Goal: Task Accomplishment & Management: Manage account settings

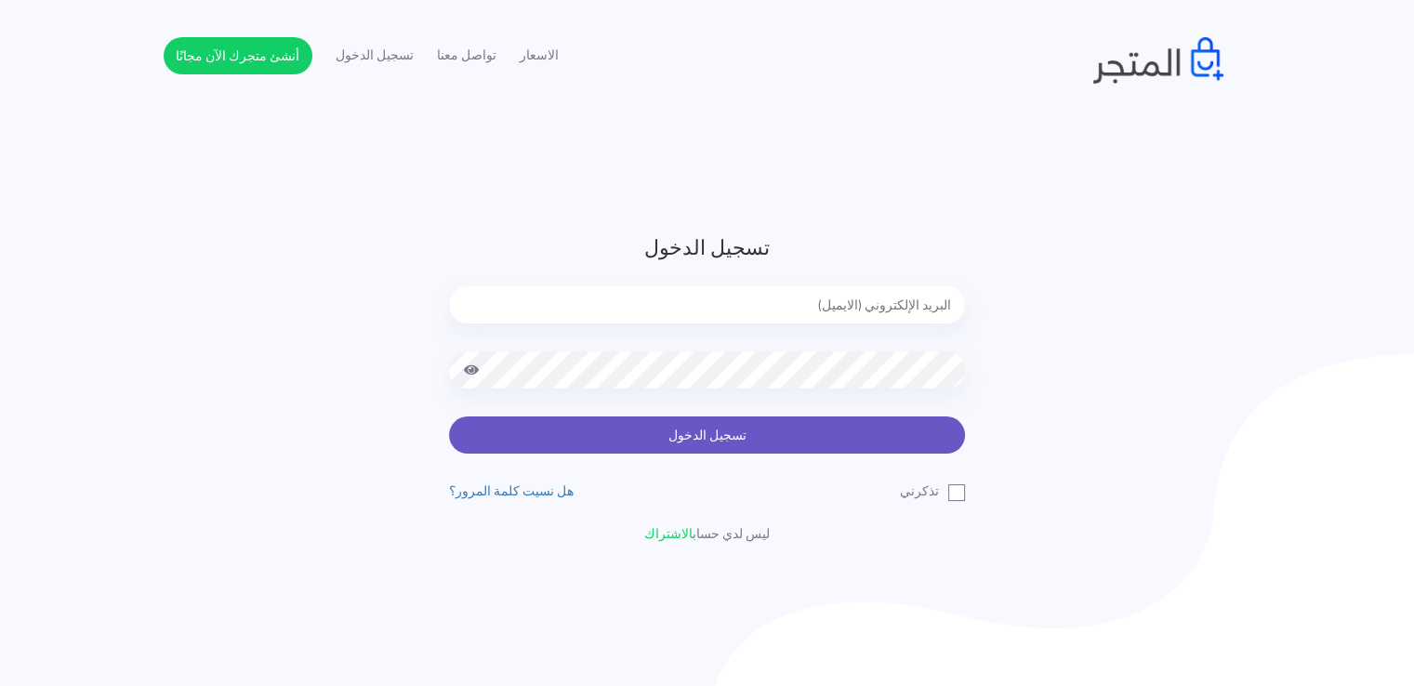
type input "noha_mae86@yahoo.com"
click at [703, 438] on button "تسجيل الدخول" at bounding box center [707, 434] width 516 height 37
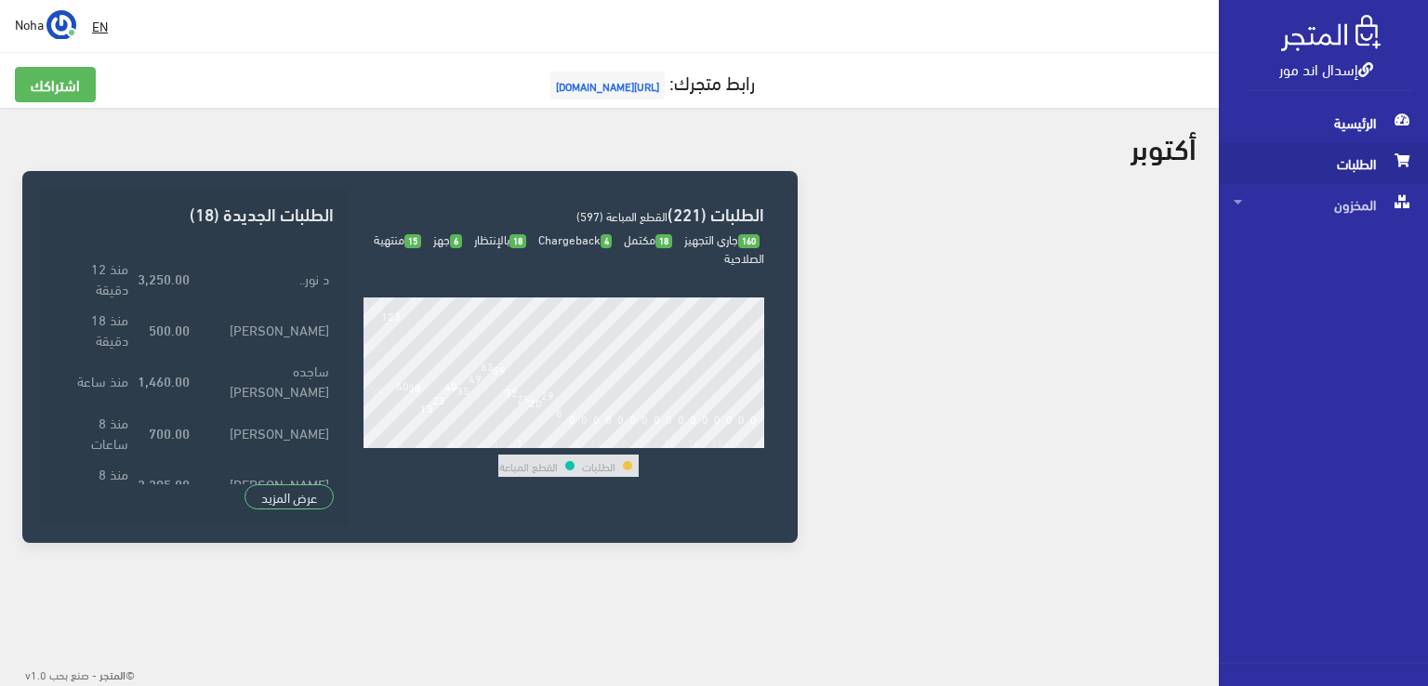
click at [1354, 163] on span "الطلبات" at bounding box center [1323, 163] width 179 height 41
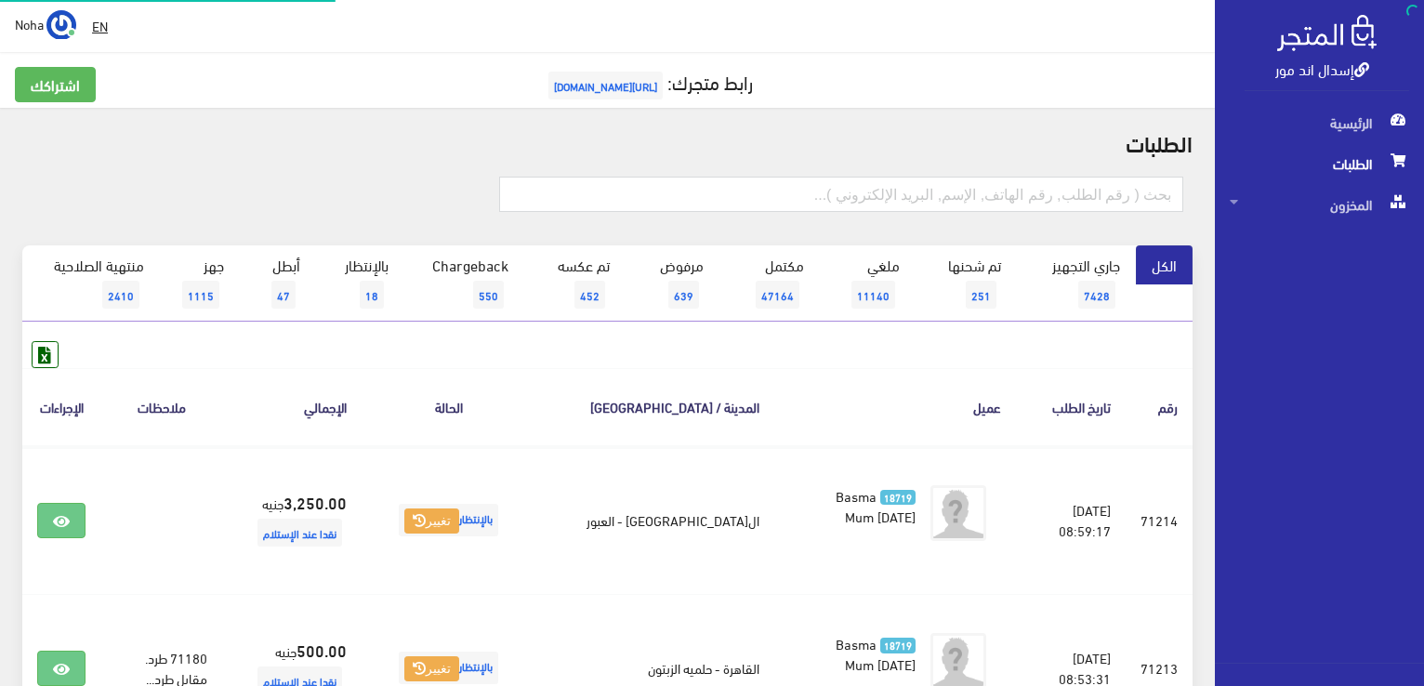
click at [1354, 163] on span "الطلبات" at bounding box center [1319, 163] width 179 height 41
click at [934, 189] on input "text" at bounding box center [841, 194] width 684 height 35
click at [941, 191] on input "text" at bounding box center [841, 194] width 684 height 35
type input "71212"
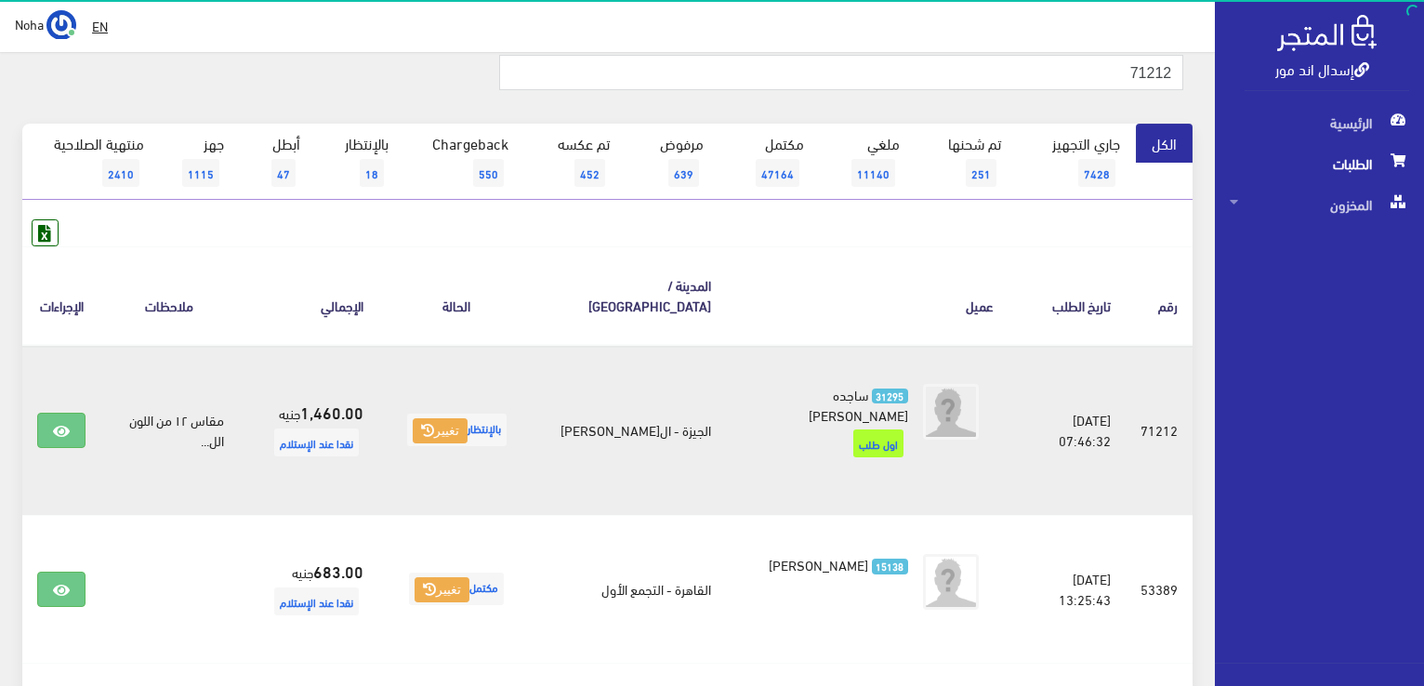
scroll to position [186, 0]
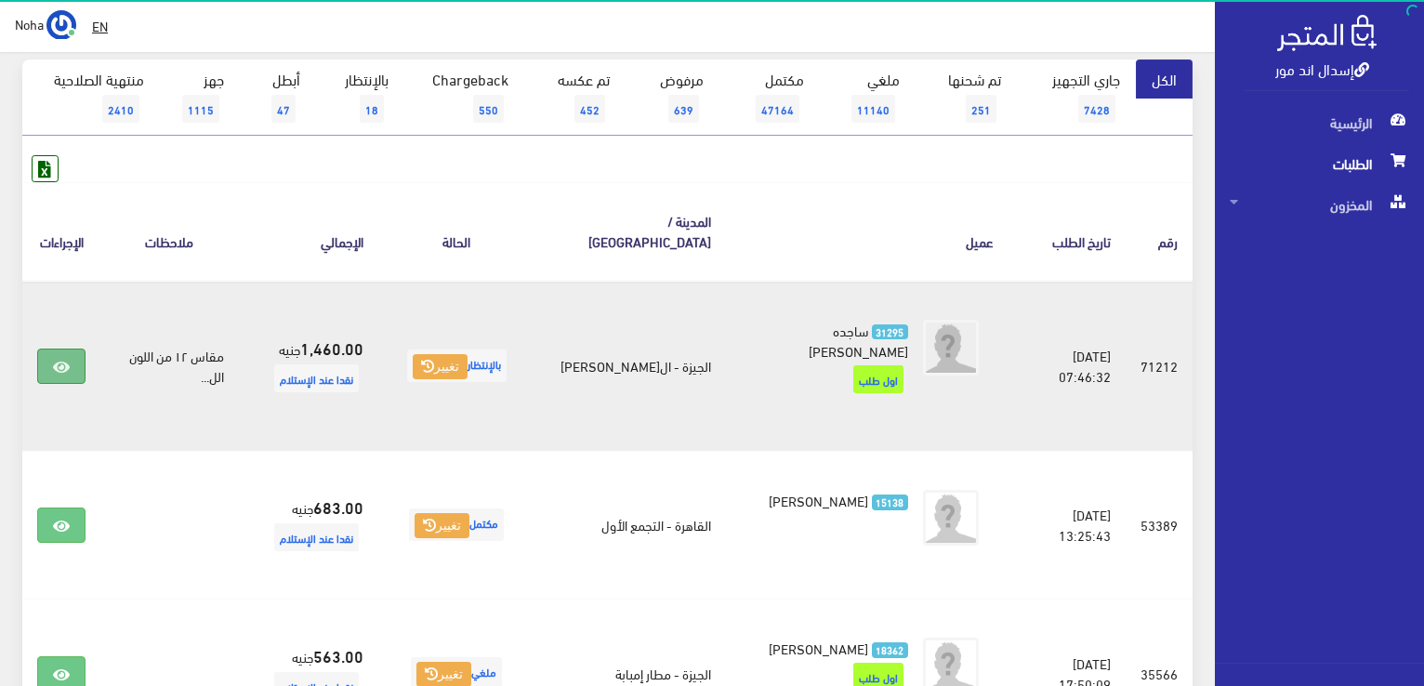
click at [60, 349] on link at bounding box center [61, 366] width 48 height 35
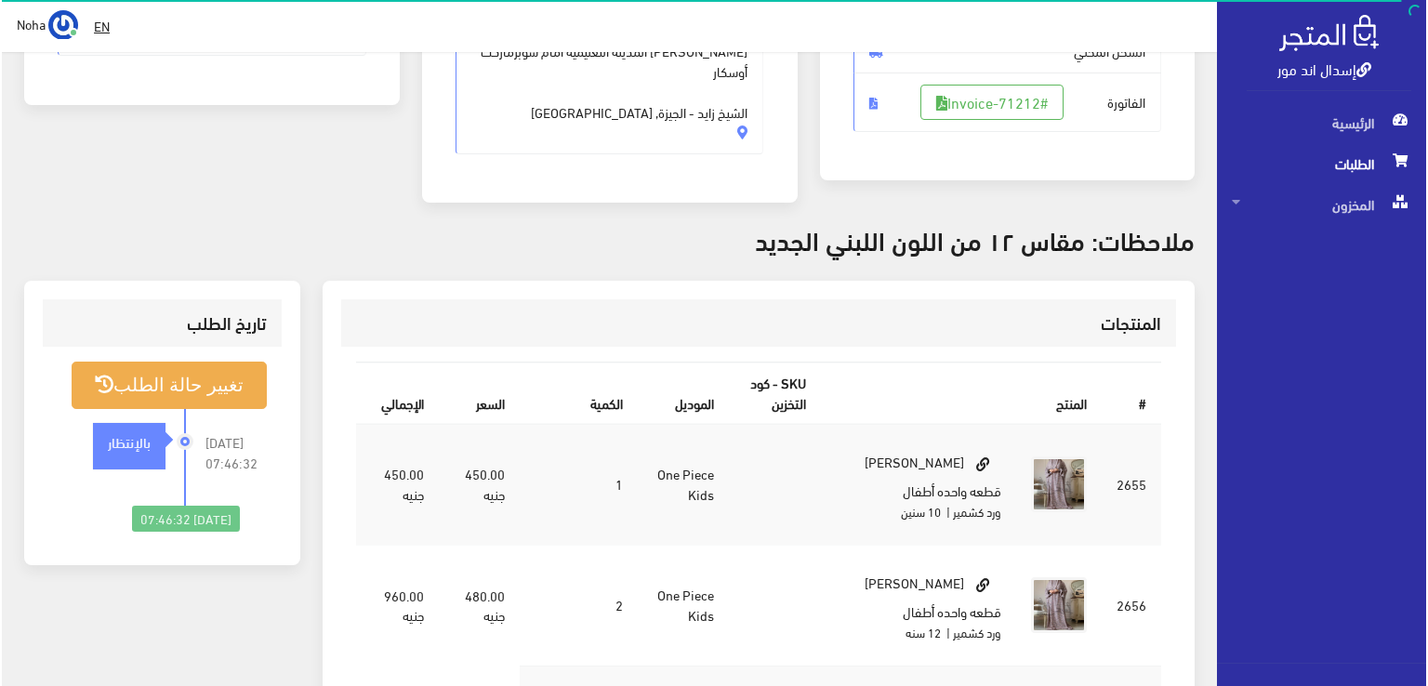
scroll to position [372, 0]
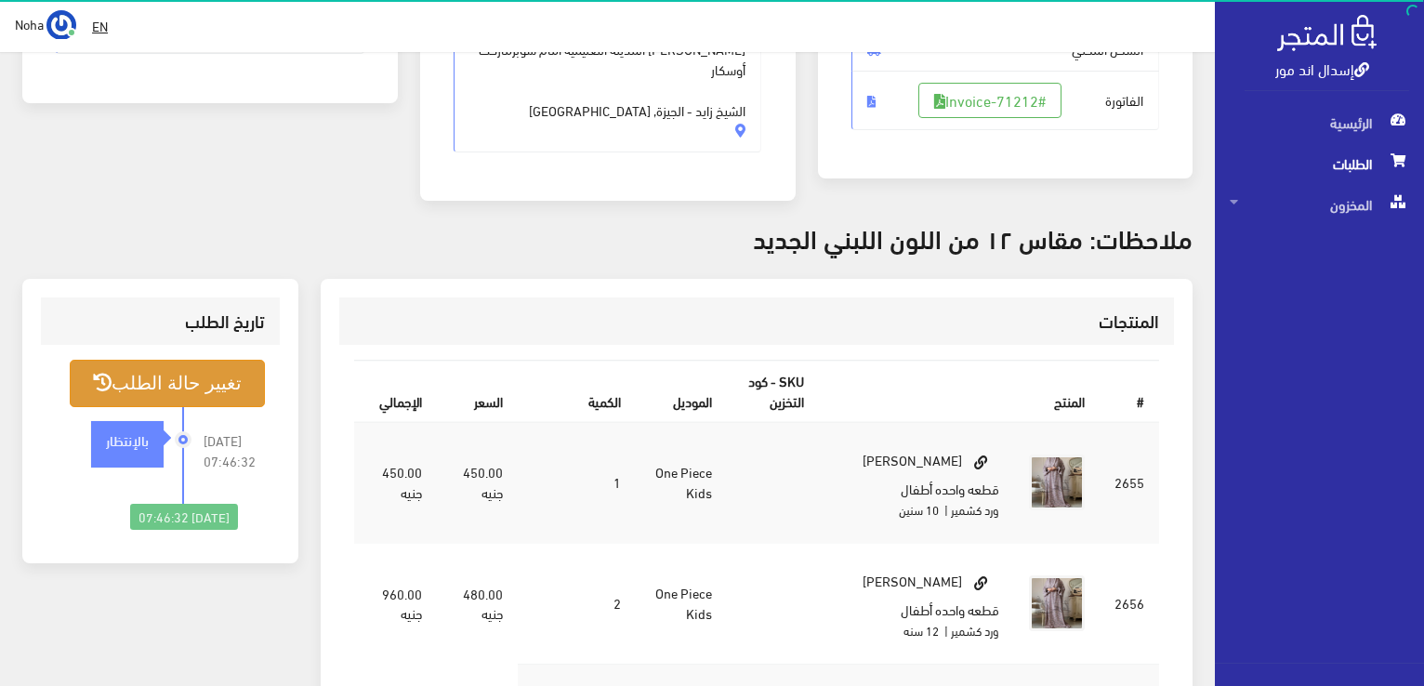
click at [215, 360] on button "تغيير حالة الطلب" at bounding box center [167, 383] width 195 height 47
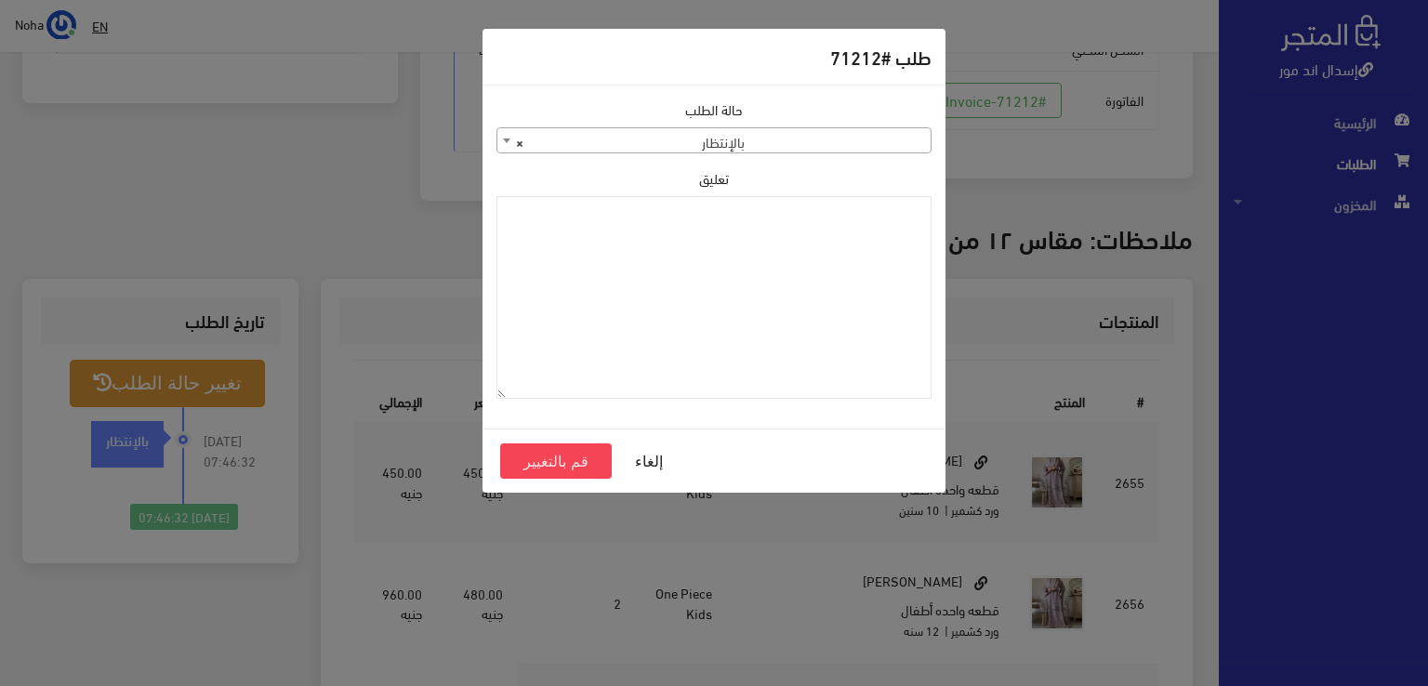
click at [504, 139] on b at bounding box center [506, 141] width 7 height 5
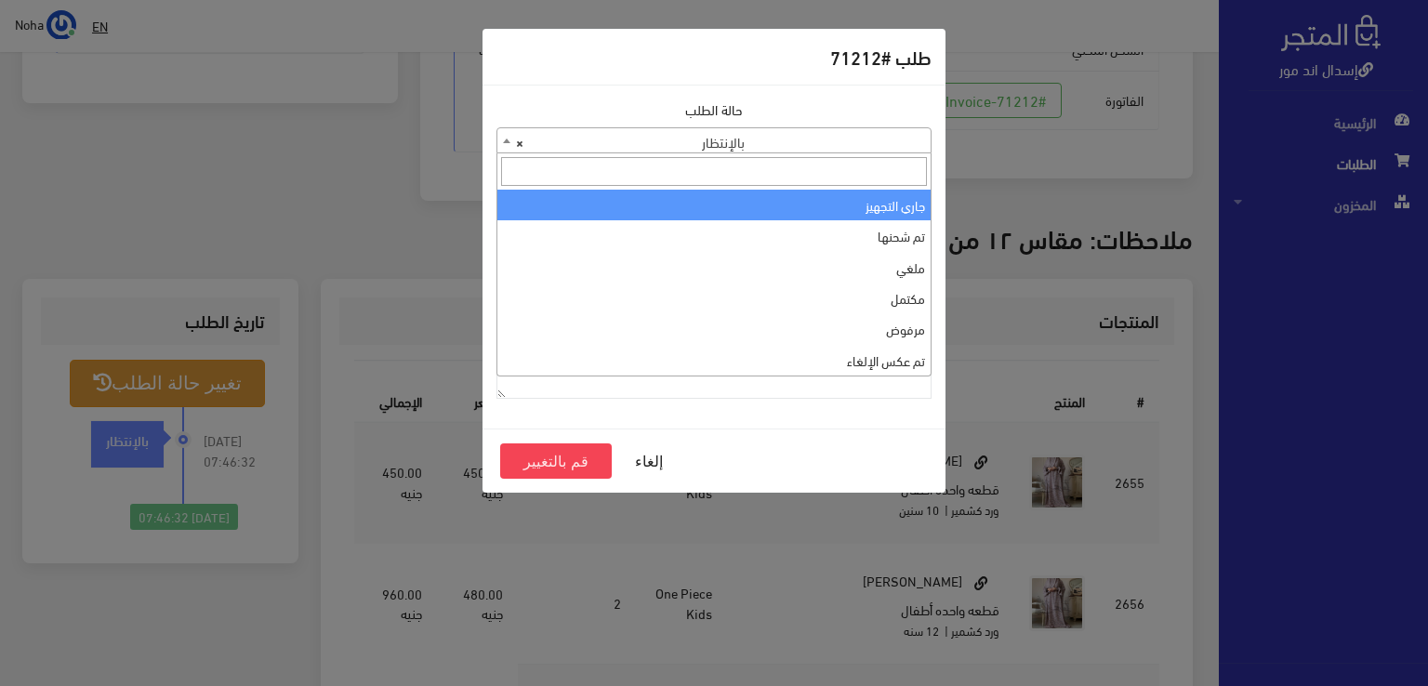
select select "1"
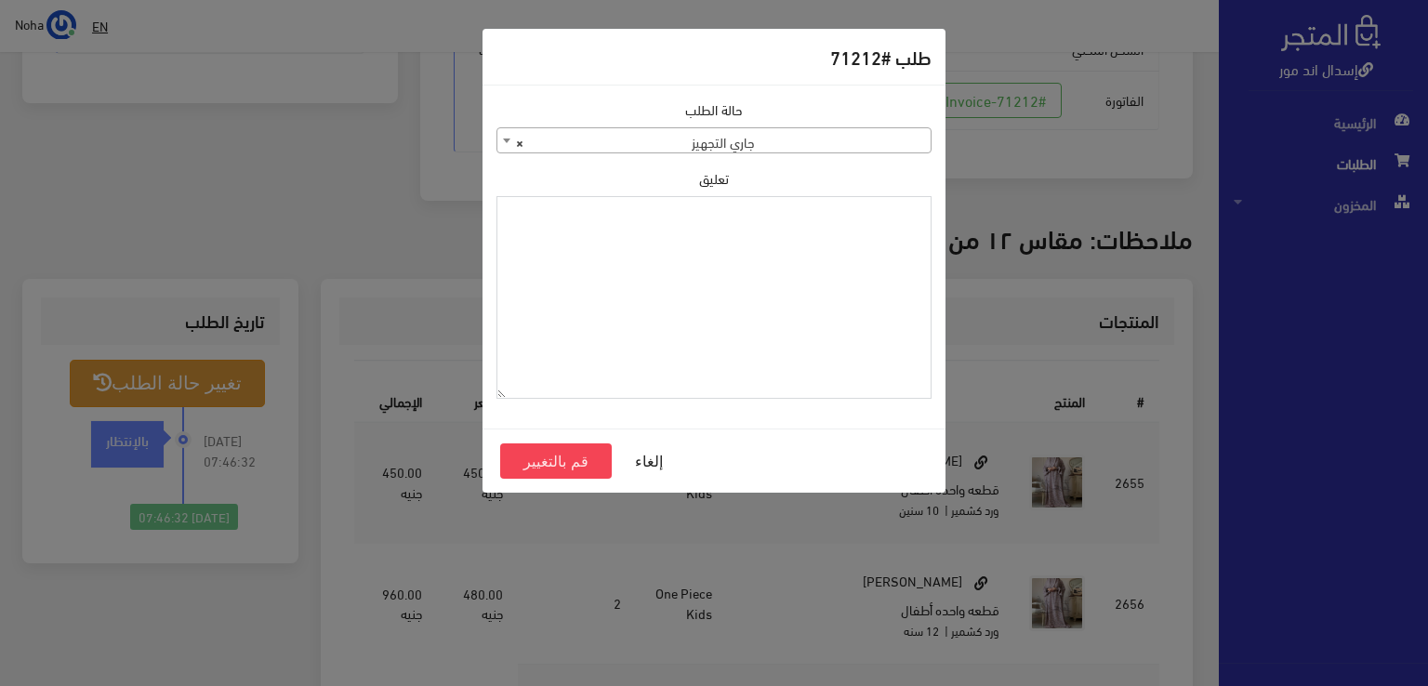
click at [787, 230] on textarea "تعليق" at bounding box center [713, 298] width 435 height 204
drag, startPoint x: 858, startPoint y: 211, endPoint x: 943, endPoint y: 215, distance: 84.7
click at [943, 215] on div "حالة الطلب جاري التجهيز تم شحنها ملغي مكتمل مرفوض تم عكس الإلغاء فشل تم رد المب…" at bounding box center [713, 257] width 463 height 342
type textarea "1134515"
click at [561, 453] on button "قم بالتغيير" at bounding box center [556, 460] width 112 height 35
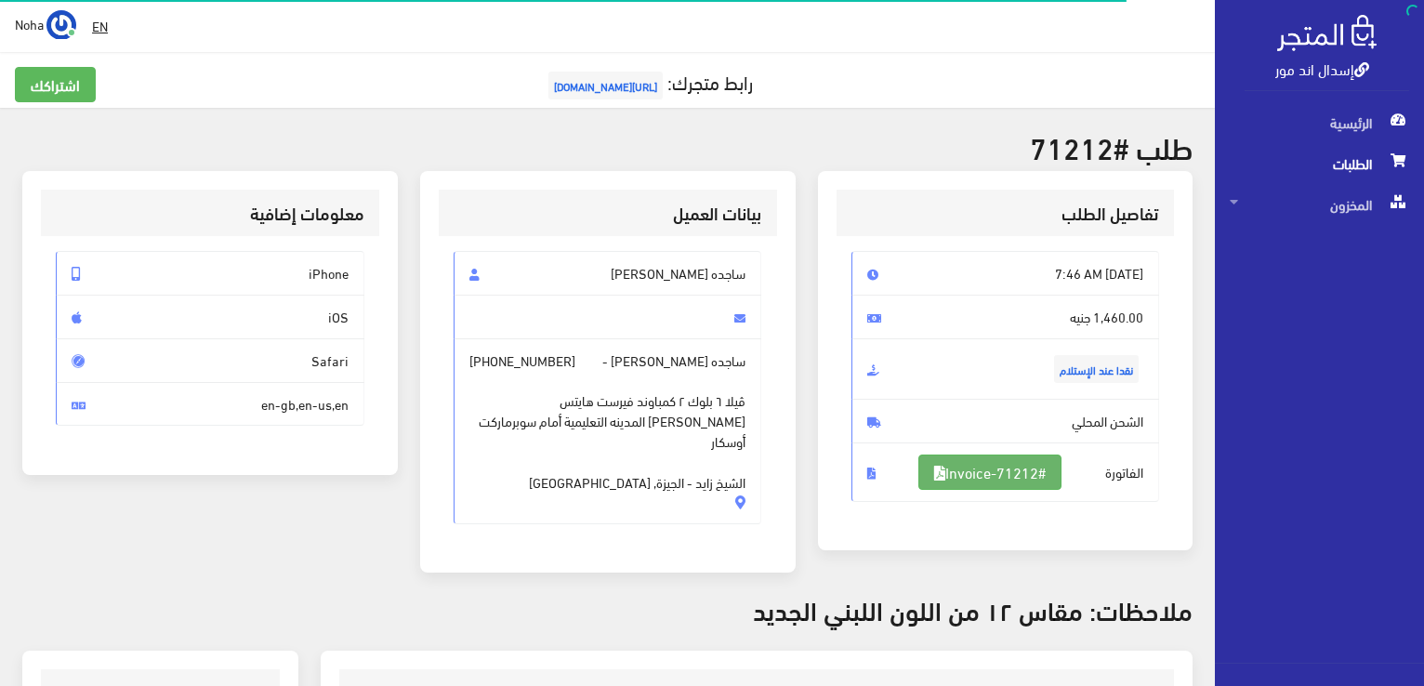
click at [987, 471] on link "#Invoice-71212" at bounding box center [989, 472] width 143 height 35
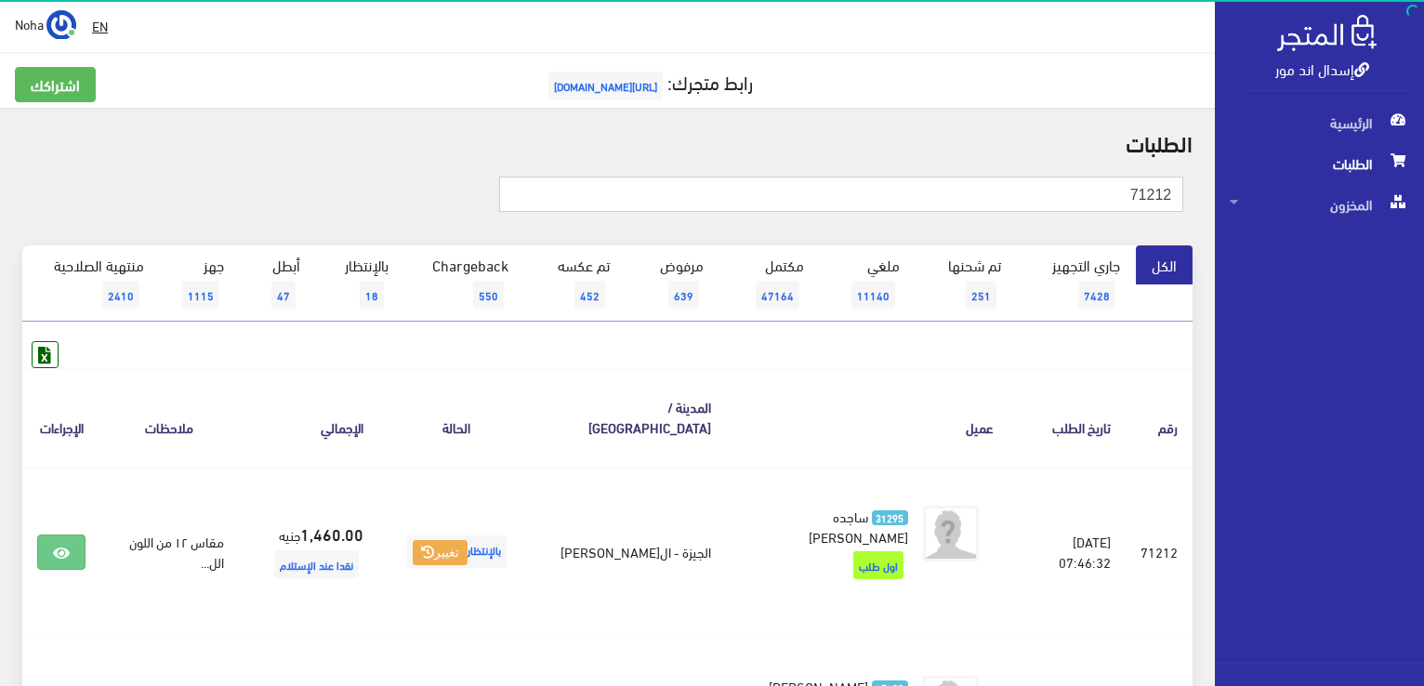
click at [820, 196] on input "71212" at bounding box center [841, 194] width 684 height 35
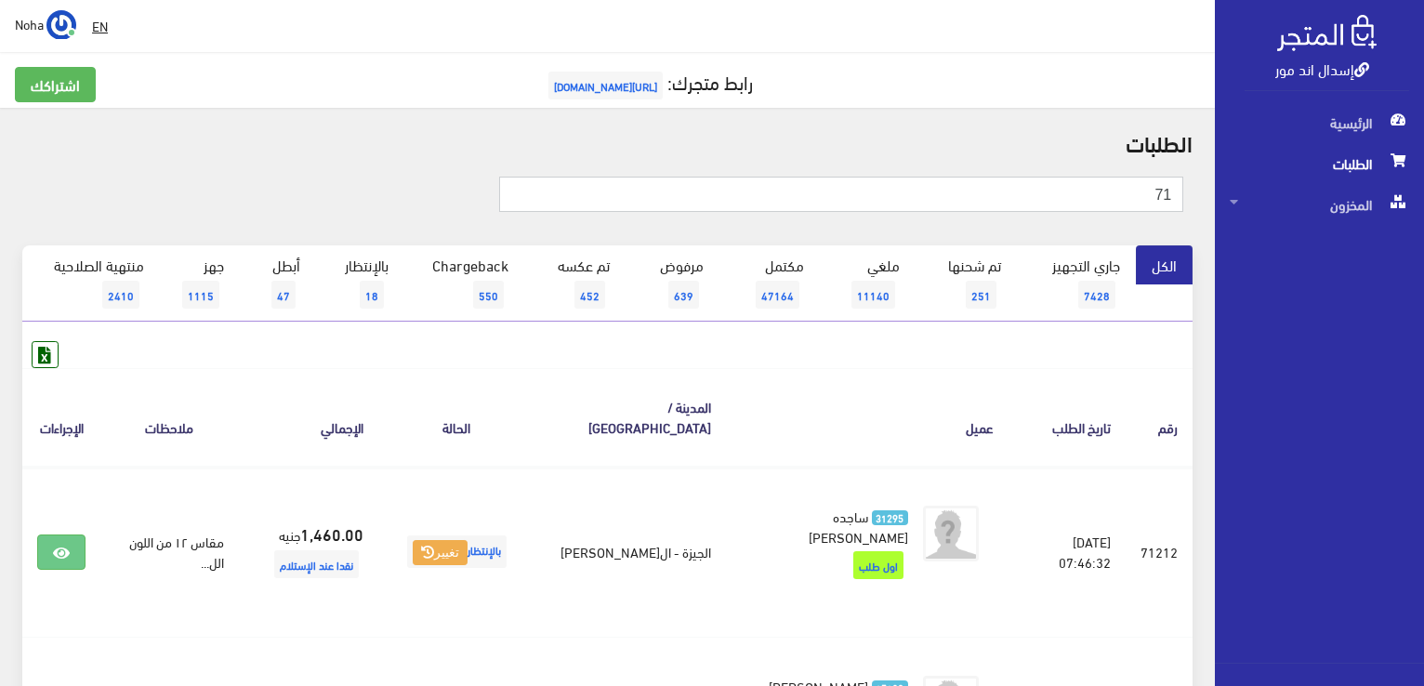
type input "7"
type input "71193"
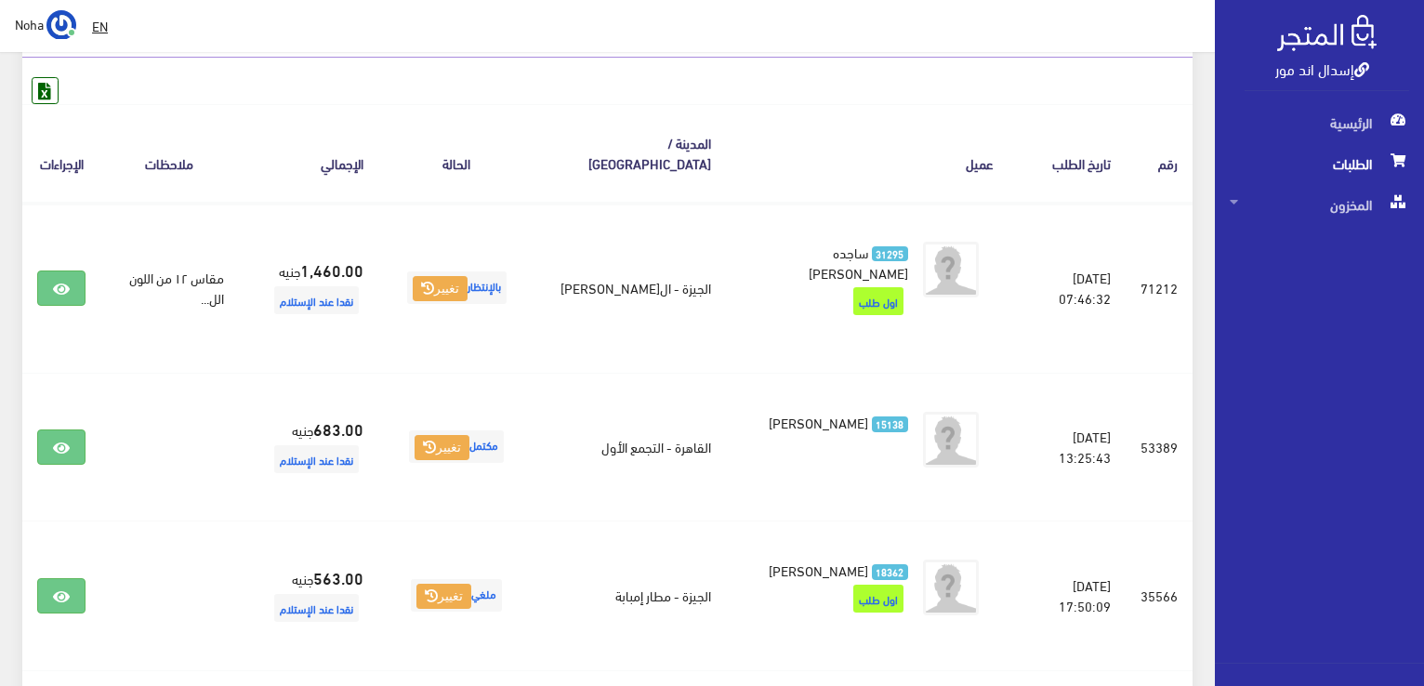
scroll to position [263, 0]
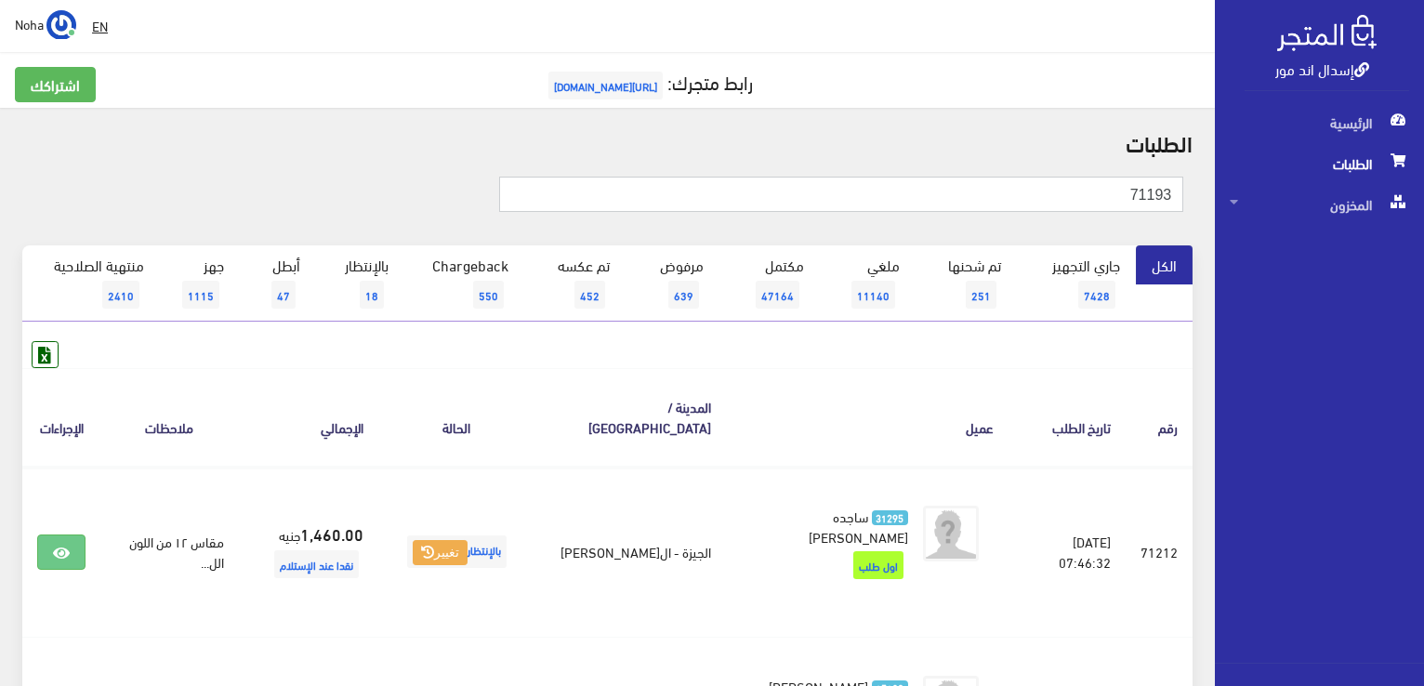
click at [1103, 192] on input "71193" at bounding box center [841, 194] width 684 height 35
type input "7"
type input "71191"
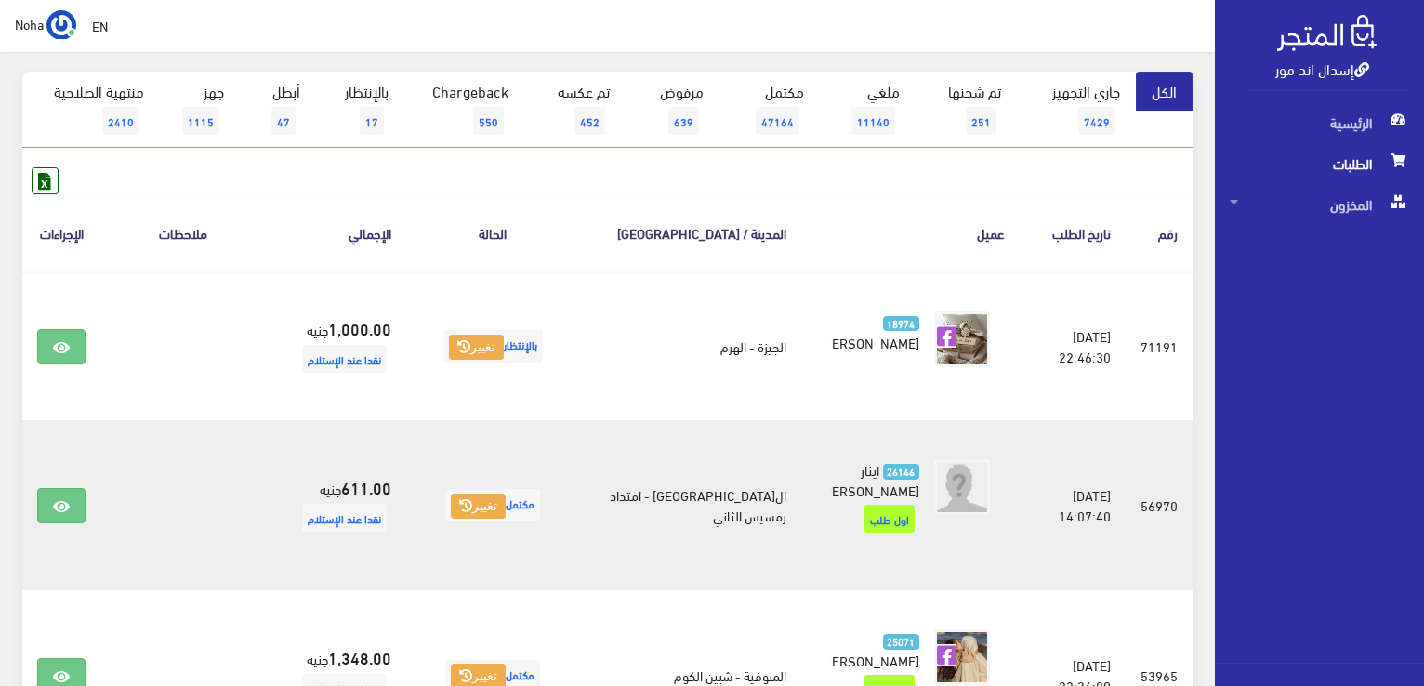
scroll to position [186, 0]
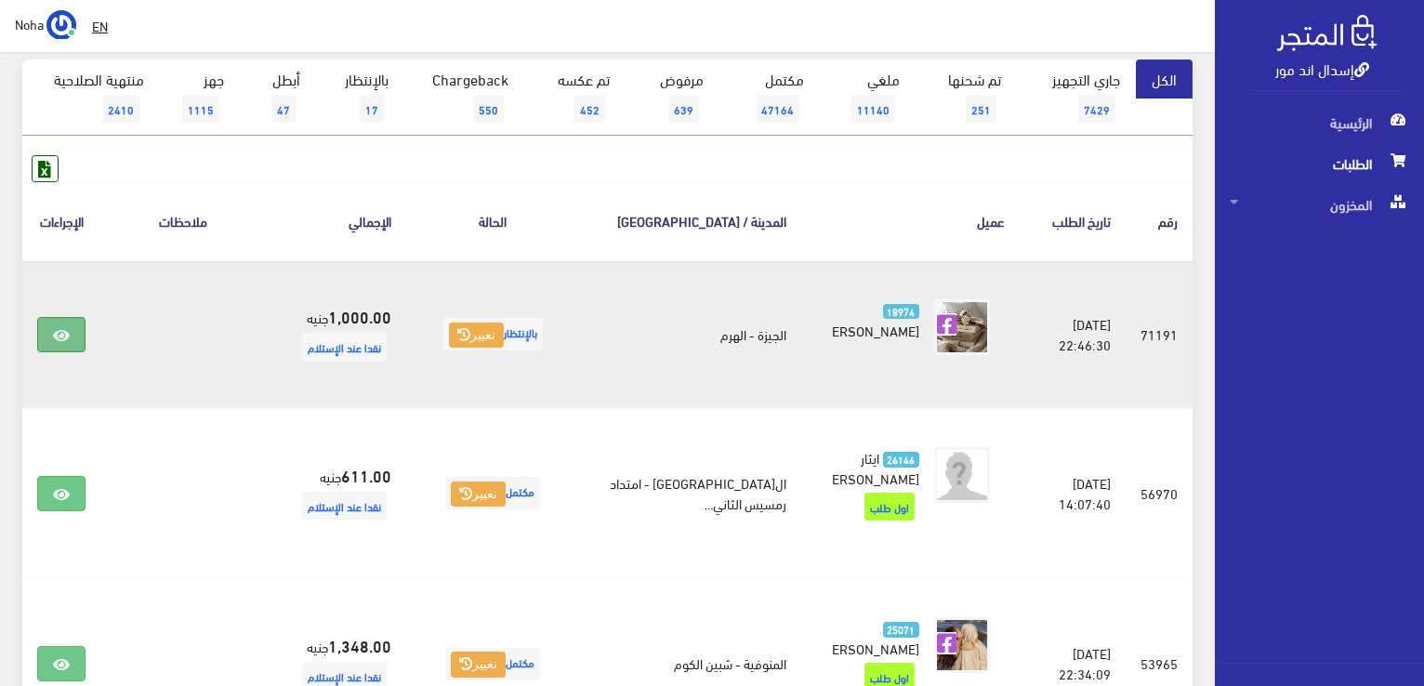
click at [46, 327] on link at bounding box center [61, 334] width 48 height 35
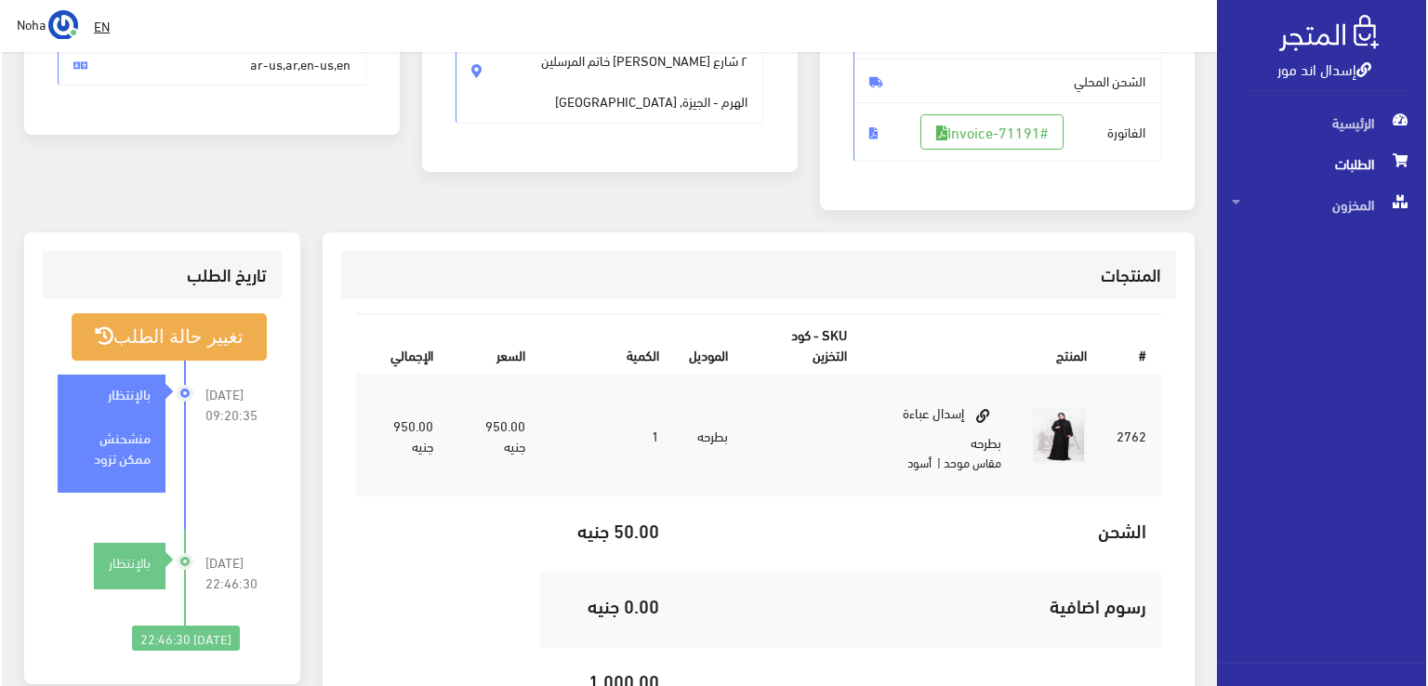
scroll to position [372, 0]
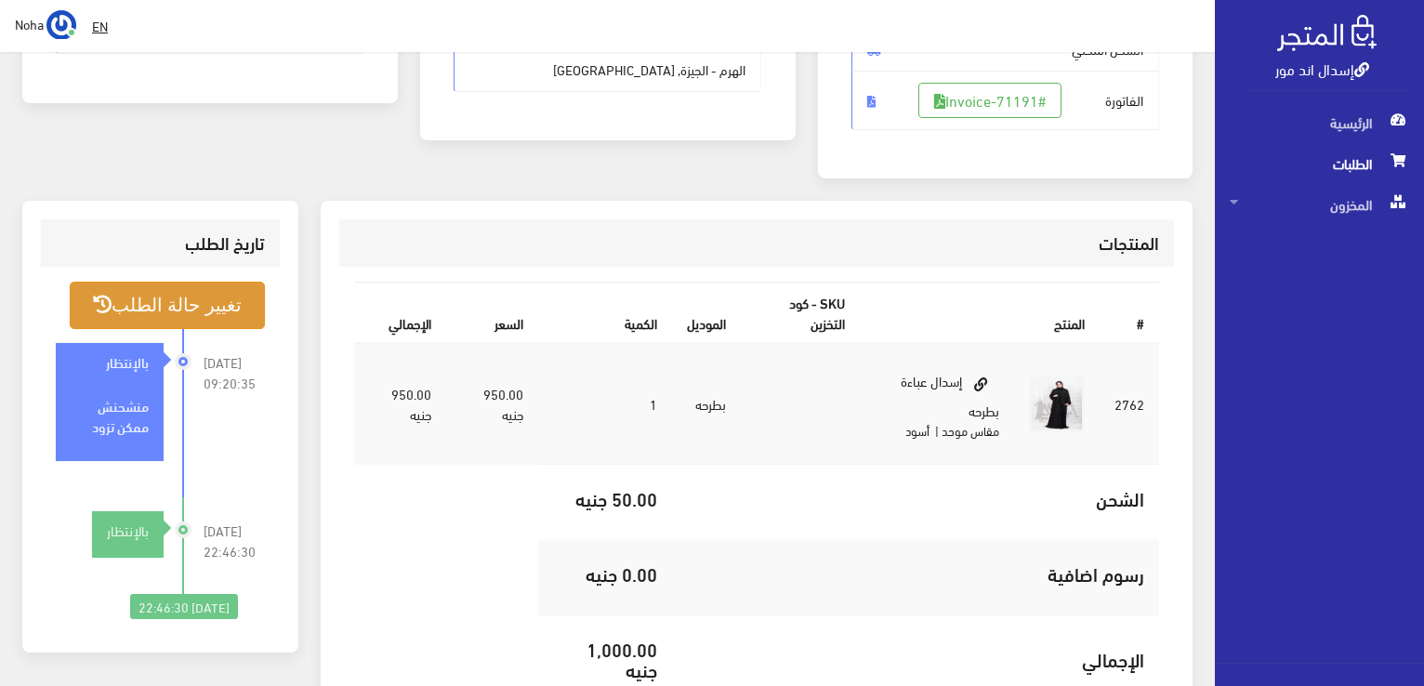
click at [227, 295] on button "تغيير حالة الطلب" at bounding box center [167, 305] width 195 height 47
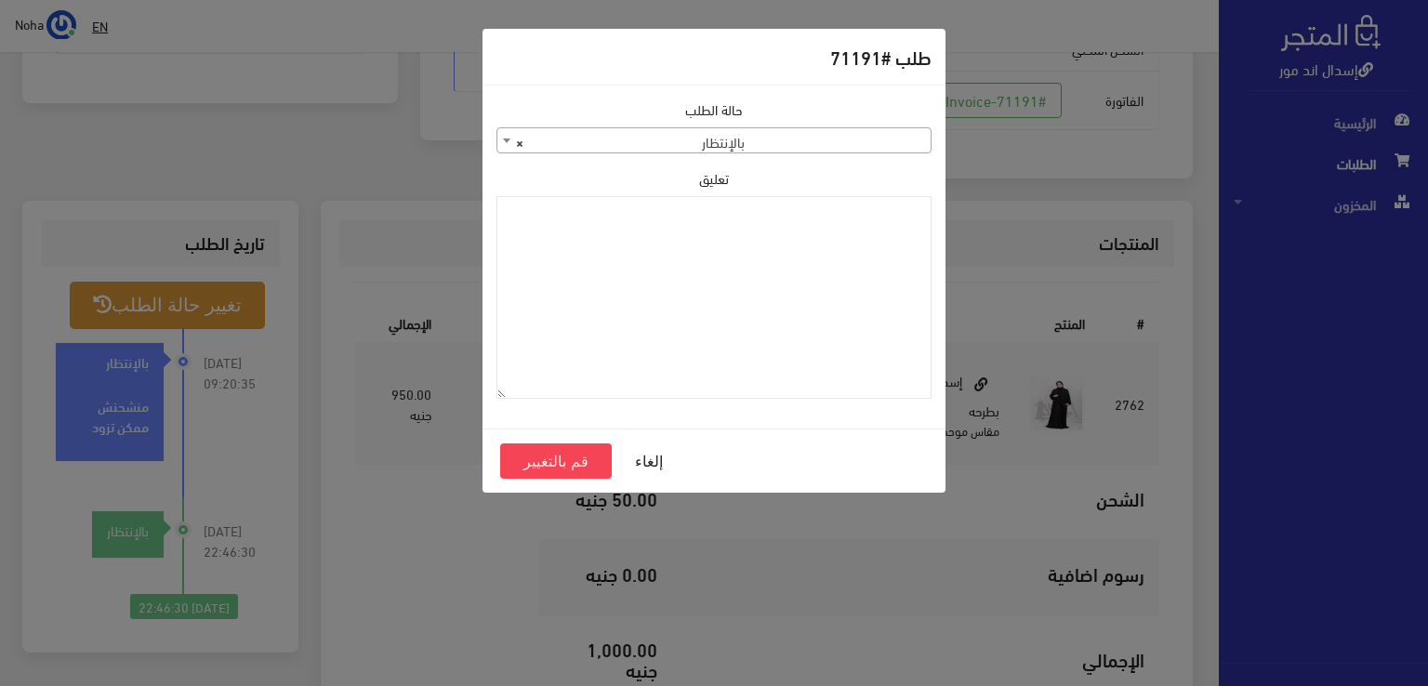
click at [503, 139] on b at bounding box center [506, 141] width 7 height 5
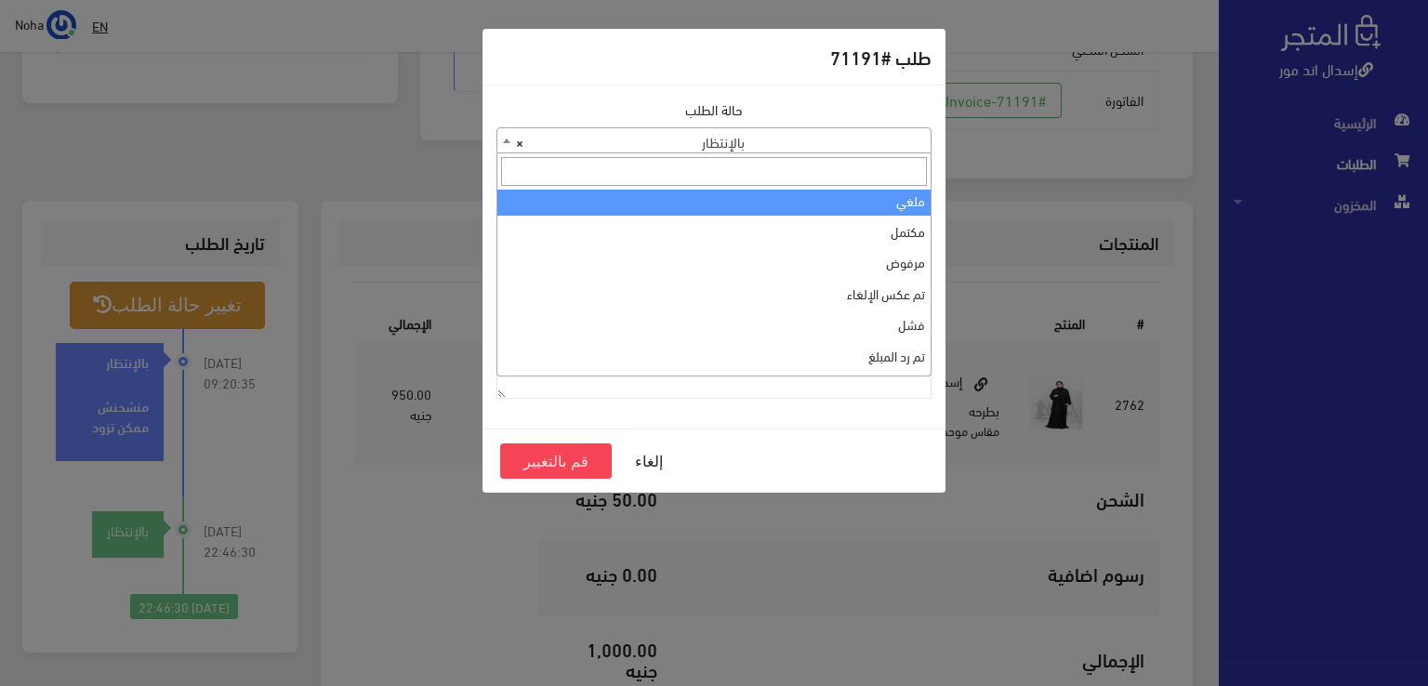
scroll to position [0, 0]
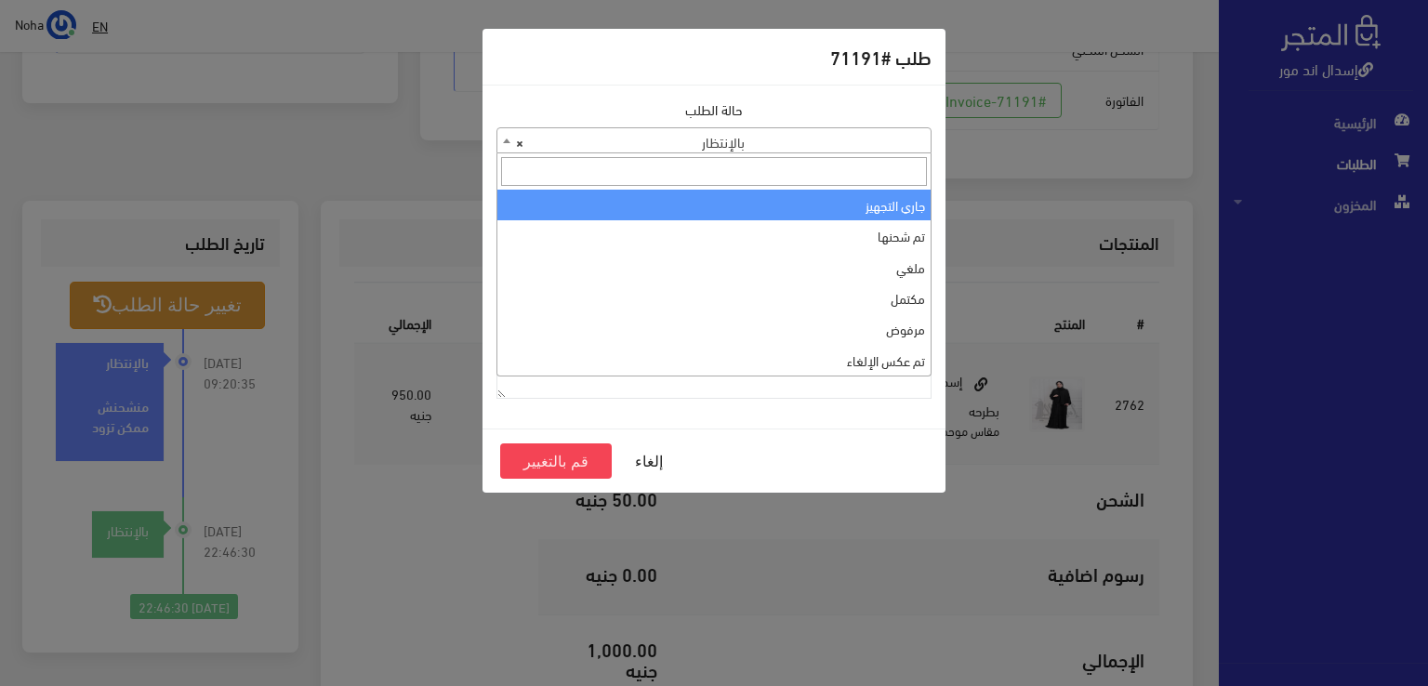
select select "1"
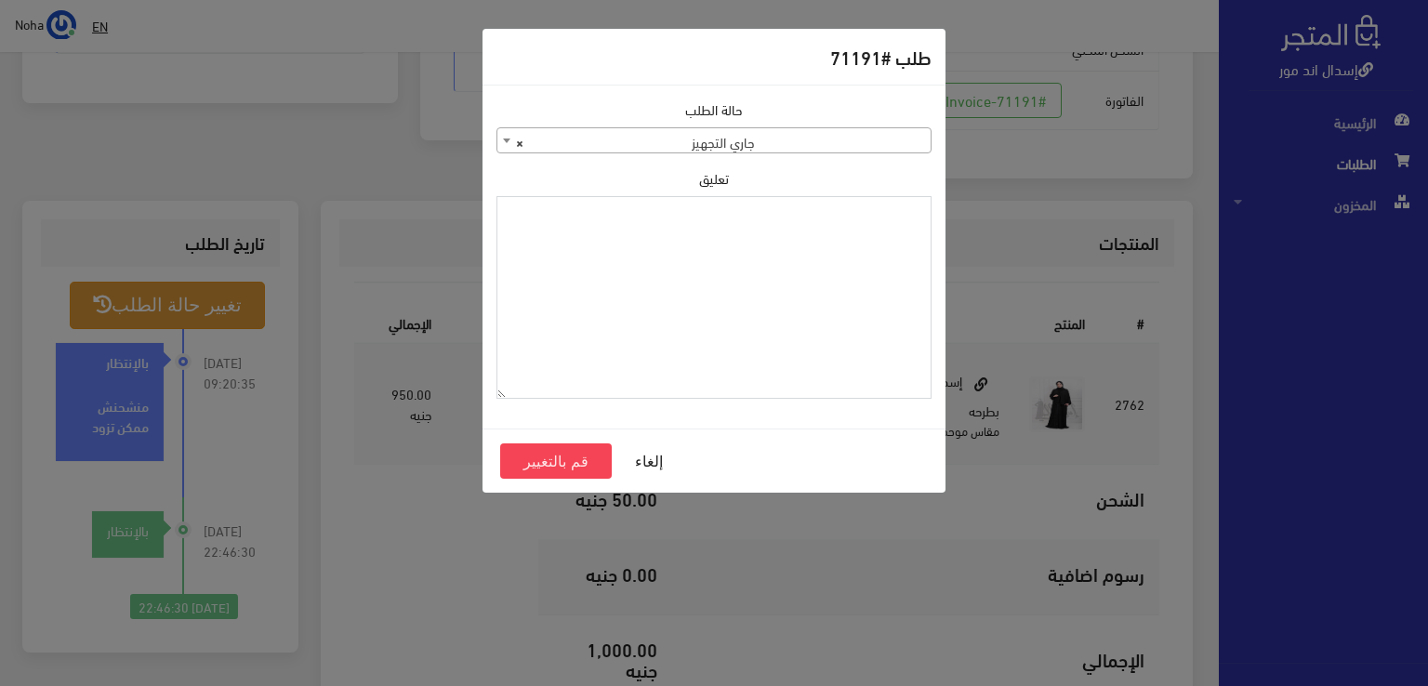
paste textarea "1134515"
type textarea "1134515"
click at [551, 461] on button "قم بالتغيير" at bounding box center [556, 460] width 112 height 35
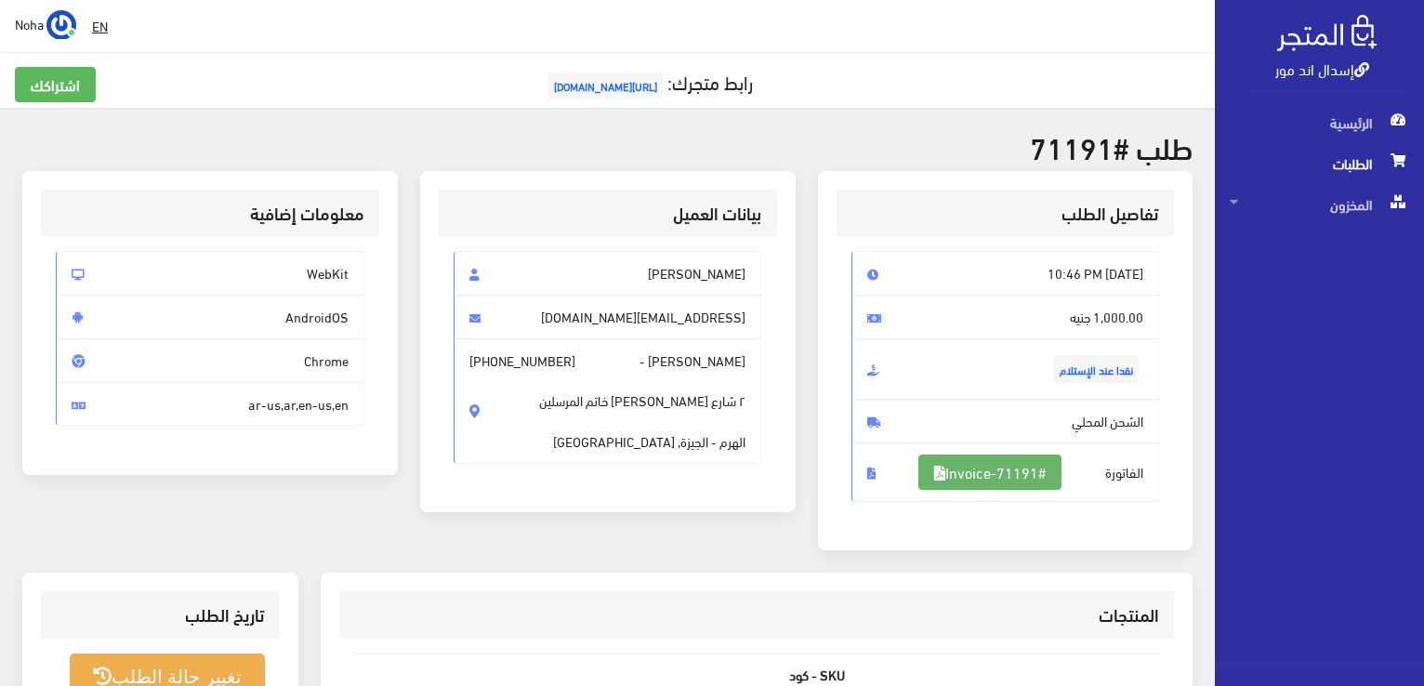
click at [1029, 469] on link "#Invoice-71191" at bounding box center [989, 472] width 143 height 35
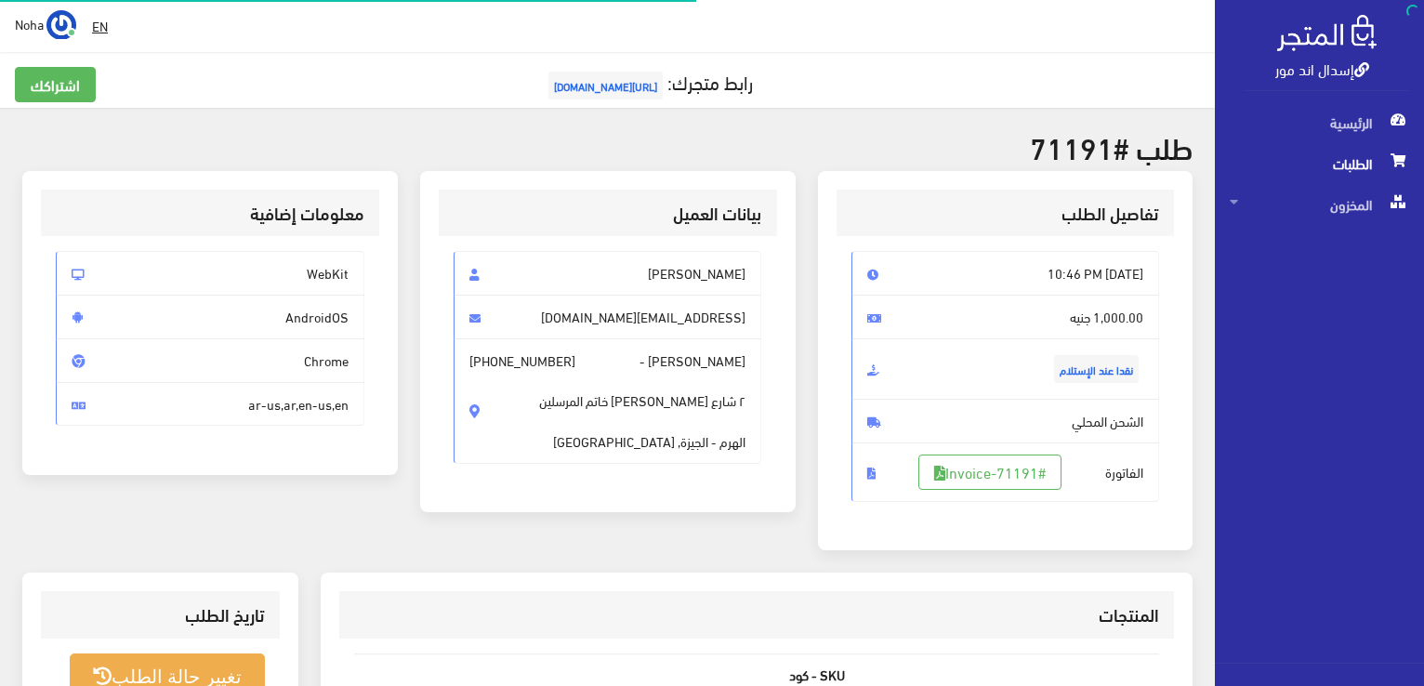
scroll to position [365, 0]
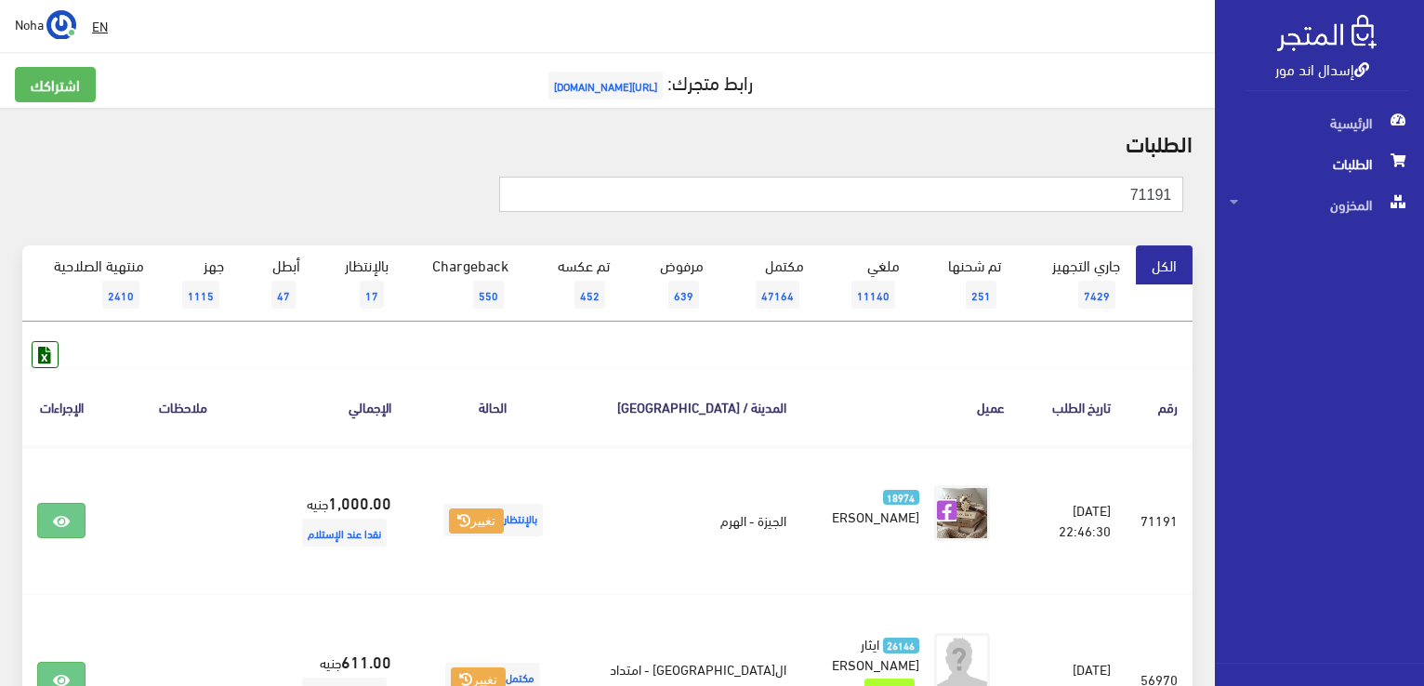
click at [1097, 199] on input "71191" at bounding box center [841, 194] width 684 height 35
type input "7"
type input "71208"
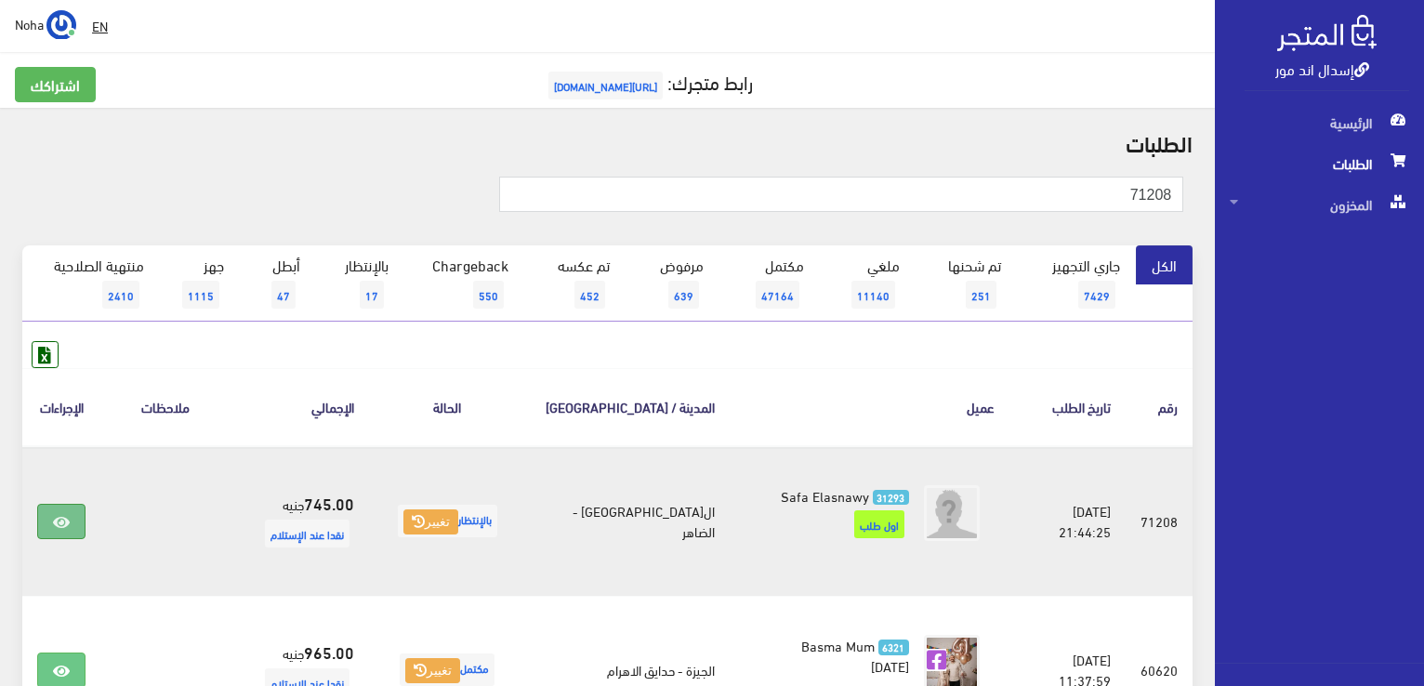
click at [47, 528] on link at bounding box center [61, 521] width 48 height 35
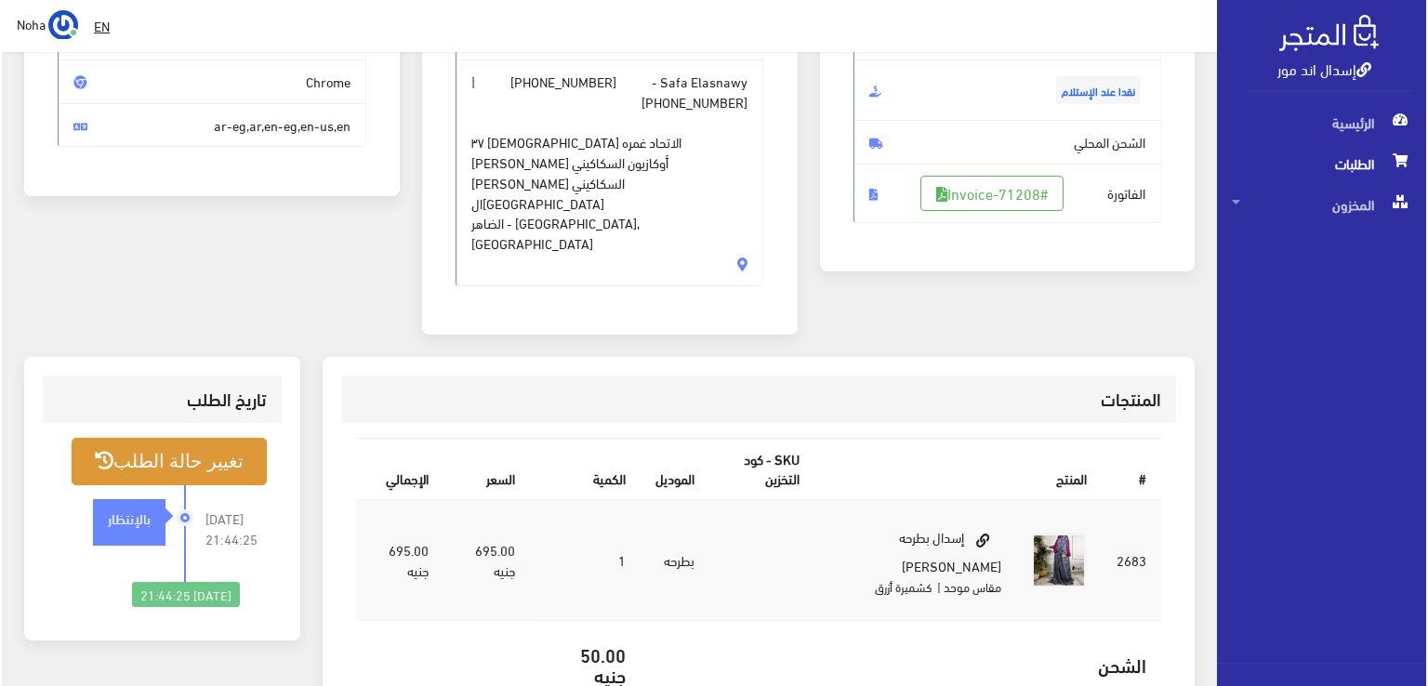
scroll to position [372, 0]
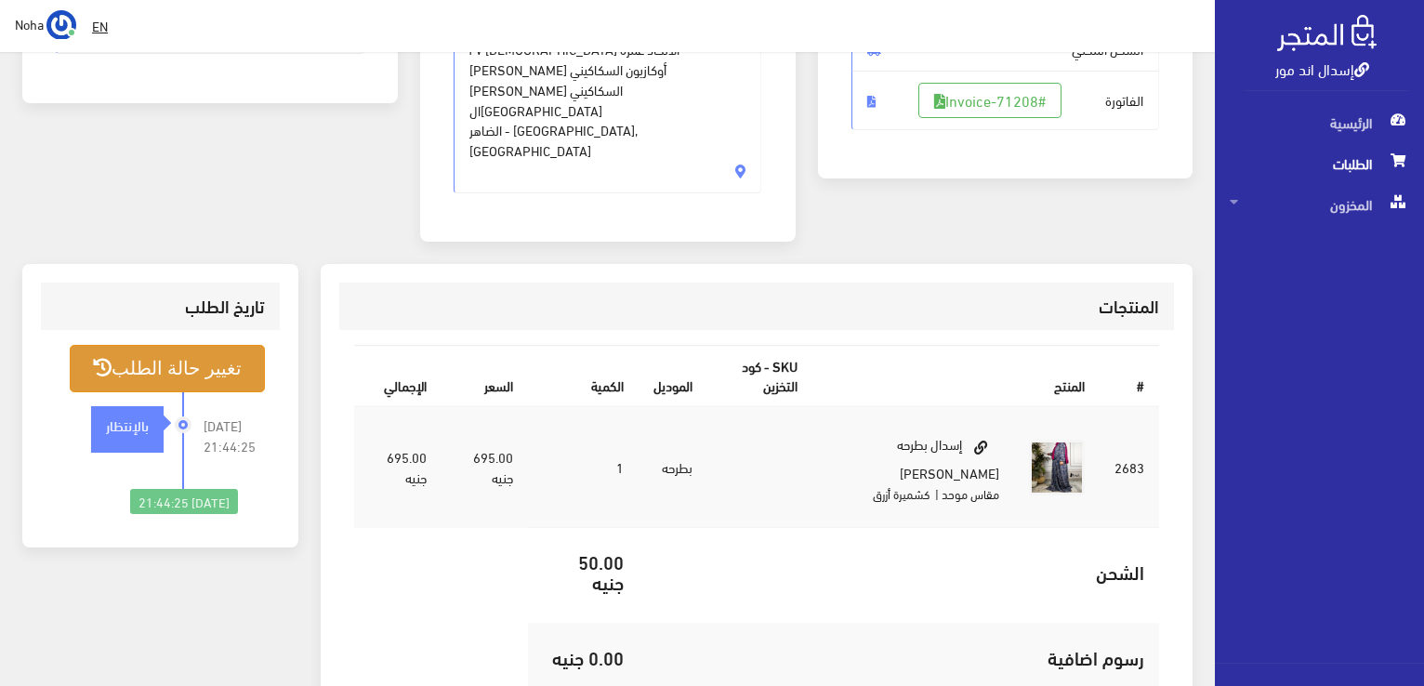
click at [234, 345] on button "تغيير حالة الطلب" at bounding box center [167, 368] width 195 height 47
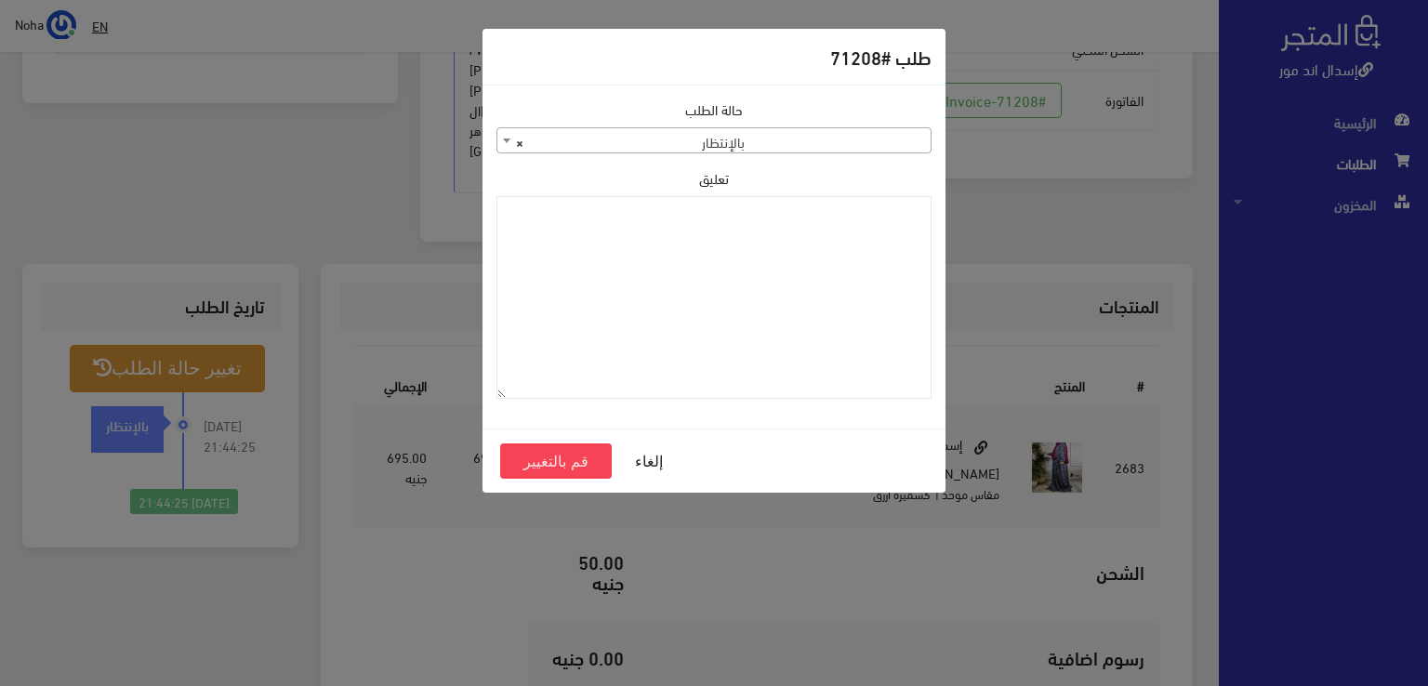
click at [505, 142] on span at bounding box center [506, 140] width 19 height 24
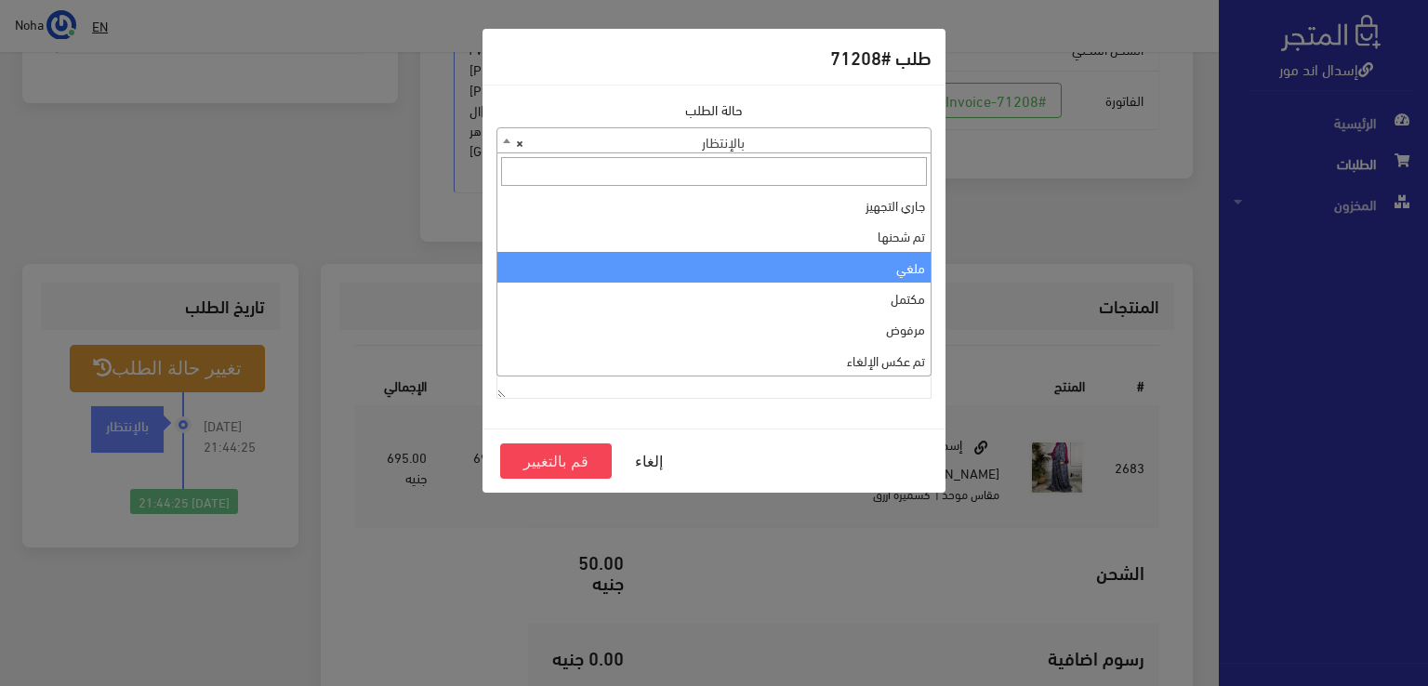
select select "3"
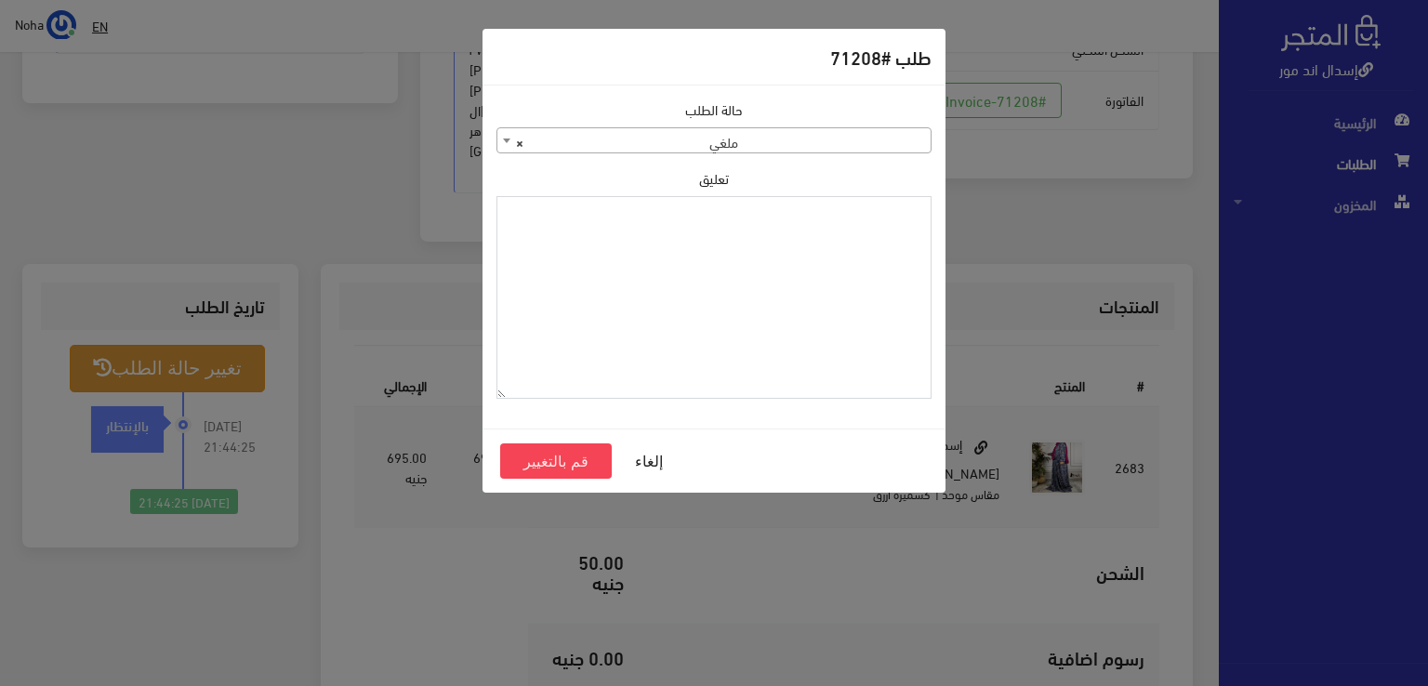
paste textarea "1134515"
type textarea "1134515"
click at [557, 449] on button "قم بالتغيير" at bounding box center [556, 460] width 112 height 35
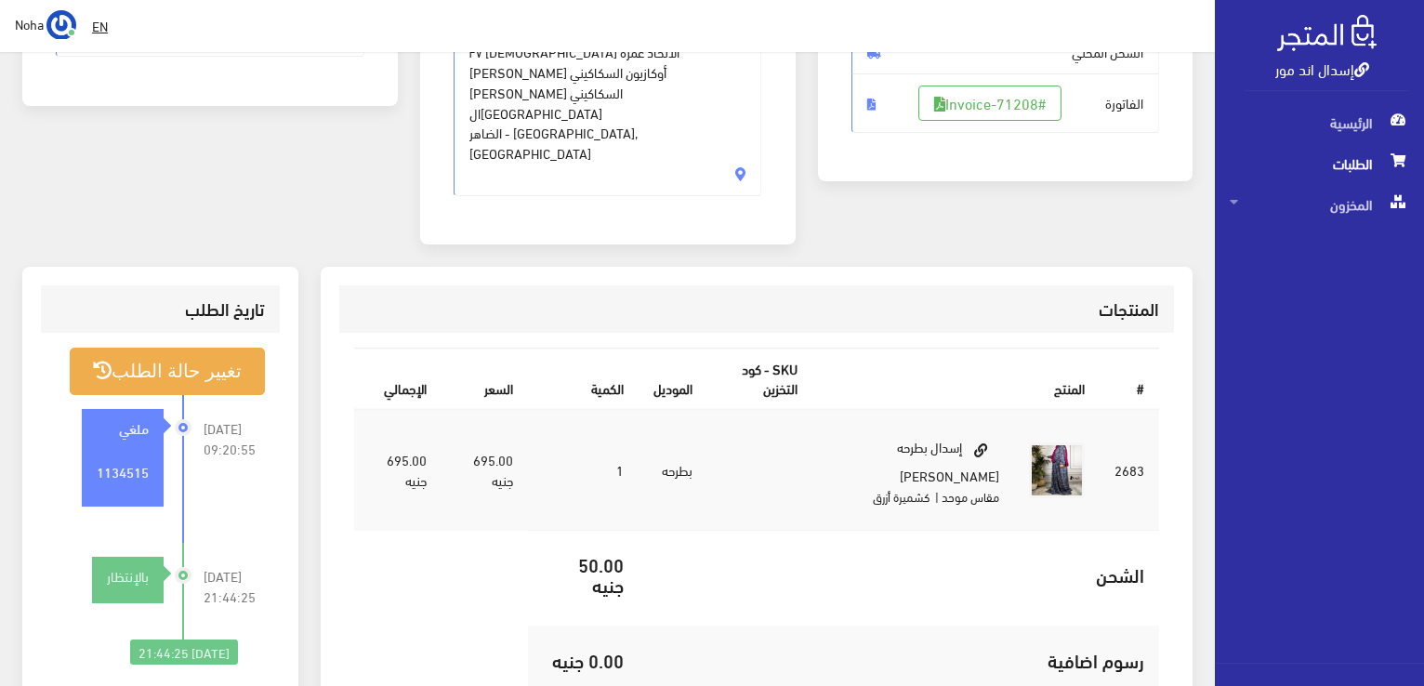
scroll to position [372, 0]
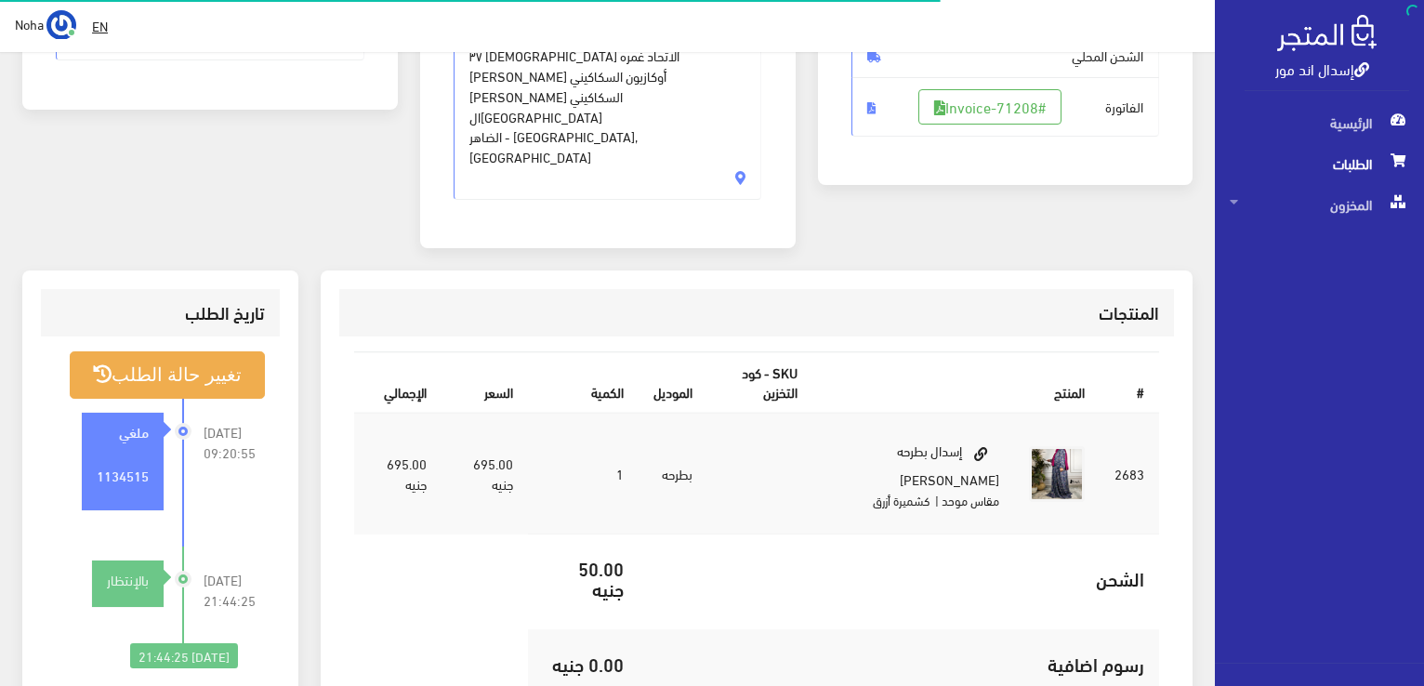
scroll to position [365, 0]
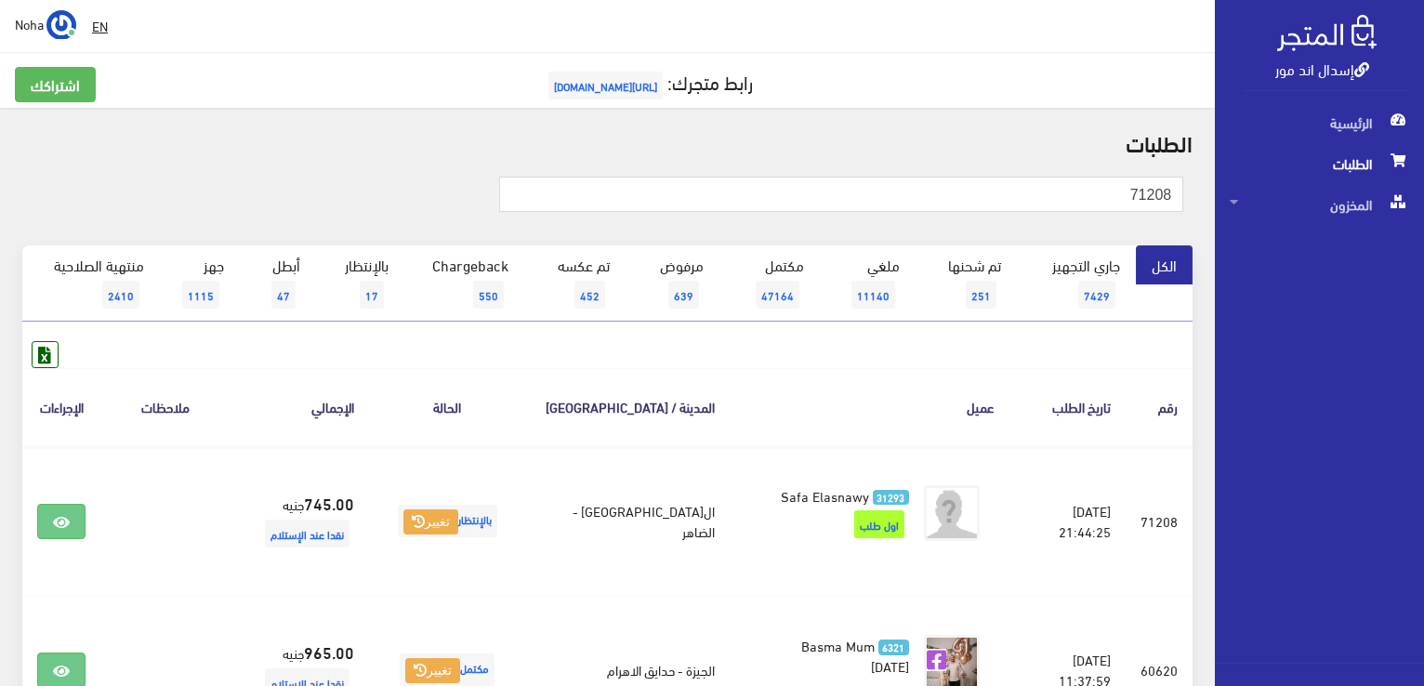
click at [1257, 85] on div "إسدال اند مور" at bounding box center [1327, 51] width 165 height 80
click at [1108, 203] on input "71208" at bounding box center [841, 194] width 684 height 35
type input "7"
type input "71203"
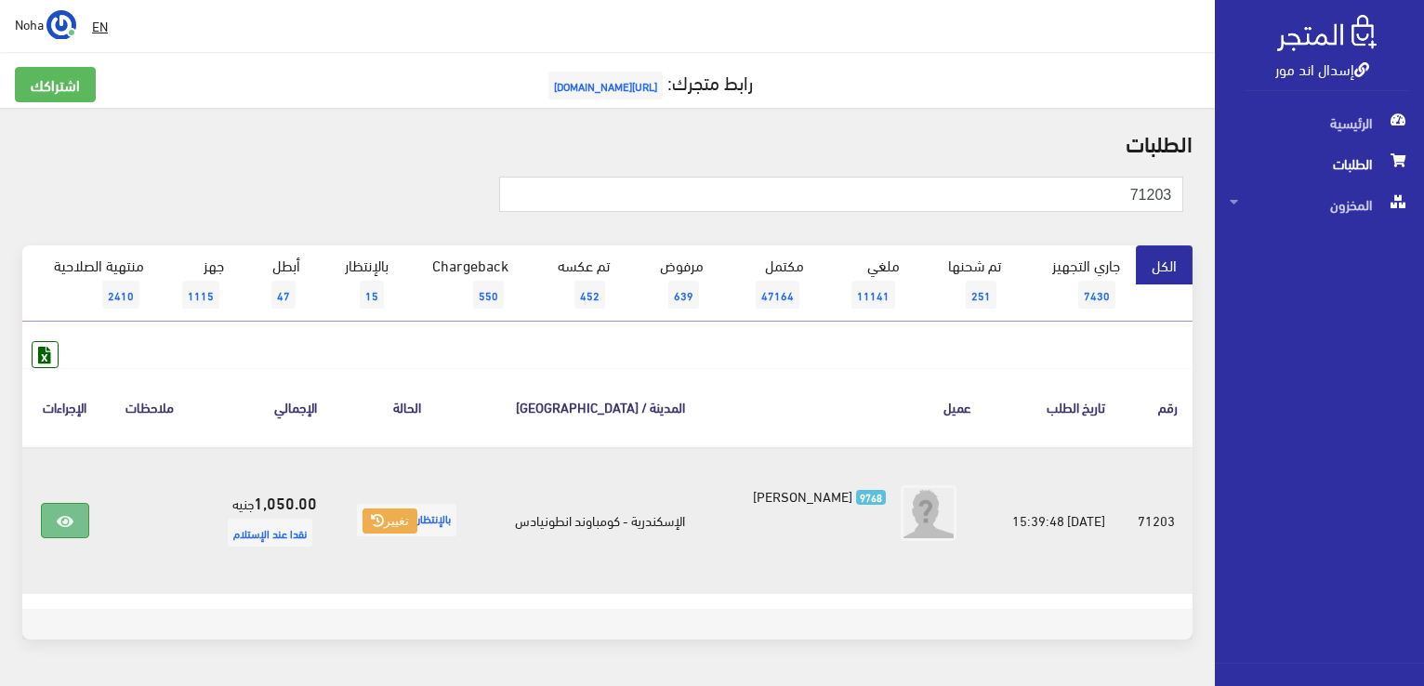
click at [74, 513] on link at bounding box center [65, 520] width 48 height 35
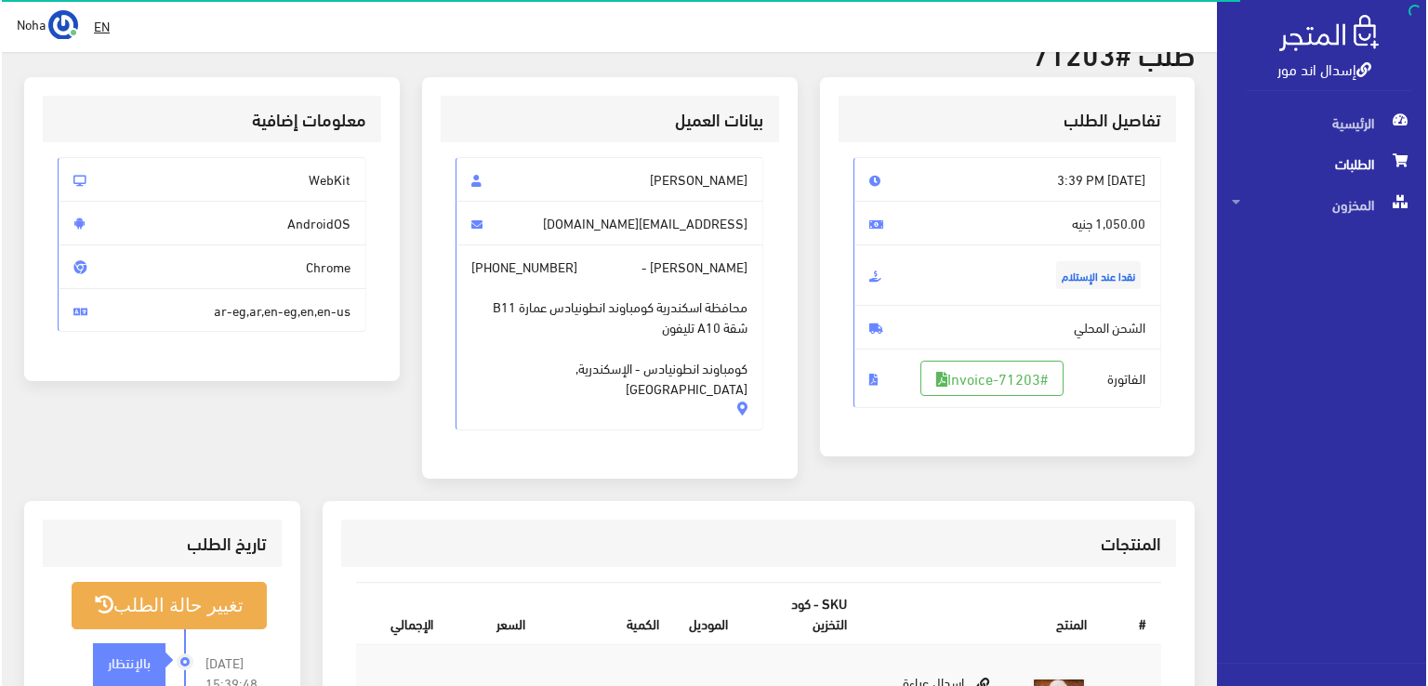
scroll to position [279, 0]
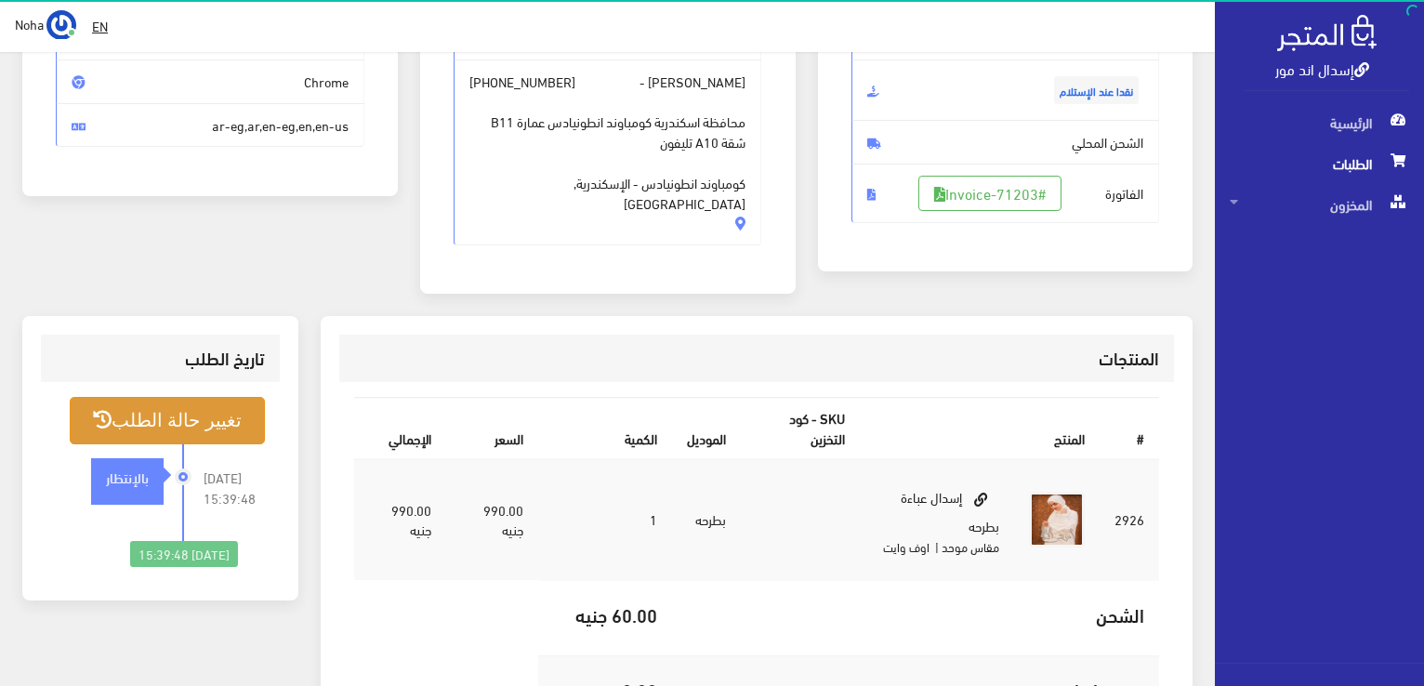
click at [228, 399] on button "تغيير حالة الطلب" at bounding box center [167, 420] width 195 height 47
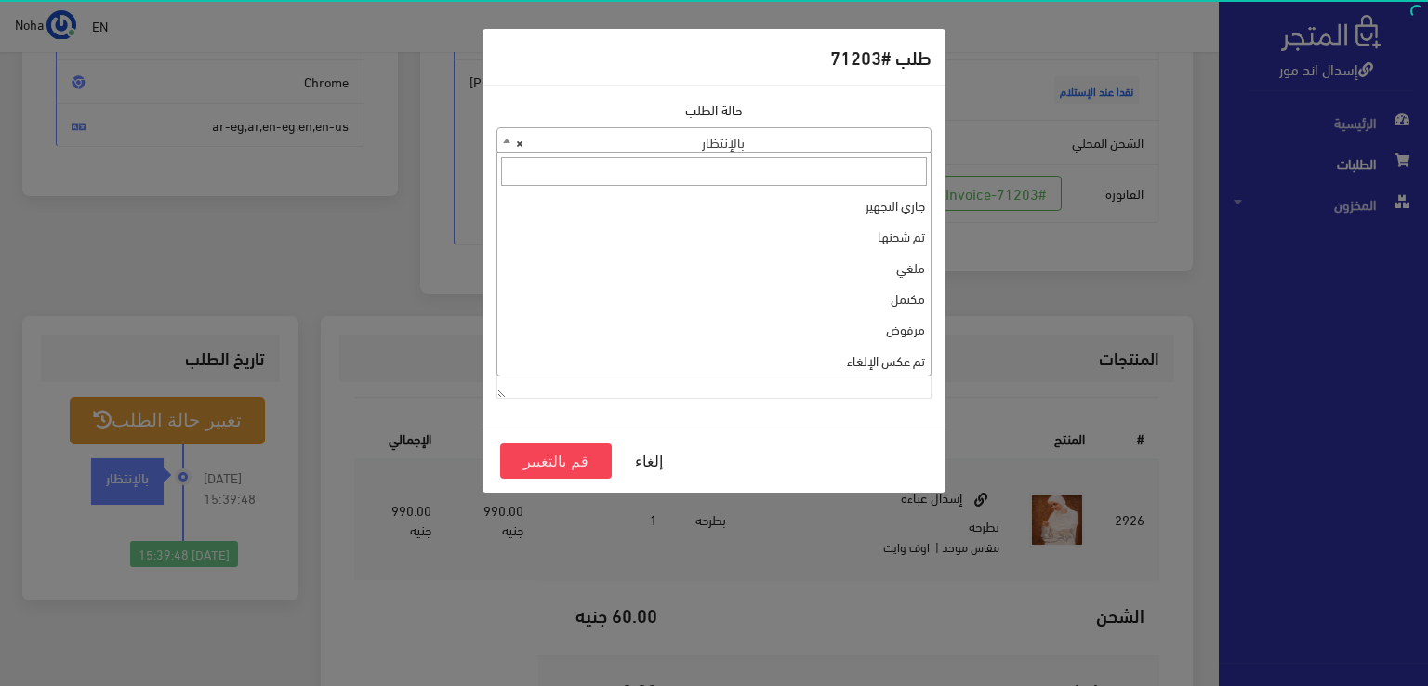
click at [508, 136] on span at bounding box center [506, 140] width 19 height 24
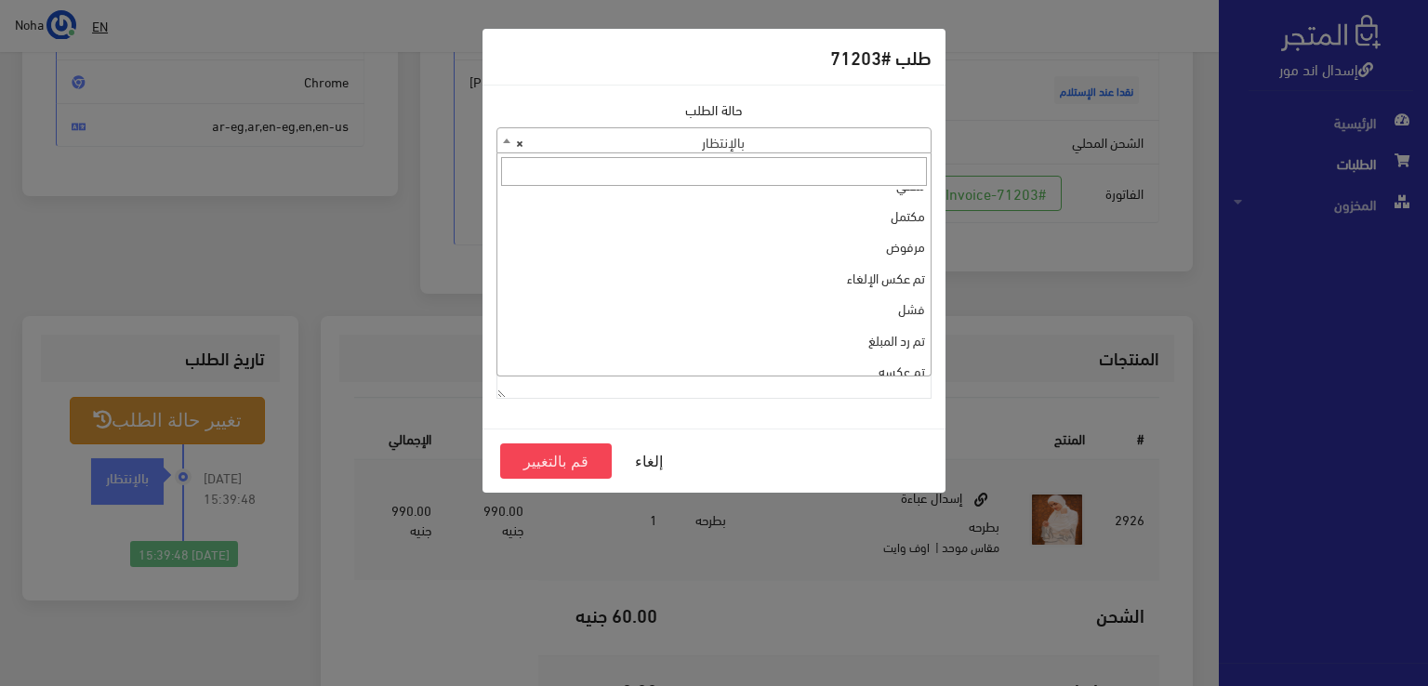
scroll to position [0, 0]
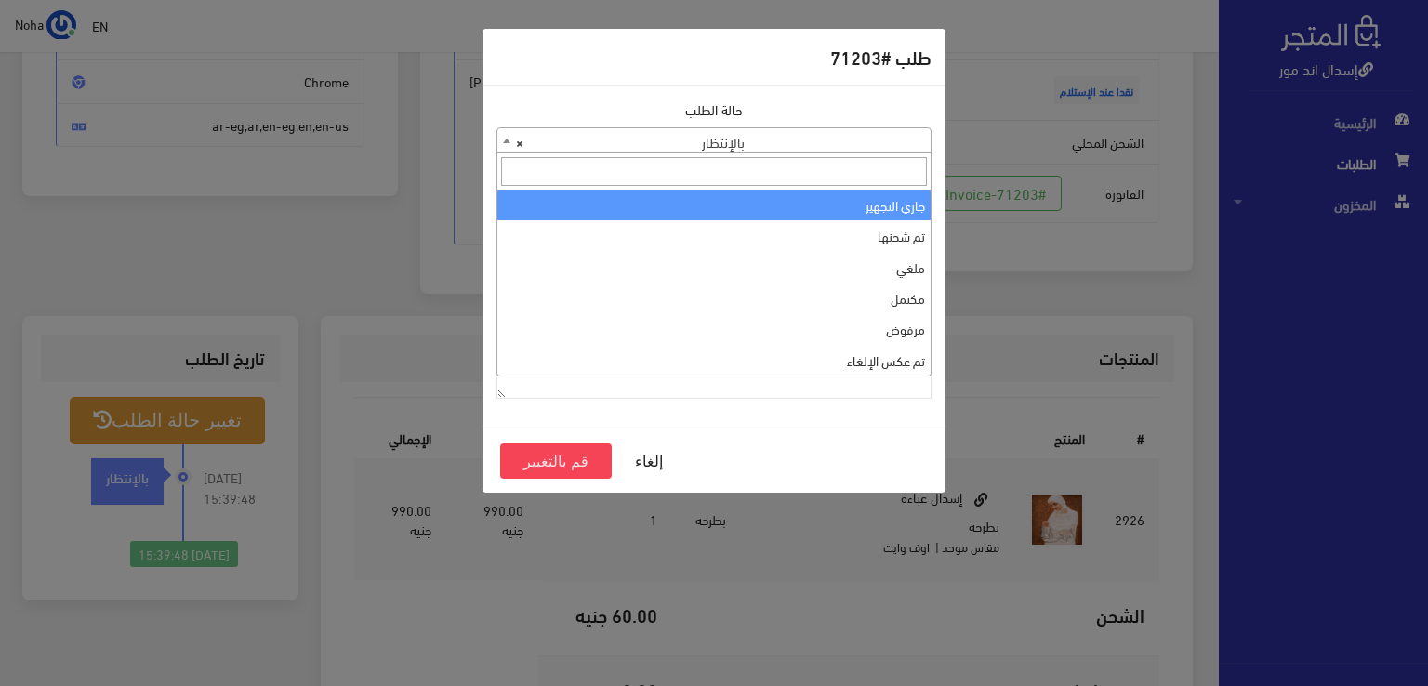
select select "1"
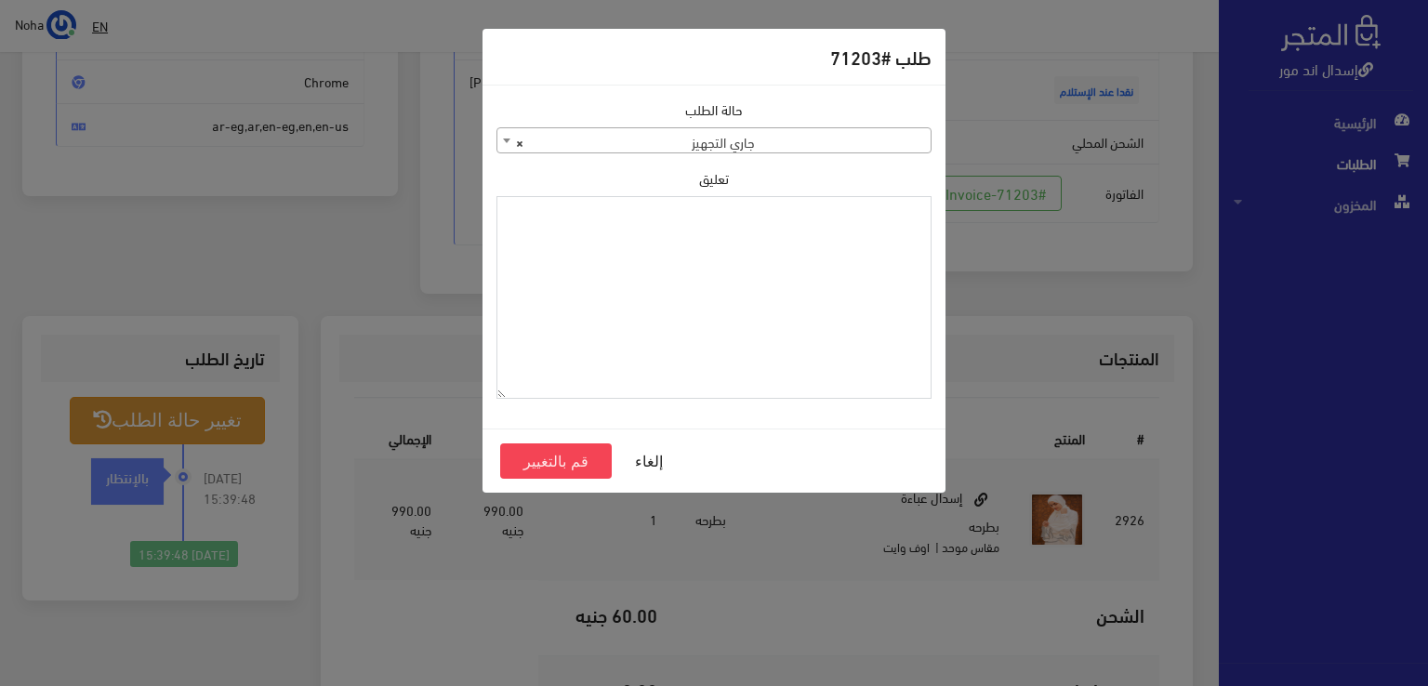
paste textarea "1134515"
type textarea "1134515"
click at [556, 460] on button "قم بالتغيير" at bounding box center [556, 460] width 112 height 35
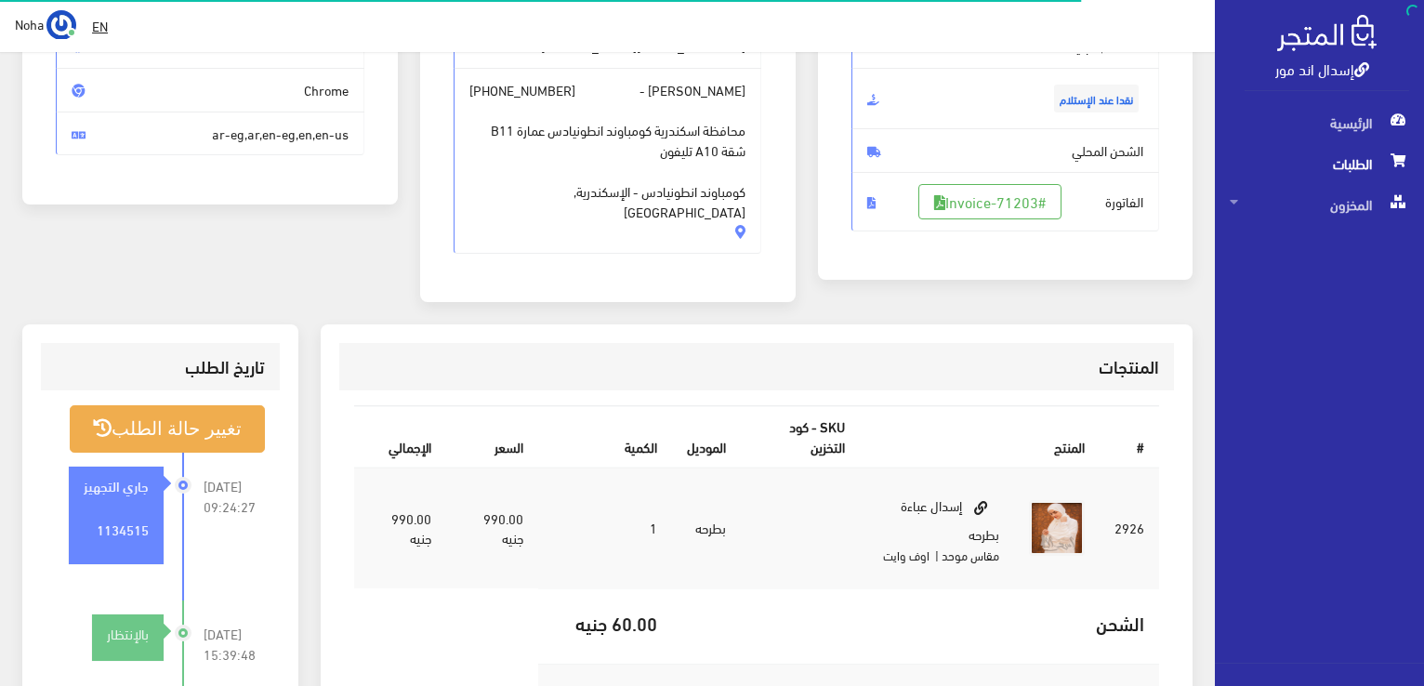
scroll to position [279, 0]
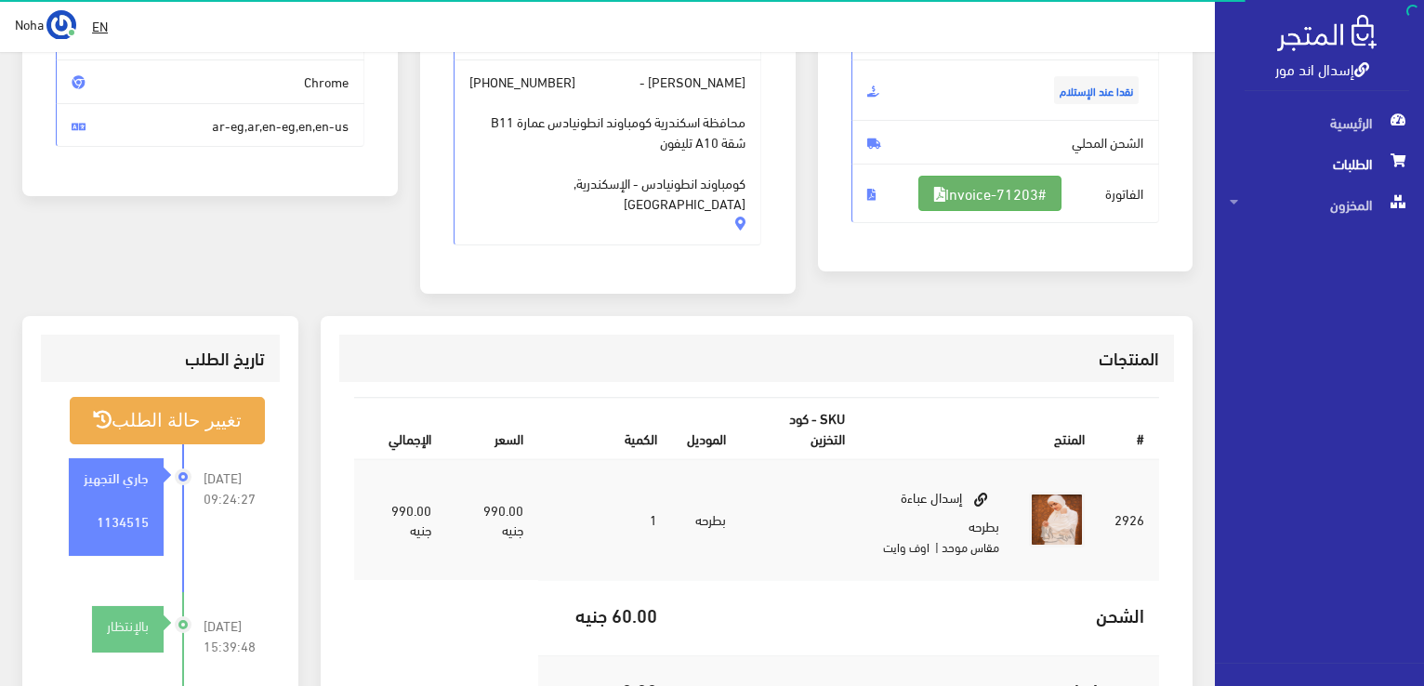
click at [974, 190] on link "#Invoice-71203" at bounding box center [989, 193] width 143 height 35
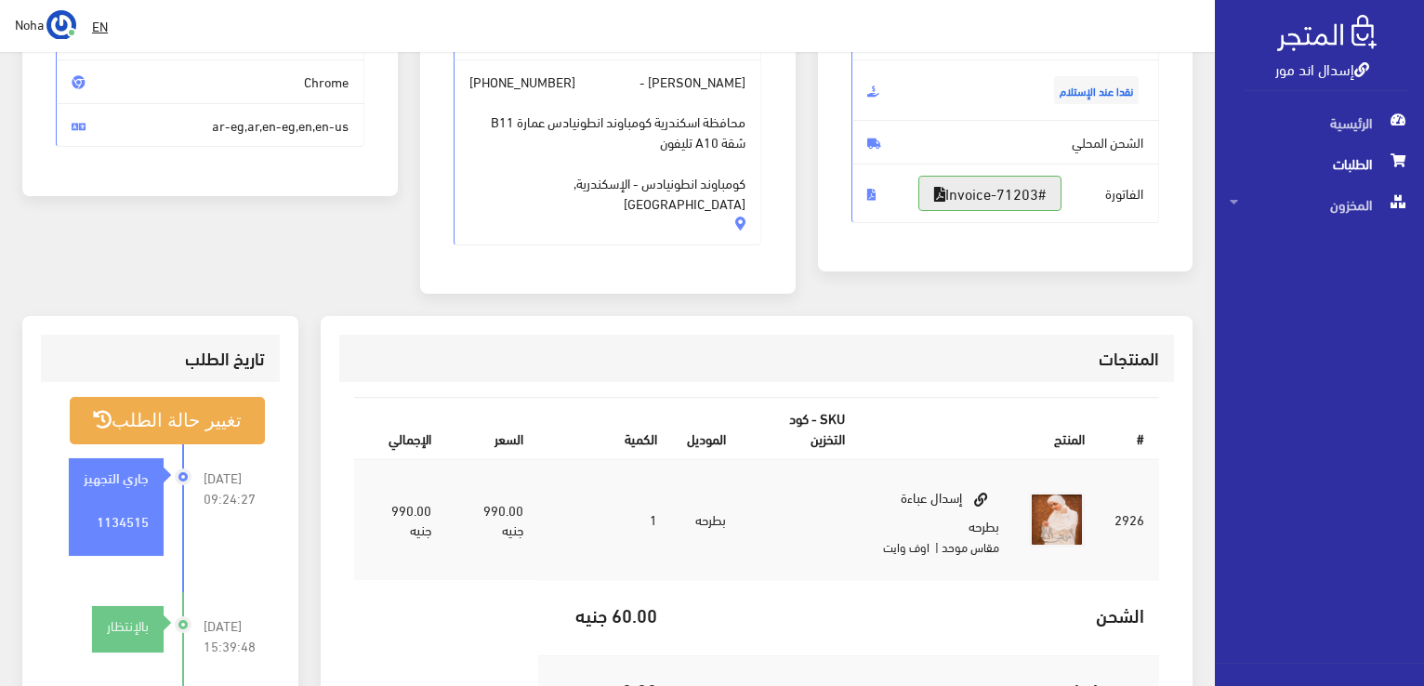
scroll to position [0, 0]
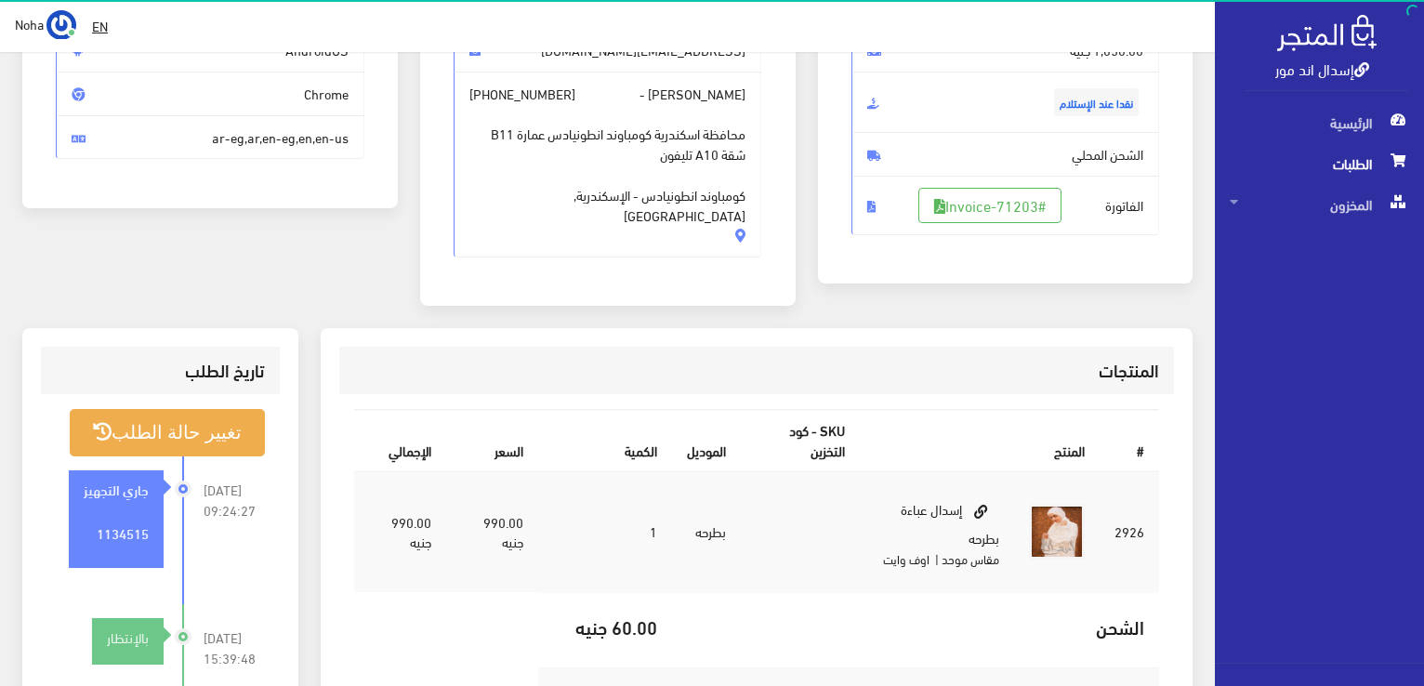
scroll to position [174, 0]
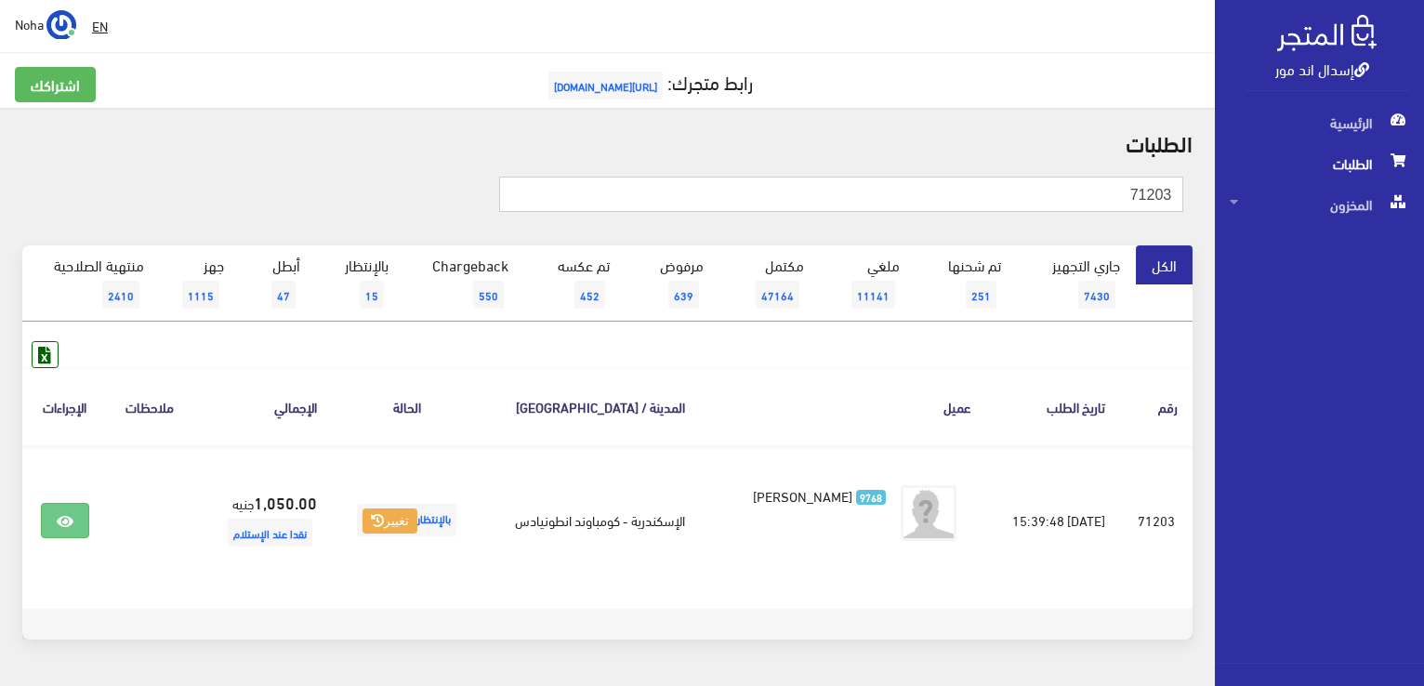
click at [1042, 192] on input "71203" at bounding box center [841, 194] width 684 height 35
type input "7"
type input "01064894619"
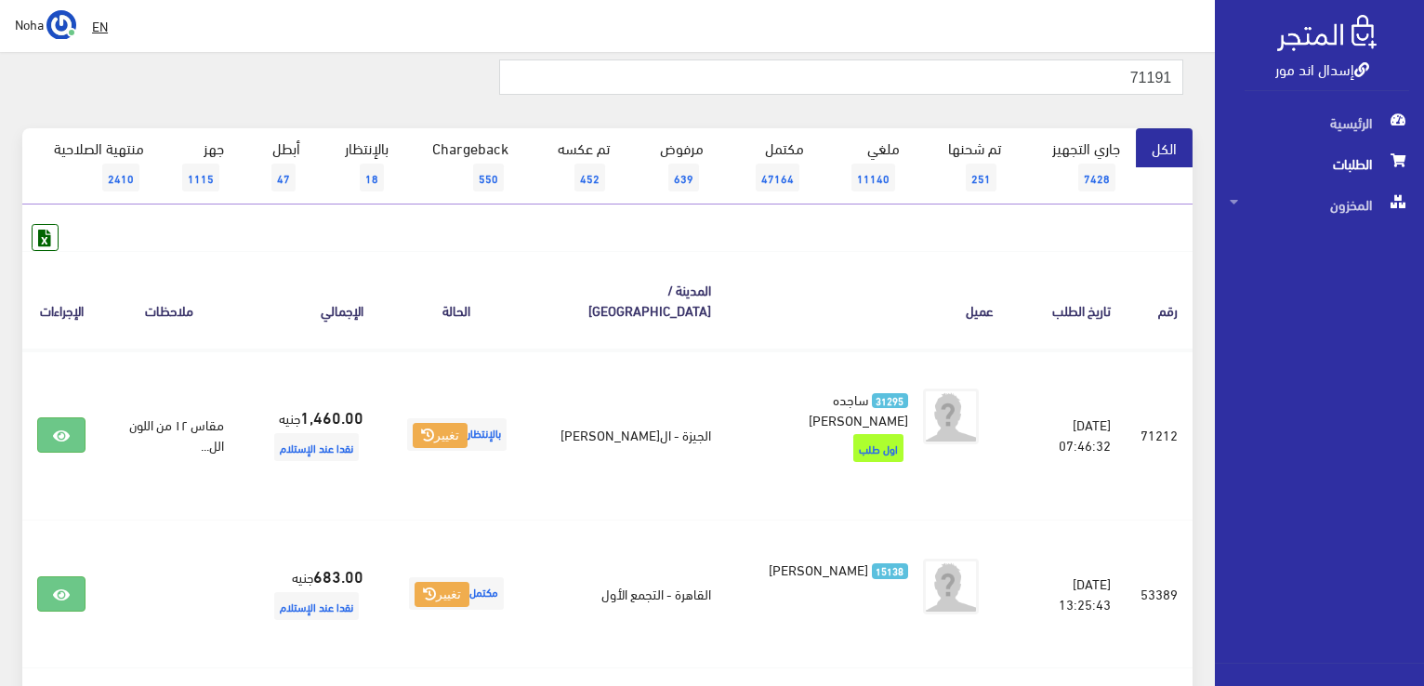
scroll to position [77, 0]
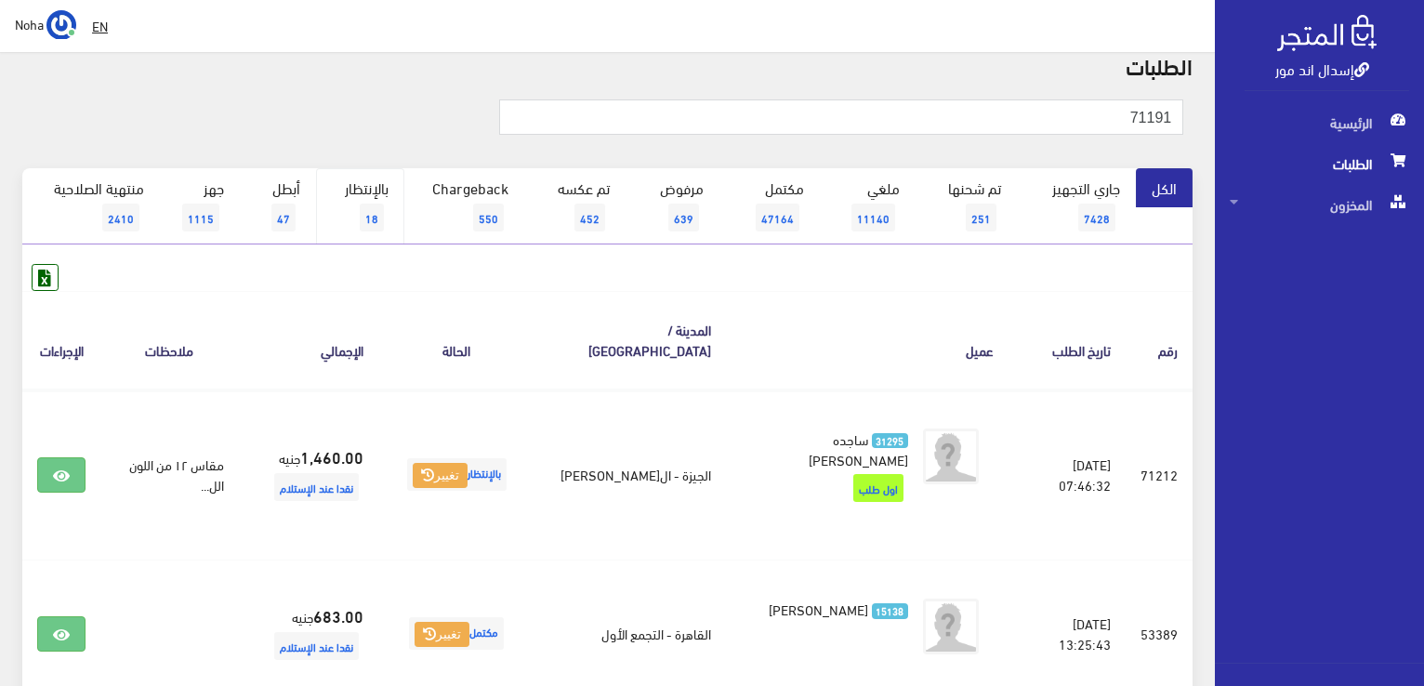
click at [371, 207] on span "18" at bounding box center [372, 218] width 24 height 28
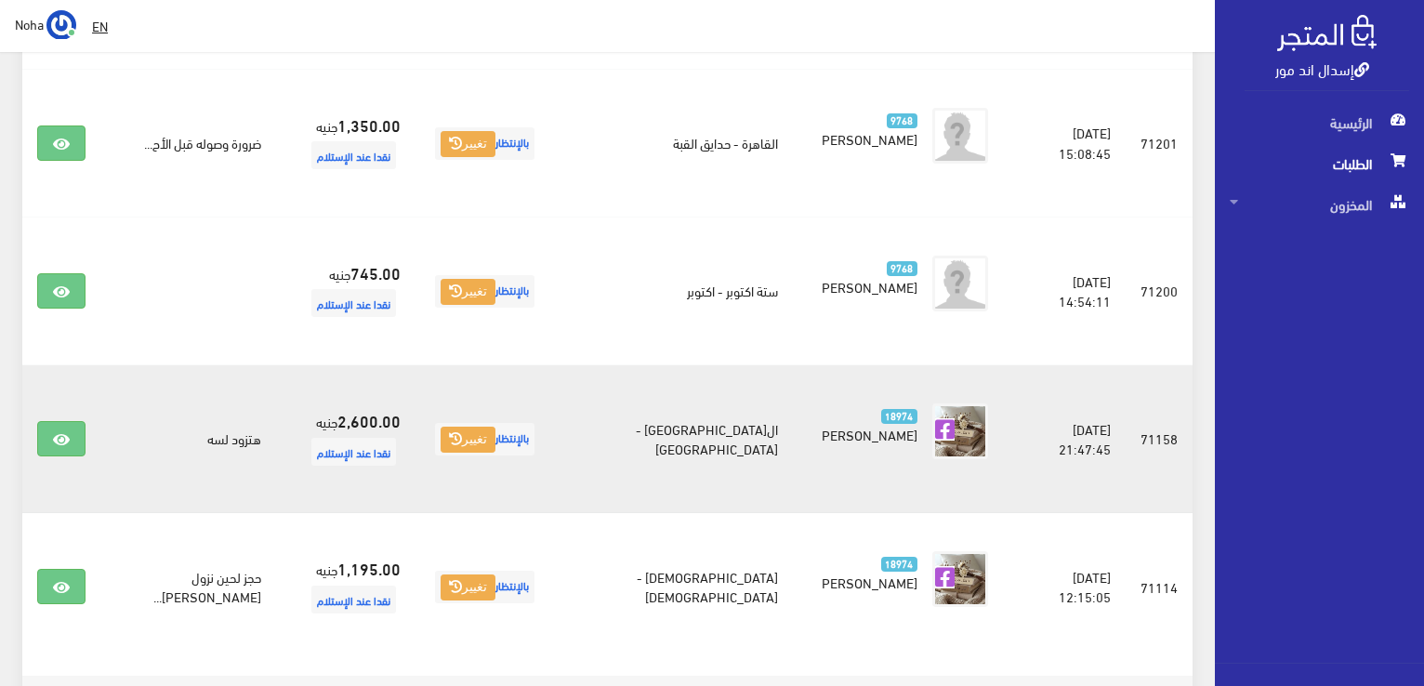
scroll to position [1977, 0]
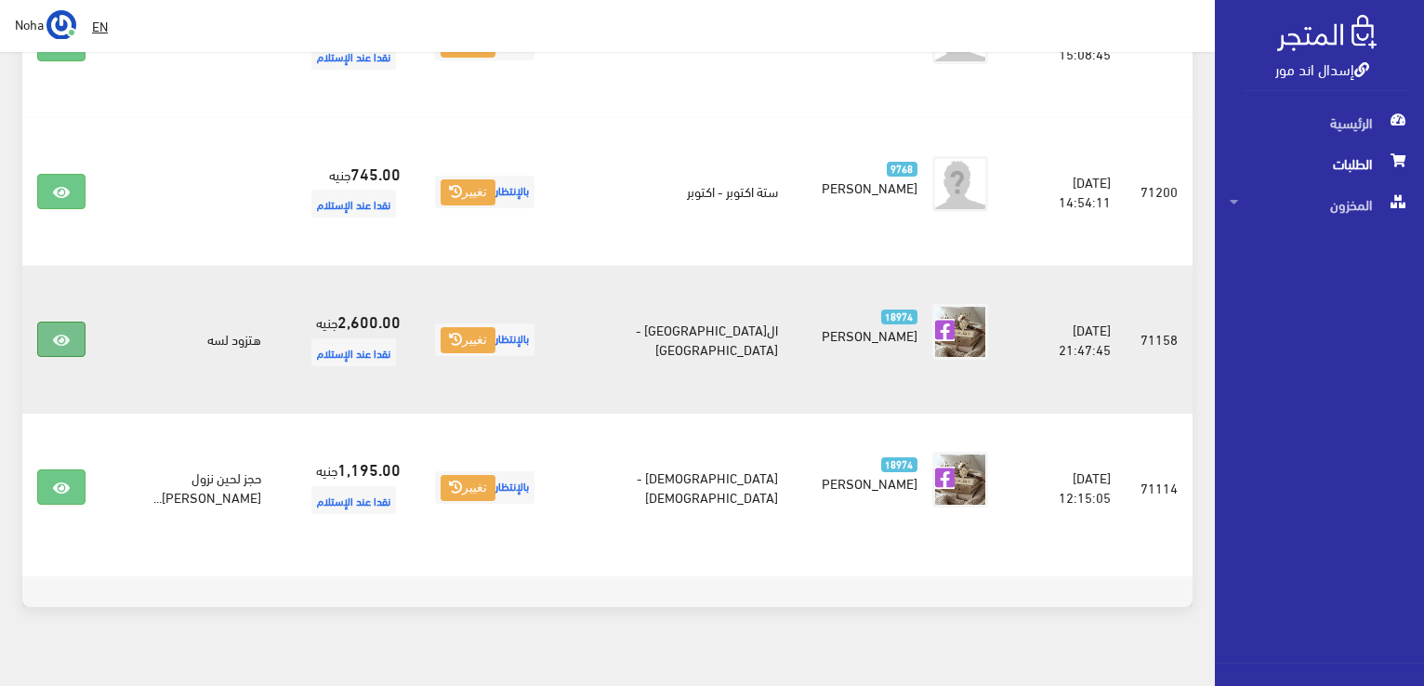
click at [54, 333] on icon at bounding box center [61, 340] width 17 height 15
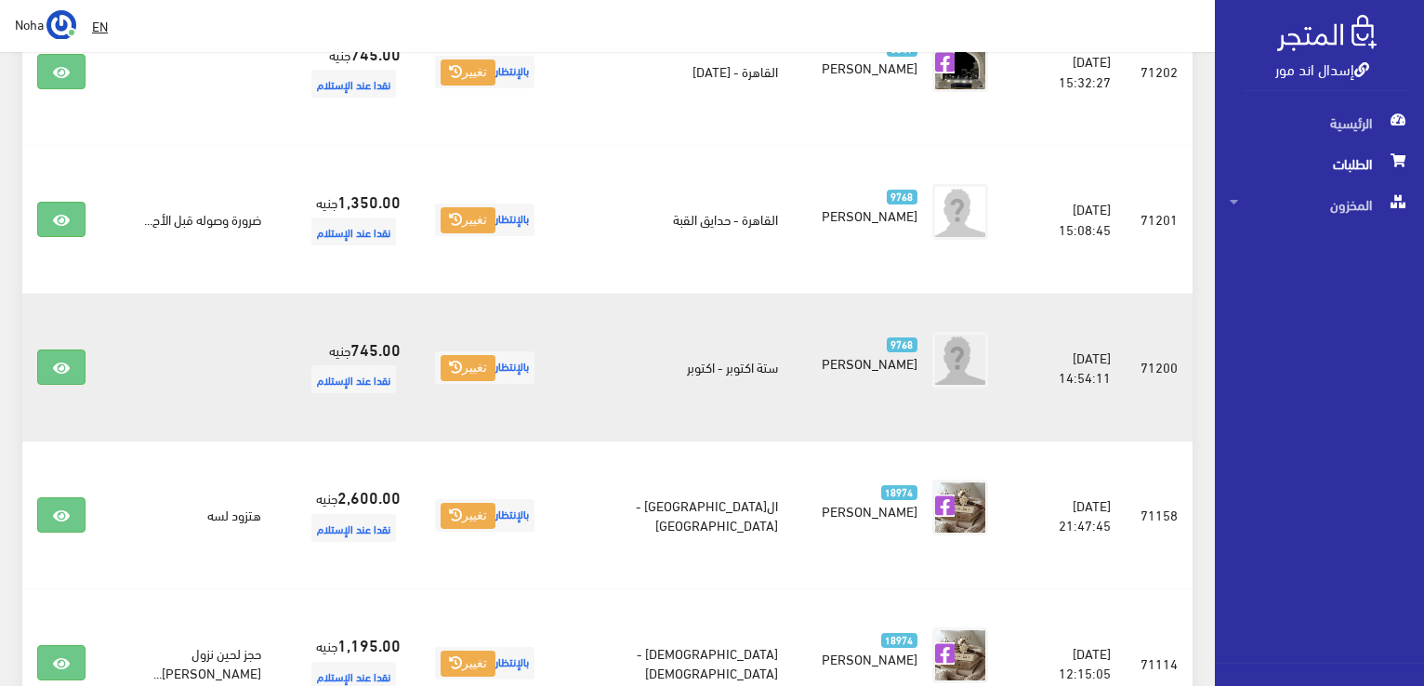
scroll to position [1791, 0]
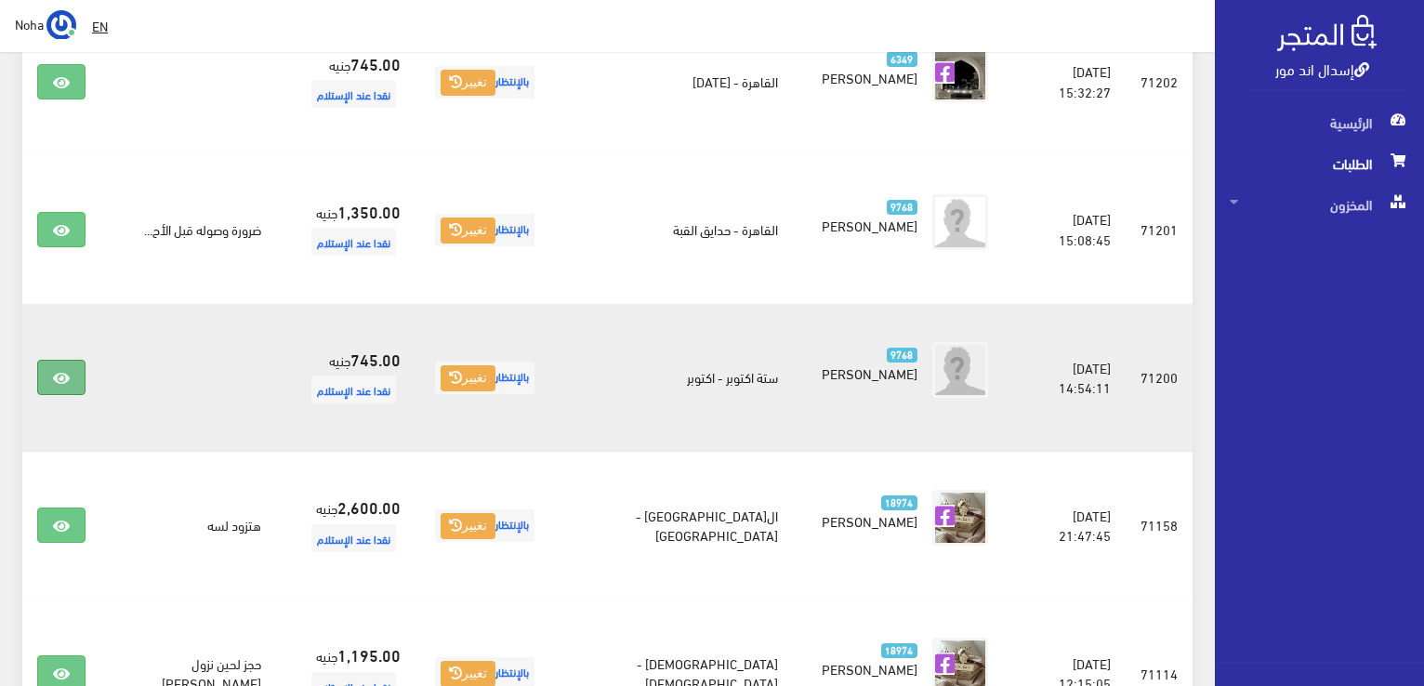
click at [57, 371] on icon at bounding box center [61, 378] width 17 height 15
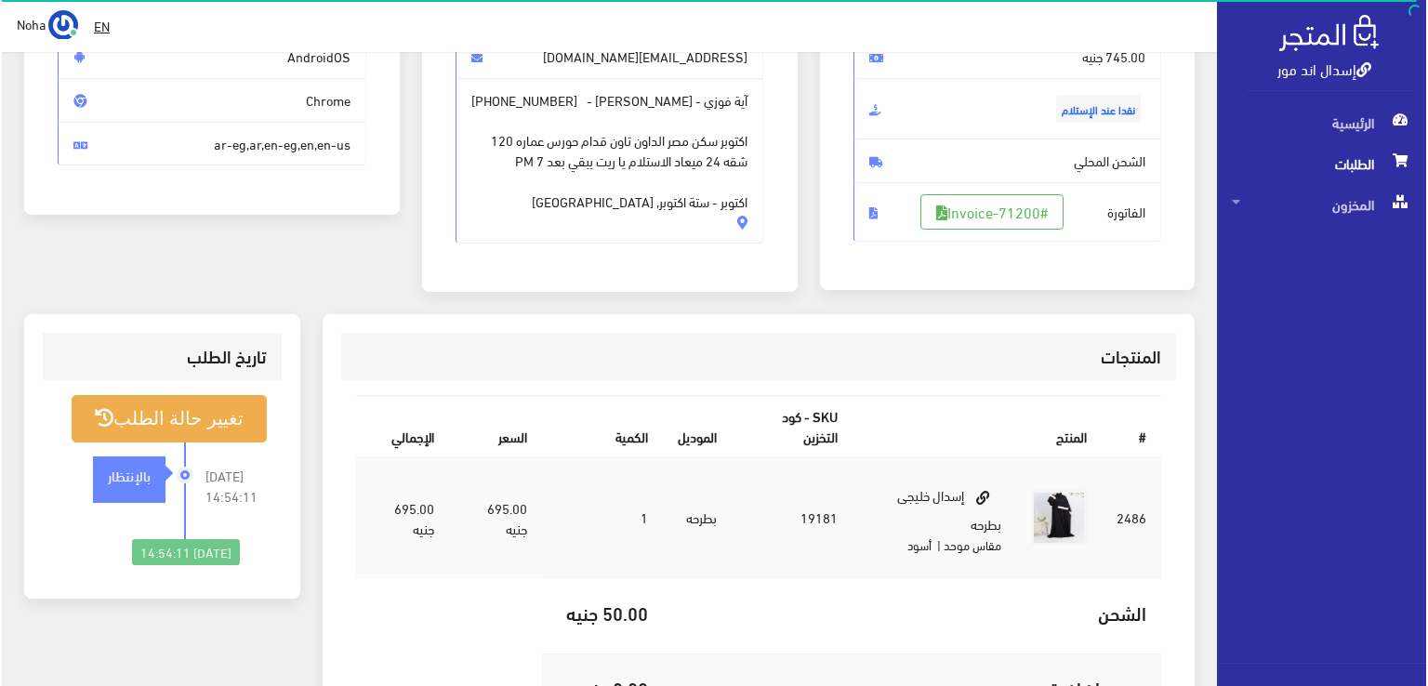
scroll to position [279, 0]
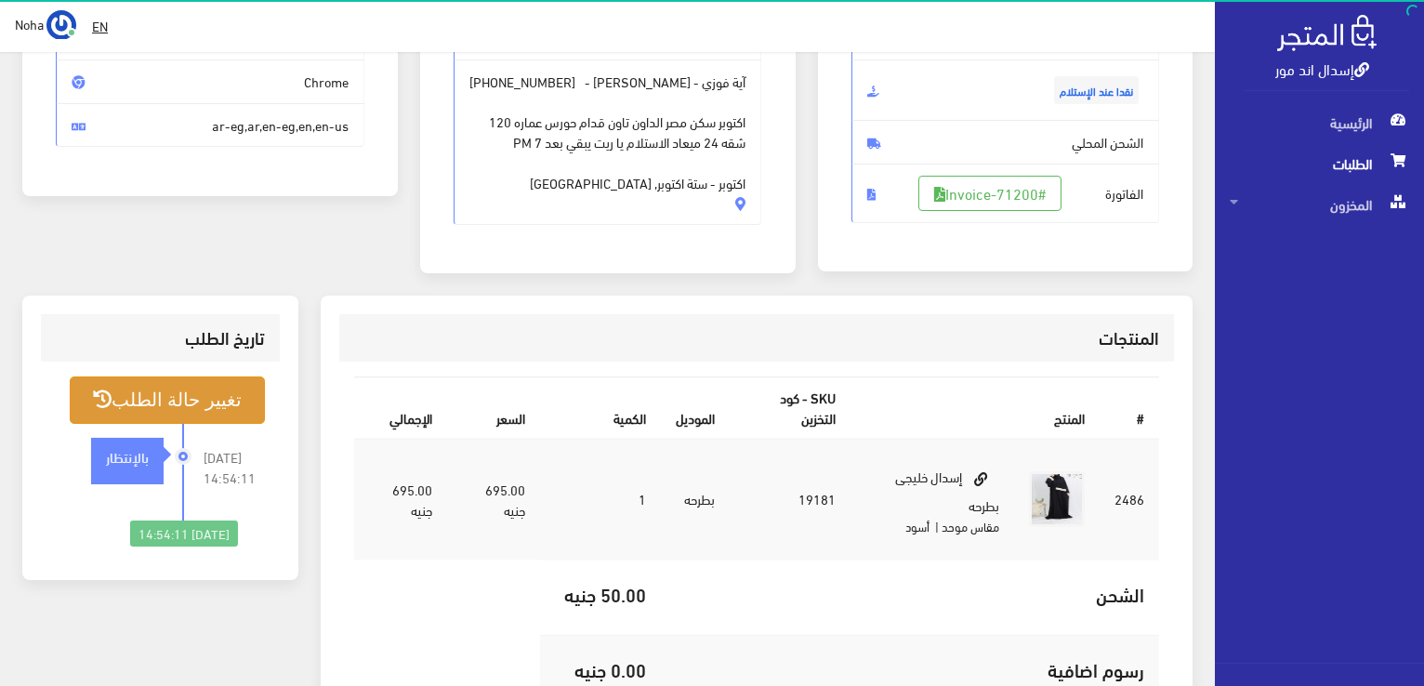
click at [194, 395] on button "تغيير حالة الطلب" at bounding box center [167, 399] width 195 height 47
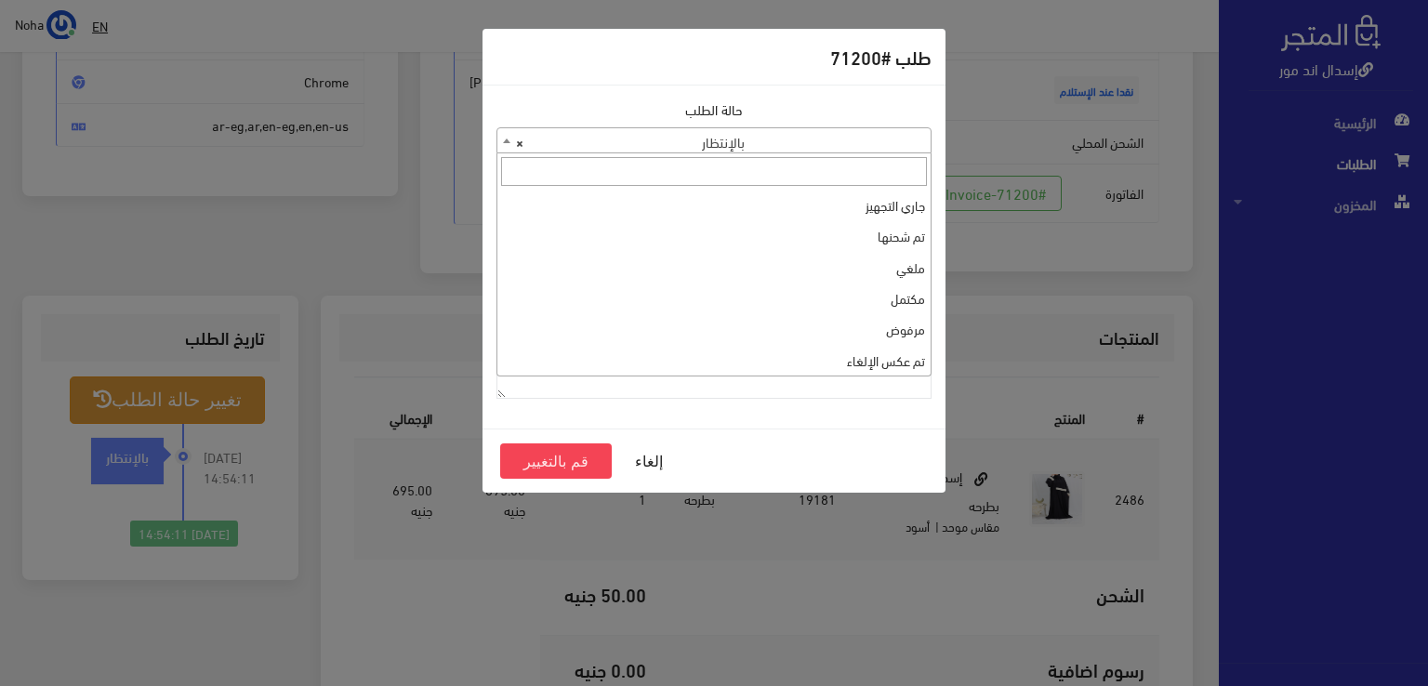
click at [501, 139] on span at bounding box center [506, 140] width 19 height 24
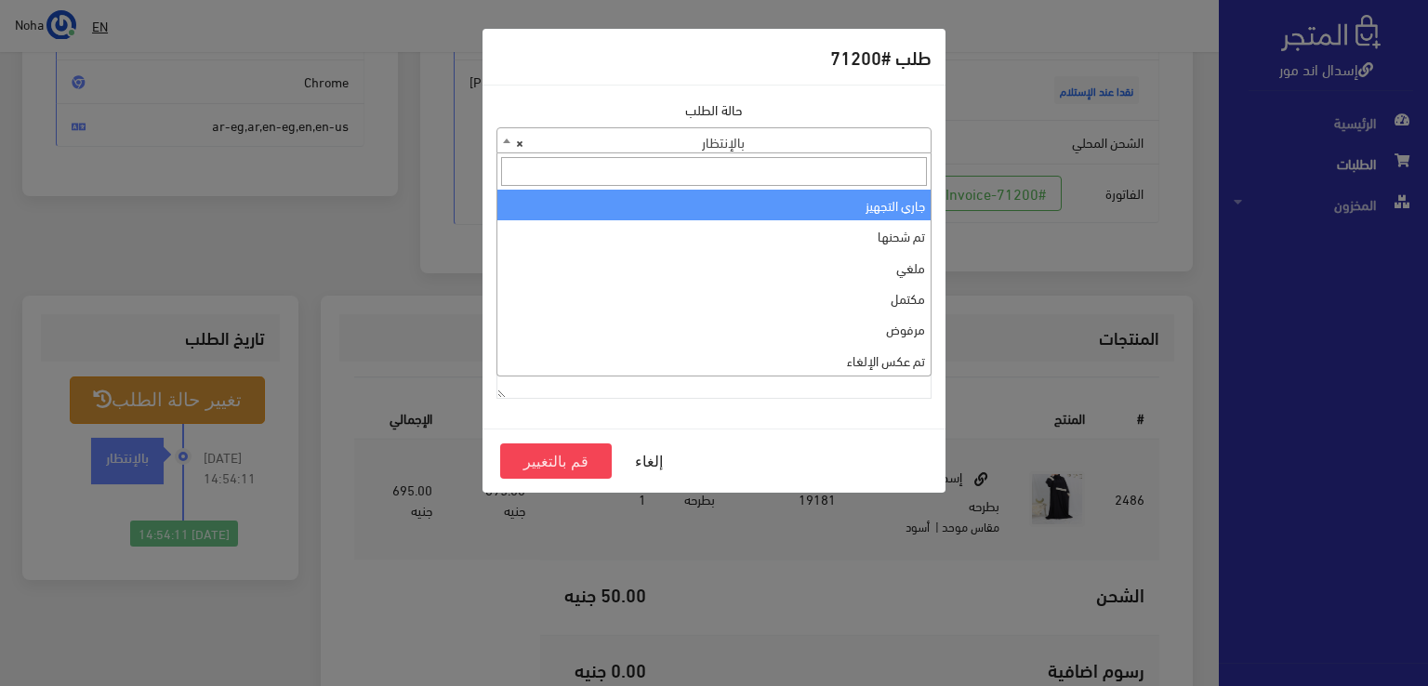
select select "1"
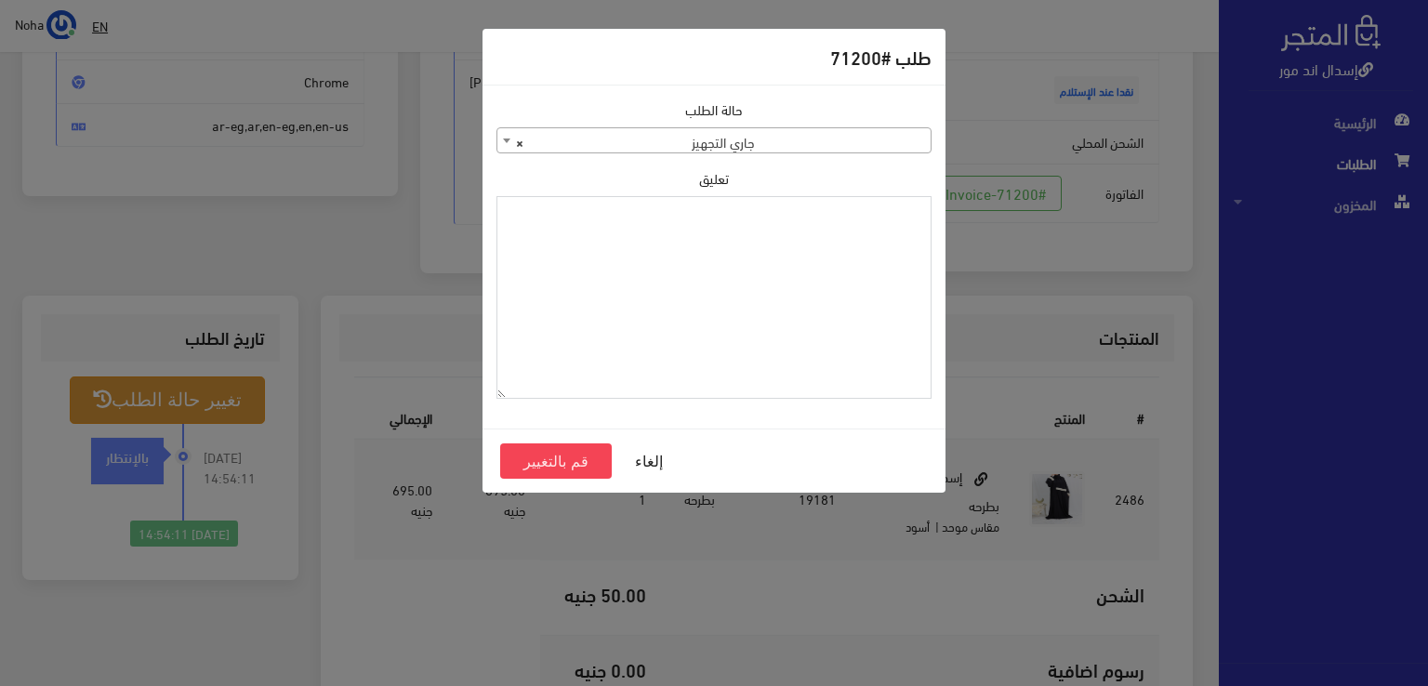
paste textarea "1134515"
type textarea "1134515"
click at [598, 444] on button "قم بالتغيير" at bounding box center [556, 460] width 112 height 35
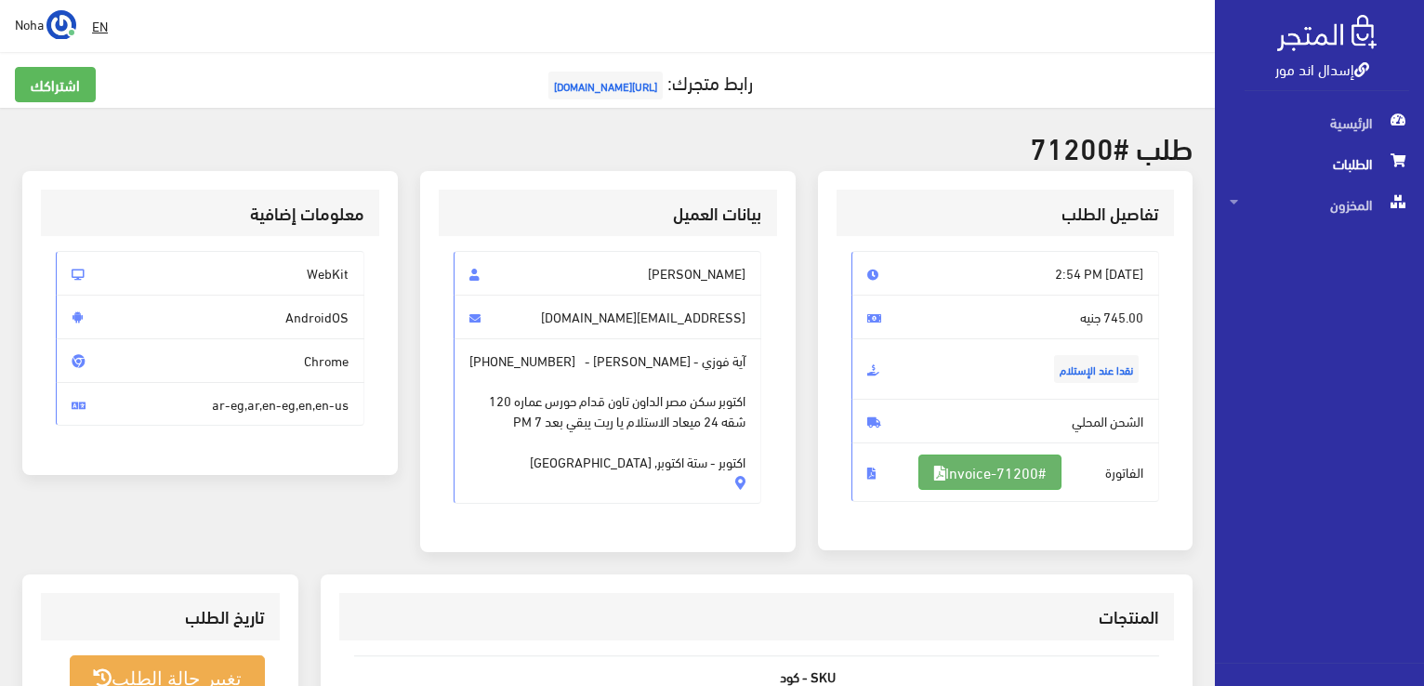
click at [1002, 470] on link "#Invoice-71200" at bounding box center [989, 472] width 143 height 35
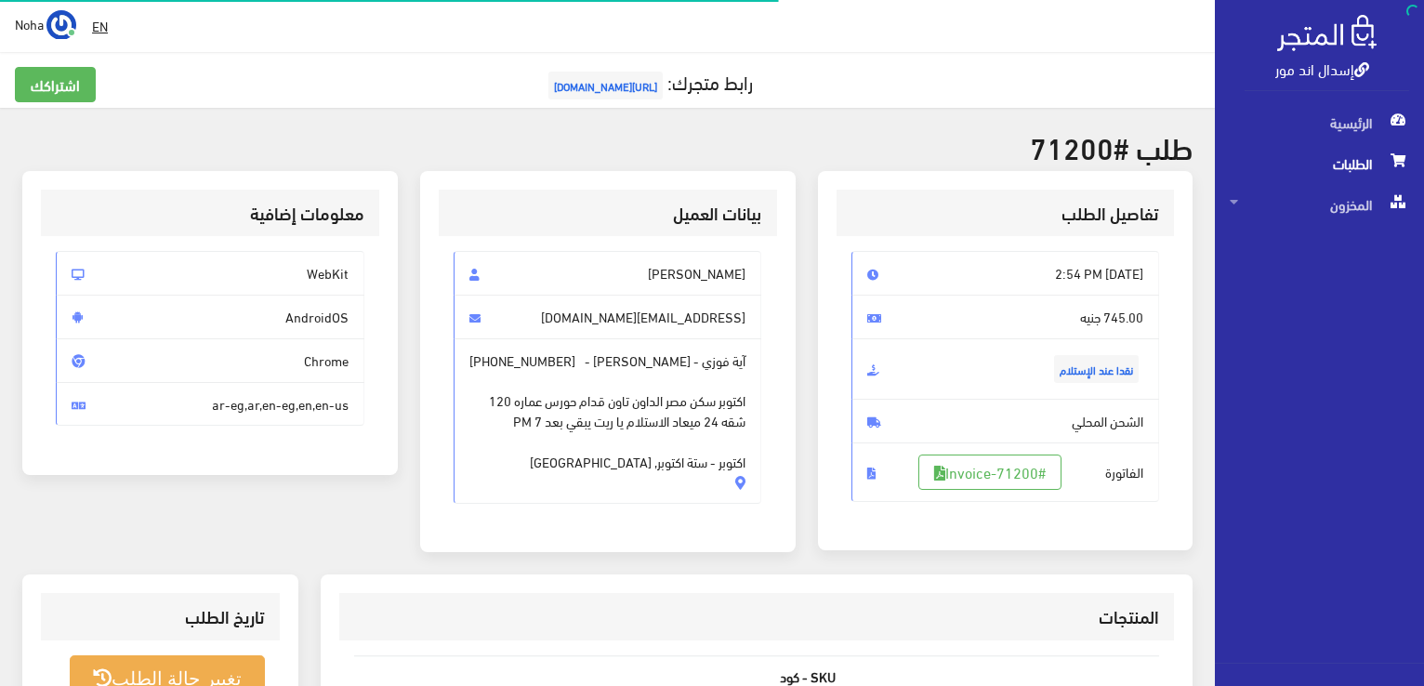
scroll to position [267, 0]
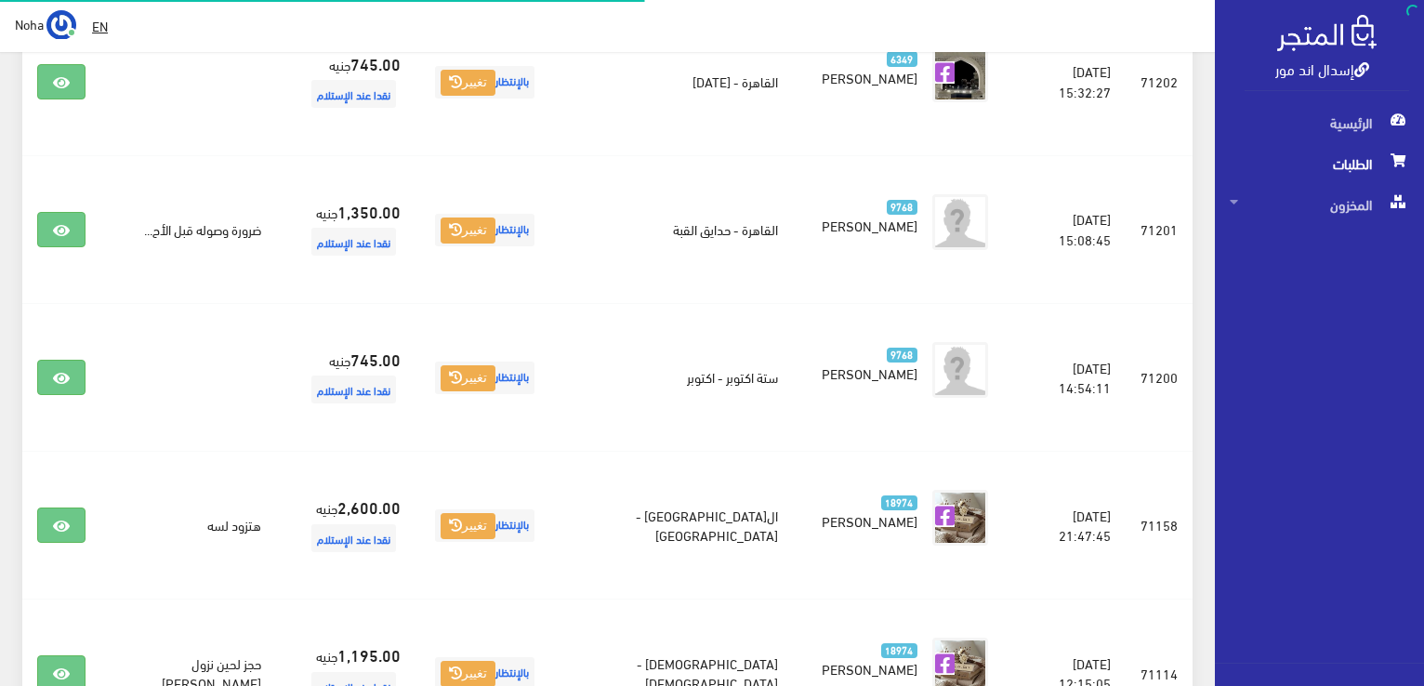
scroll to position [1791, 0]
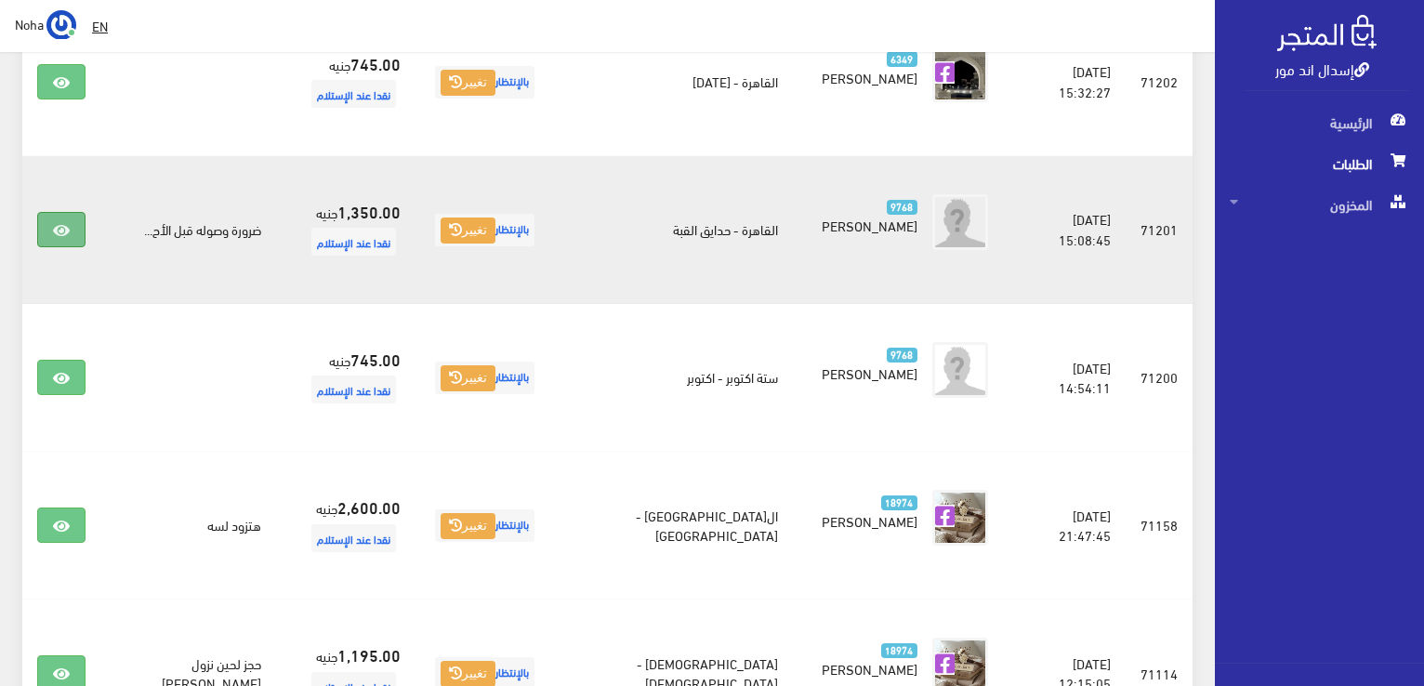
click at [52, 212] on link at bounding box center [61, 229] width 48 height 35
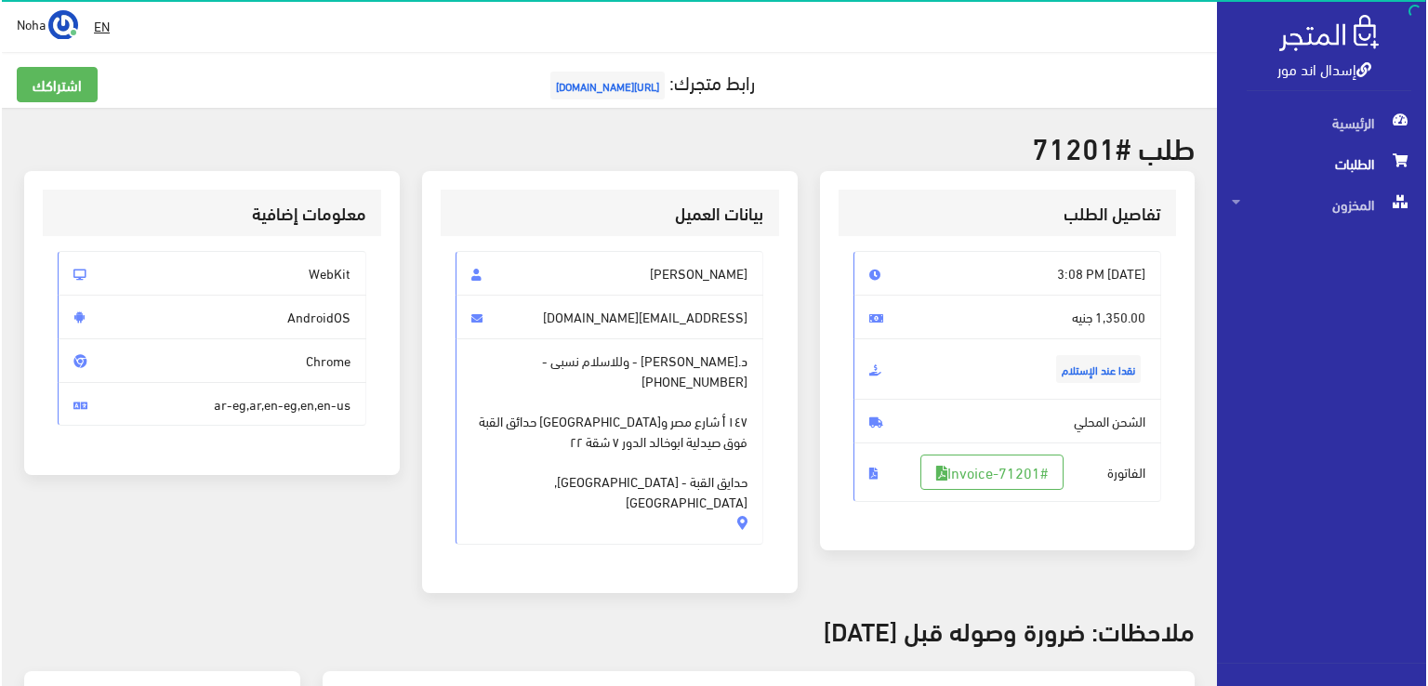
scroll to position [186, 0]
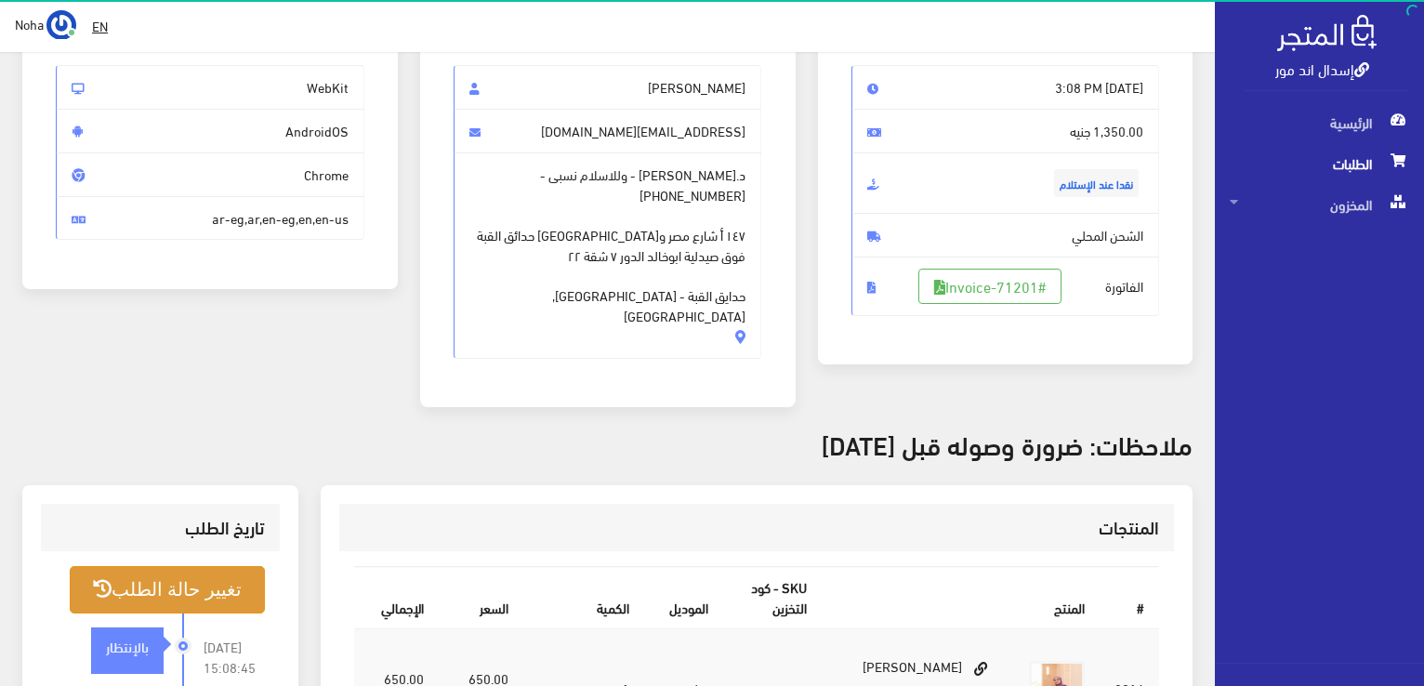
click at [196, 566] on button "تغيير حالة الطلب" at bounding box center [167, 589] width 195 height 47
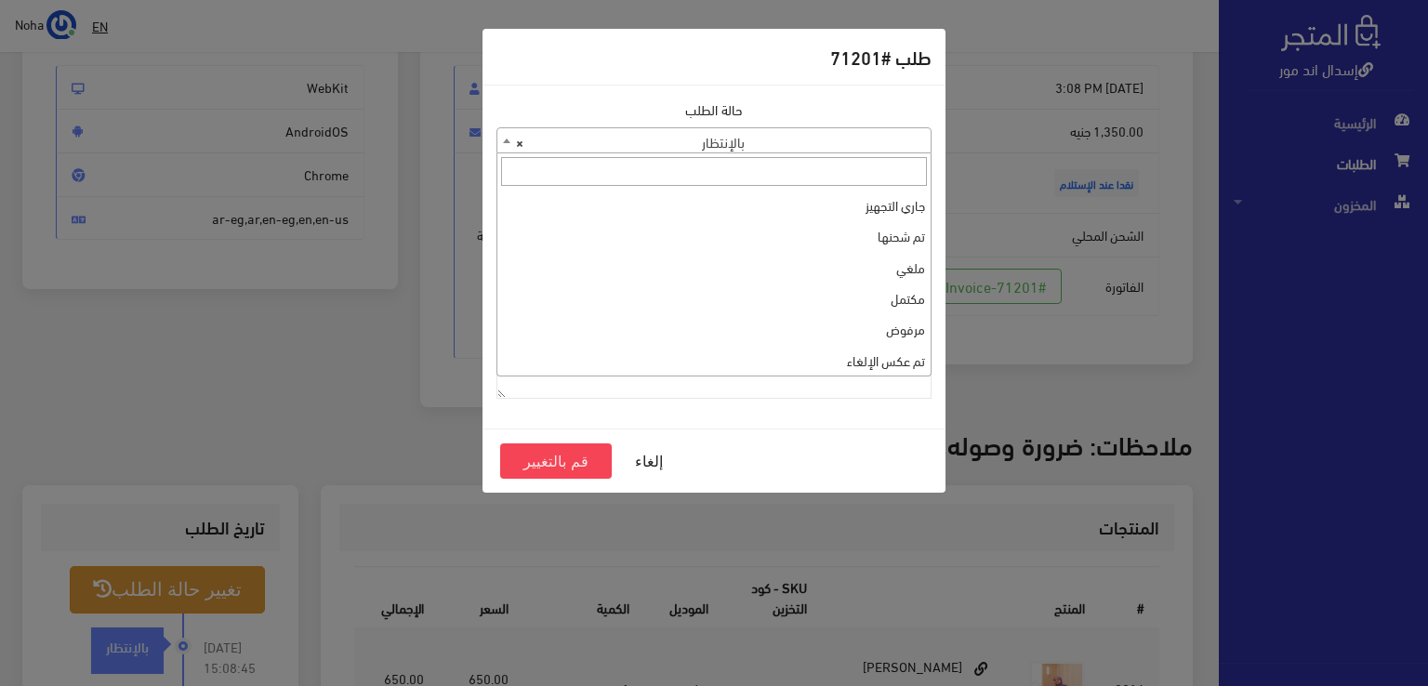
click at [505, 139] on b at bounding box center [506, 141] width 7 height 5
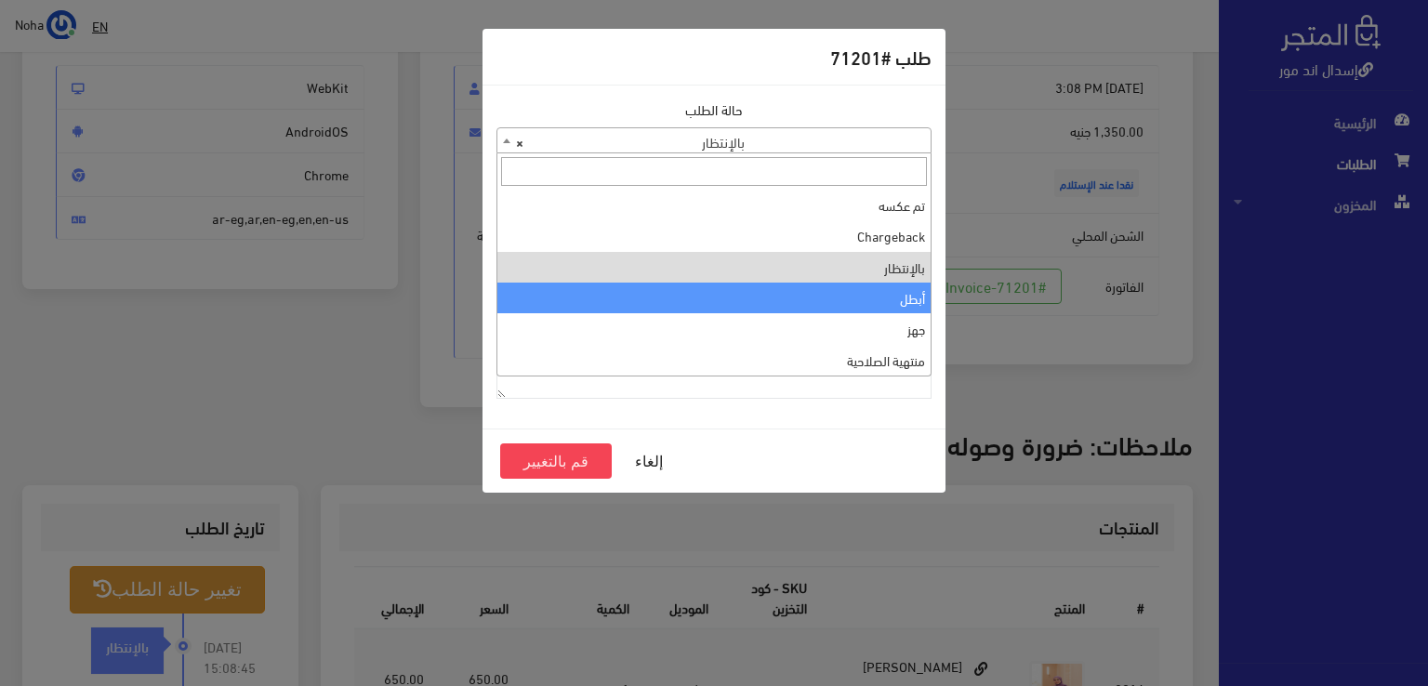
scroll to position [0, 0]
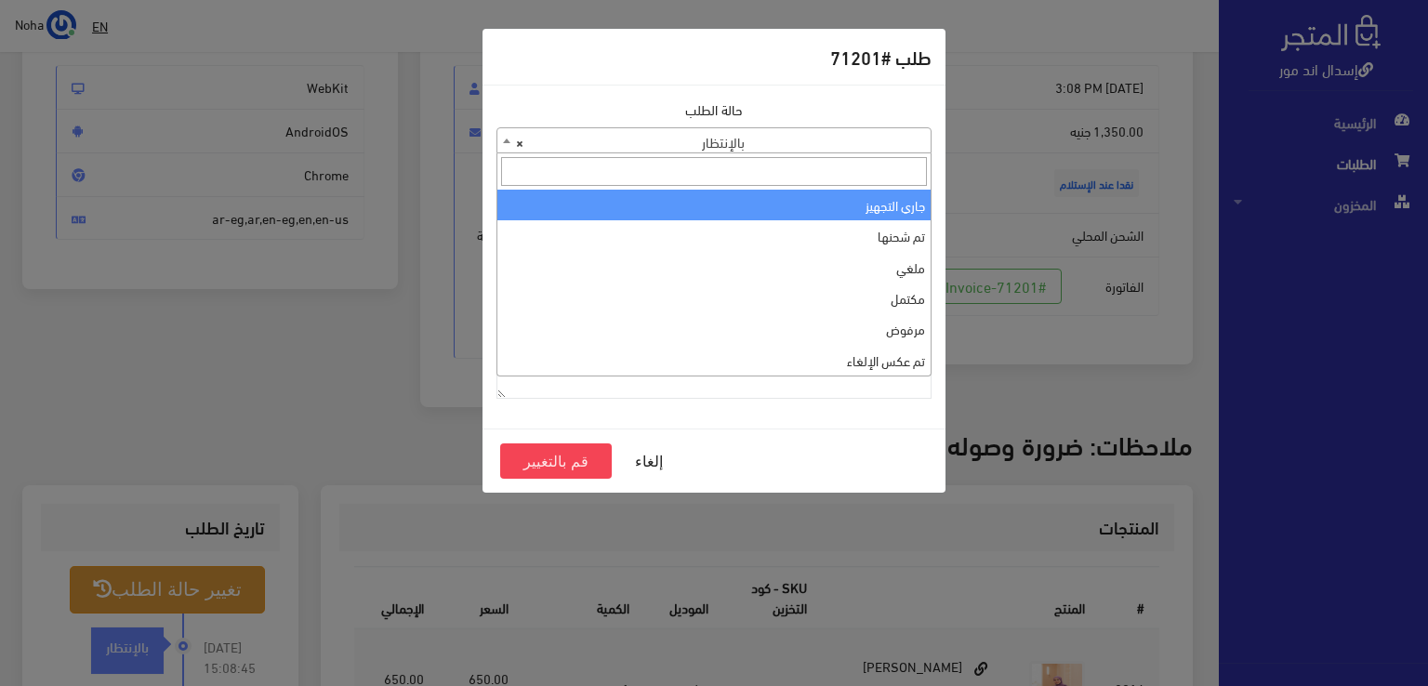
select select "1"
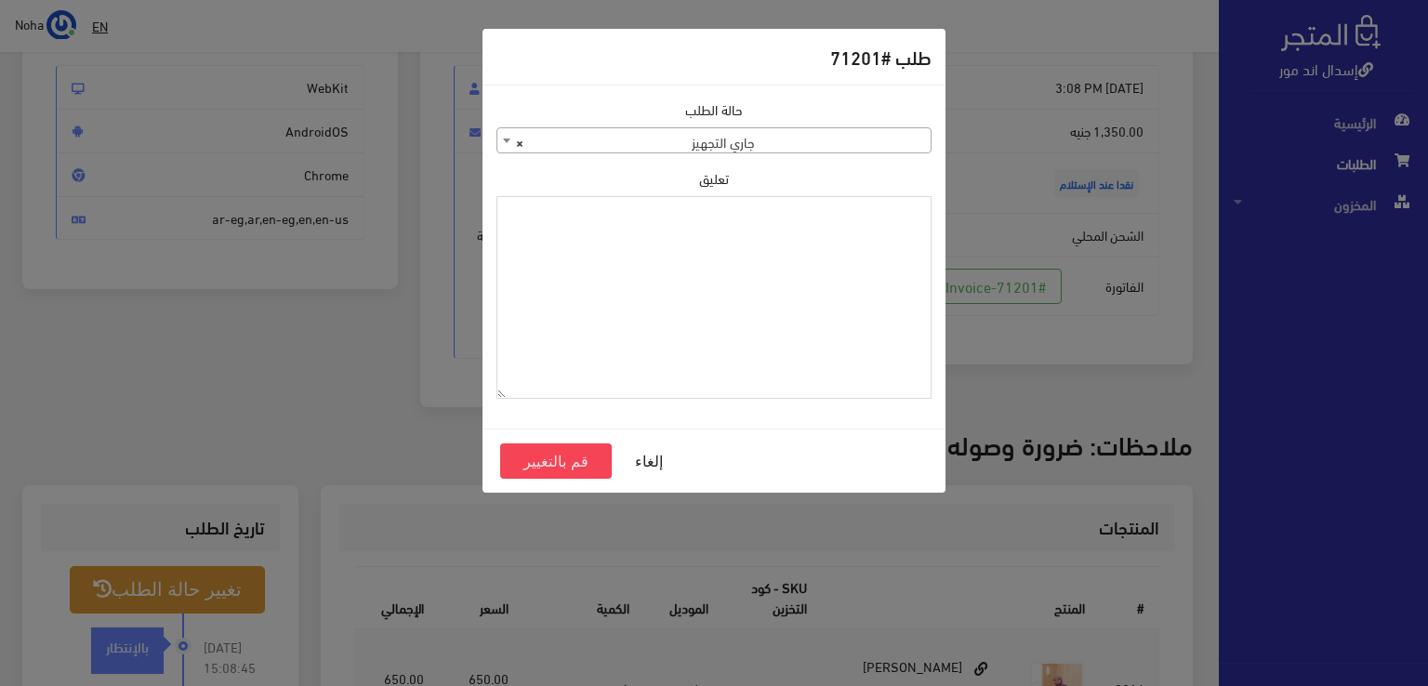
paste textarea "1134515"
type textarea "1134515"
click at [580, 466] on button "قم بالتغيير" at bounding box center [556, 460] width 112 height 35
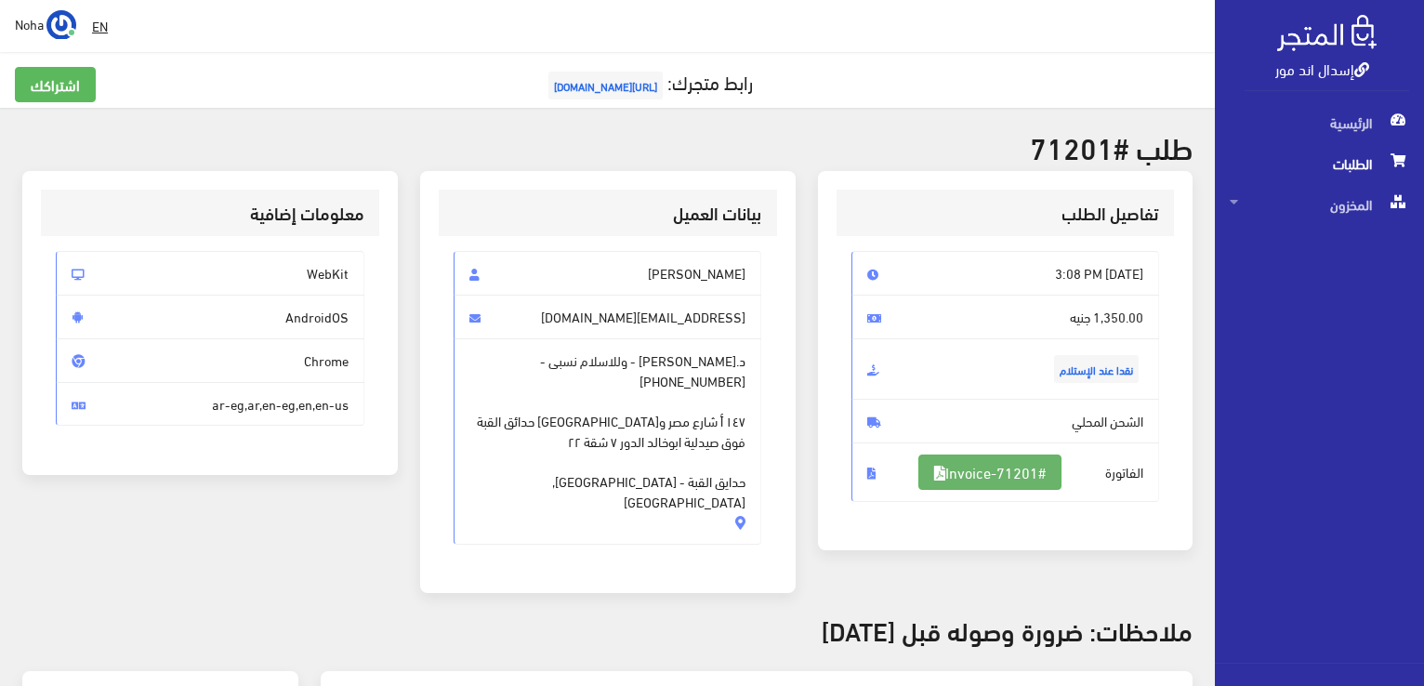
click at [1016, 473] on link "#Invoice-71201" at bounding box center [989, 472] width 143 height 35
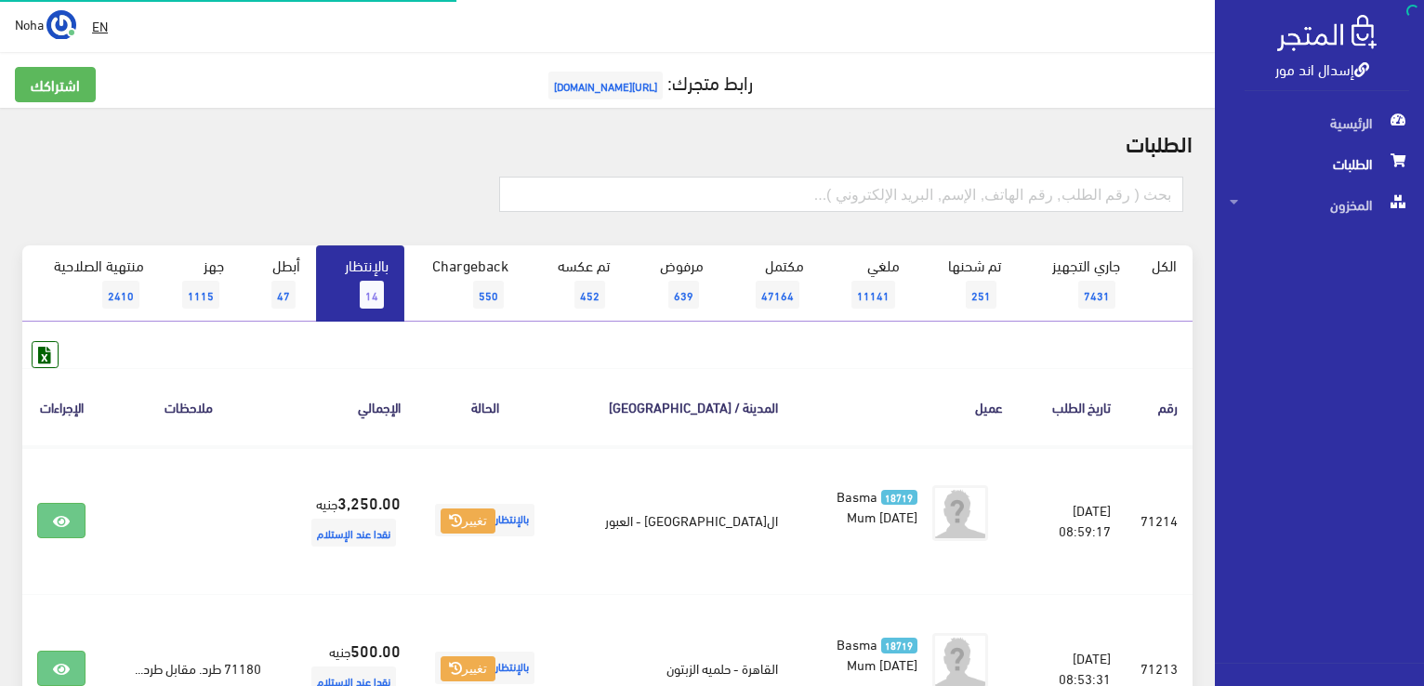
scroll to position [1791, 0]
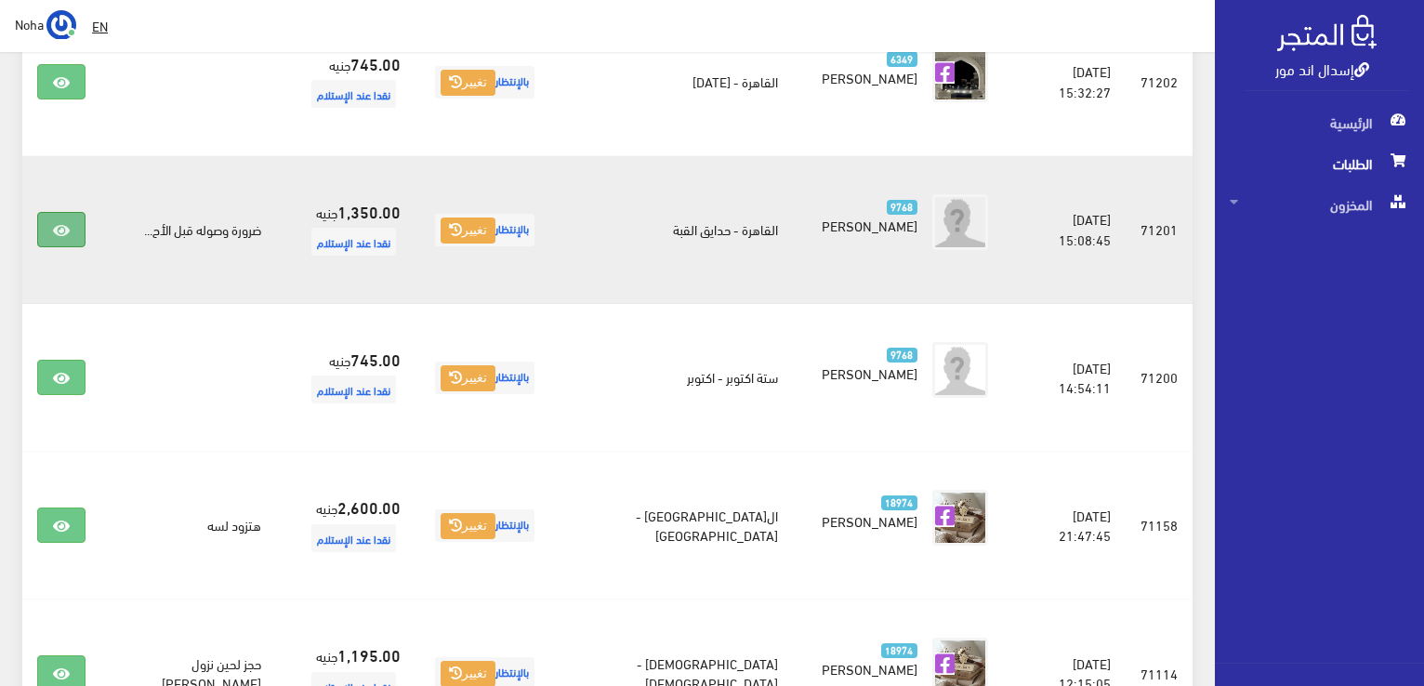
click at [67, 223] on icon at bounding box center [61, 230] width 17 height 15
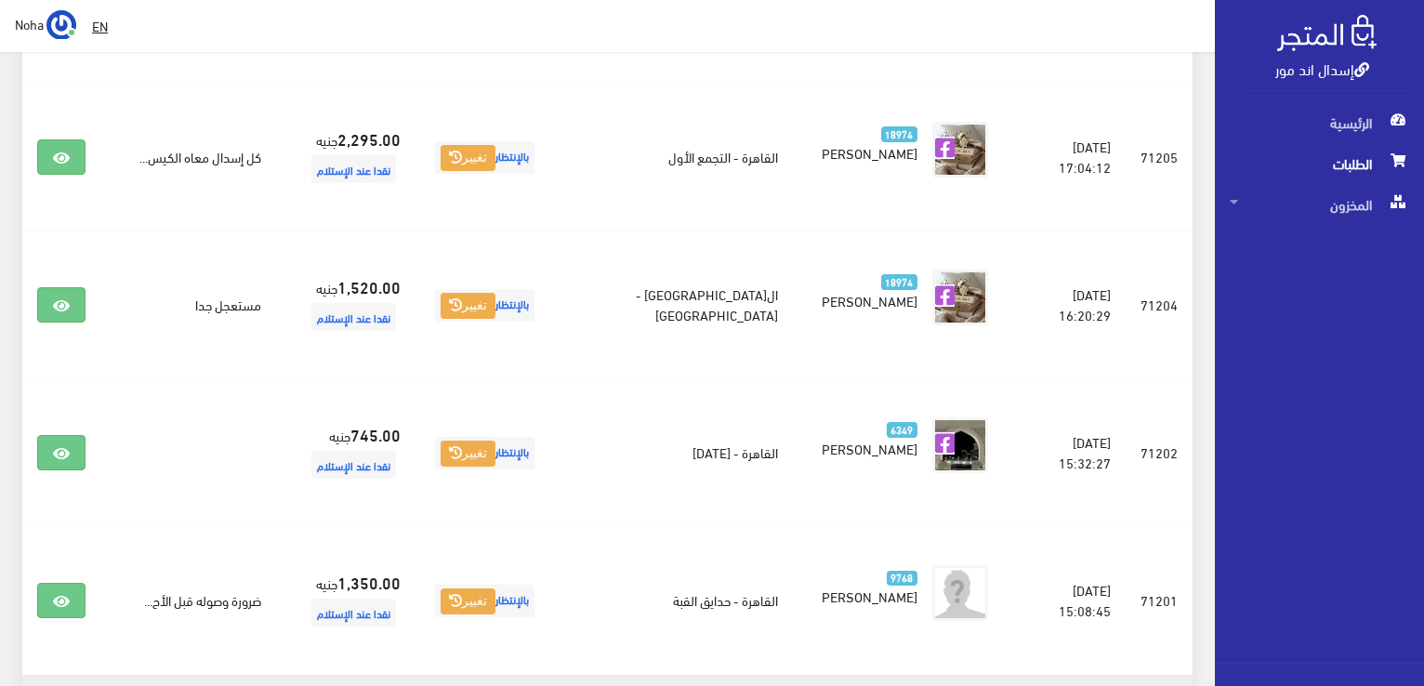
scroll to position [1420, 0]
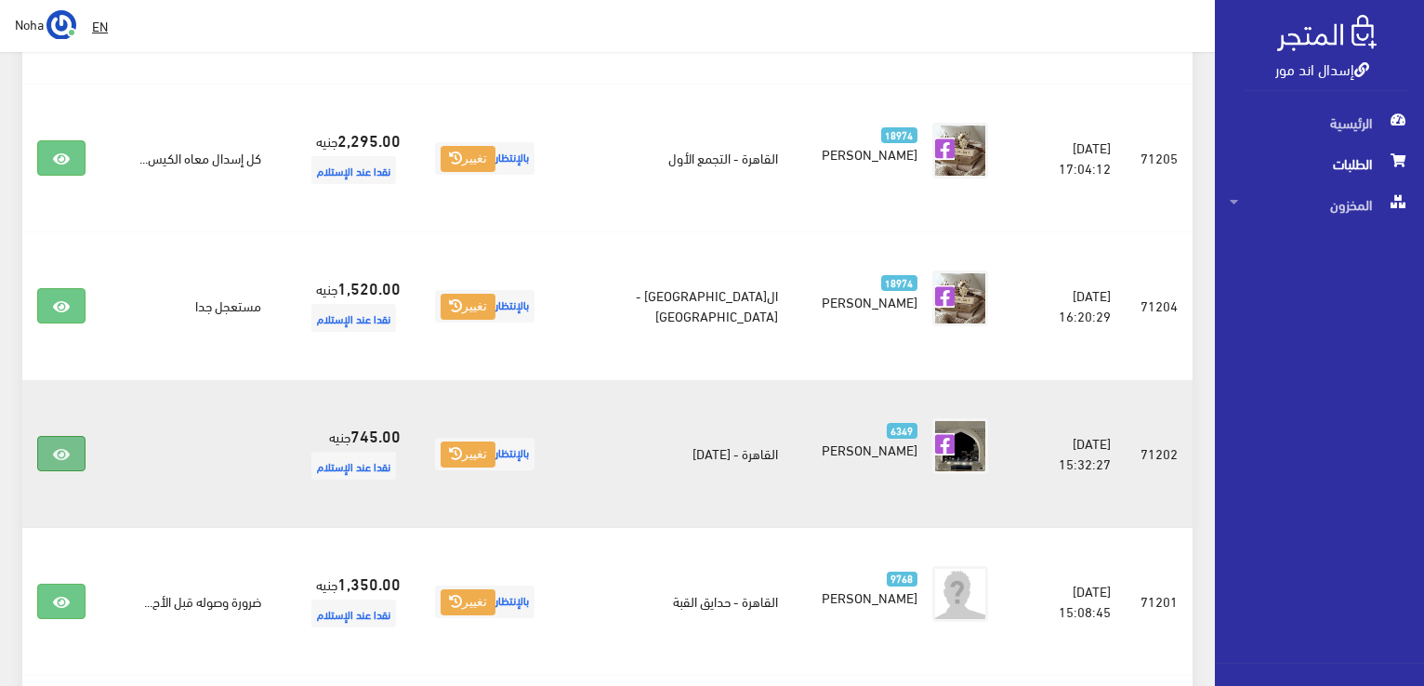
click at [72, 436] on link at bounding box center [61, 453] width 48 height 35
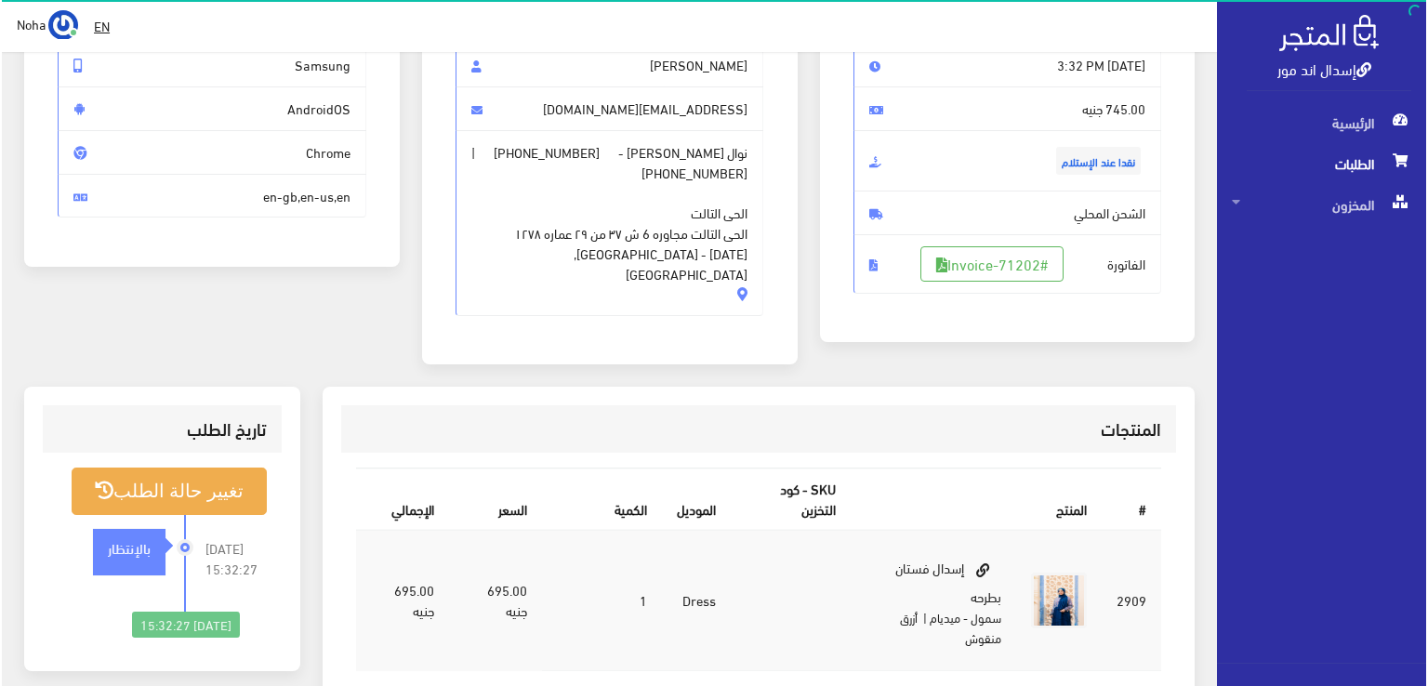
scroll to position [279, 0]
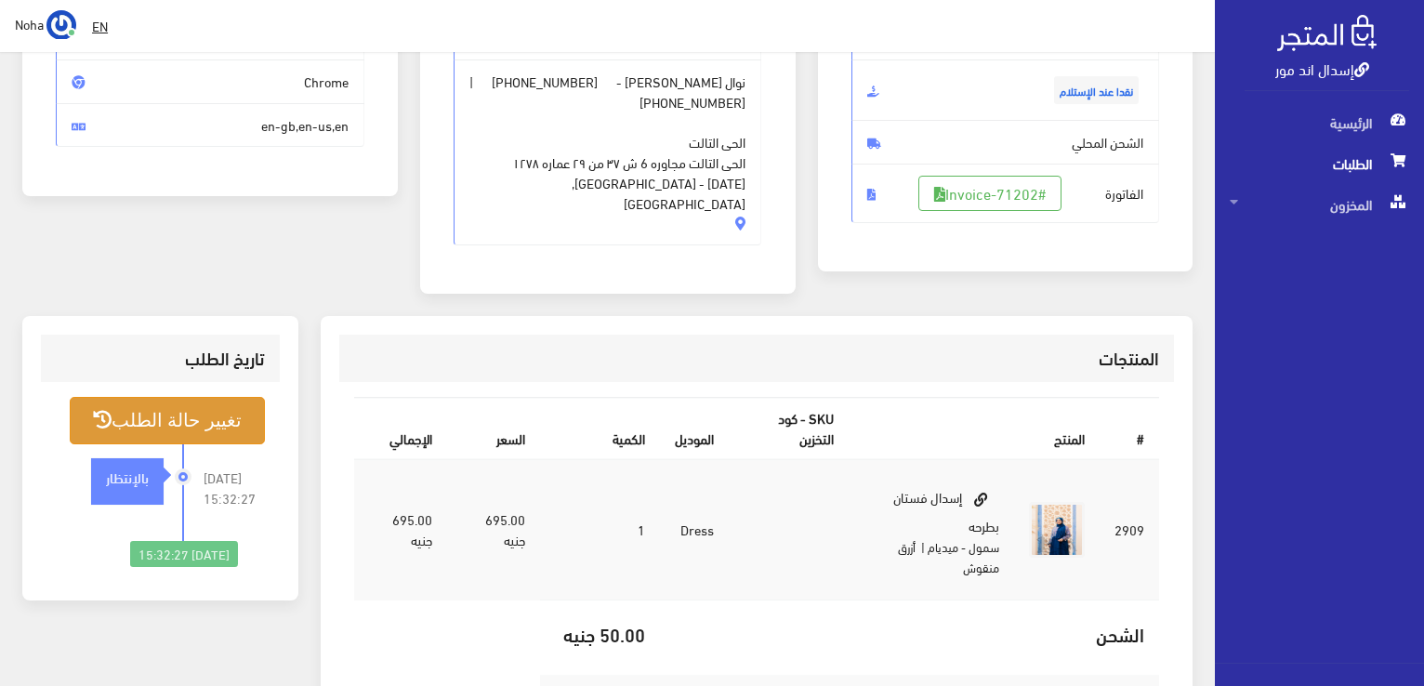
click at [167, 397] on button "تغيير حالة الطلب" at bounding box center [167, 420] width 195 height 47
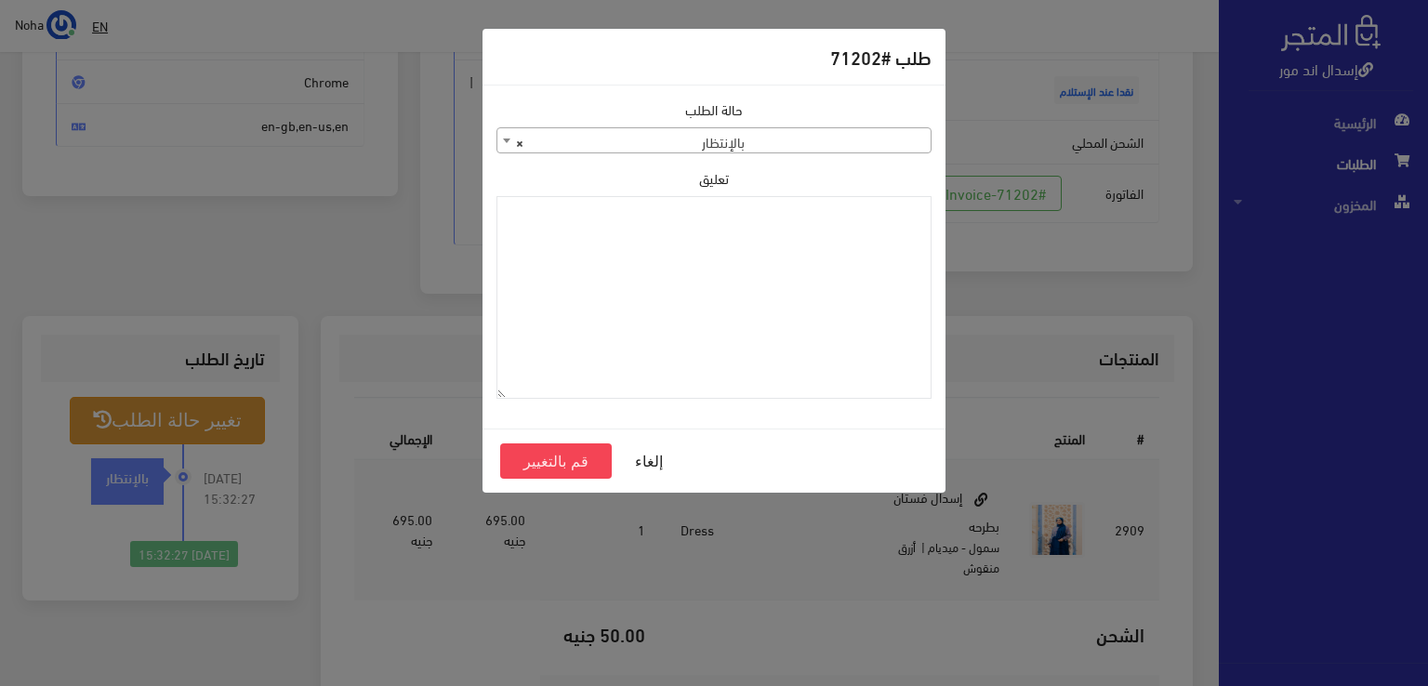
click at [504, 141] on span at bounding box center [506, 140] width 19 height 24
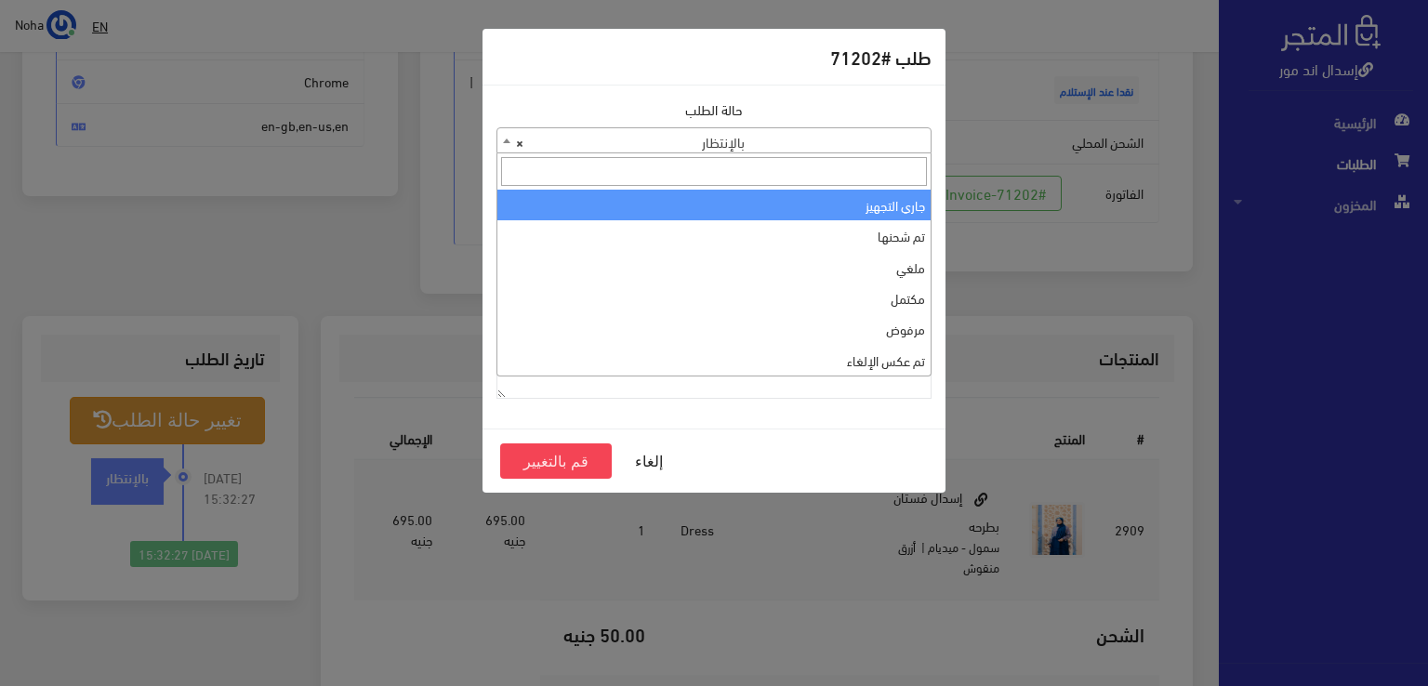
select select "1"
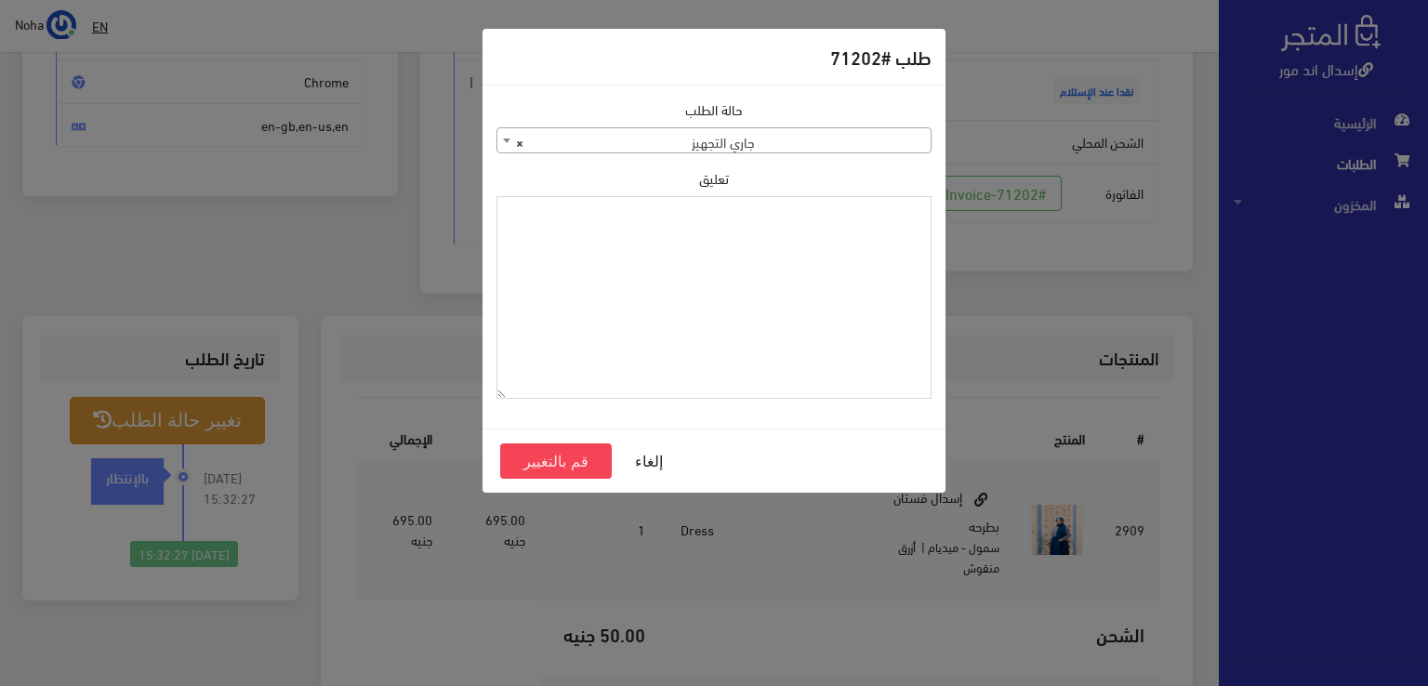
paste textarea "1134515"
type textarea "1134515"
click at [580, 462] on button "قم بالتغيير" at bounding box center [556, 460] width 112 height 35
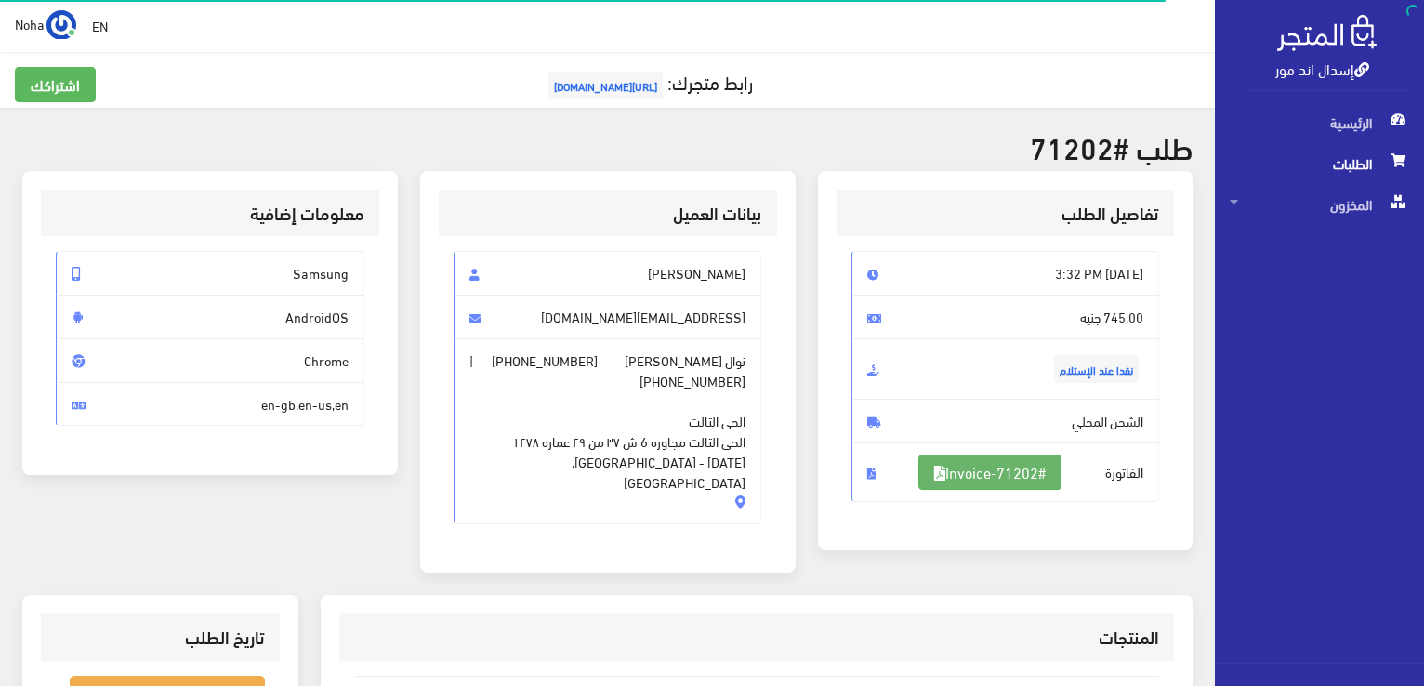
click at [1030, 464] on link "#Invoice-71202" at bounding box center [989, 472] width 143 height 35
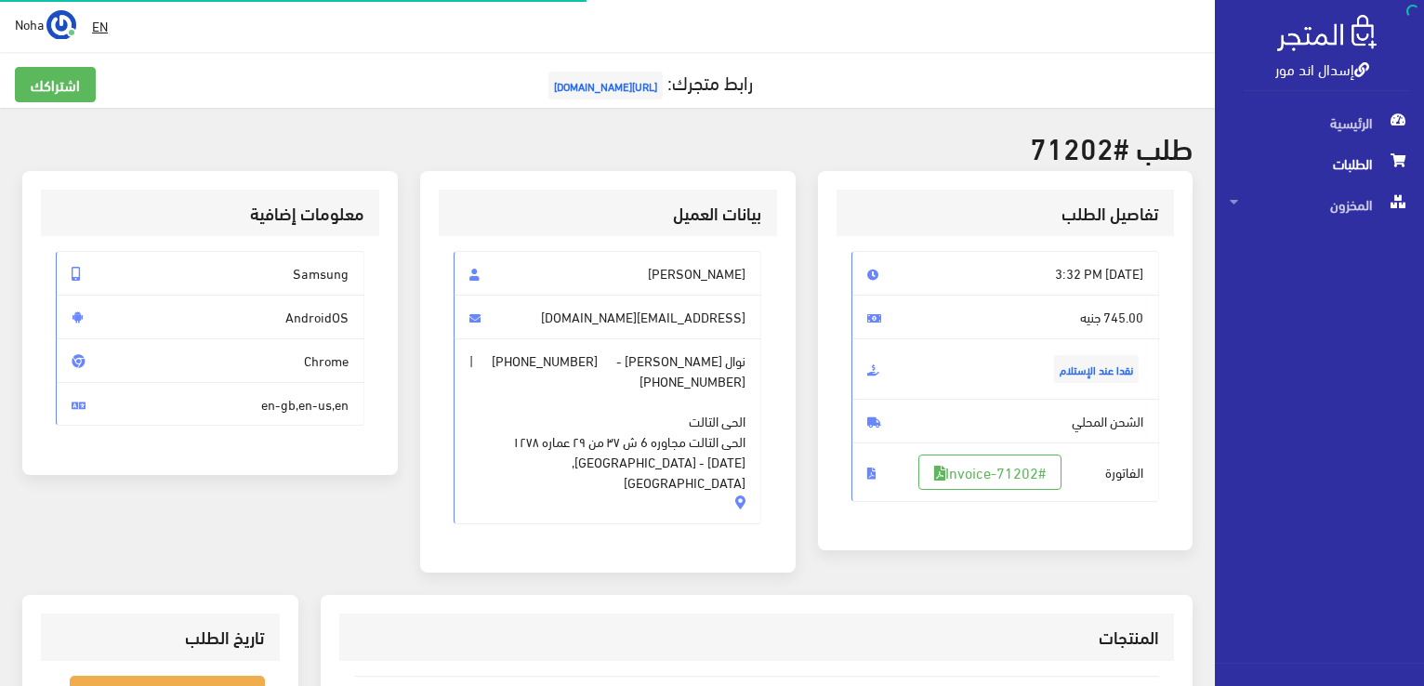
scroll to position [267, 0]
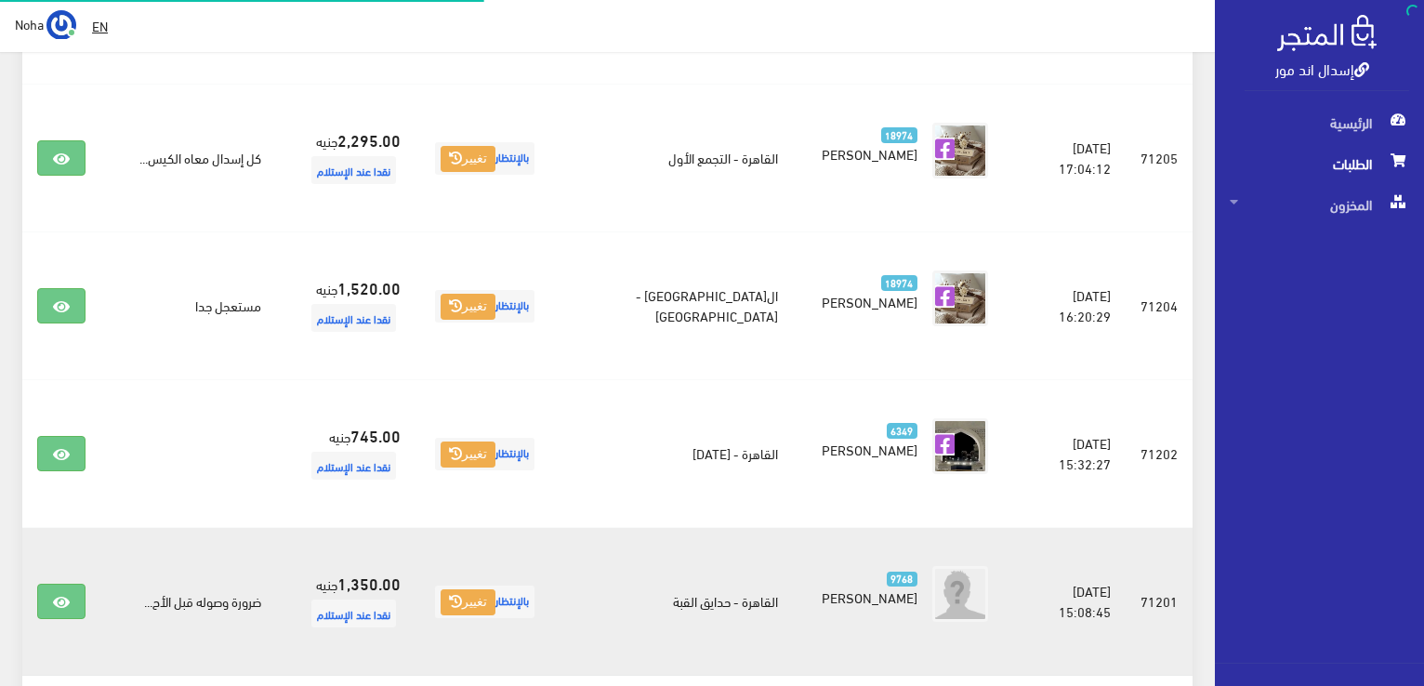
scroll to position [1420, 0]
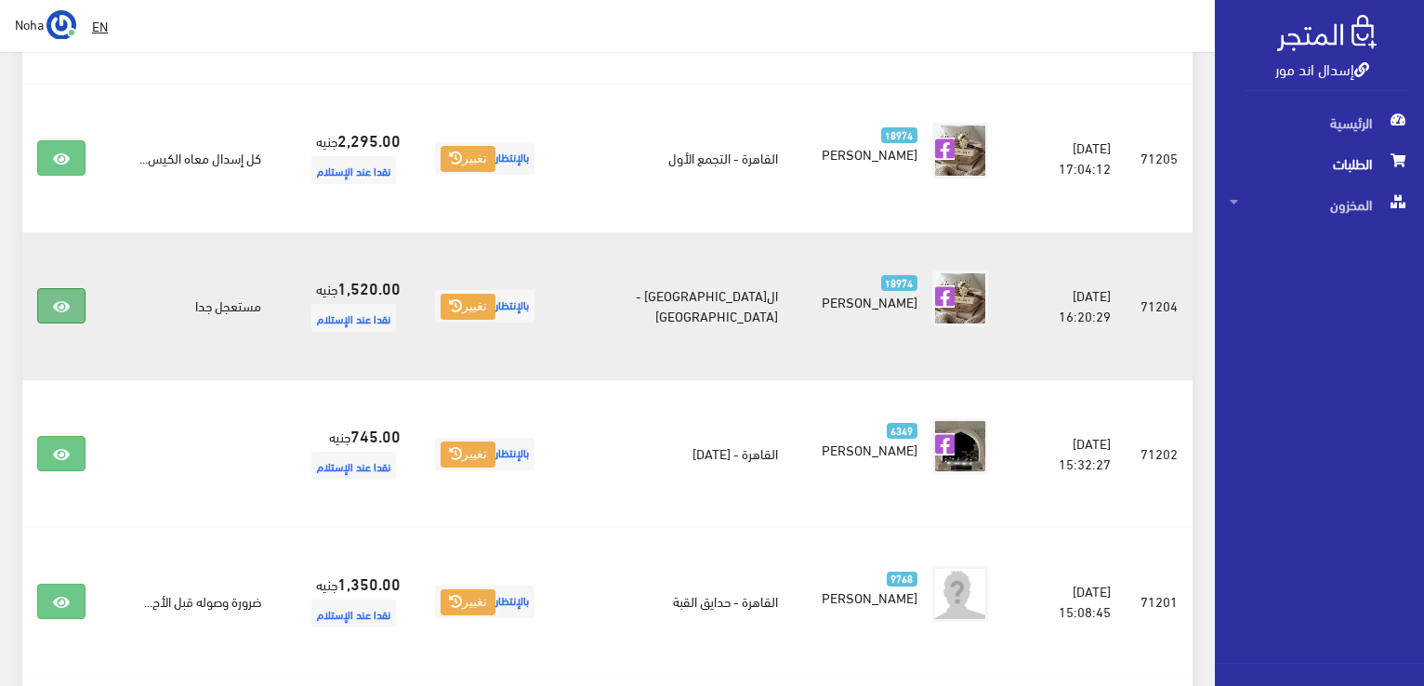
click at [61, 299] on icon at bounding box center [61, 306] width 17 height 15
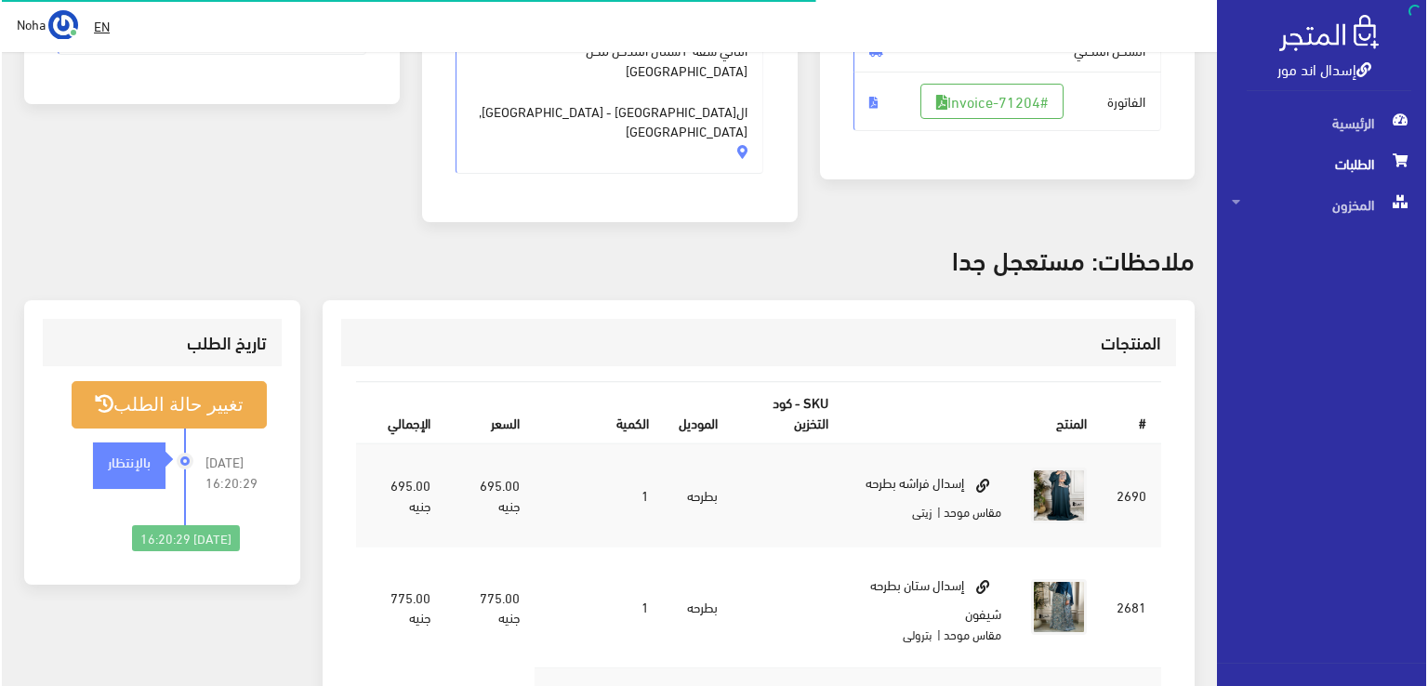
scroll to position [372, 0]
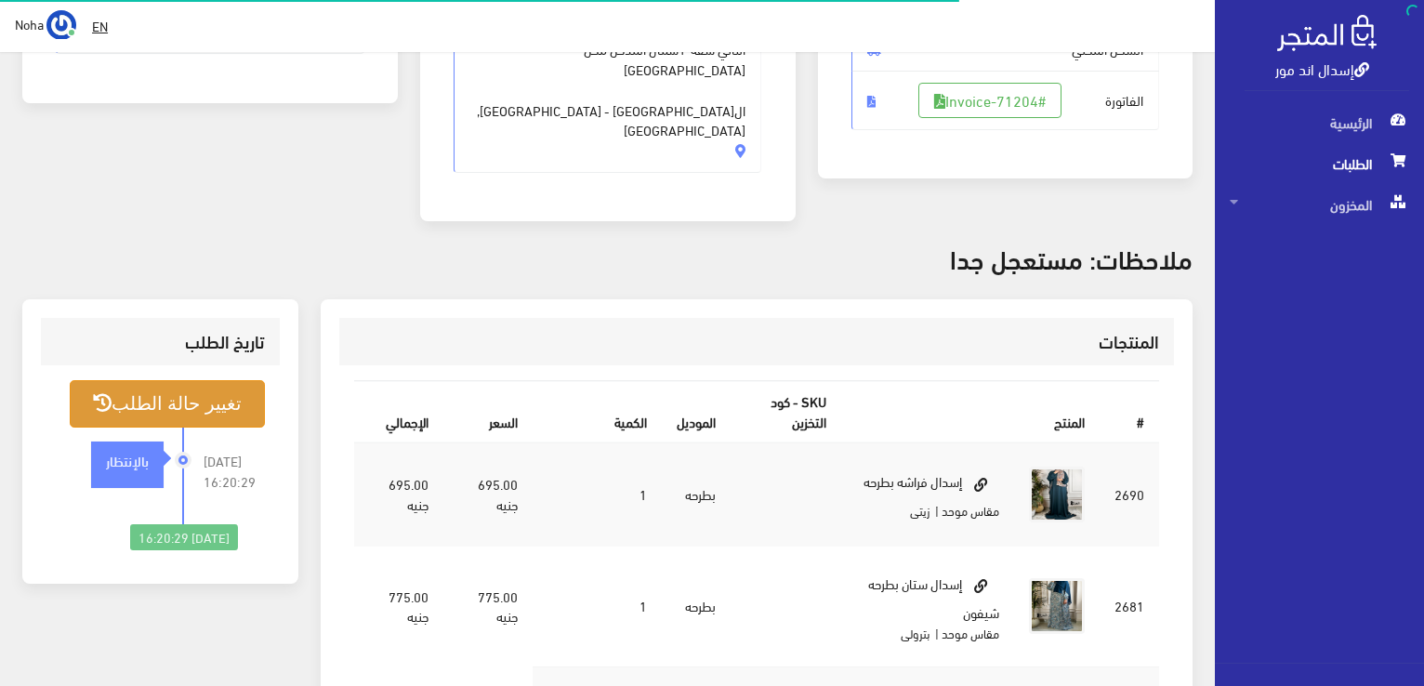
click at [180, 380] on button "تغيير حالة الطلب" at bounding box center [167, 403] width 195 height 47
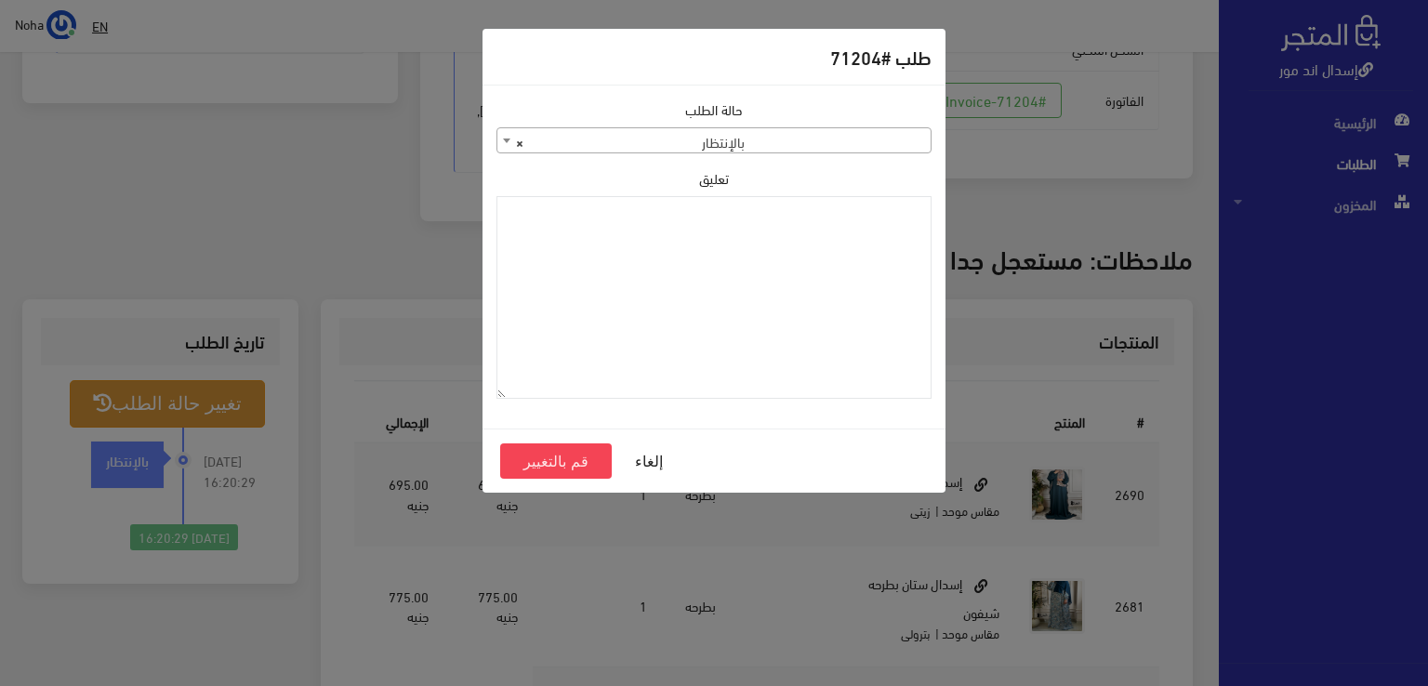
click at [503, 140] on b at bounding box center [506, 141] width 7 height 5
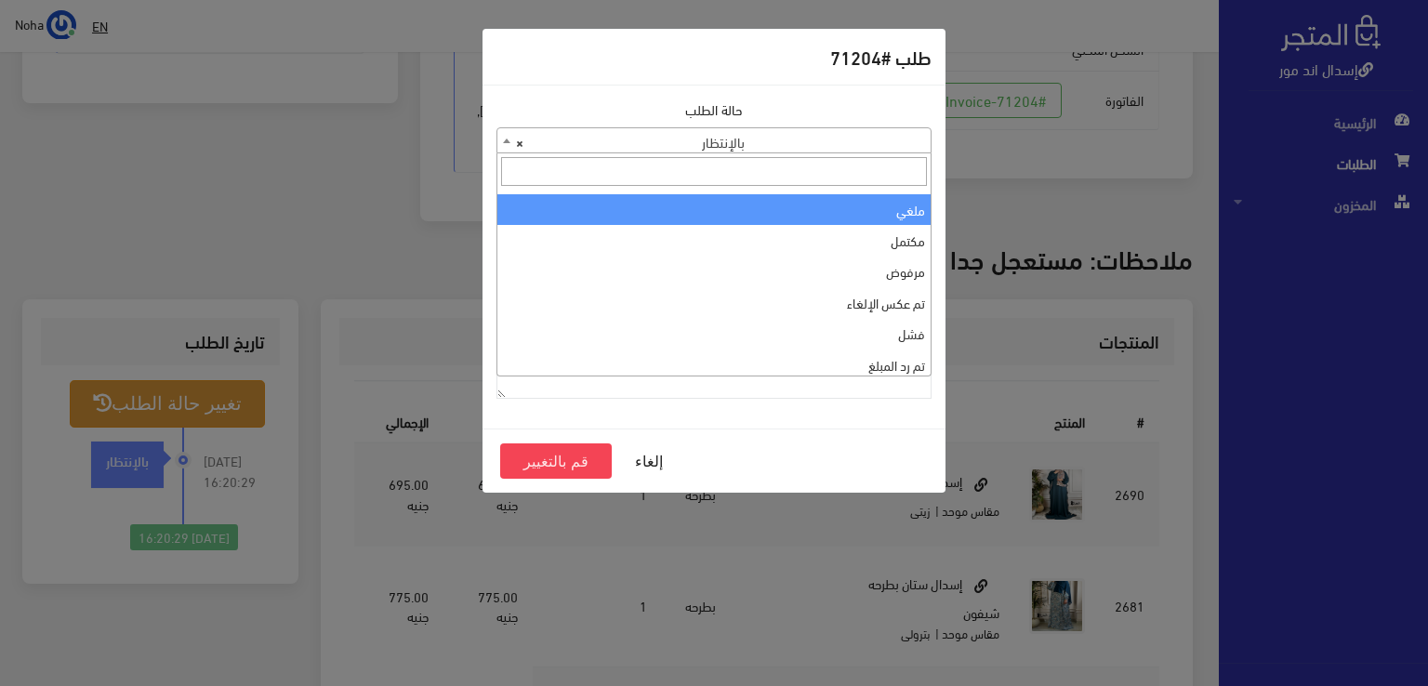
scroll to position [0, 0]
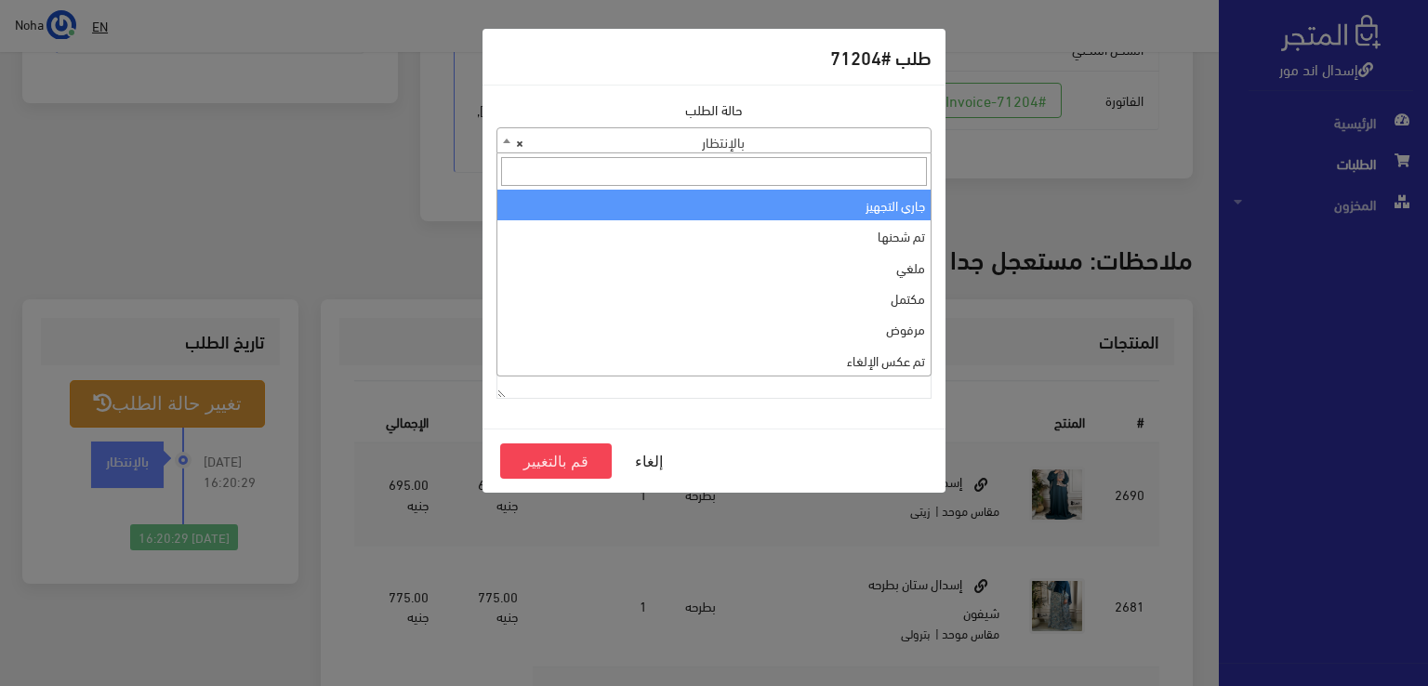
select select "1"
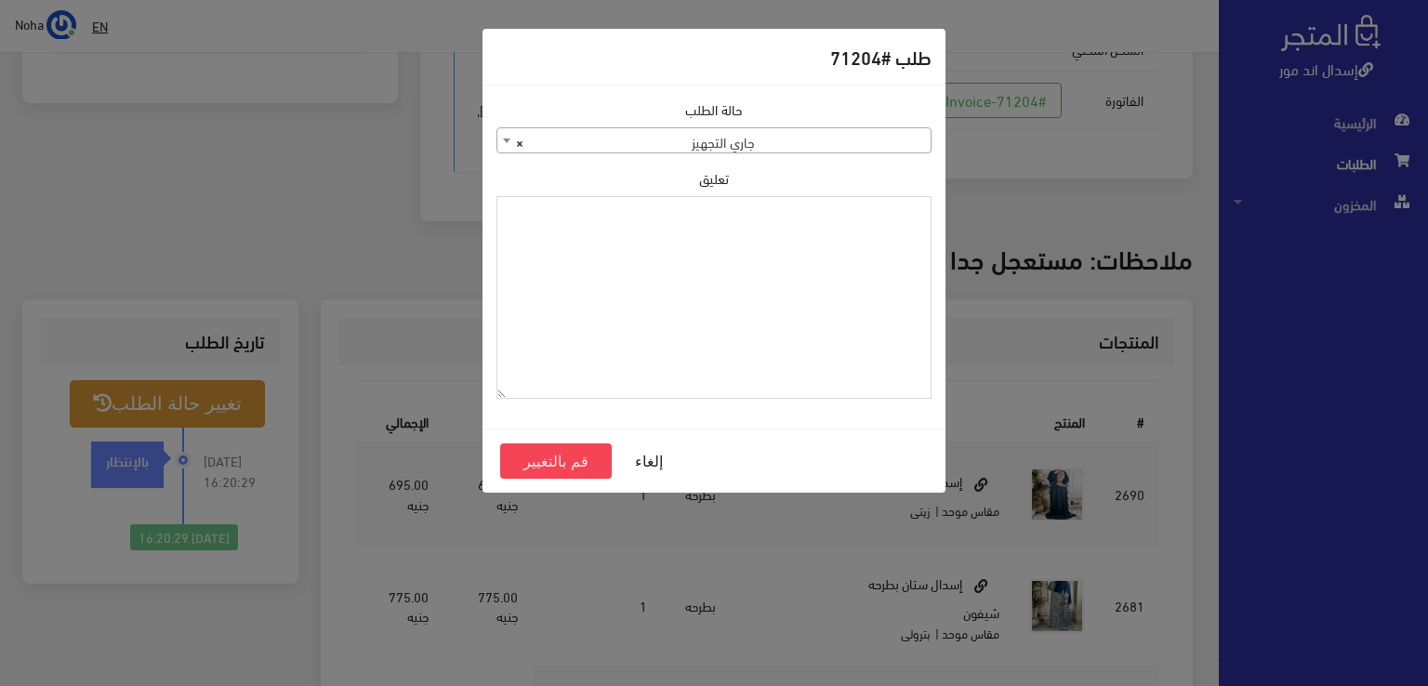
paste textarea "1134515"
type textarea "1134515"
click at [551, 456] on button "قم بالتغيير" at bounding box center [556, 460] width 112 height 35
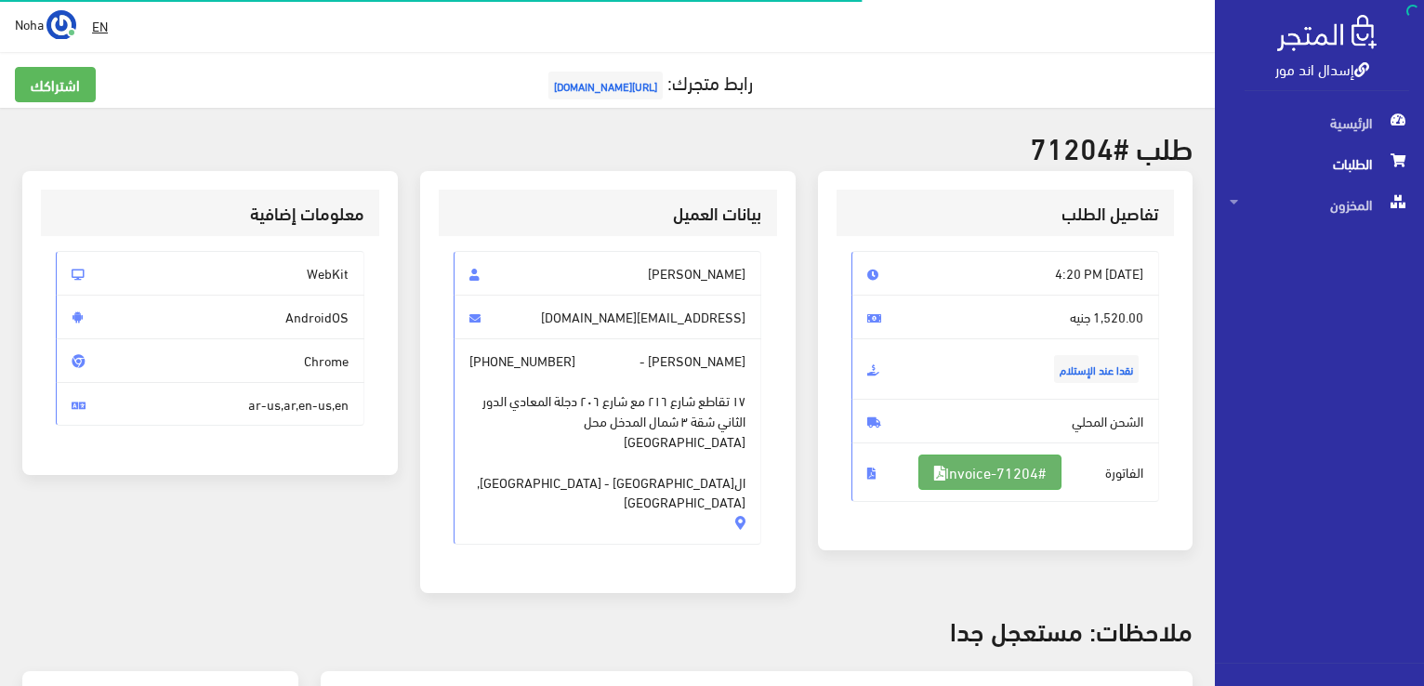
click at [1039, 464] on link "#Invoice-71204" at bounding box center [989, 472] width 143 height 35
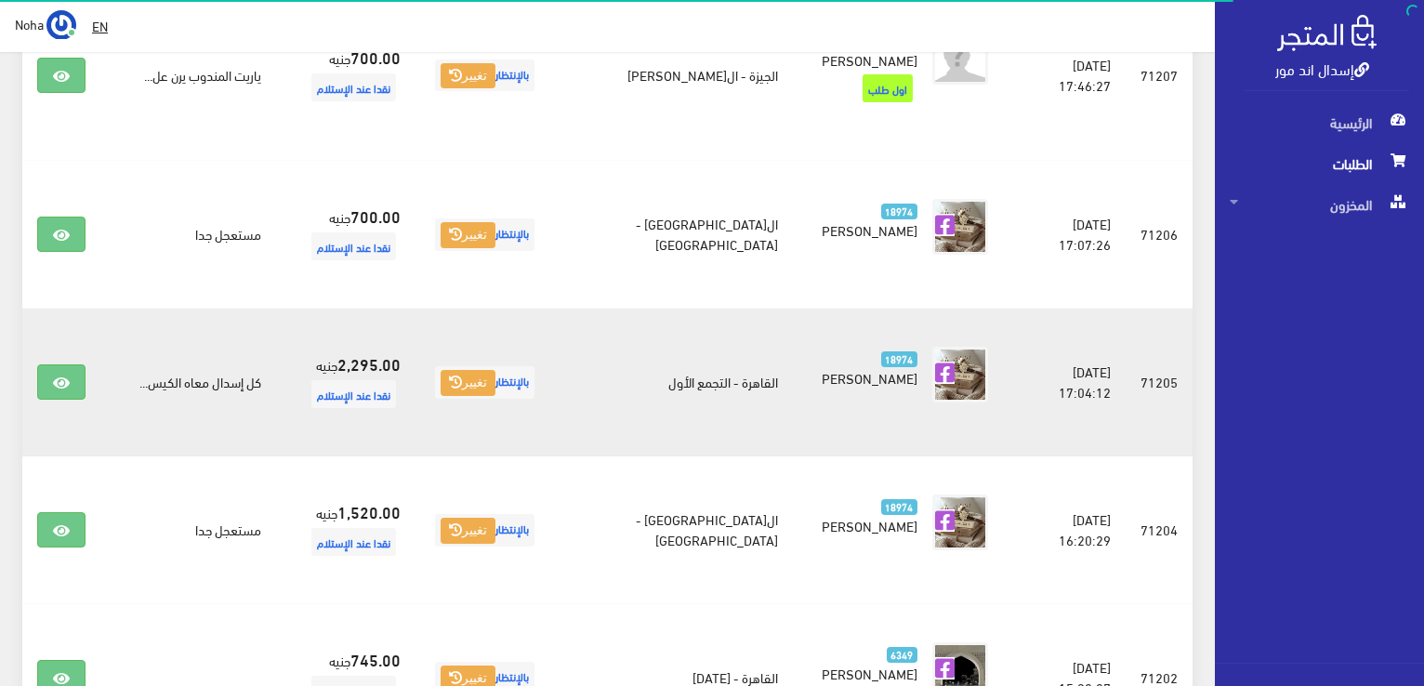
scroll to position [1141, 0]
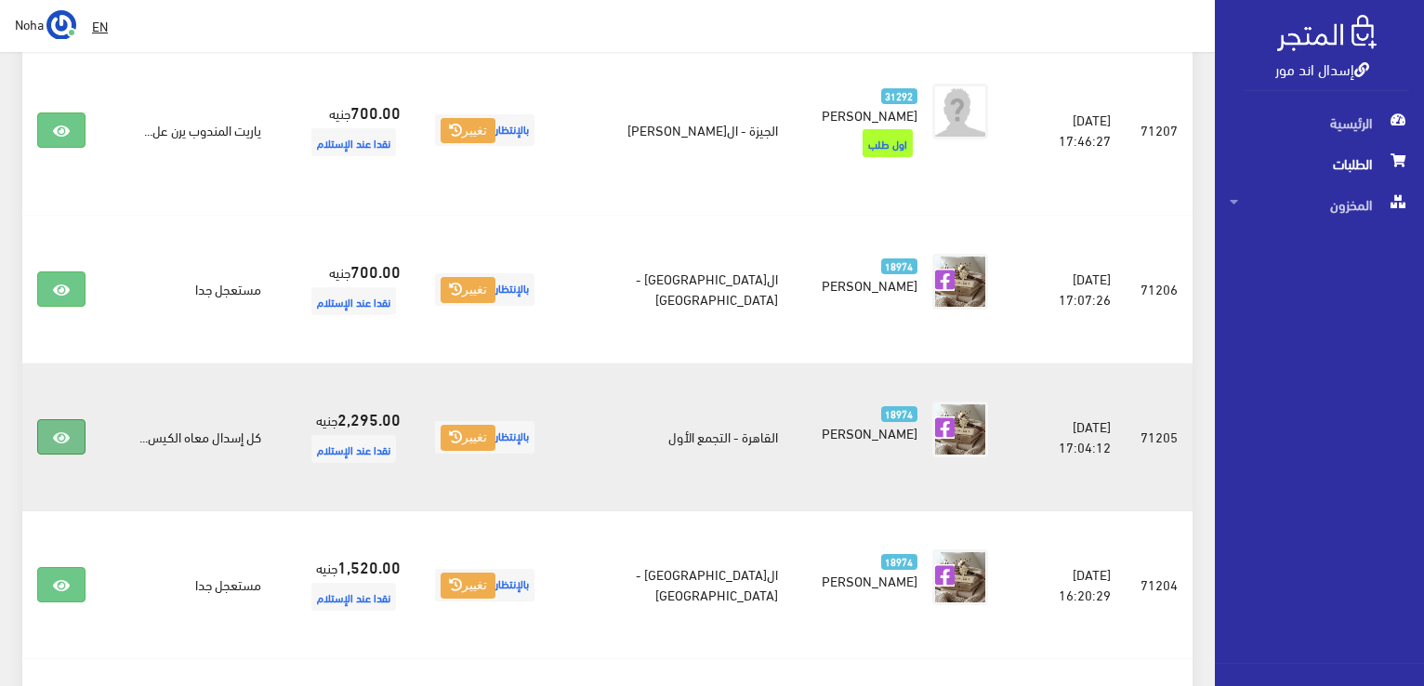
click at [53, 430] on icon at bounding box center [61, 437] width 17 height 15
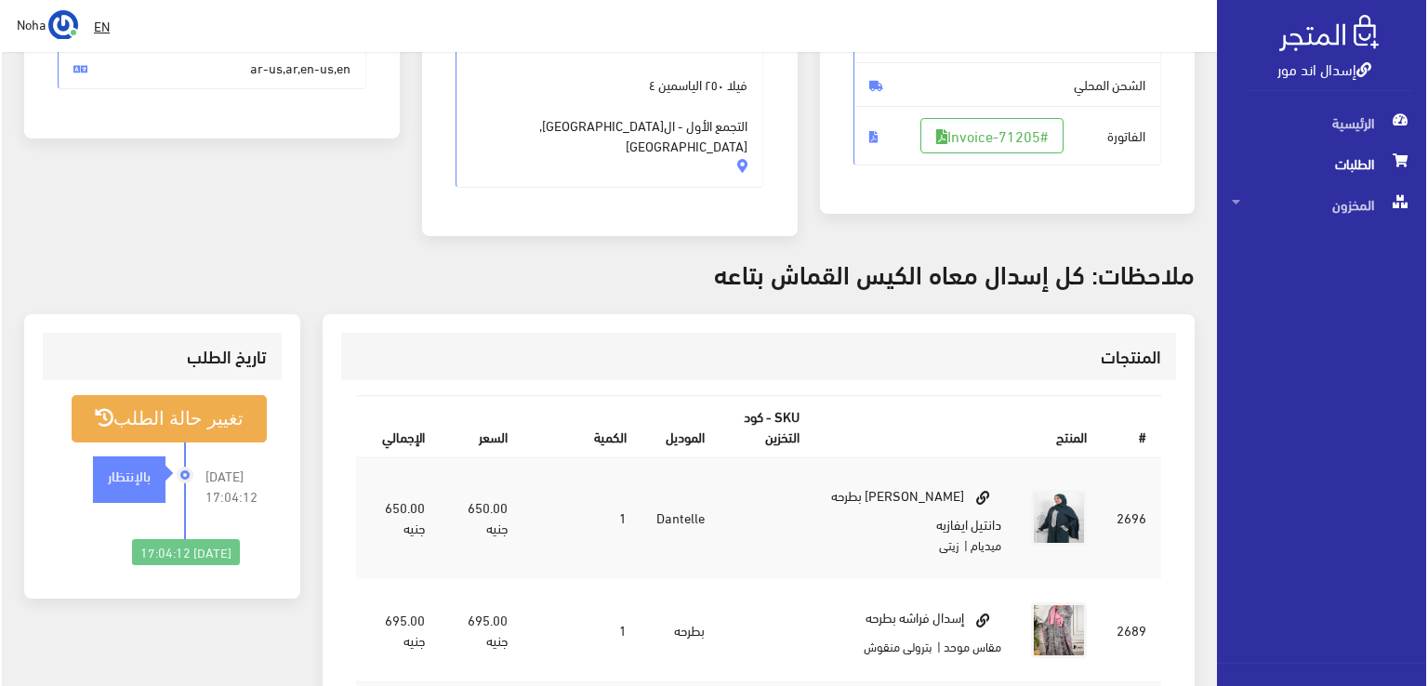
scroll to position [372, 0]
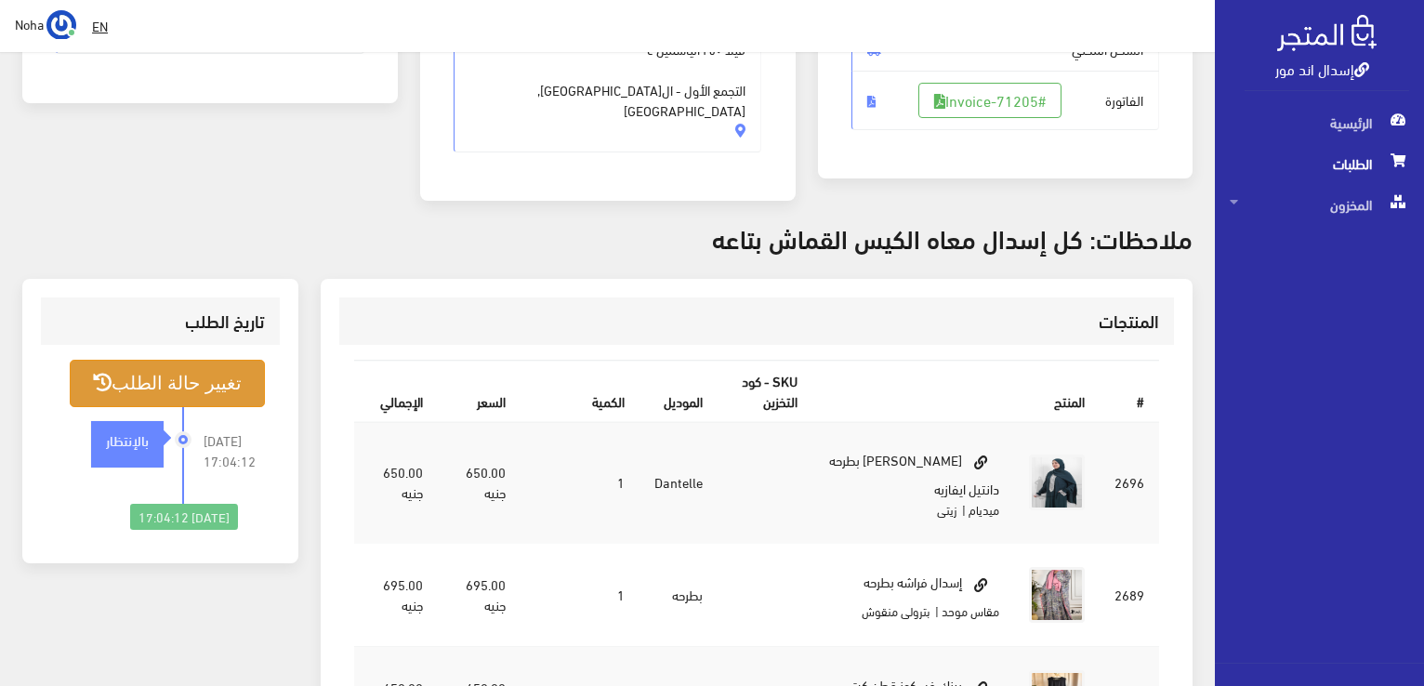
click at [216, 360] on button "تغيير حالة الطلب" at bounding box center [167, 383] width 195 height 47
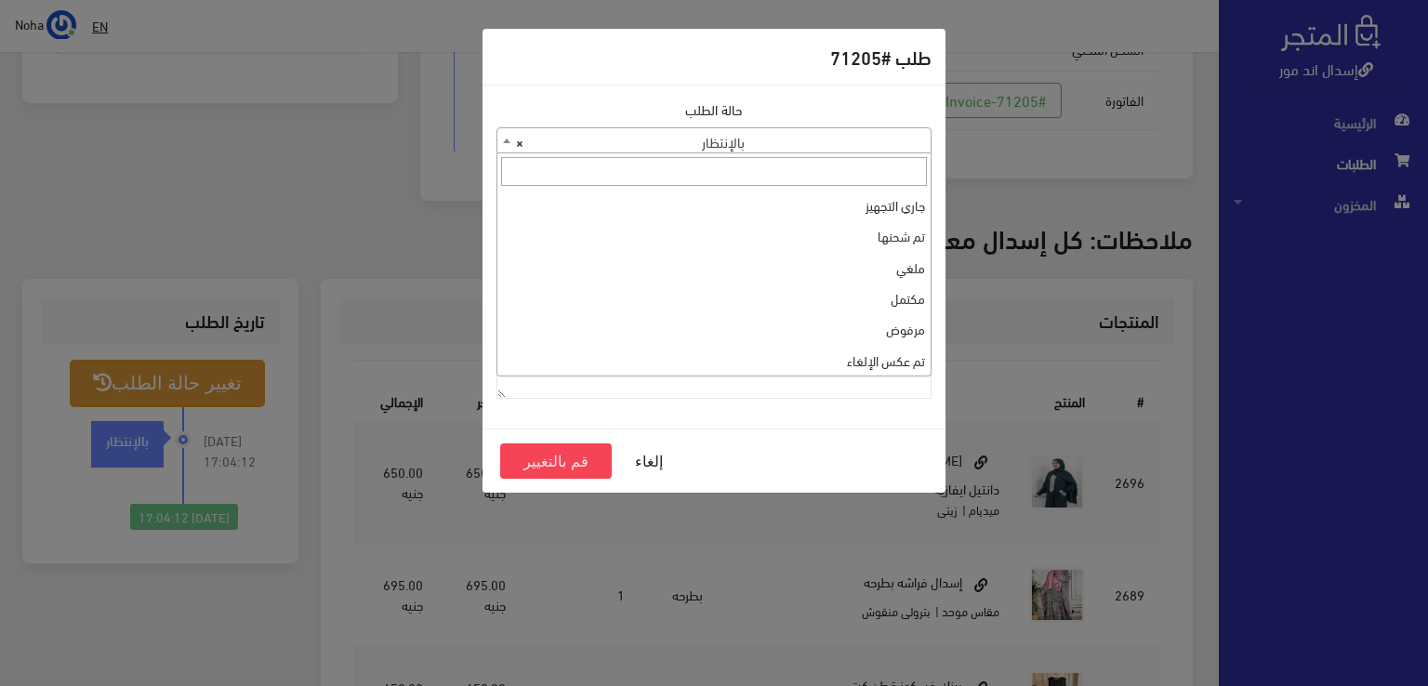
click at [505, 139] on b at bounding box center [506, 141] width 7 height 5
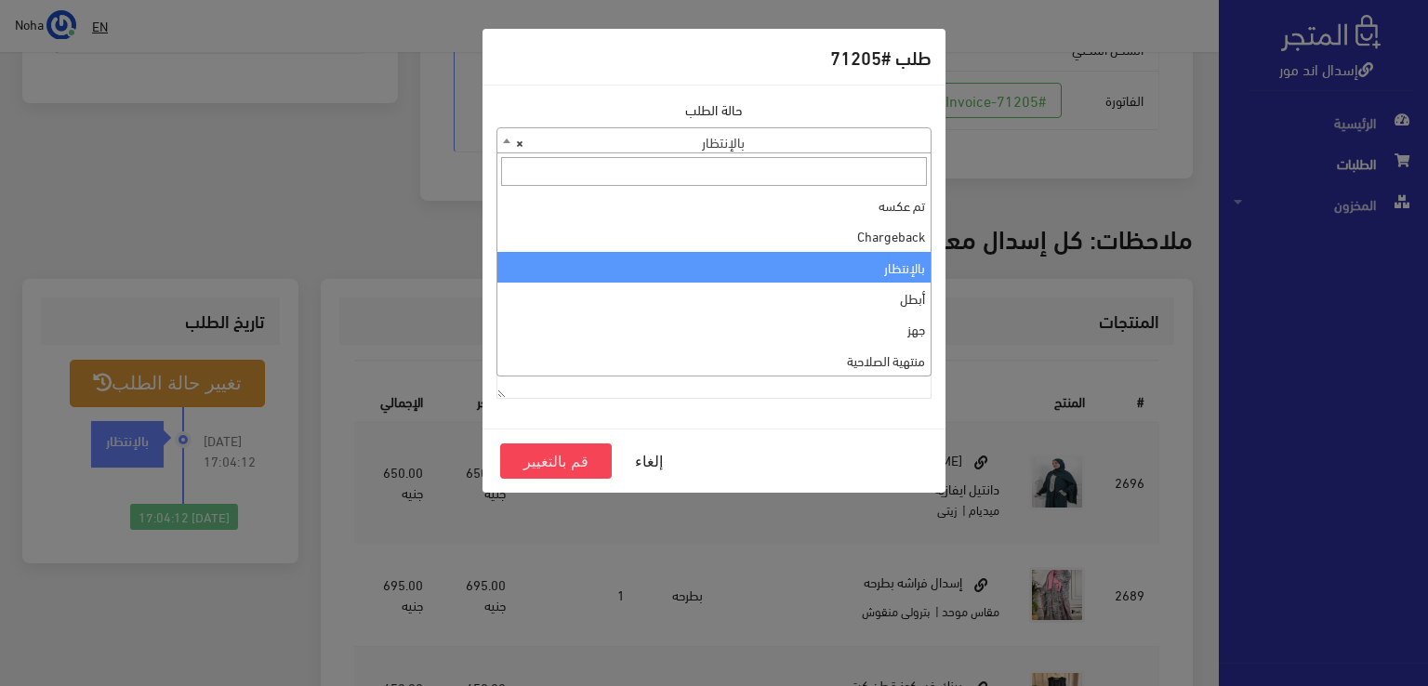
scroll to position [0, 0]
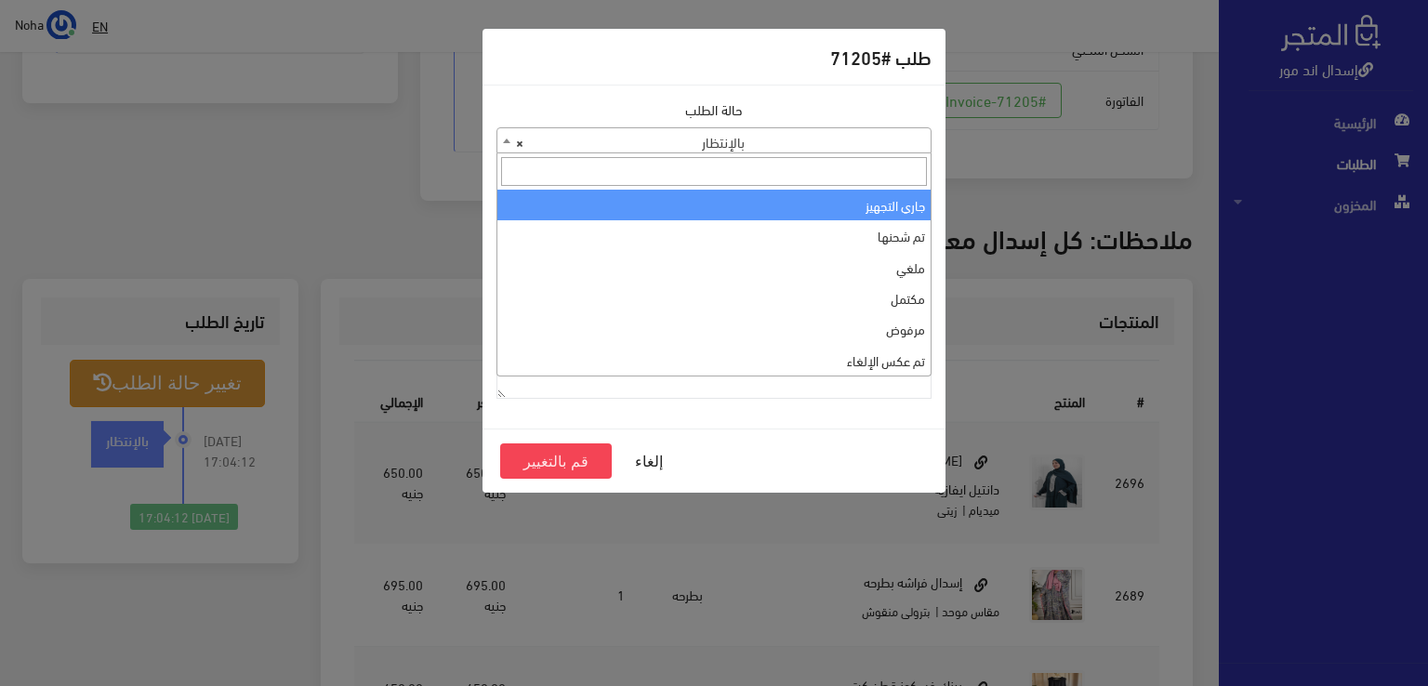
select select "1"
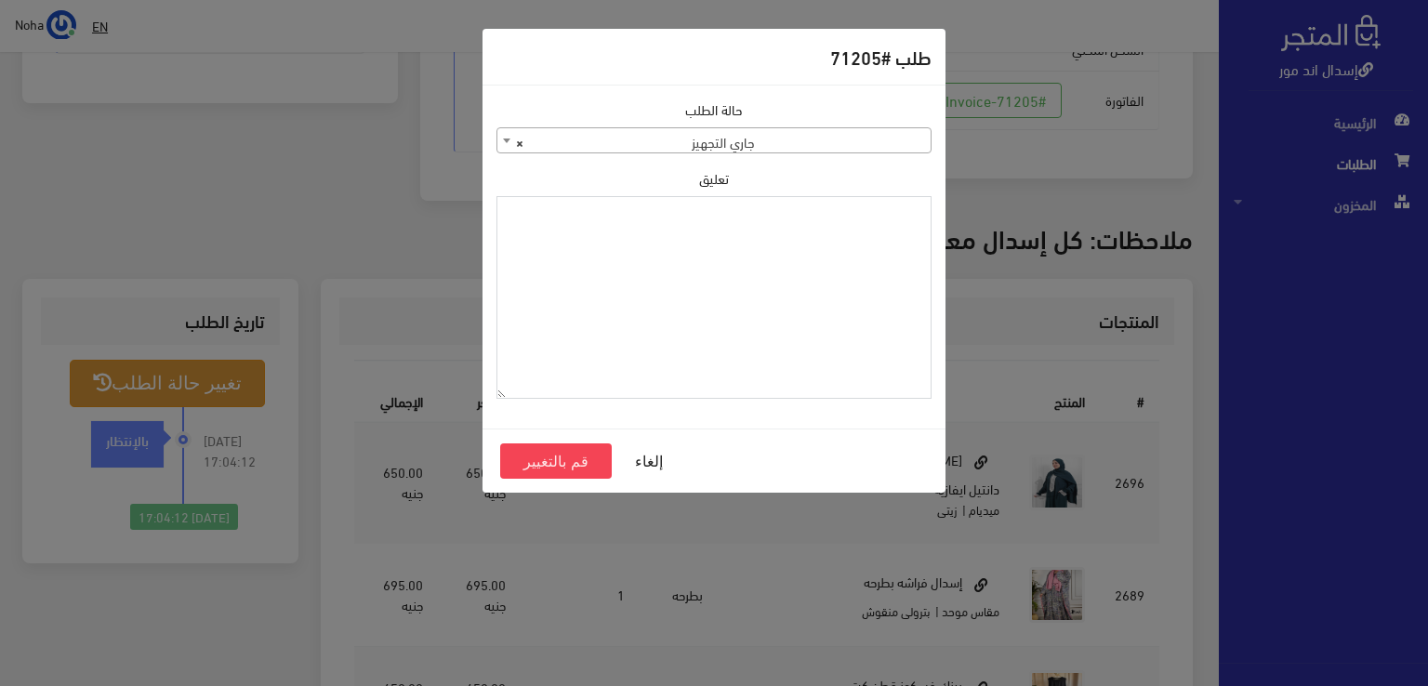
paste textarea "1134515"
type textarea "1134515"
click at [556, 447] on button "قم بالتغيير" at bounding box center [556, 460] width 112 height 35
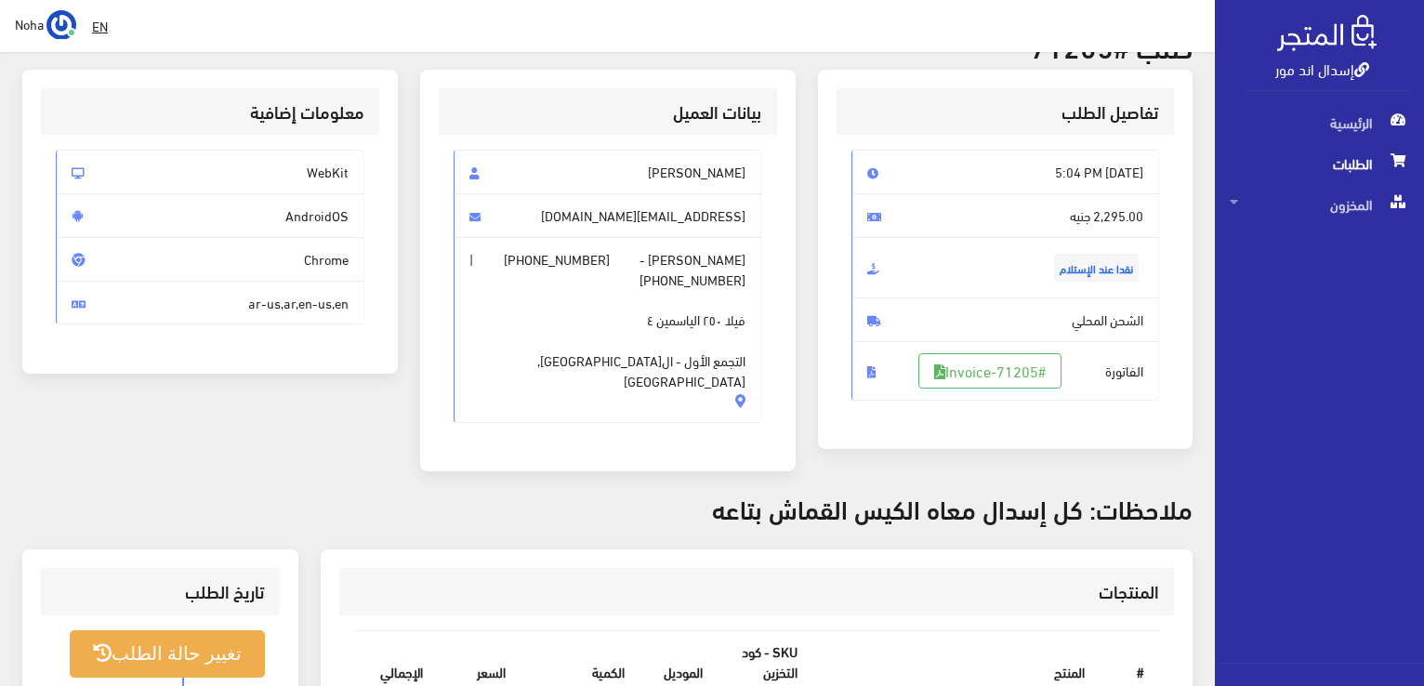
scroll to position [93, 0]
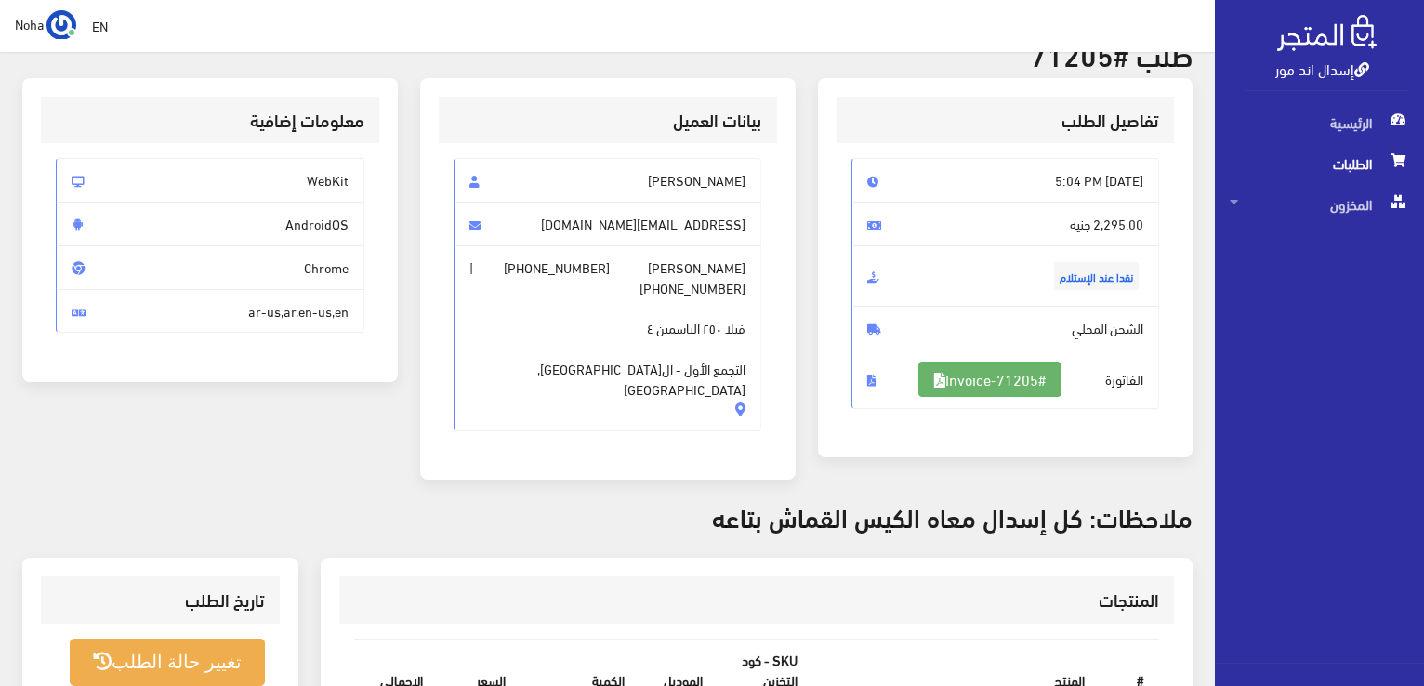
click at [995, 373] on link "#Invoice-71205" at bounding box center [989, 379] width 143 height 35
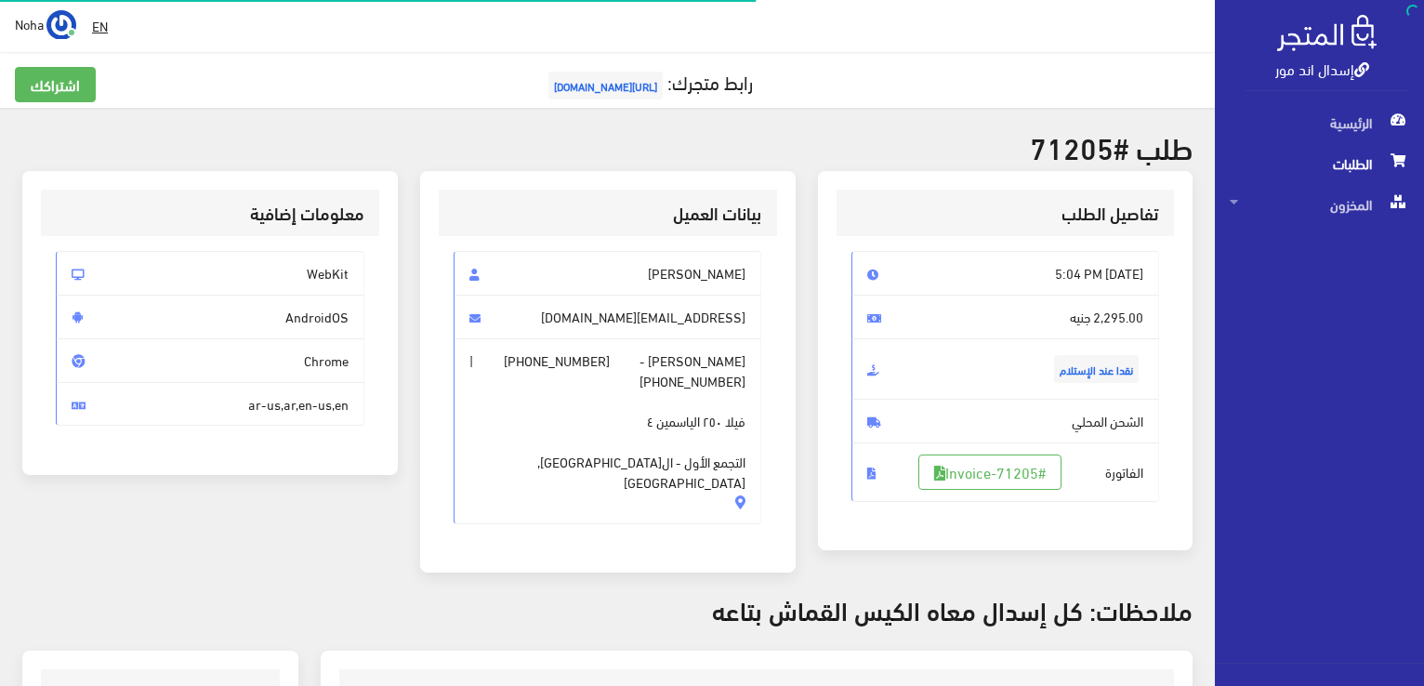
scroll to position [365, 0]
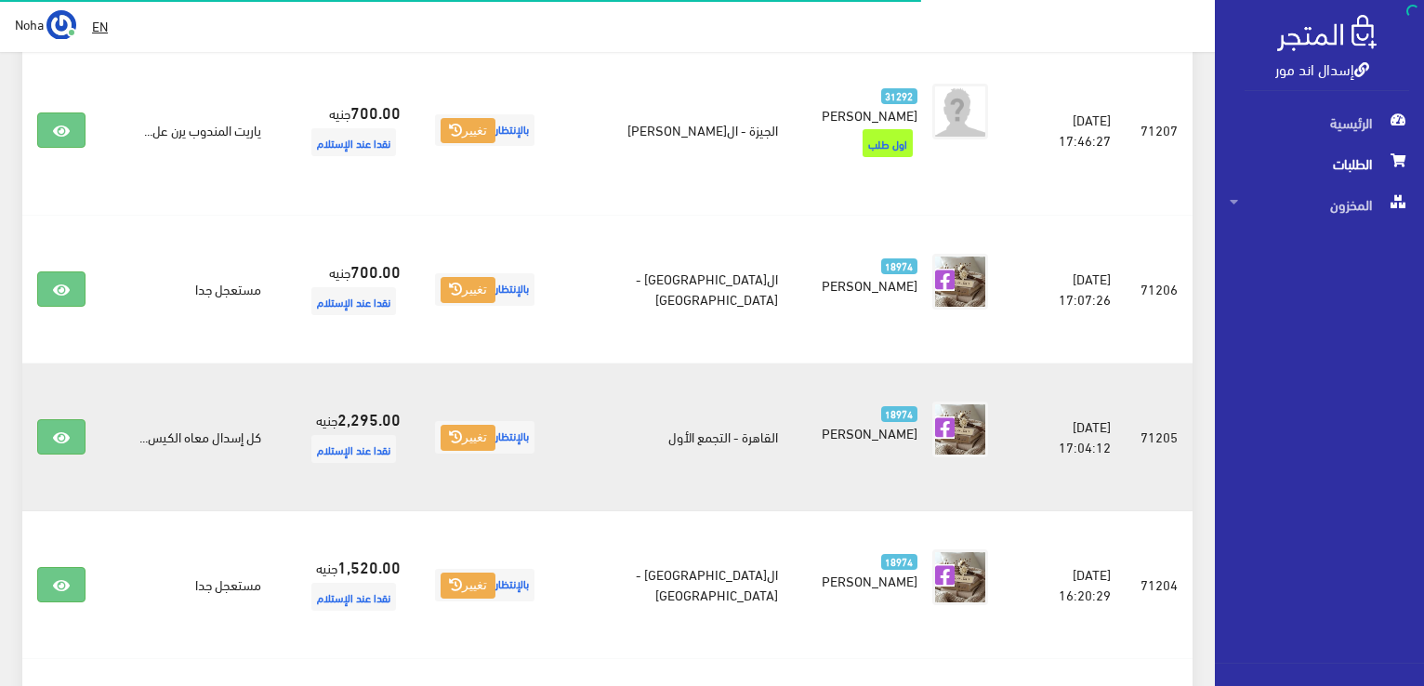
scroll to position [1141, 0]
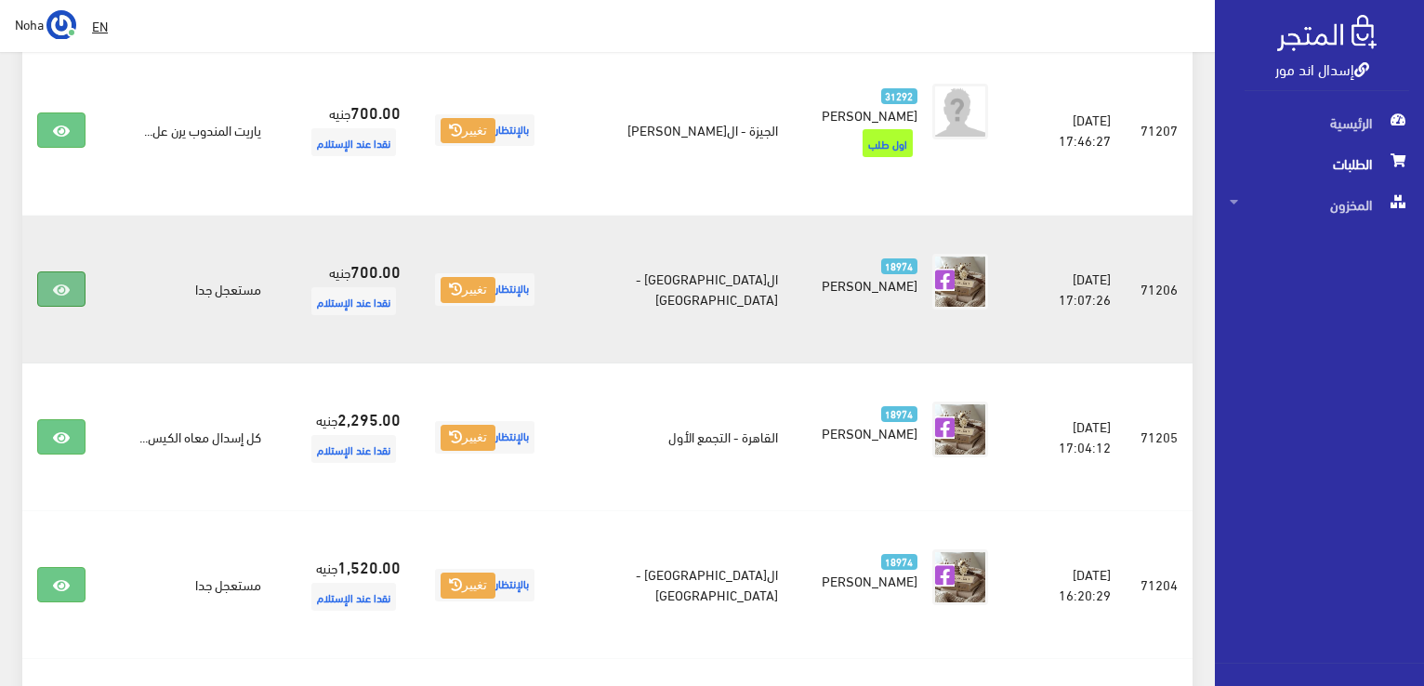
click at [64, 283] on icon at bounding box center [61, 290] width 17 height 15
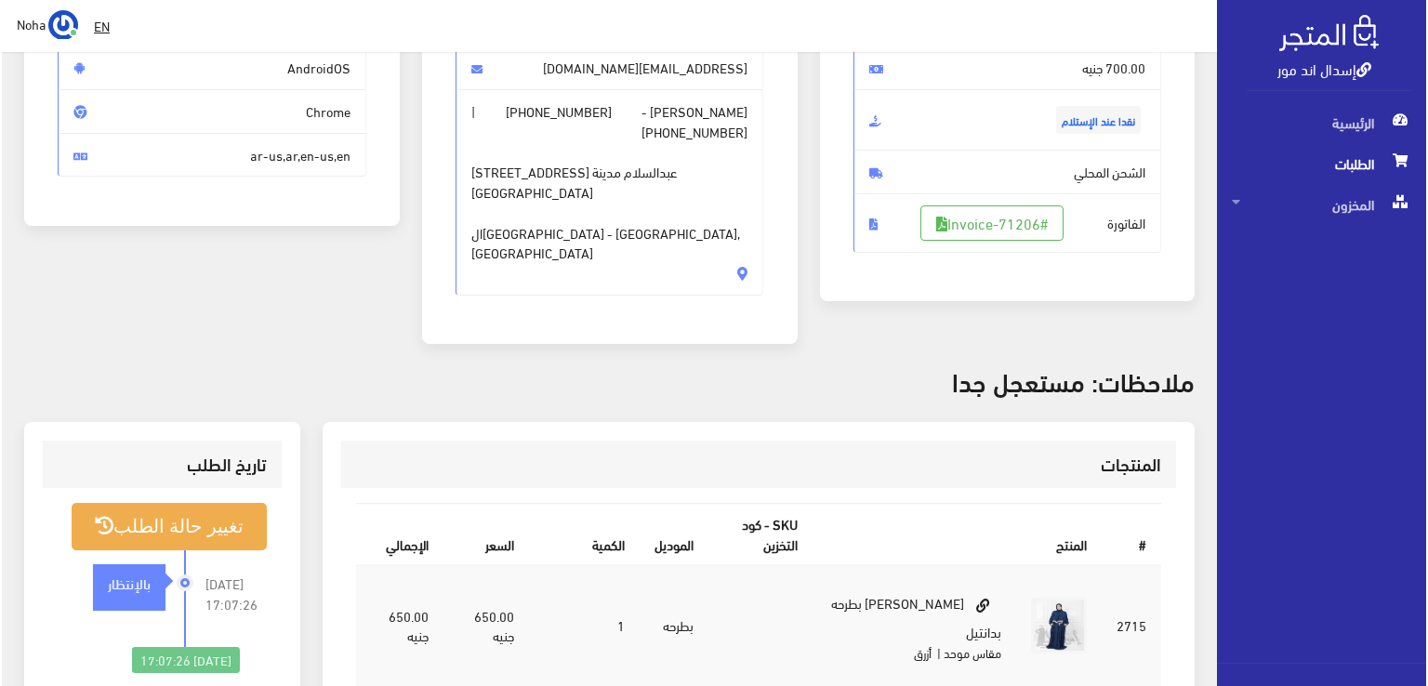
scroll to position [279, 0]
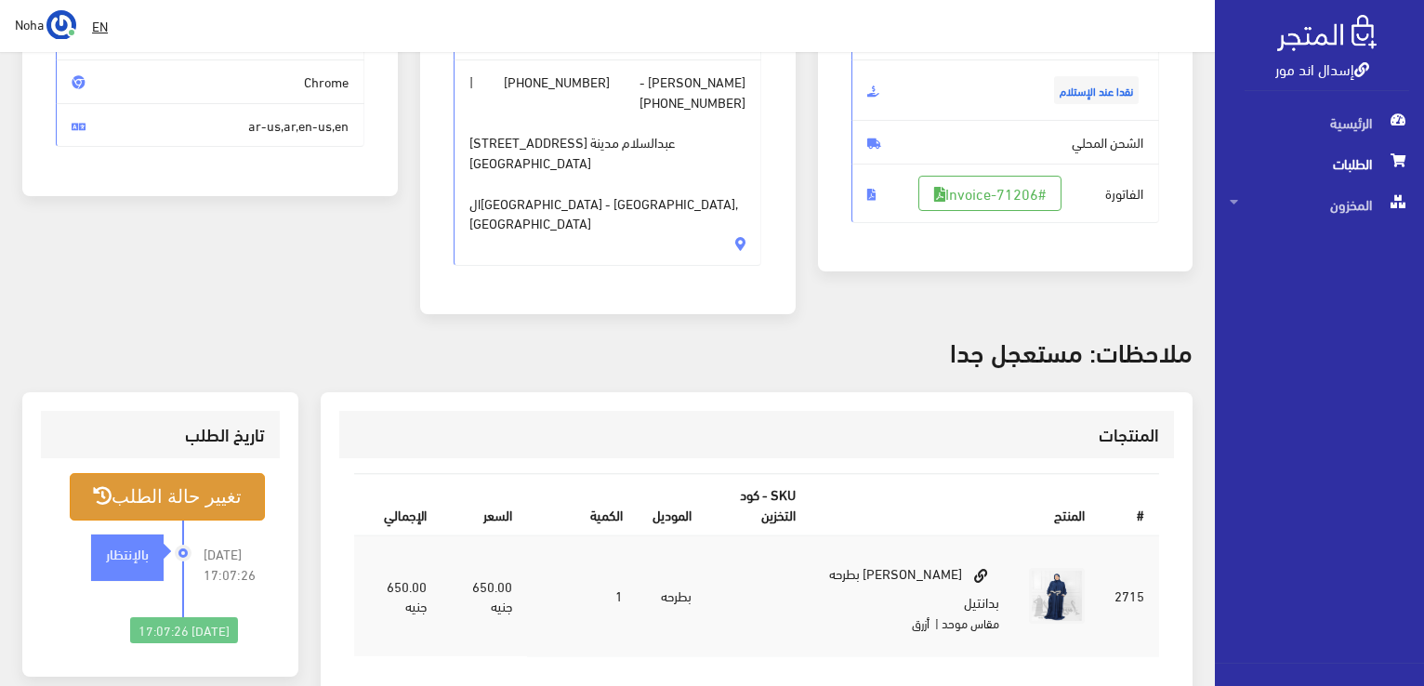
click at [210, 473] on button "تغيير حالة الطلب" at bounding box center [167, 496] width 195 height 47
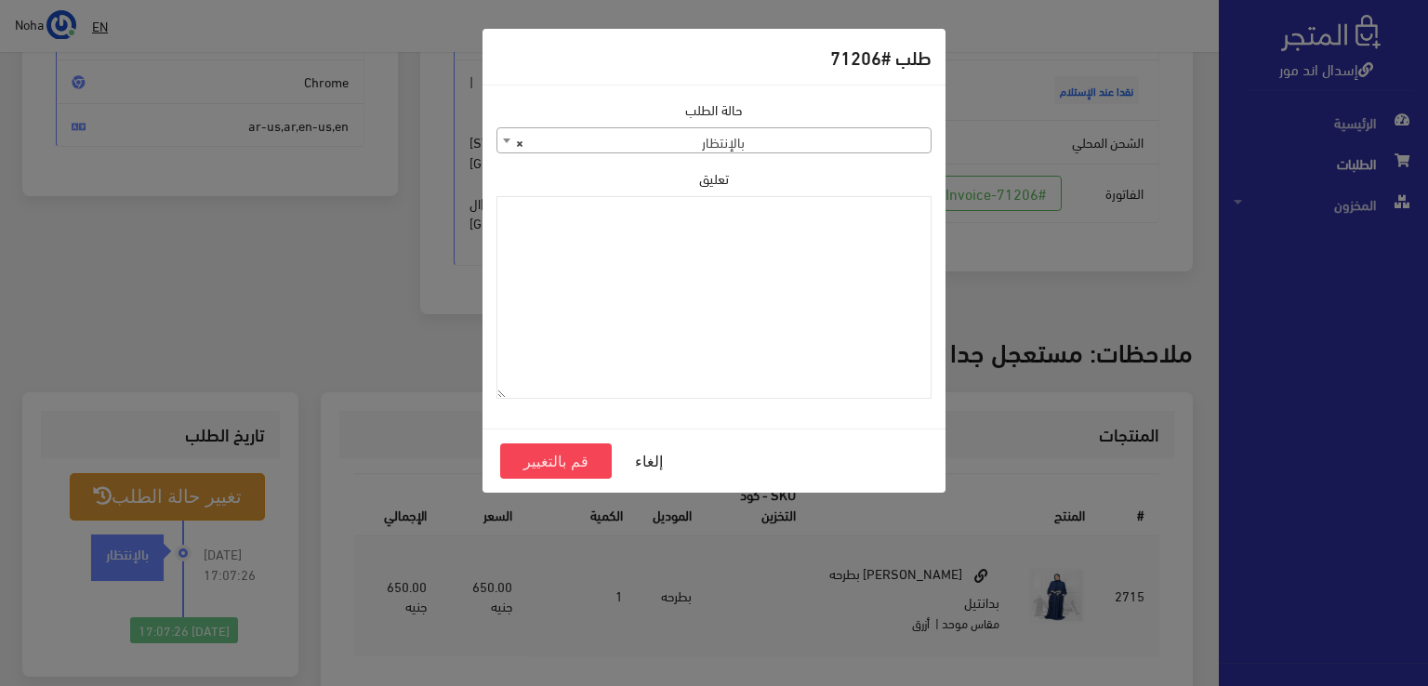
drag, startPoint x: 502, startPoint y: 140, endPoint x: 522, endPoint y: 151, distance: 22.0
click at [503, 140] on b at bounding box center [506, 141] width 7 height 5
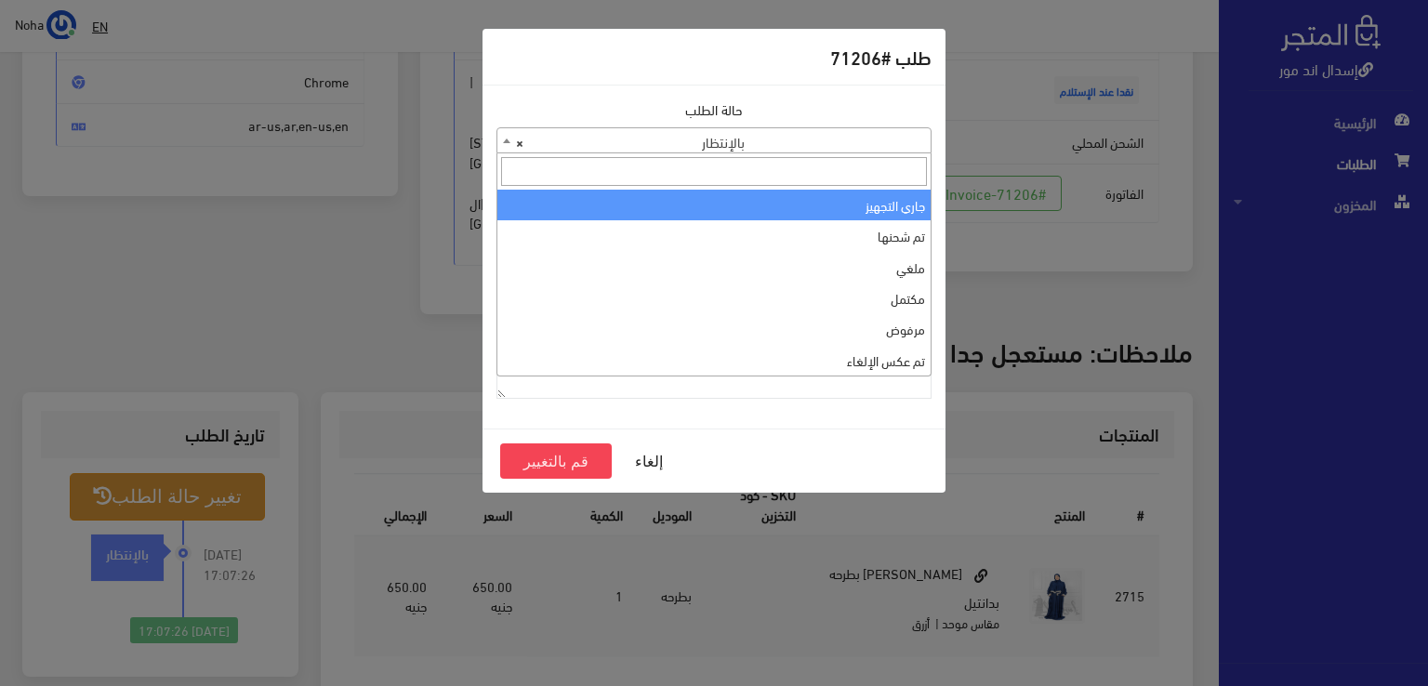
select select "1"
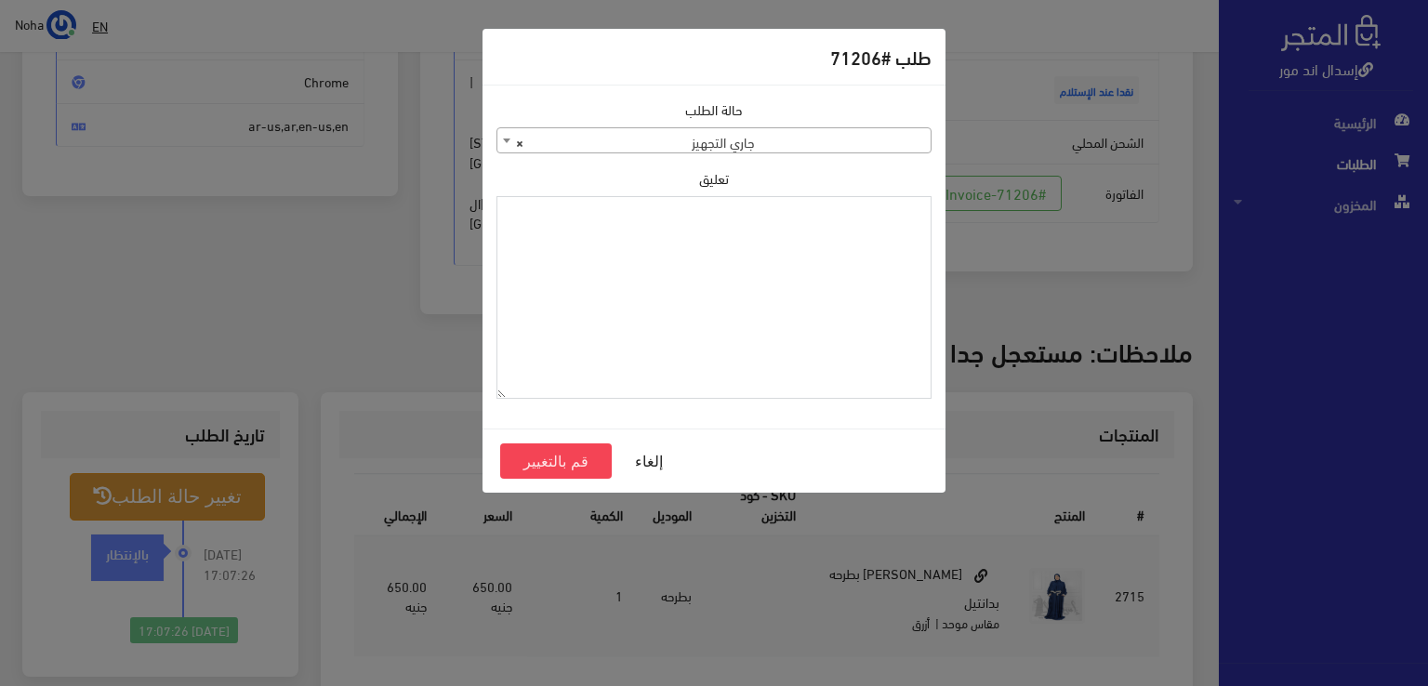
paste textarea "1134515"
type textarea "1134515"
click at [571, 457] on button "قم بالتغيير" at bounding box center [556, 460] width 112 height 35
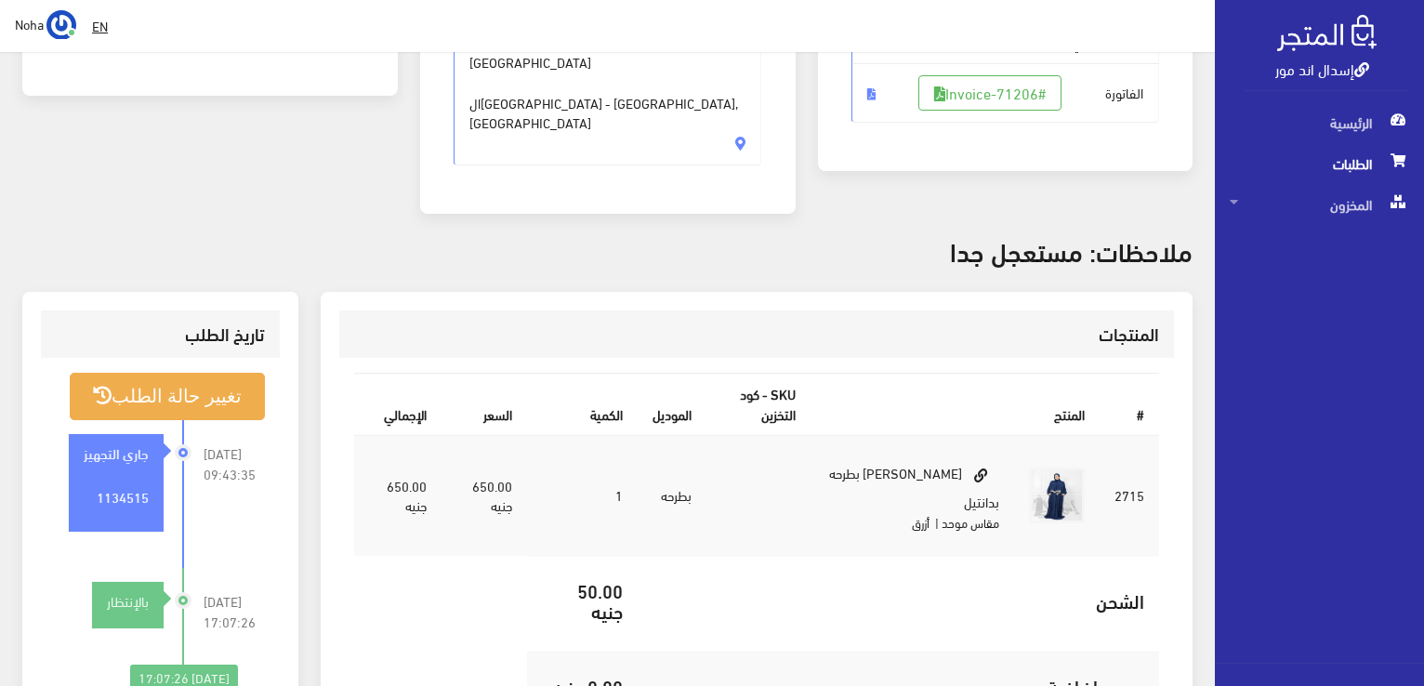
scroll to position [93, 0]
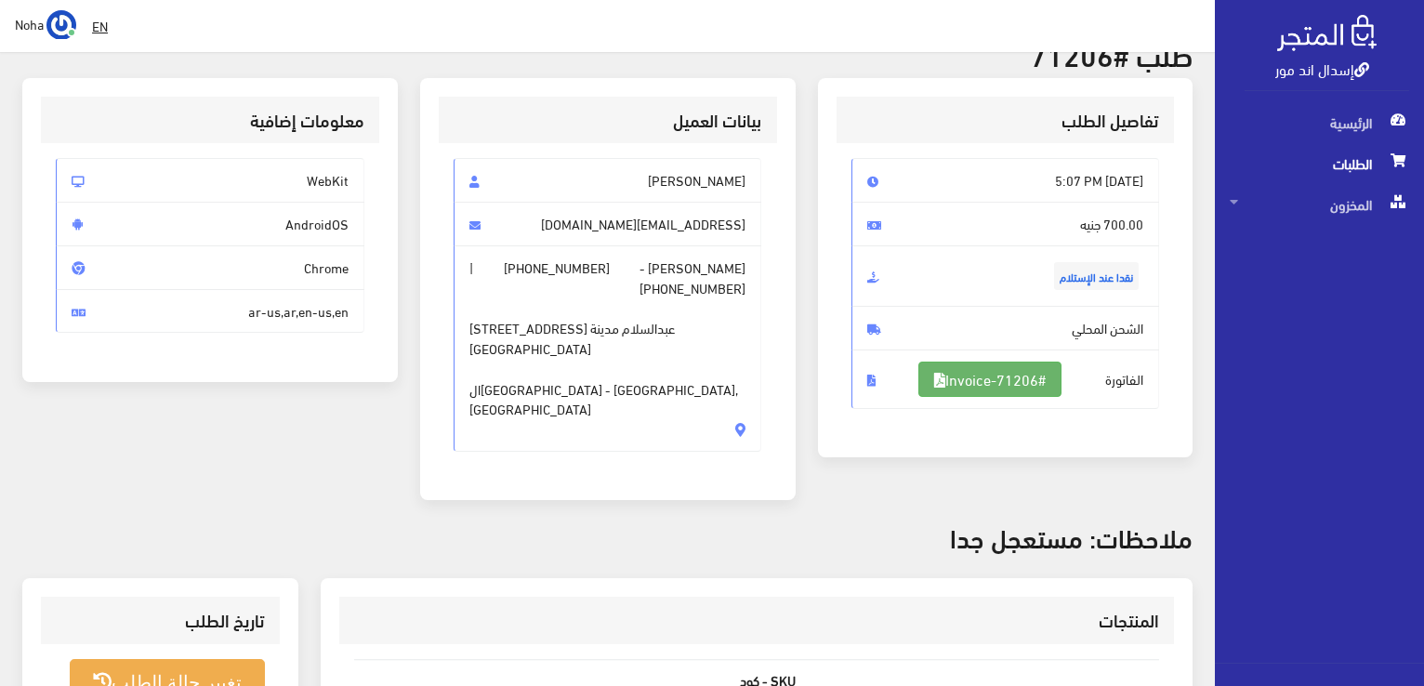
click at [990, 378] on link "#Invoice-71206" at bounding box center [989, 379] width 143 height 35
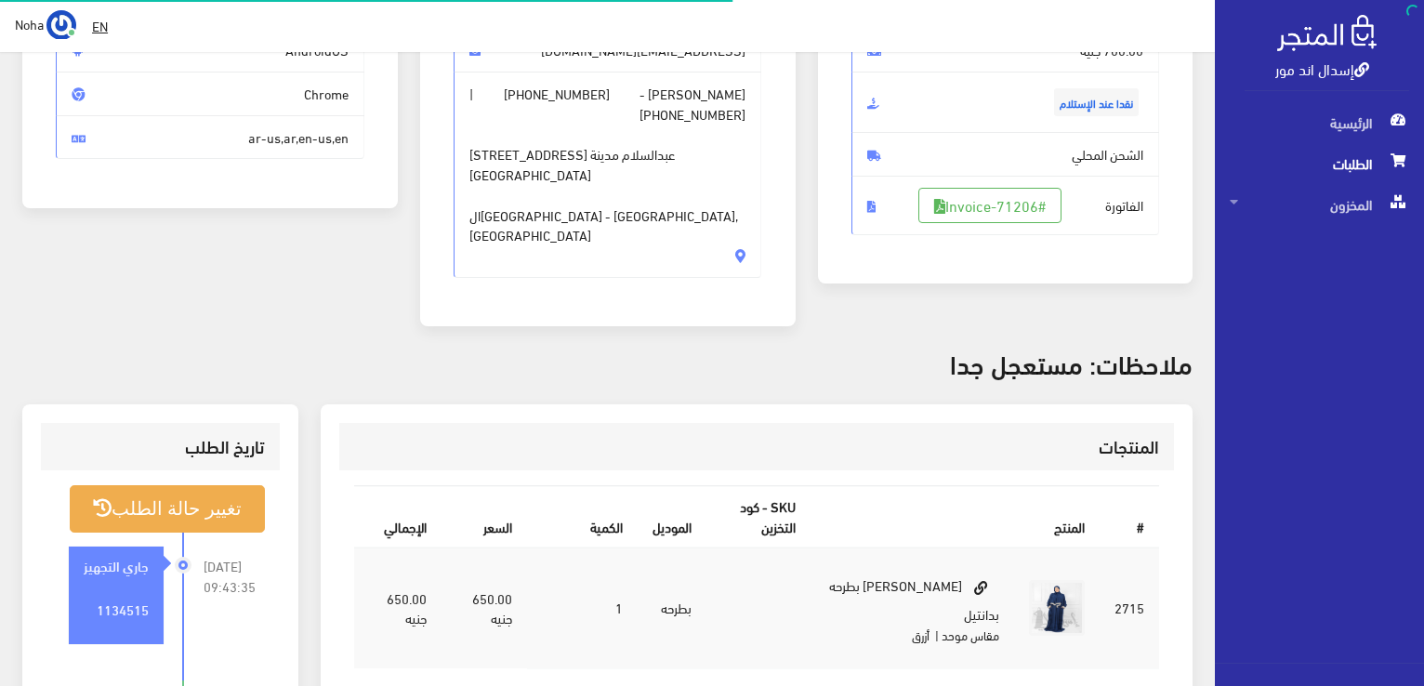
scroll to position [267, 0]
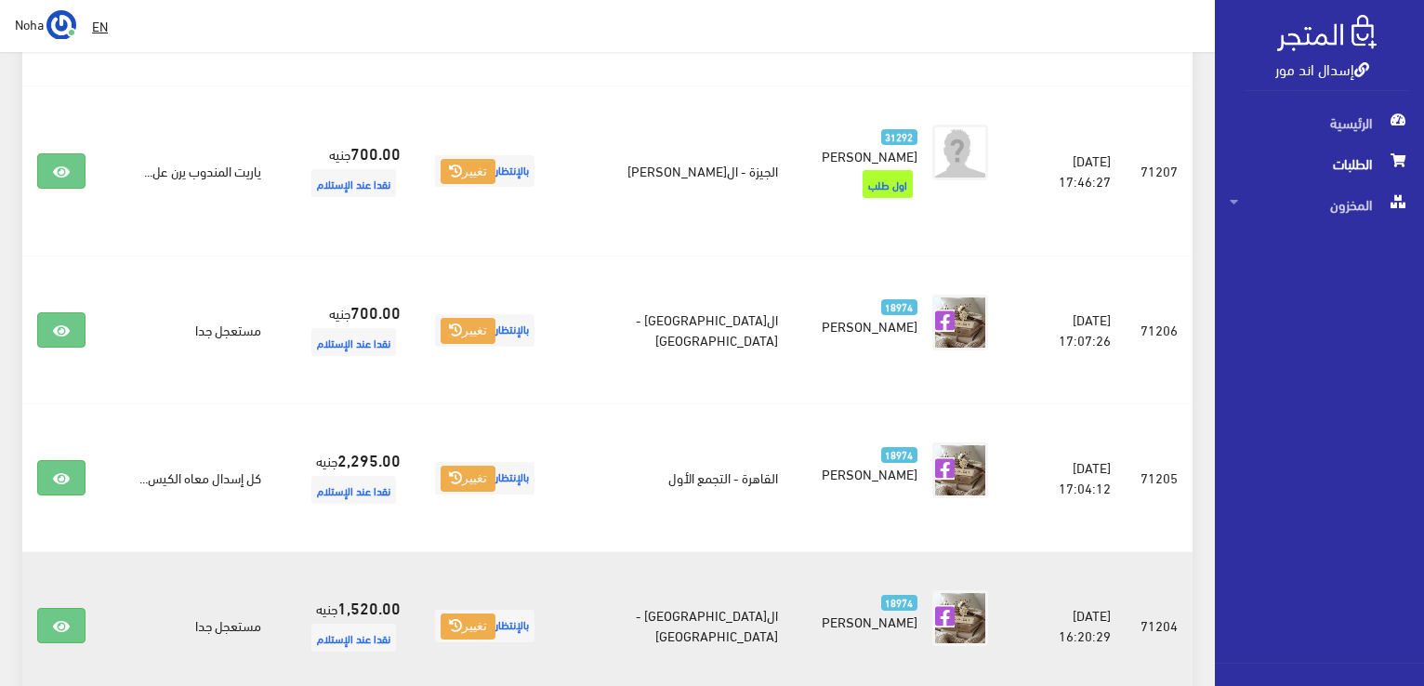
scroll to position [955, 0]
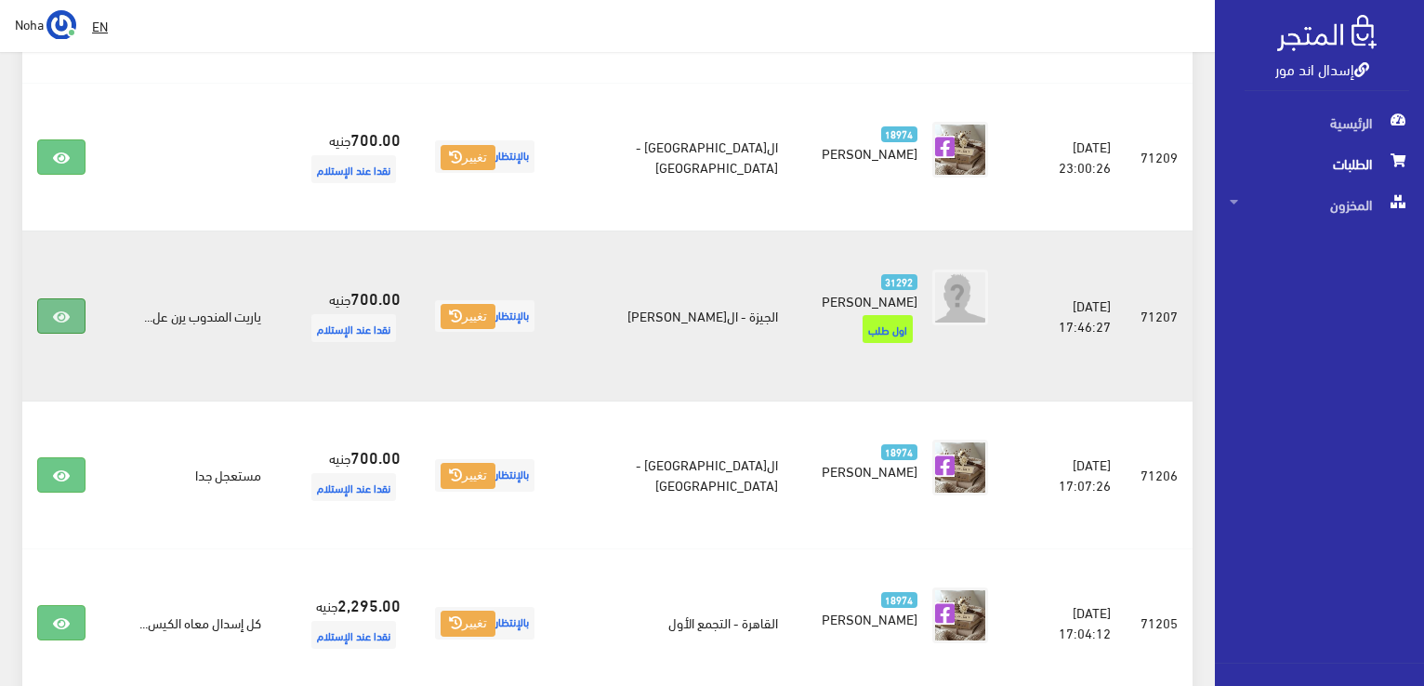
click at [63, 310] on icon at bounding box center [61, 317] width 17 height 15
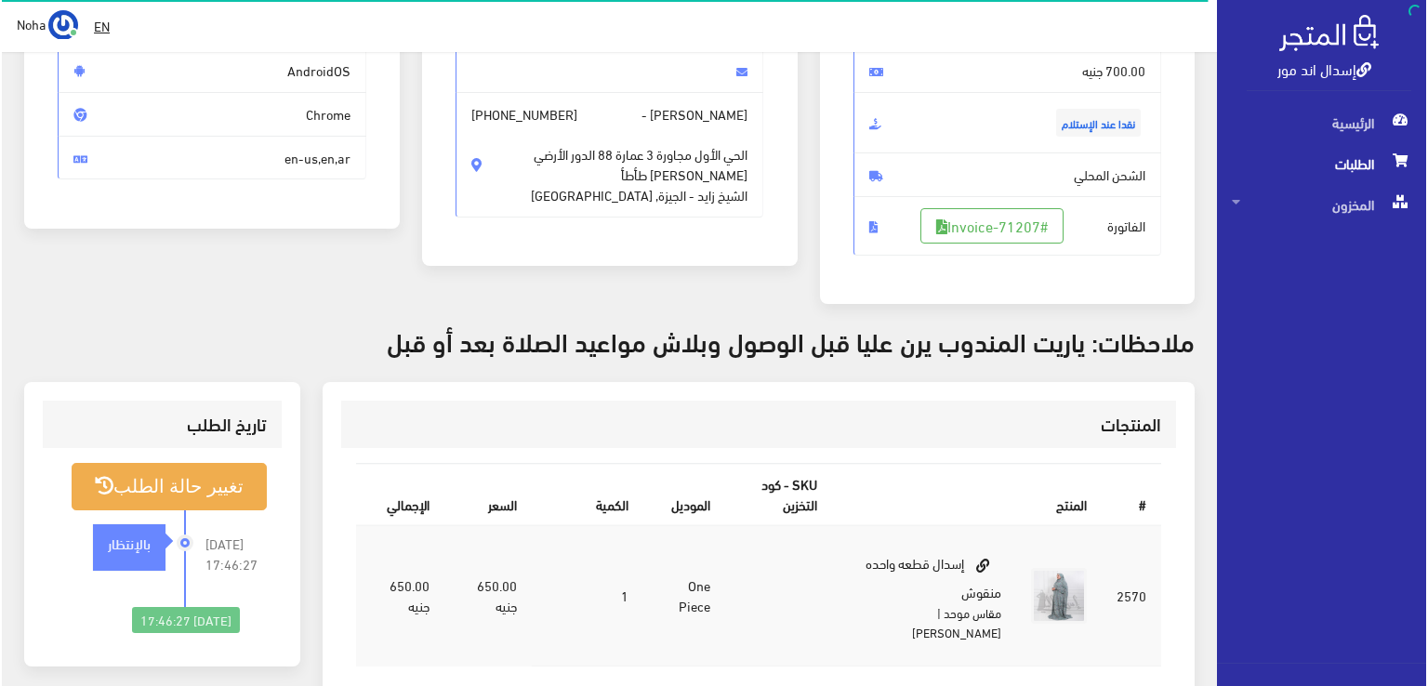
scroll to position [279, 0]
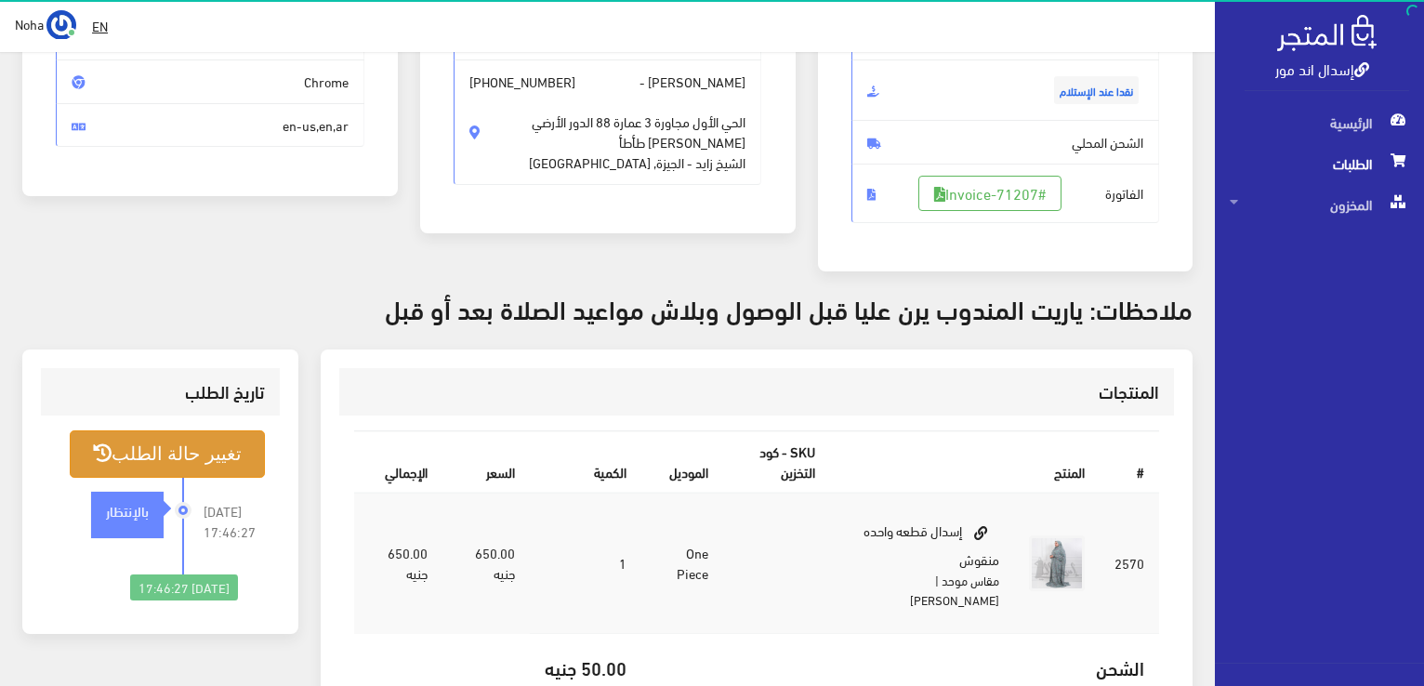
click at [205, 458] on button "تغيير حالة الطلب" at bounding box center [167, 453] width 195 height 47
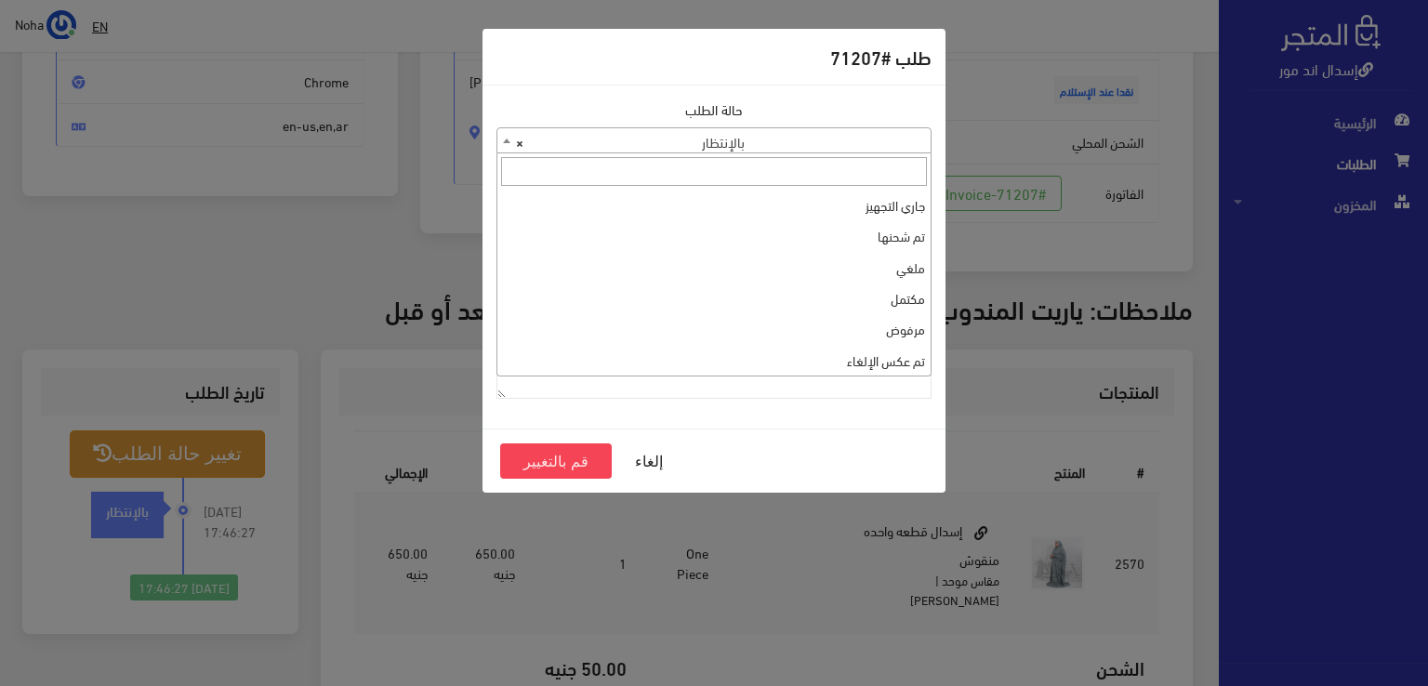
click at [503, 142] on b at bounding box center [506, 141] width 7 height 5
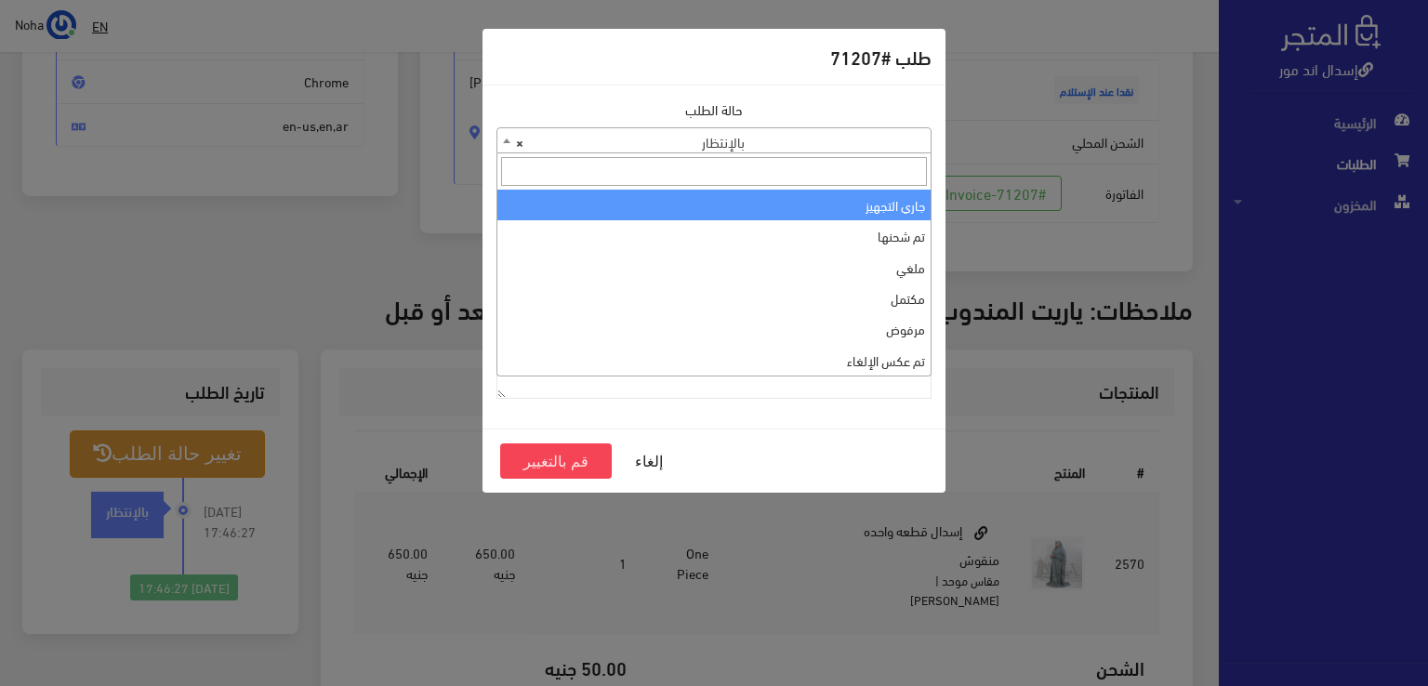
select select "1"
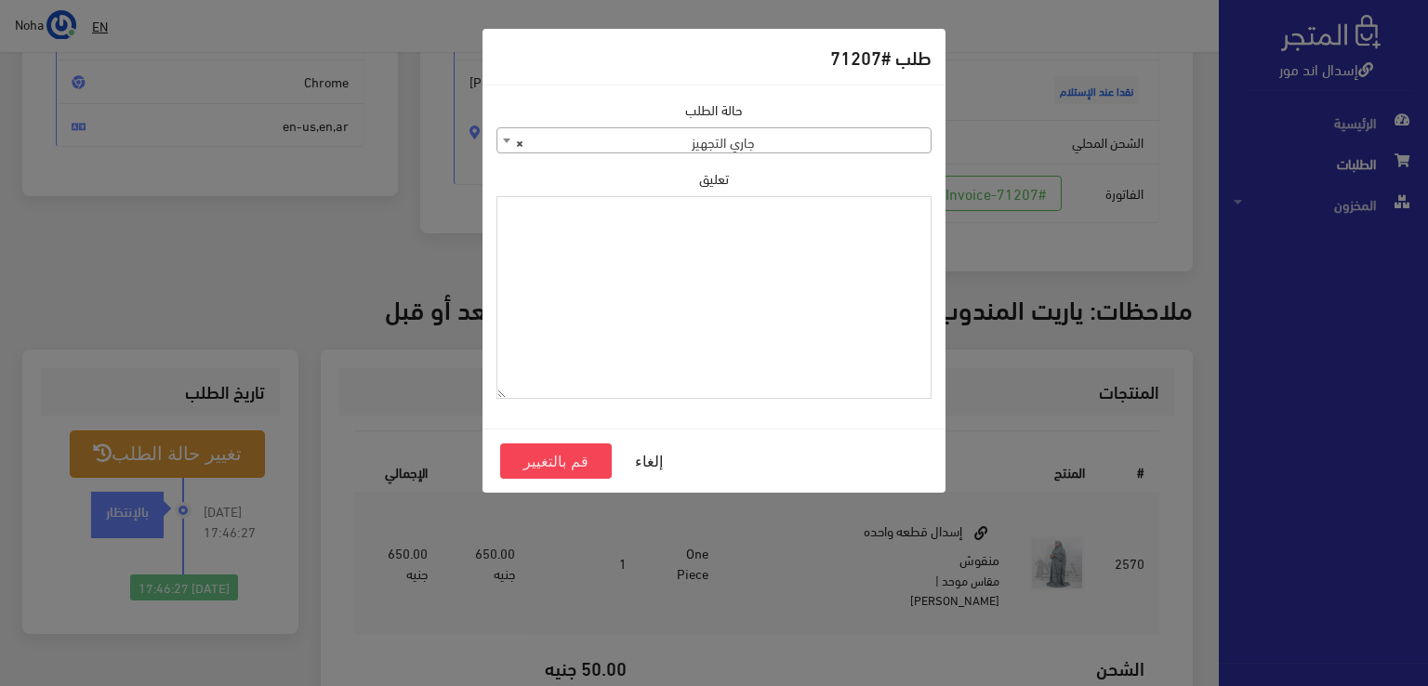
paste textarea "1134515"
type textarea "1134515"
click at [573, 462] on button "قم بالتغيير" at bounding box center [556, 460] width 112 height 35
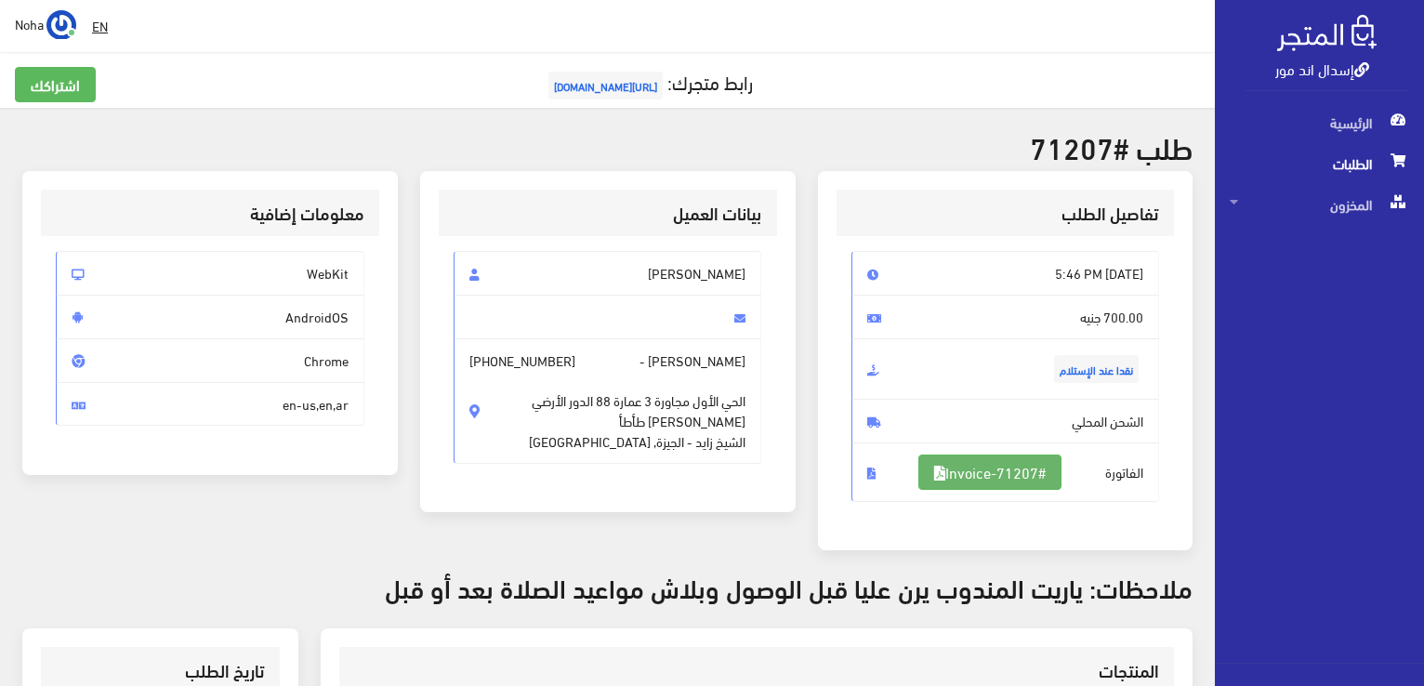
click at [979, 467] on link "#Invoice-71207" at bounding box center [989, 472] width 143 height 35
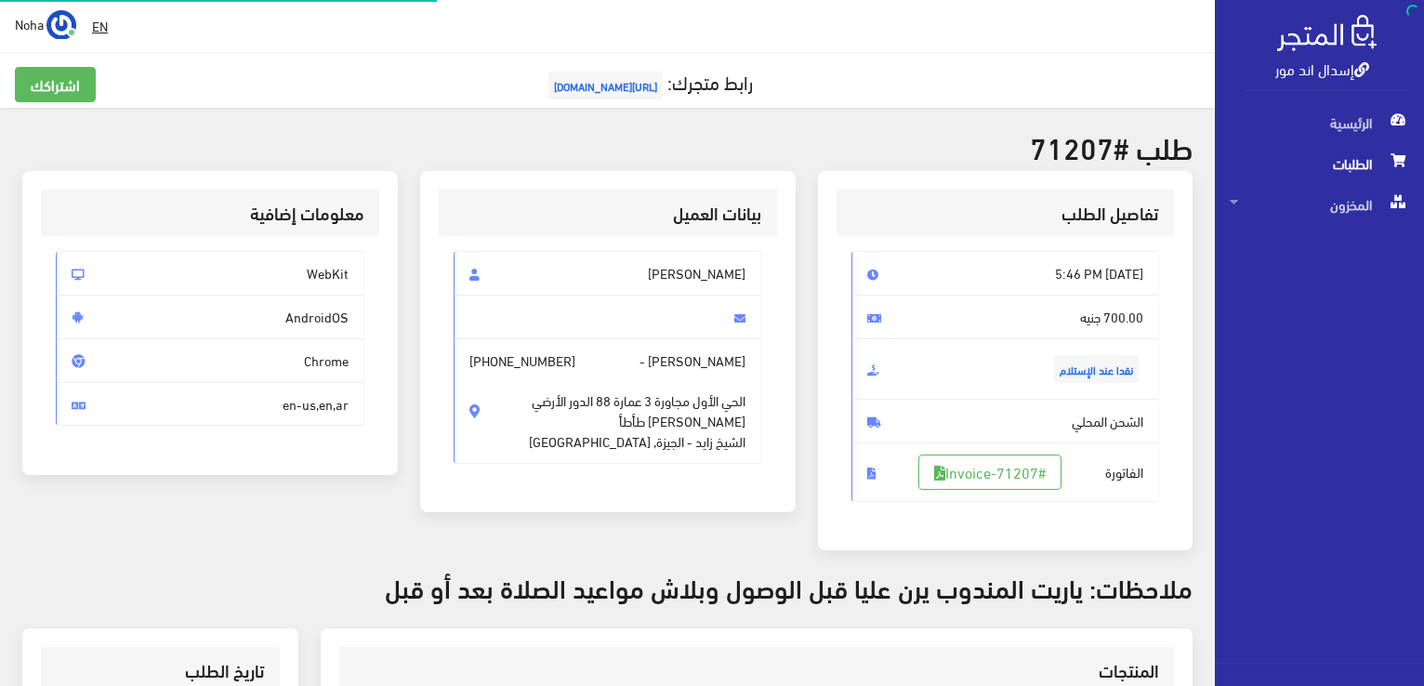
scroll to position [267, 0]
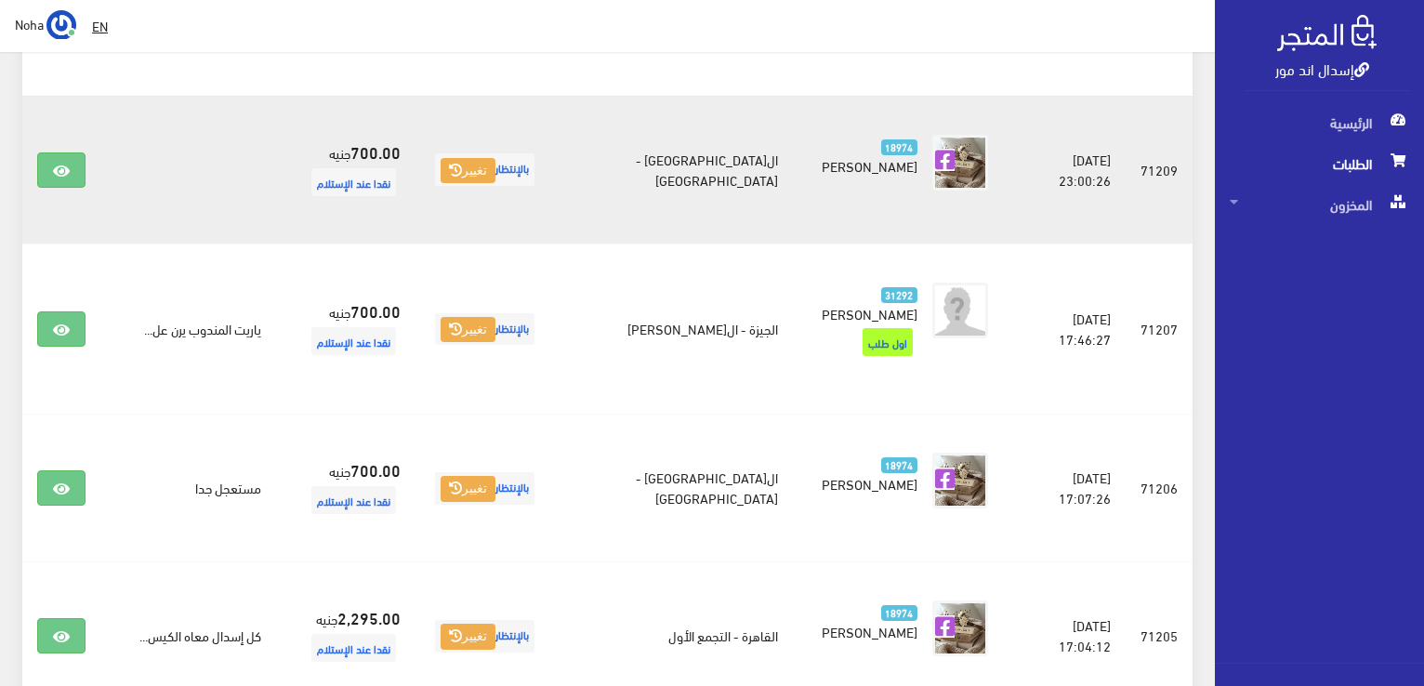
scroll to position [676, 0]
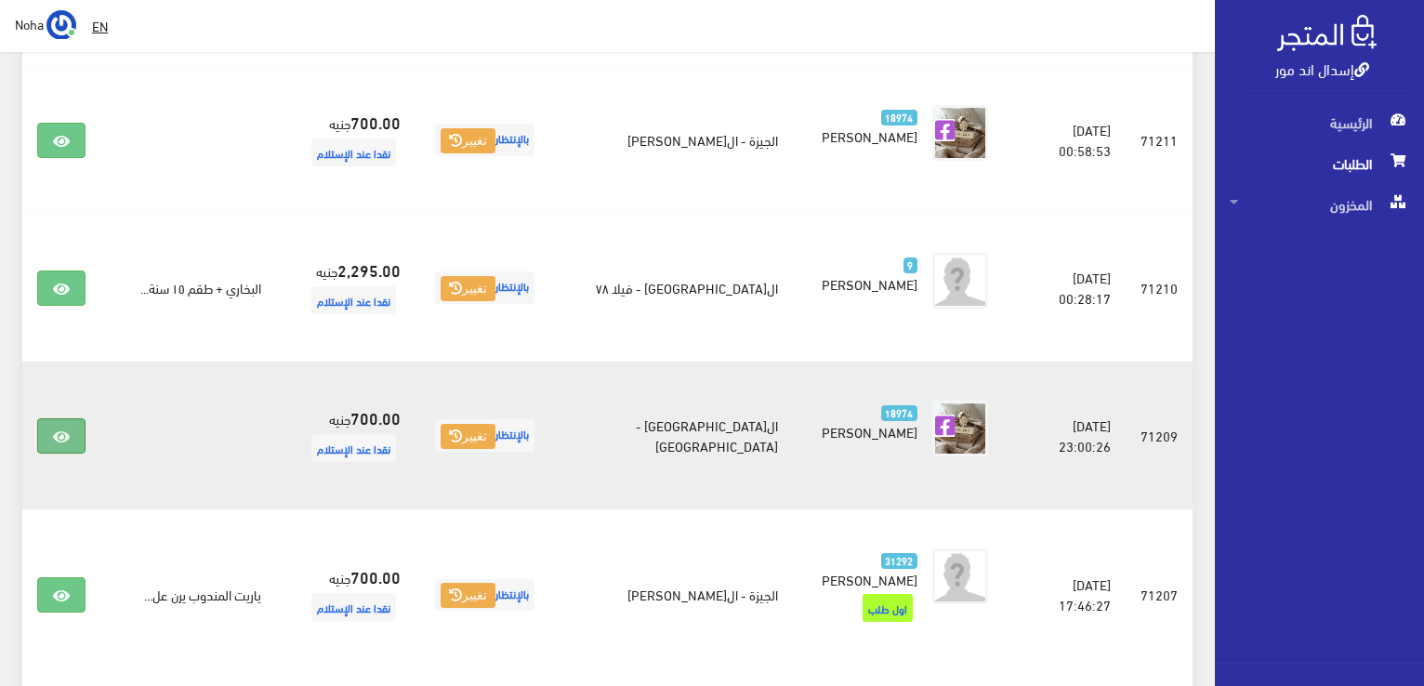
click at [59, 435] on icon at bounding box center [61, 436] width 17 height 15
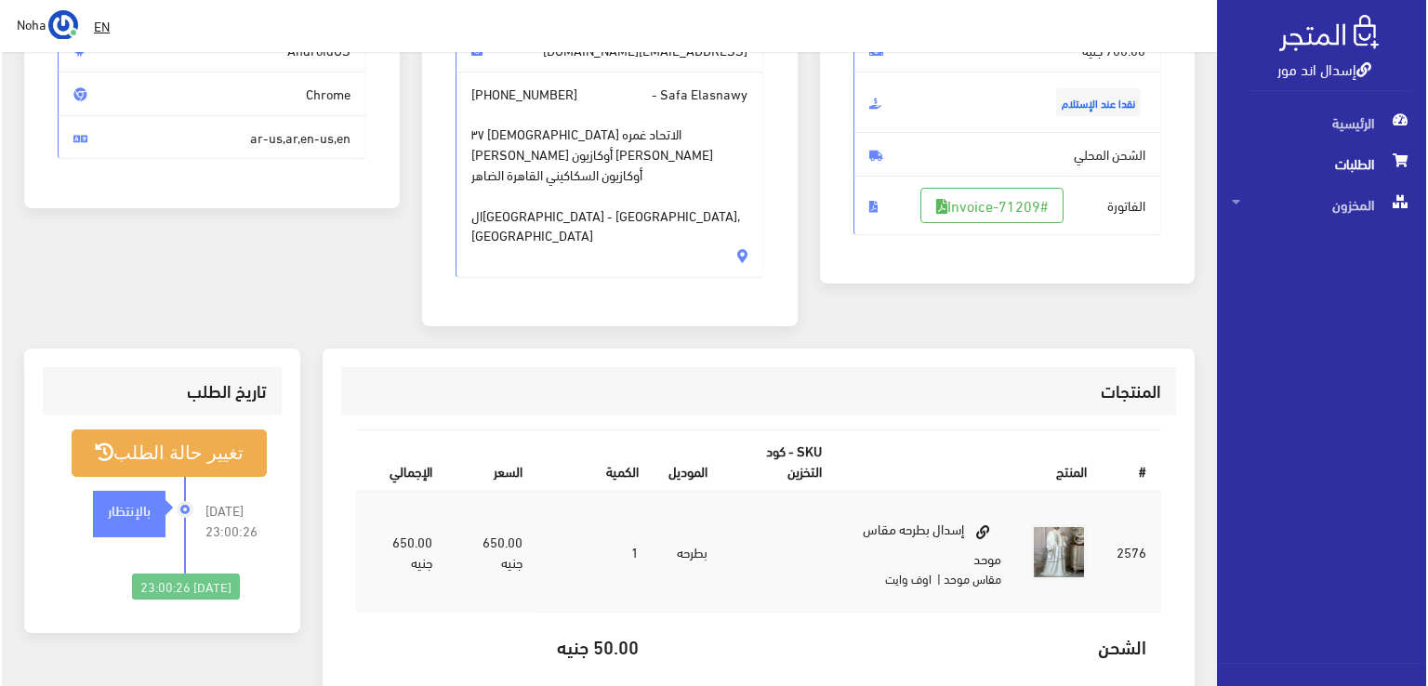
scroll to position [279, 0]
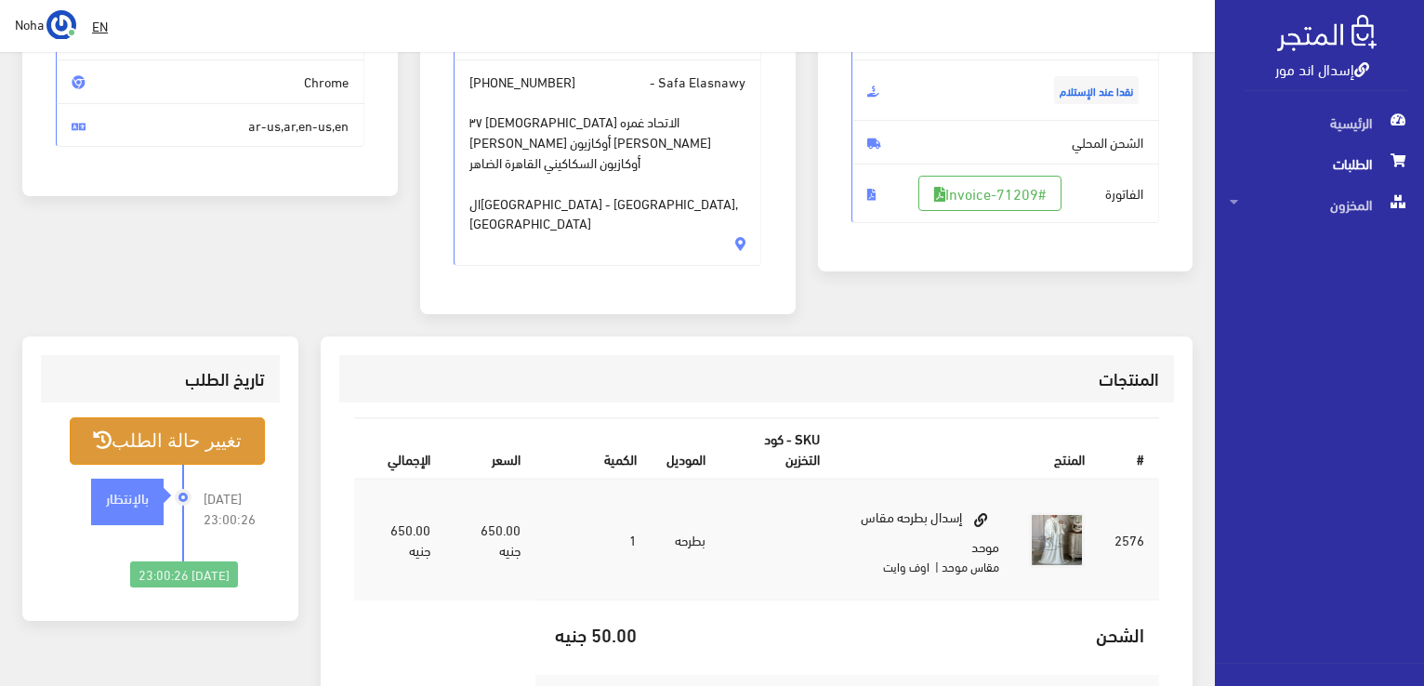
click at [210, 417] on button "تغيير حالة الطلب" at bounding box center [167, 440] width 195 height 47
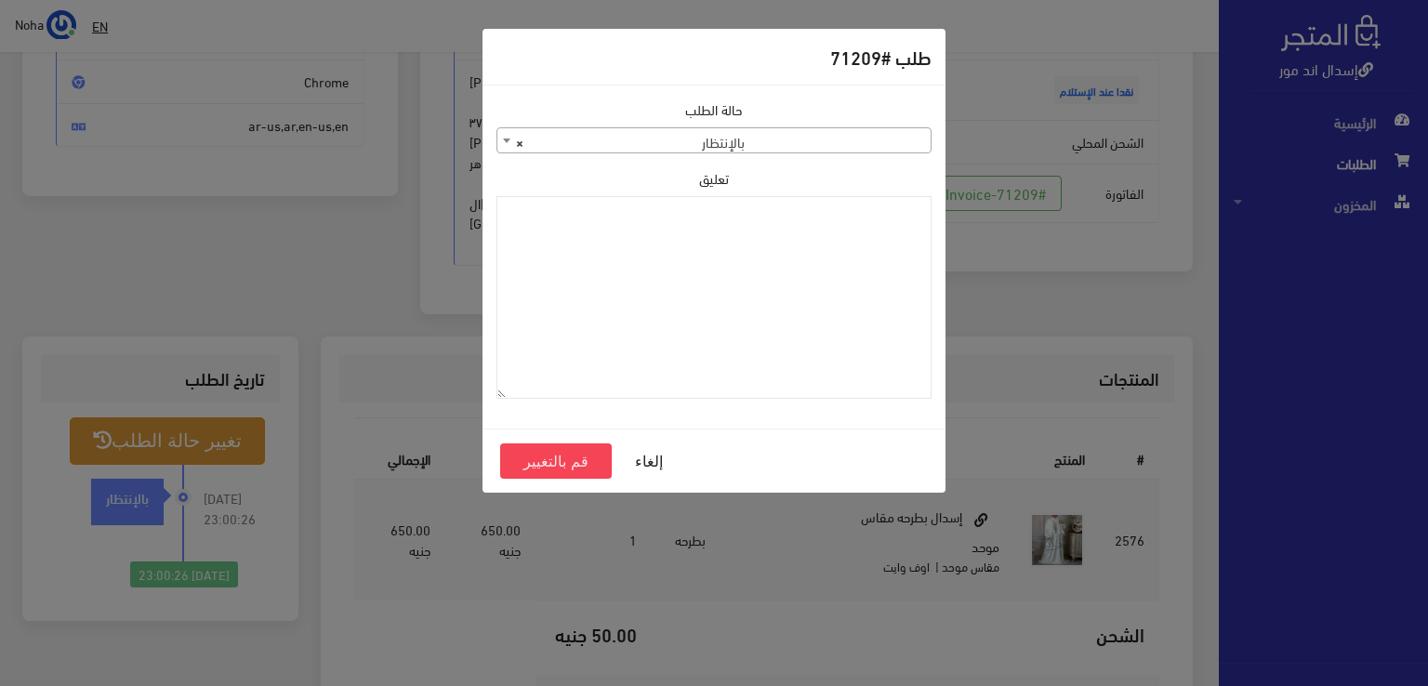
click at [506, 139] on b at bounding box center [506, 141] width 7 height 5
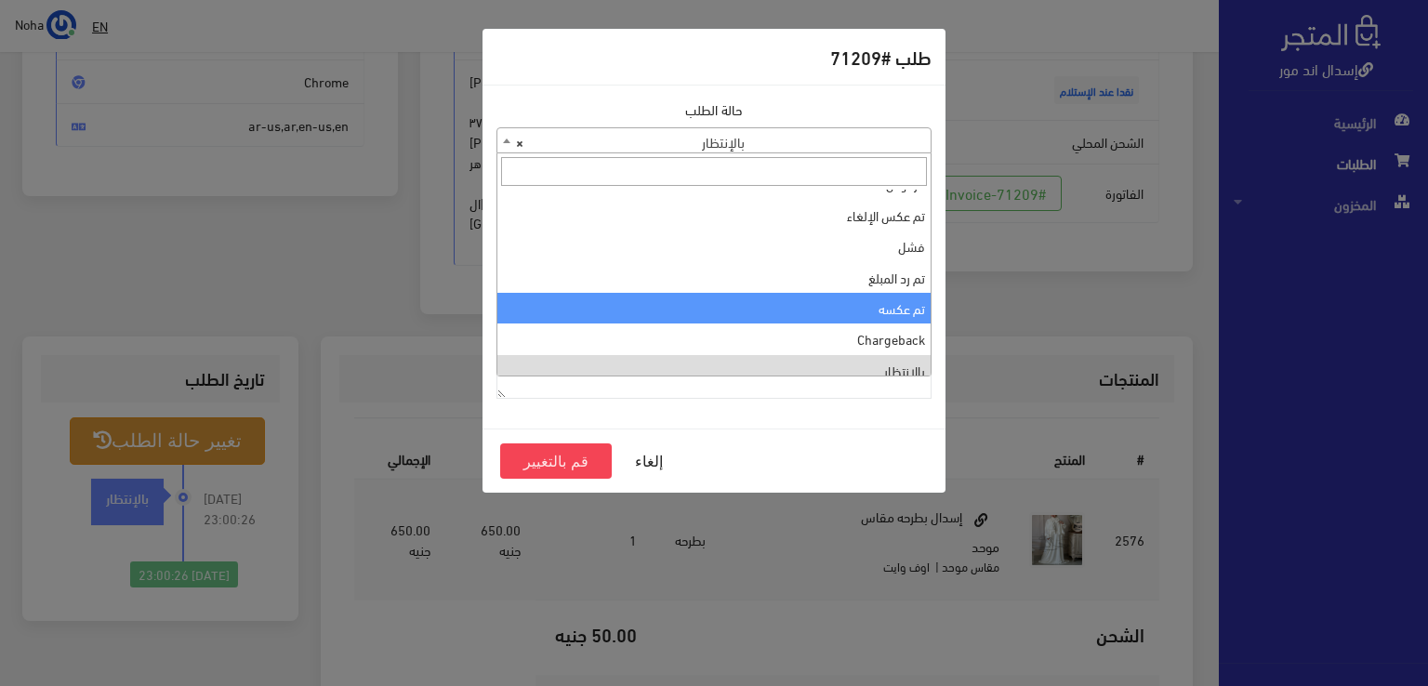
scroll to position [0, 0]
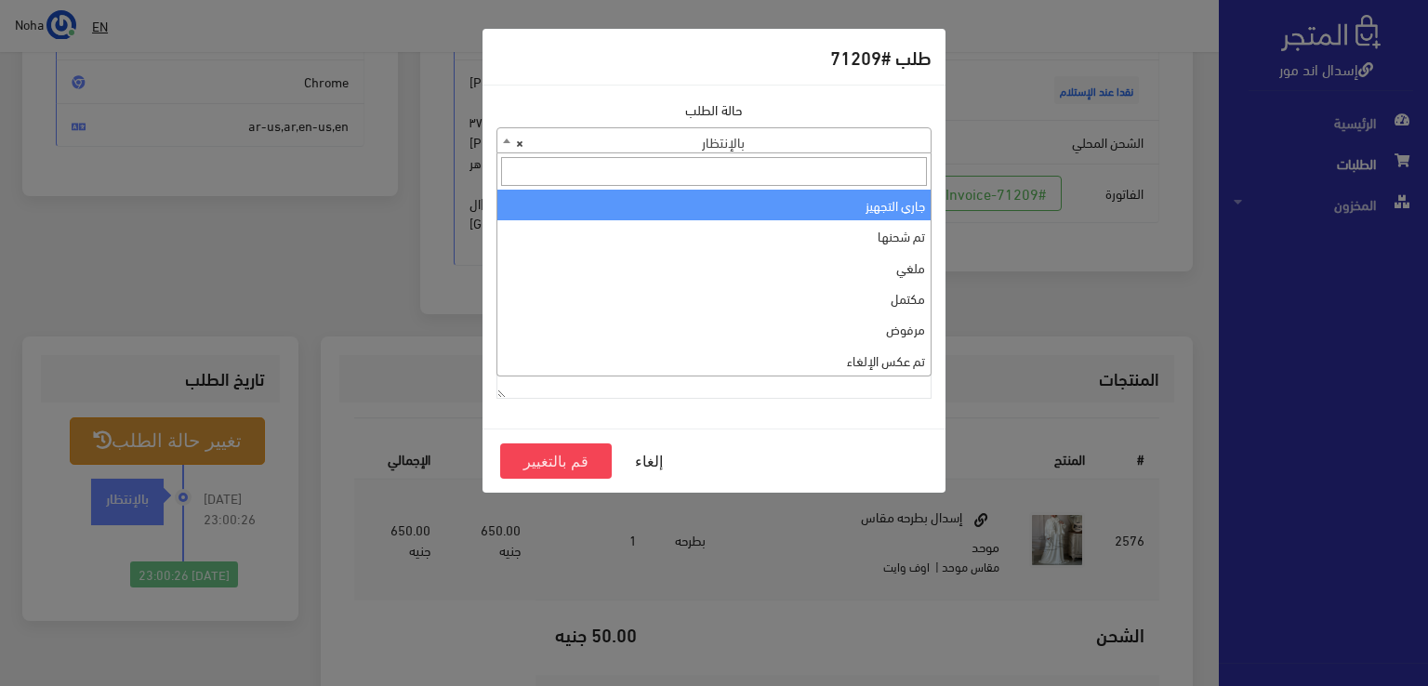
select select "1"
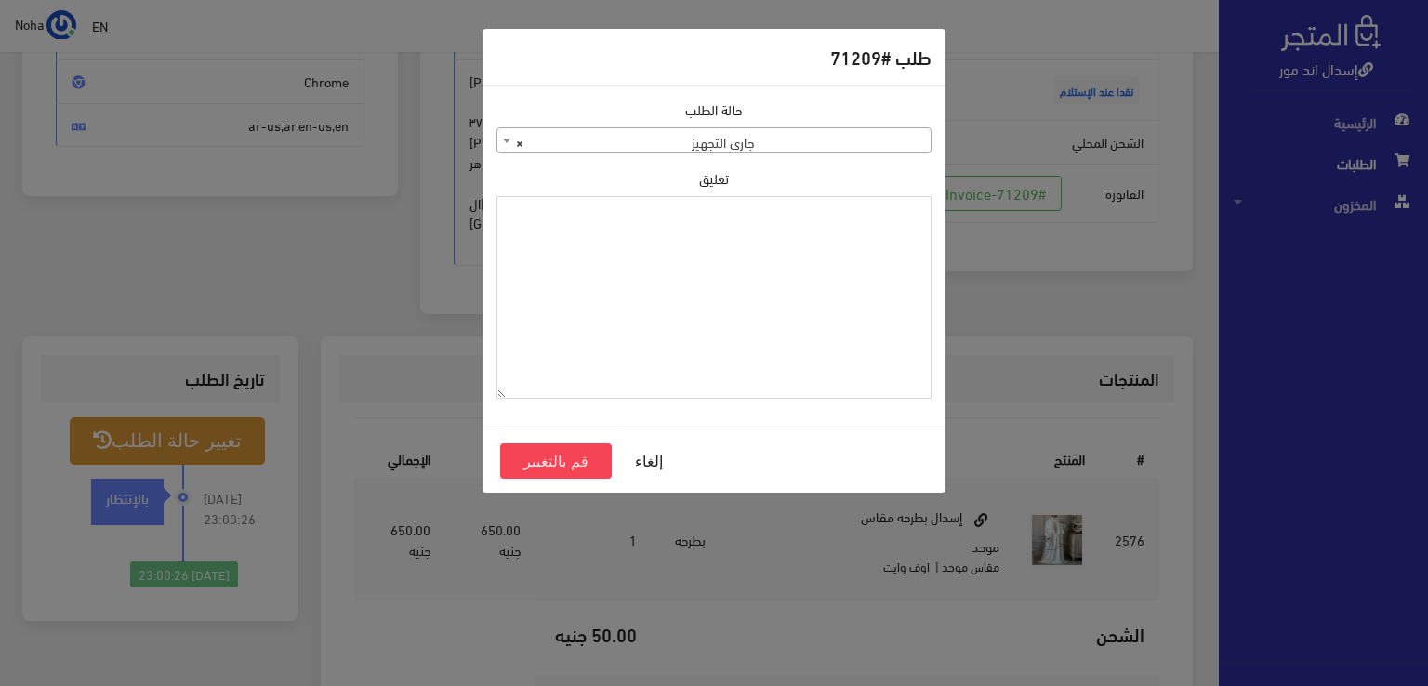
paste textarea "1134515"
type textarea "1134515"
click at [584, 459] on button "قم بالتغيير" at bounding box center [556, 460] width 112 height 35
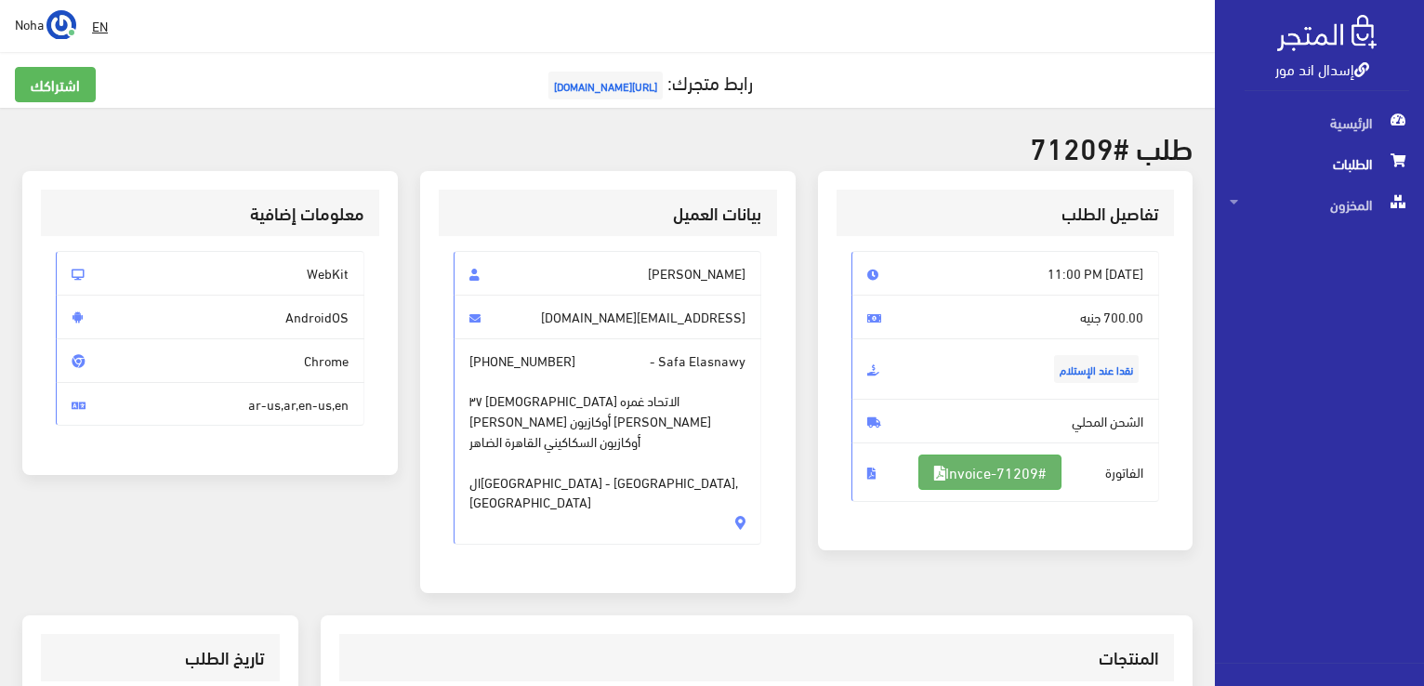
click at [1029, 468] on link "#Invoice-71209" at bounding box center [989, 472] width 143 height 35
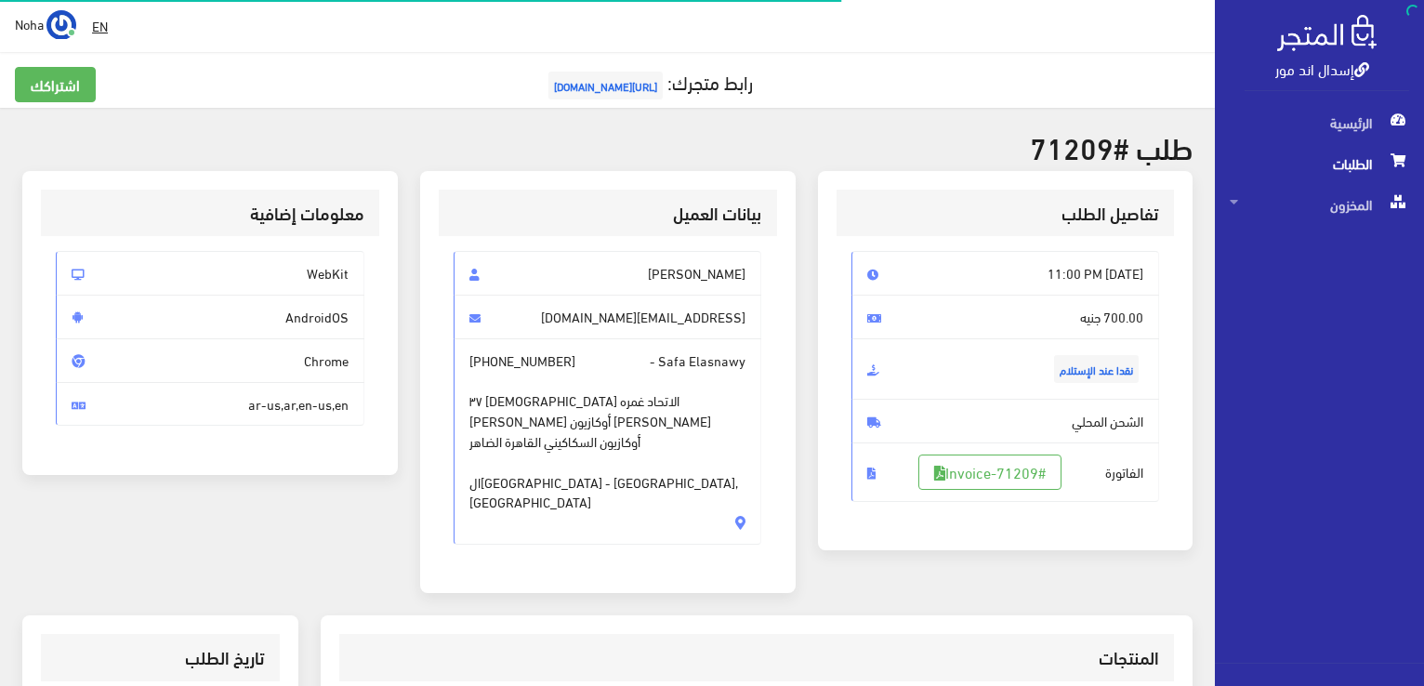
scroll to position [267, 0]
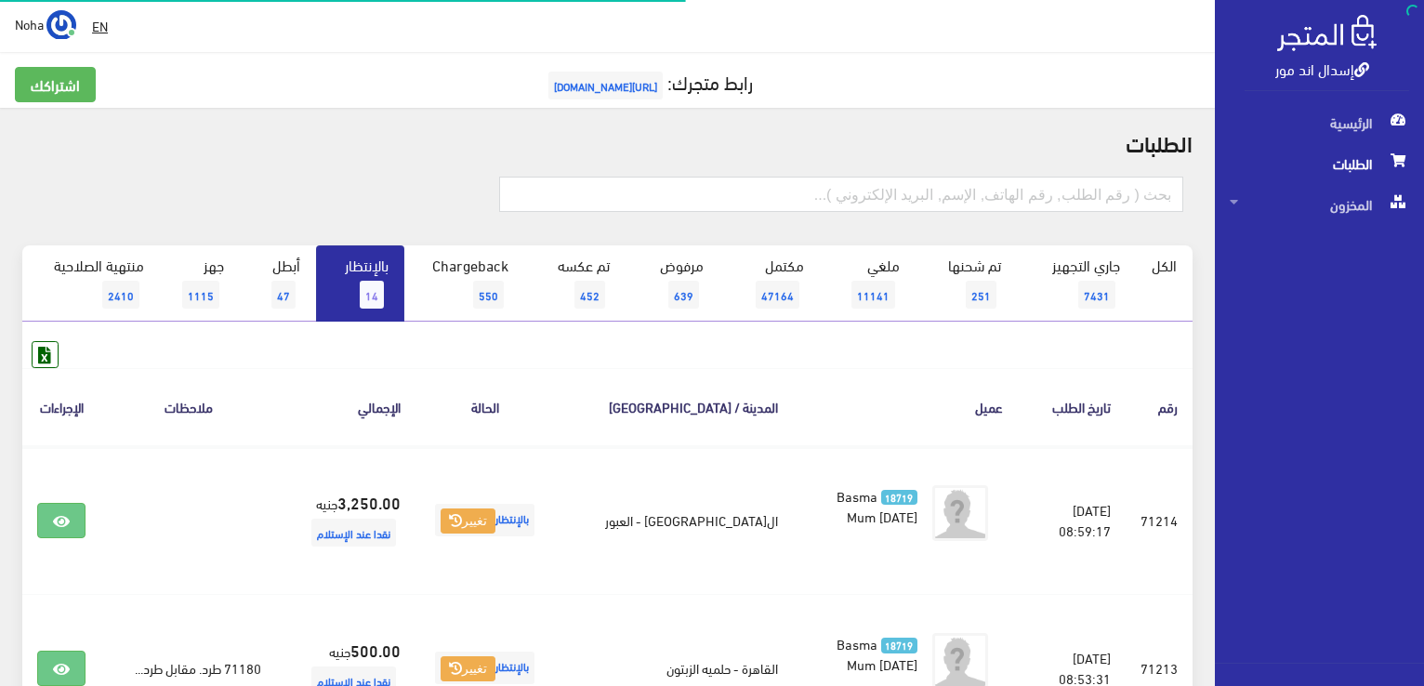
scroll to position [676, 0]
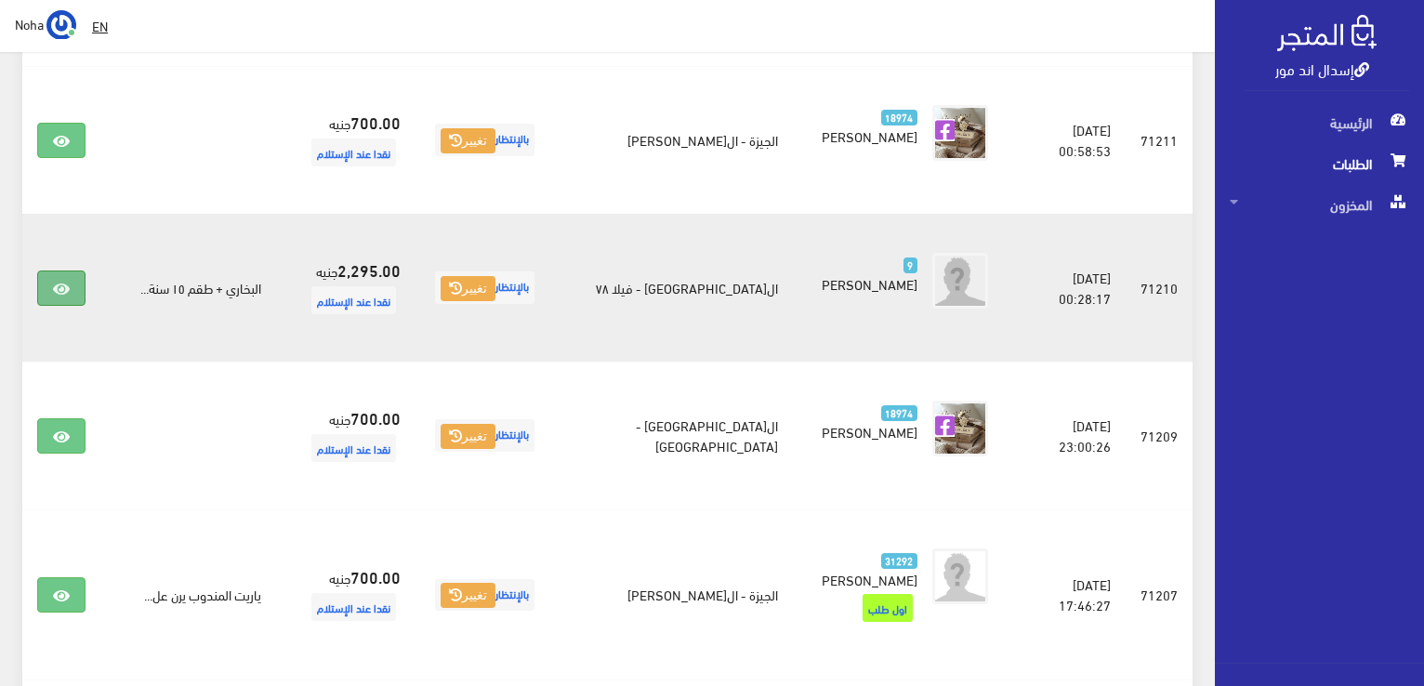
click at [57, 282] on icon at bounding box center [61, 289] width 17 height 15
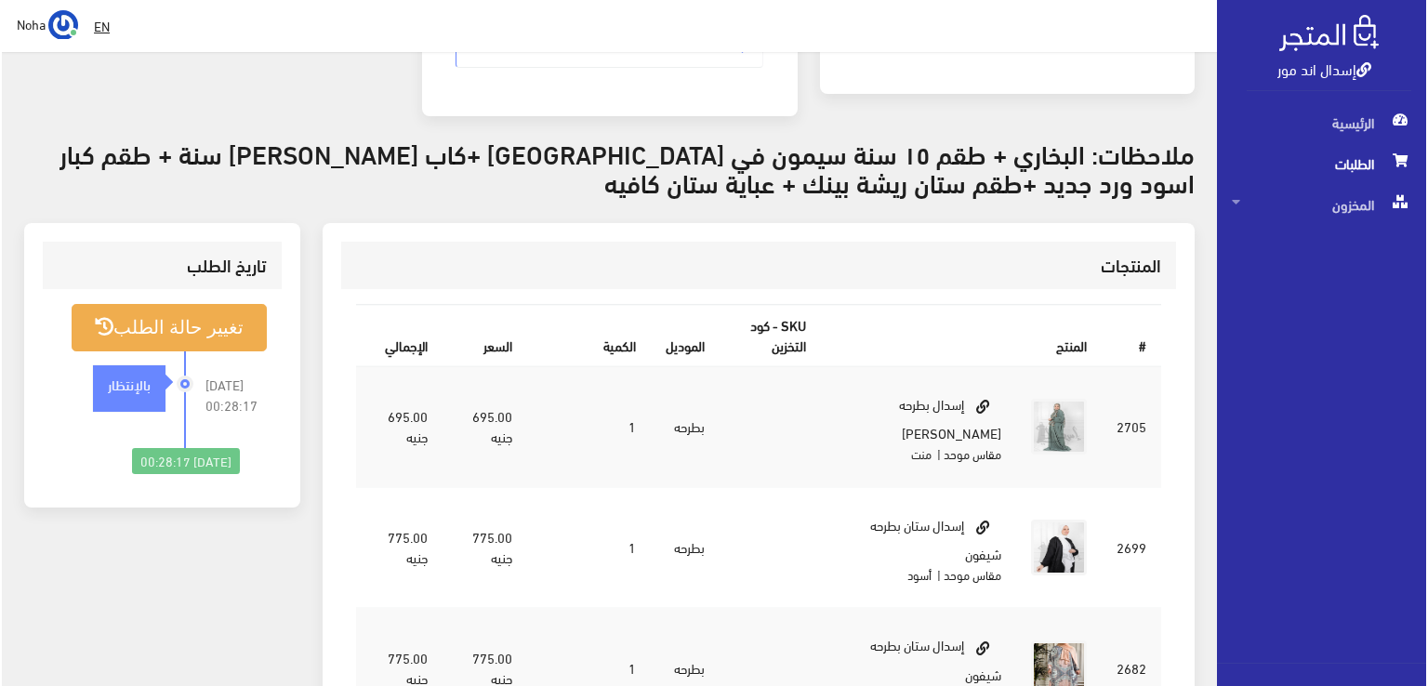
scroll to position [465, 0]
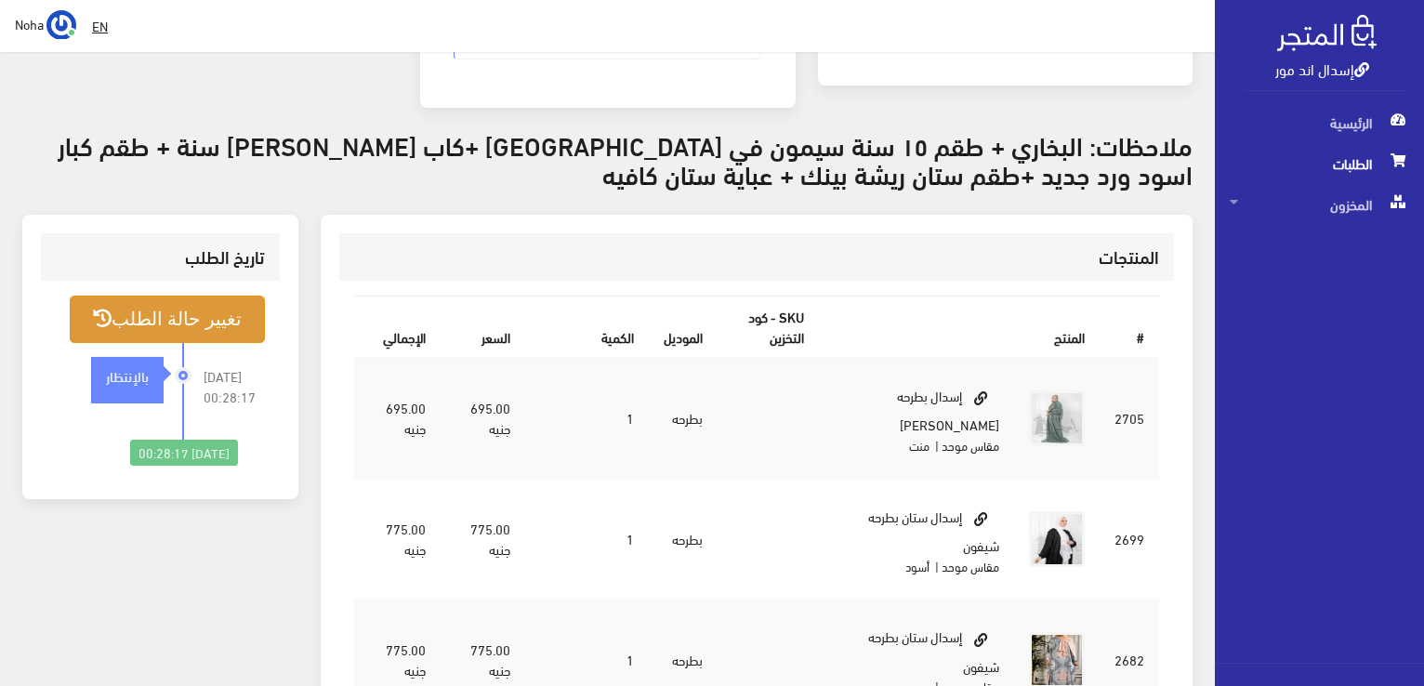
click at [215, 297] on button "تغيير حالة الطلب" at bounding box center [167, 319] width 195 height 47
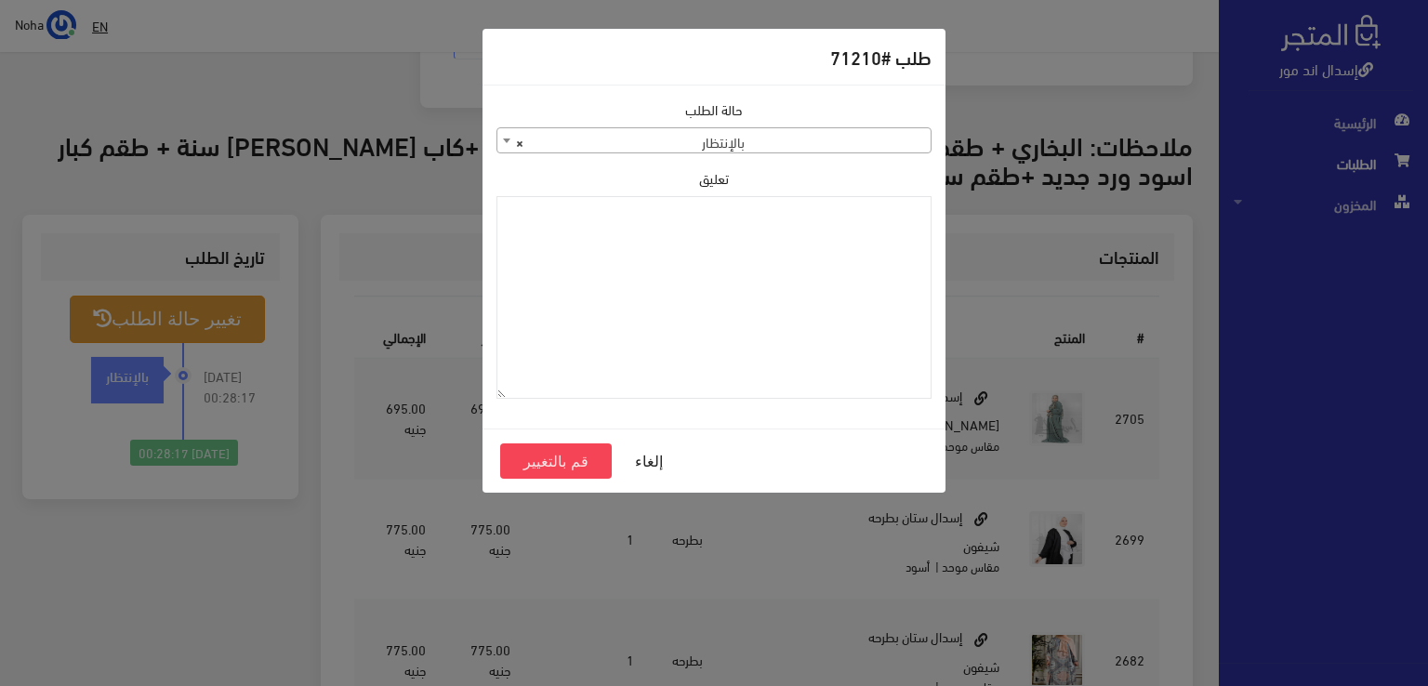
click at [504, 145] on span at bounding box center [506, 140] width 19 height 24
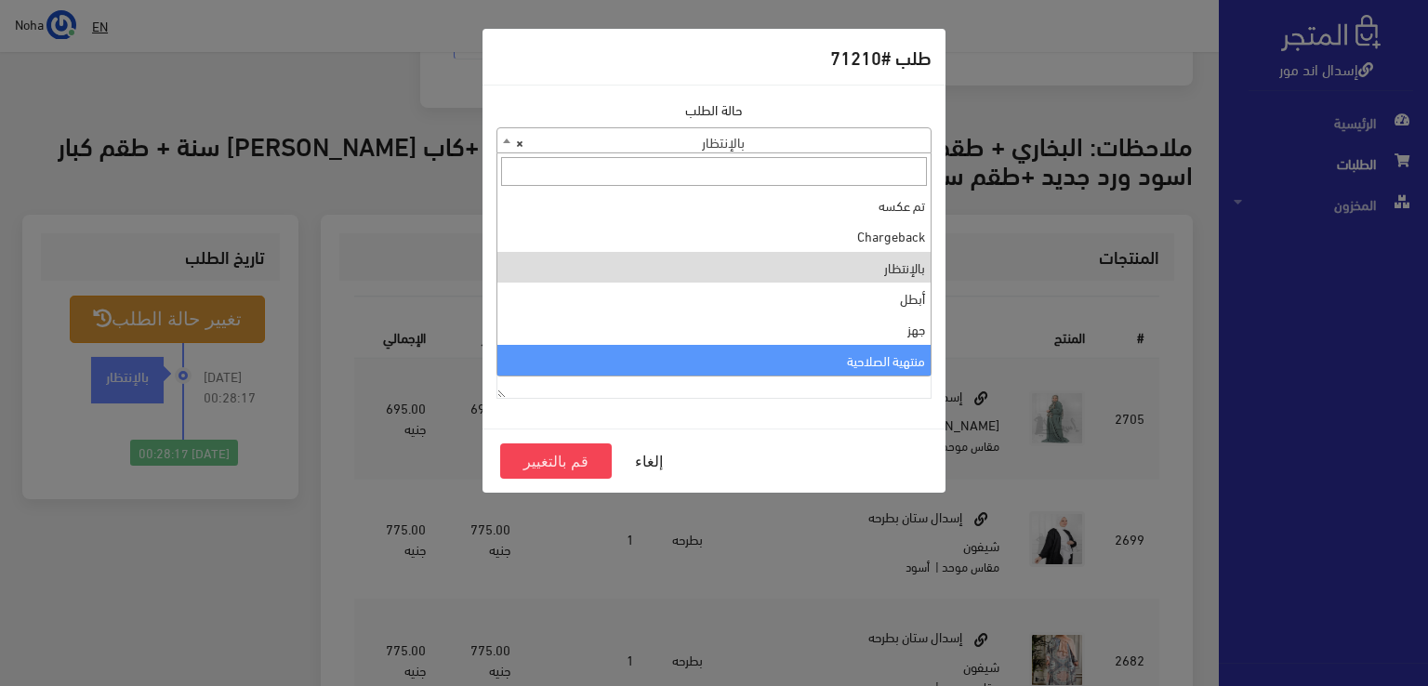
select select "14"
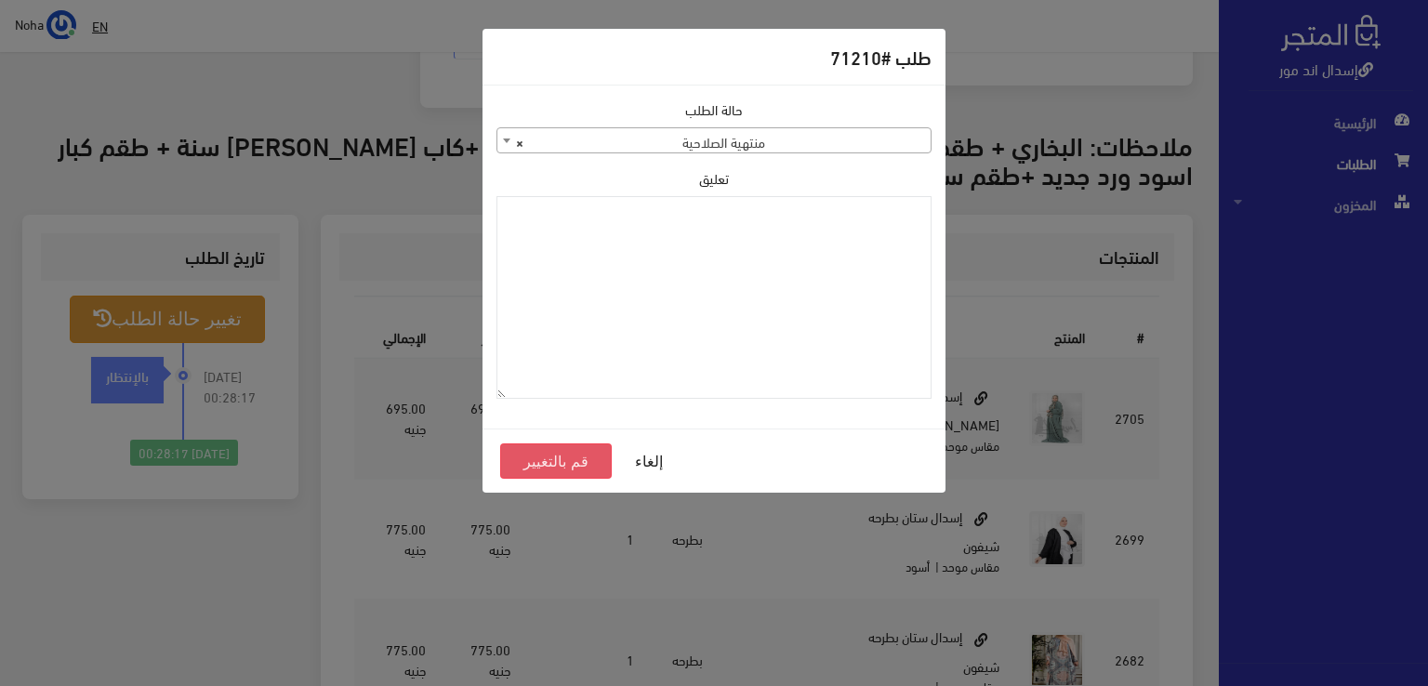
click at [565, 460] on button "قم بالتغيير" at bounding box center [556, 460] width 112 height 35
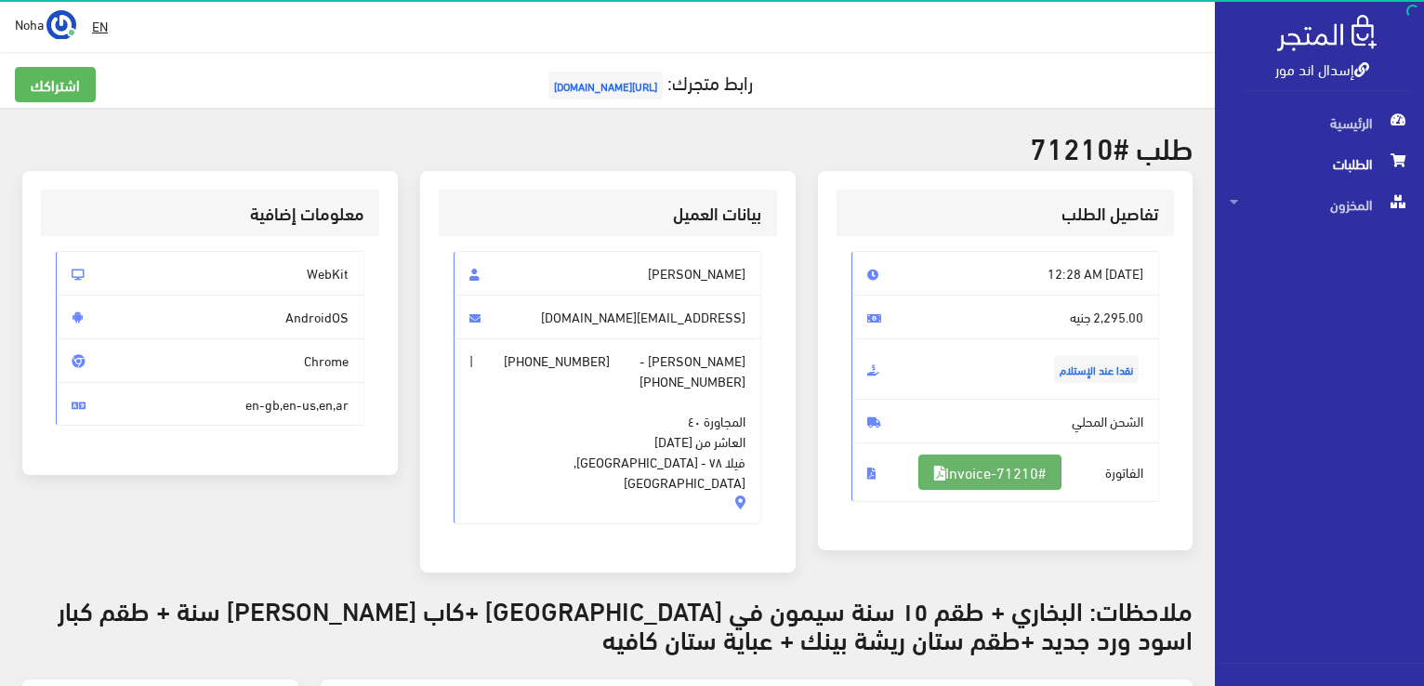
click at [996, 468] on link "#Invoice-71210" at bounding box center [989, 472] width 143 height 35
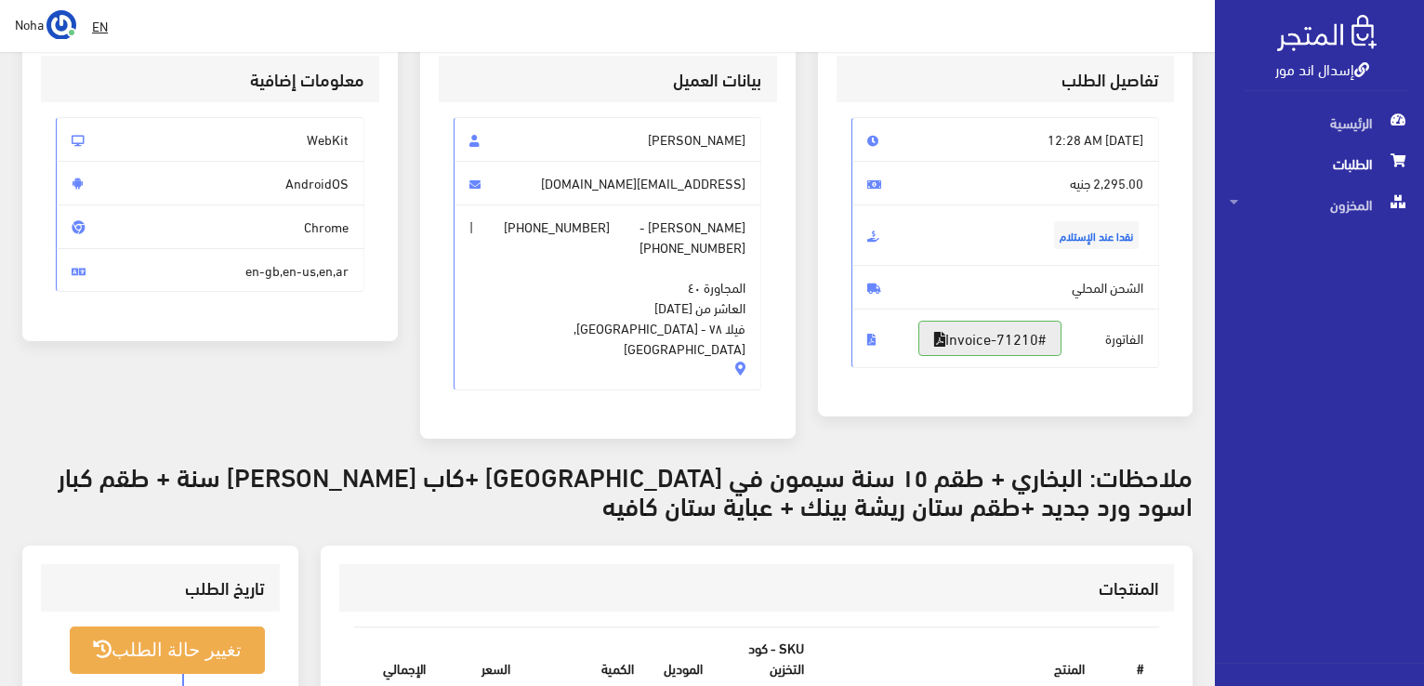
scroll to position [93, 0]
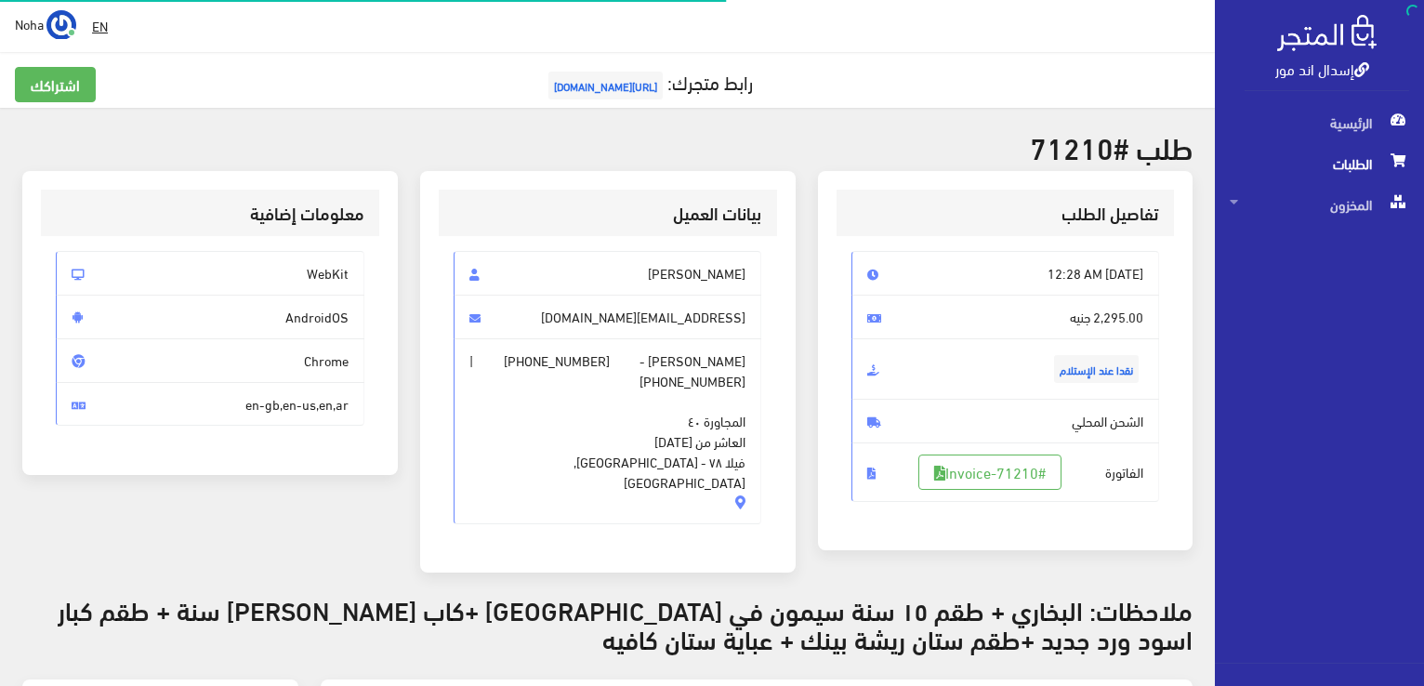
scroll to position [445, 0]
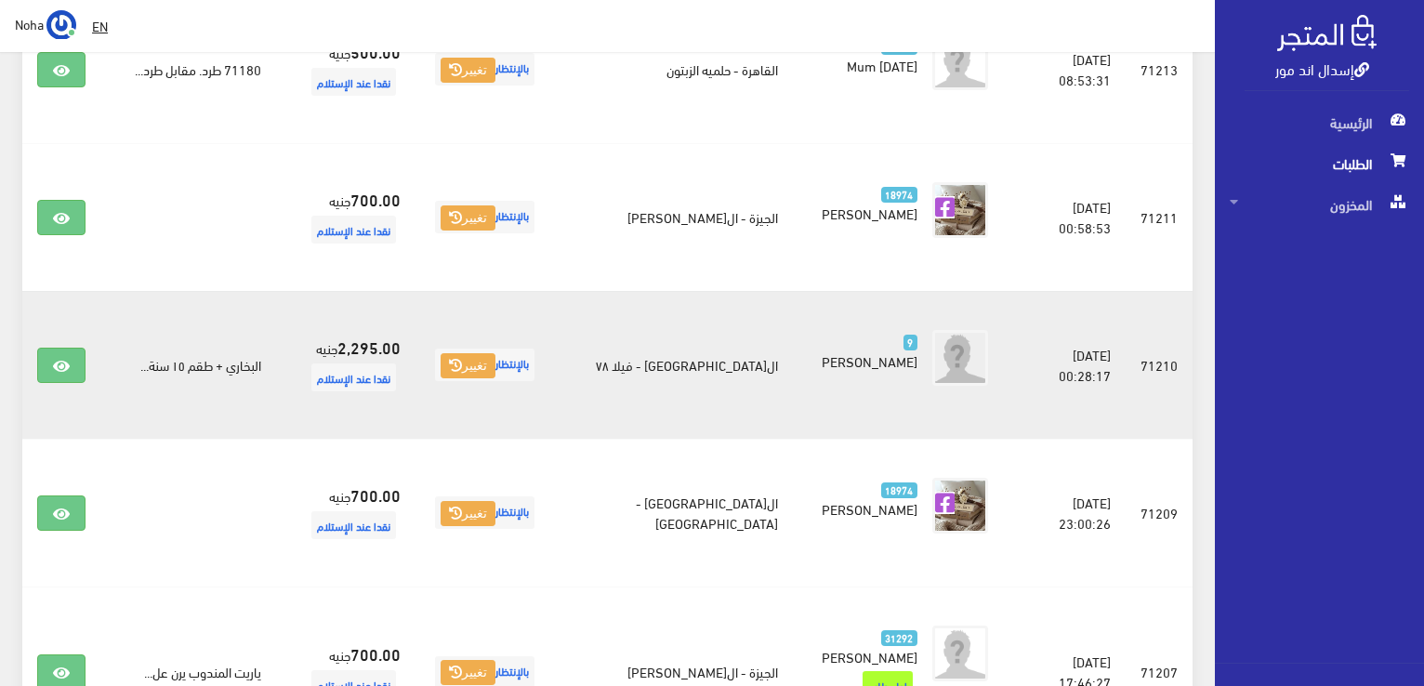
scroll to position [490, 0]
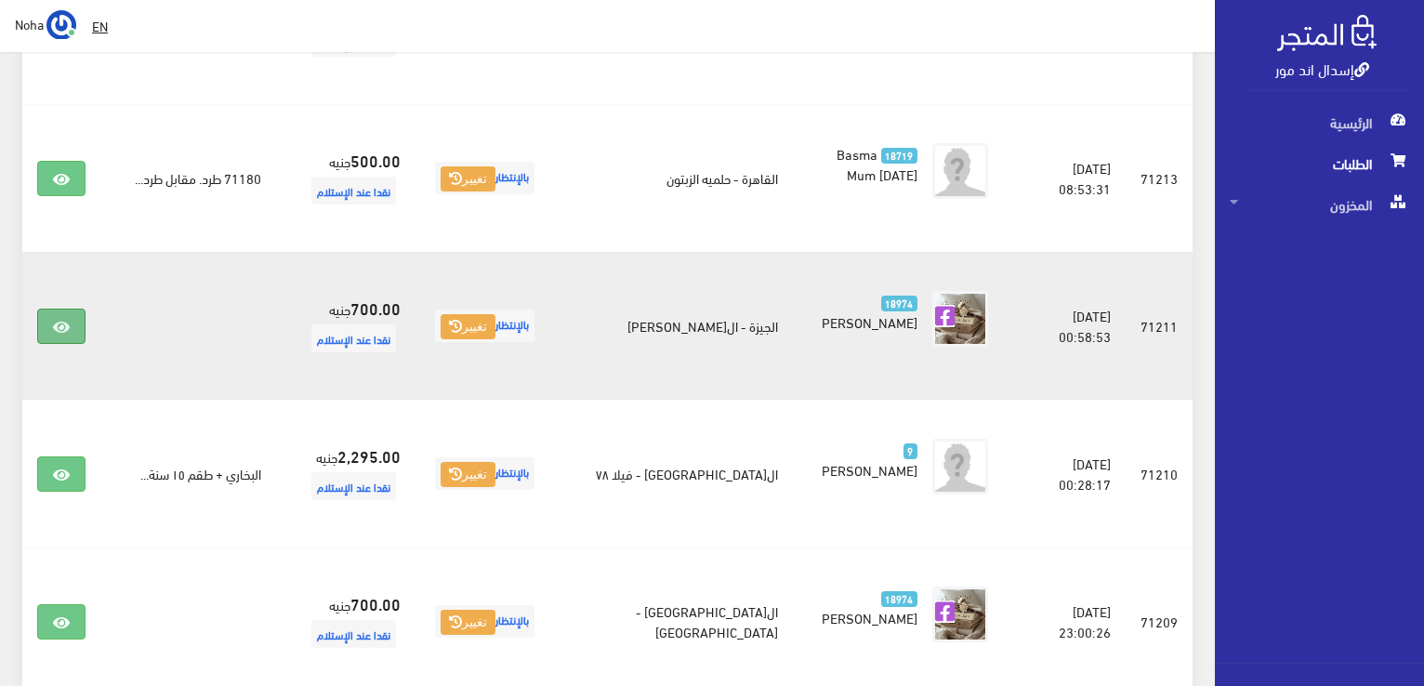
click at [53, 320] on icon at bounding box center [61, 327] width 17 height 15
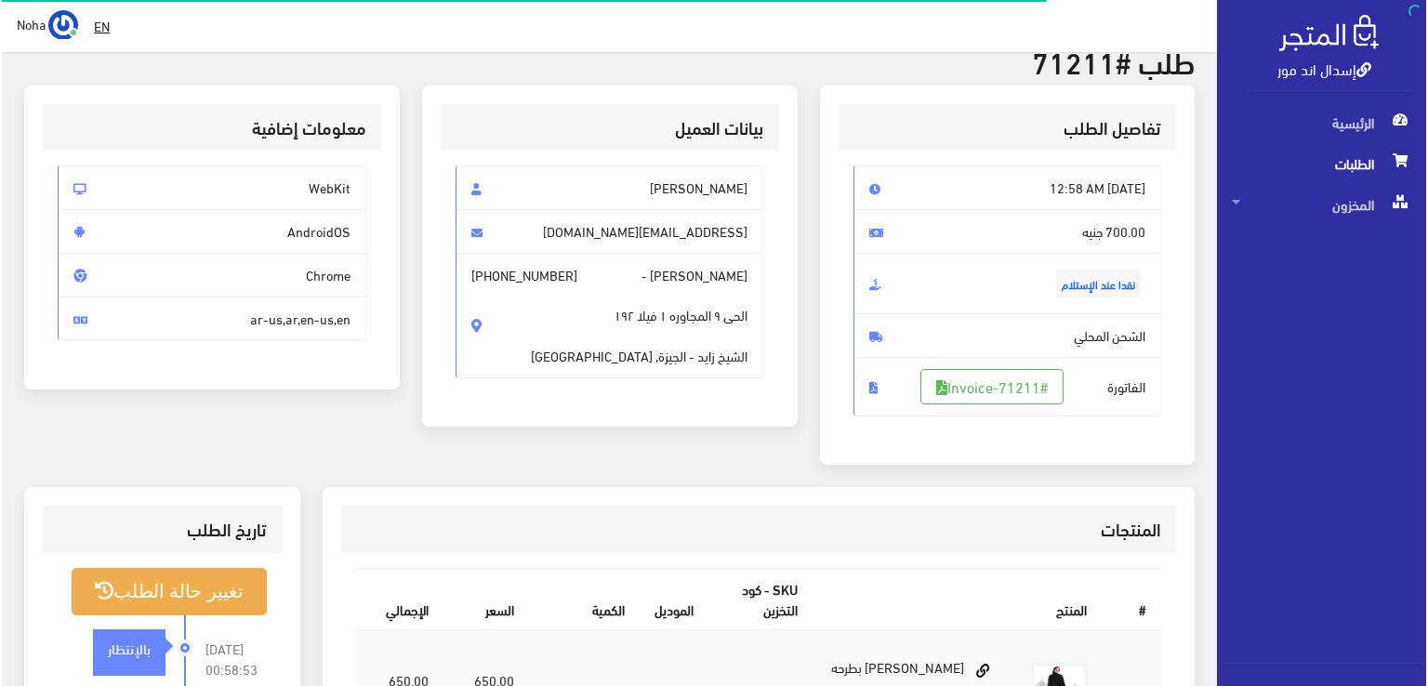
scroll to position [279, 0]
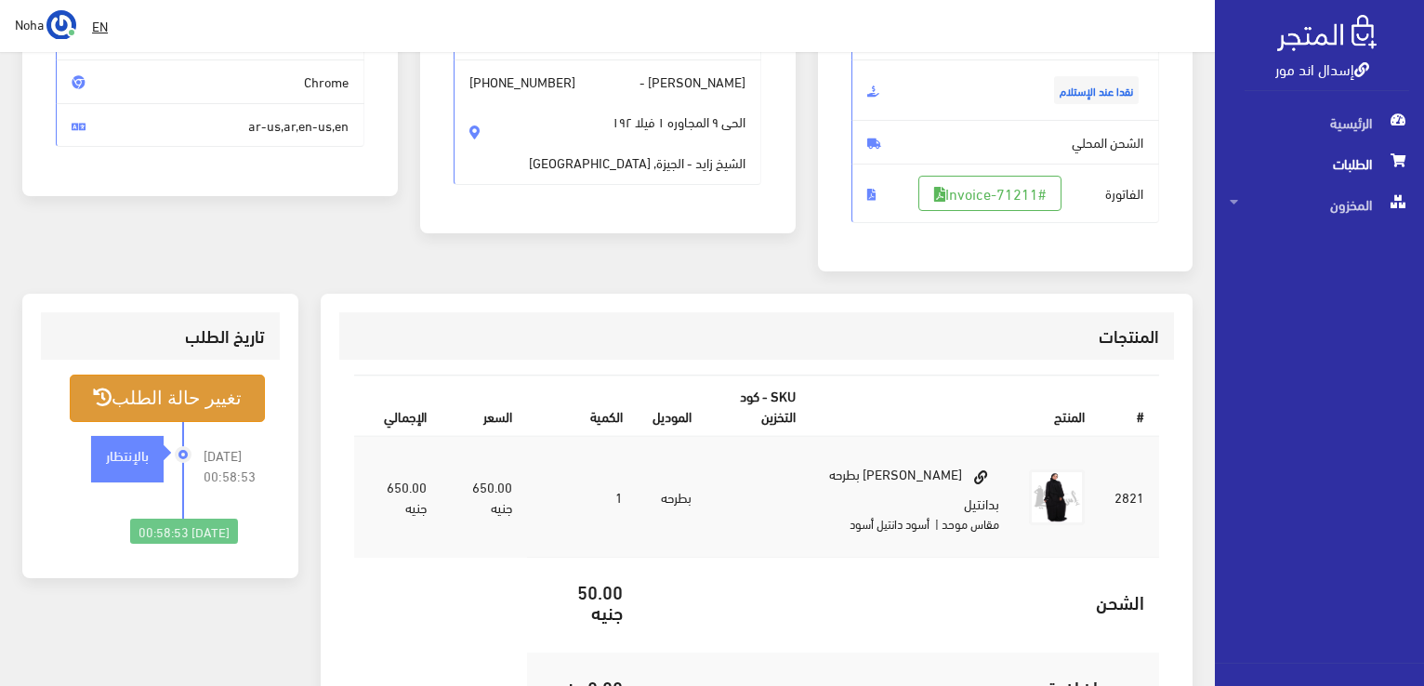
click at [223, 395] on button "تغيير حالة الطلب" at bounding box center [167, 398] width 195 height 47
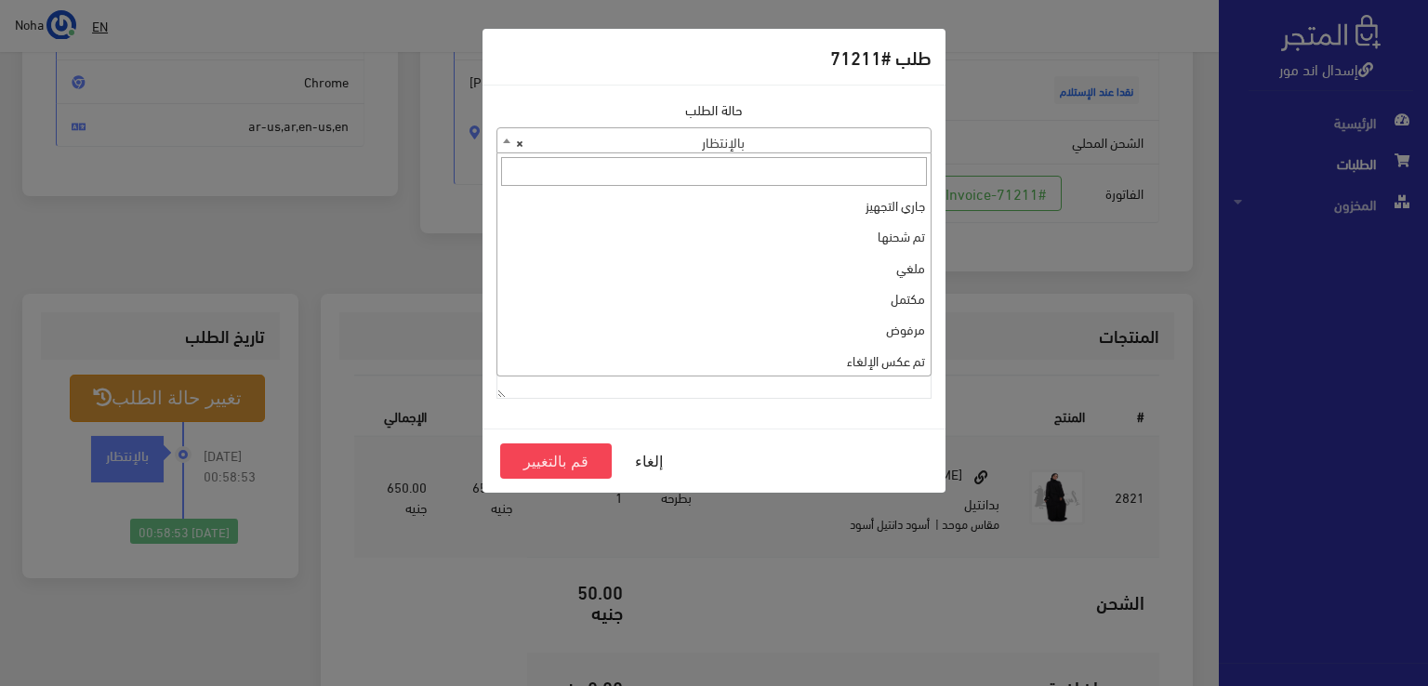
click at [506, 139] on b at bounding box center [506, 141] width 7 height 5
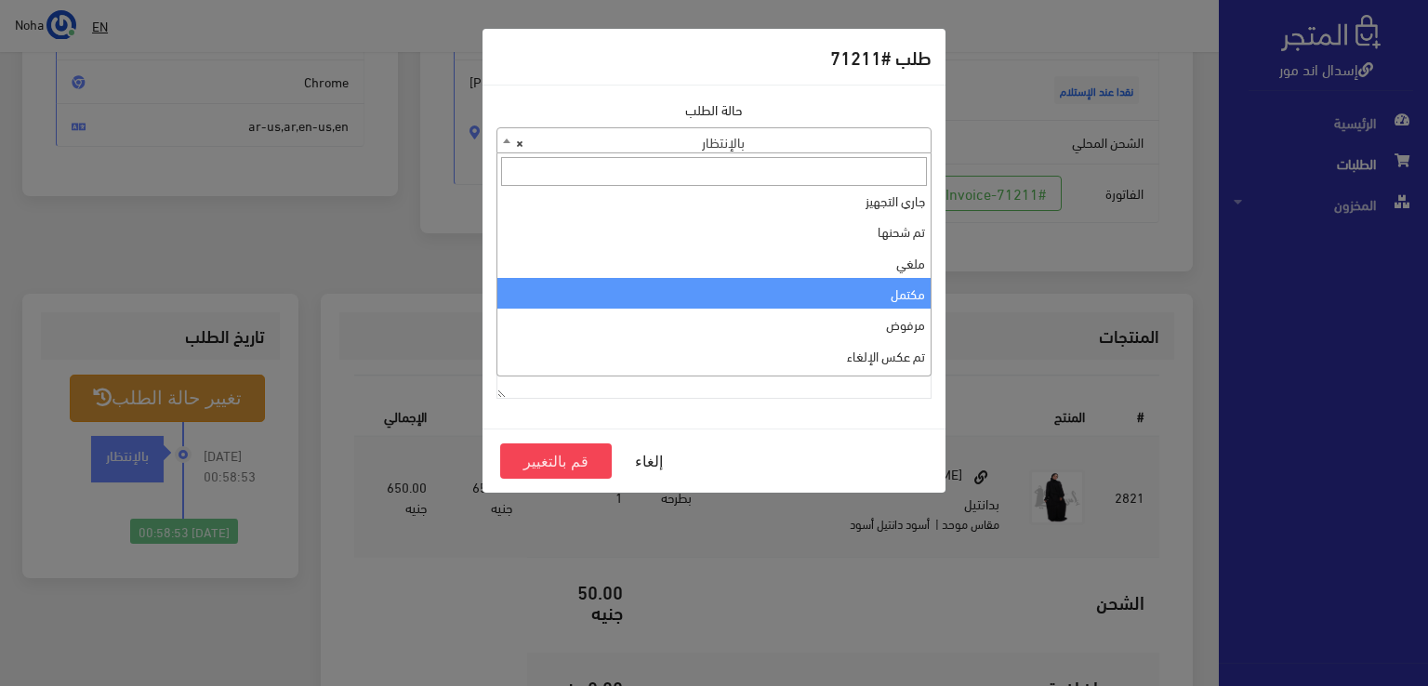
scroll to position [0, 0]
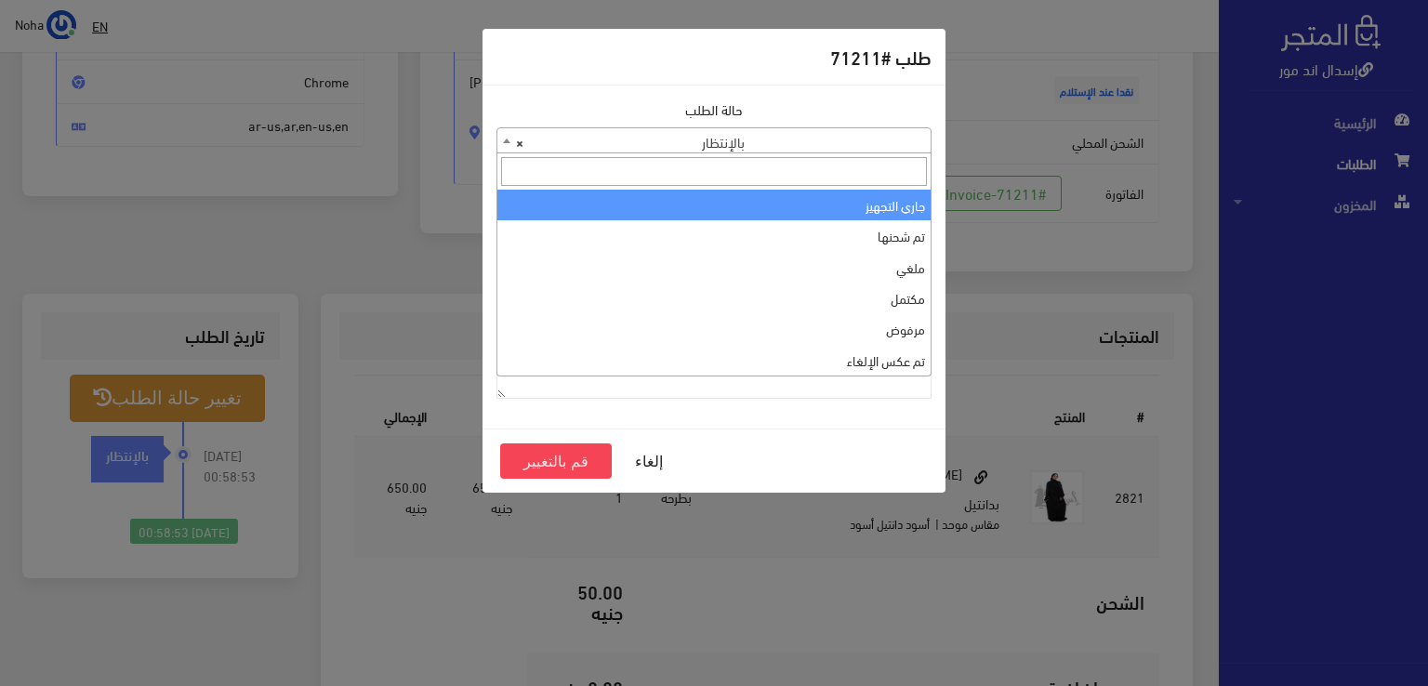
select select "1"
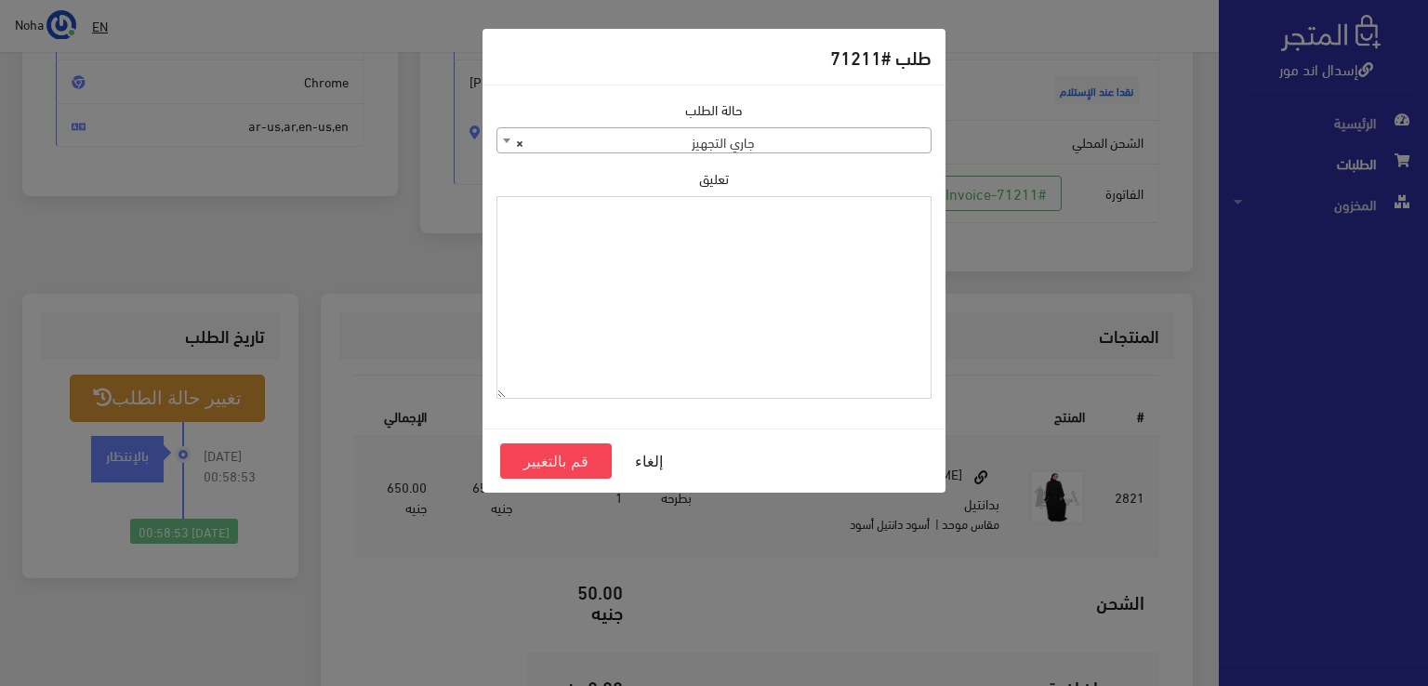
paste textarea "1134515"
type textarea "1134515"
click at [572, 456] on button "قم بالتغيير" at bounding box center [556, 460] width 112 height 35
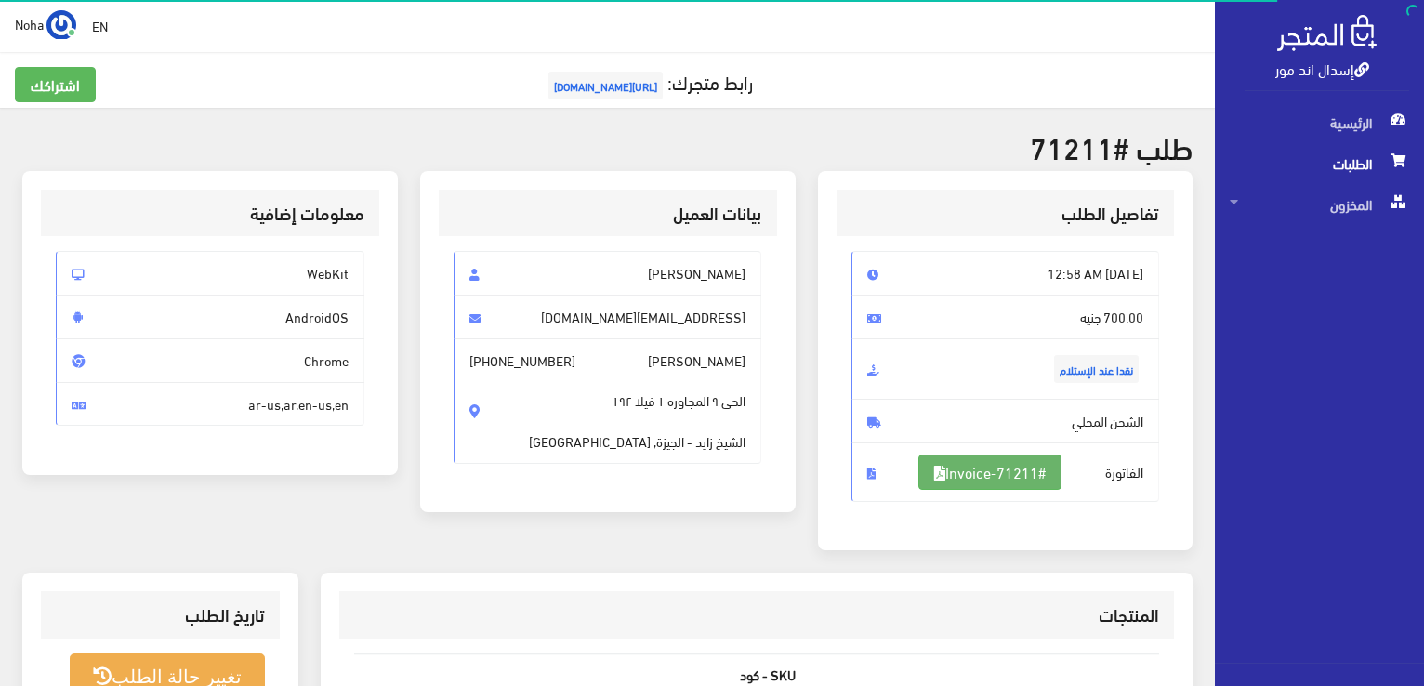
click at [986, 472] on link "#Invoice-71211" at bounding box center [989, 472] width 143 height 35
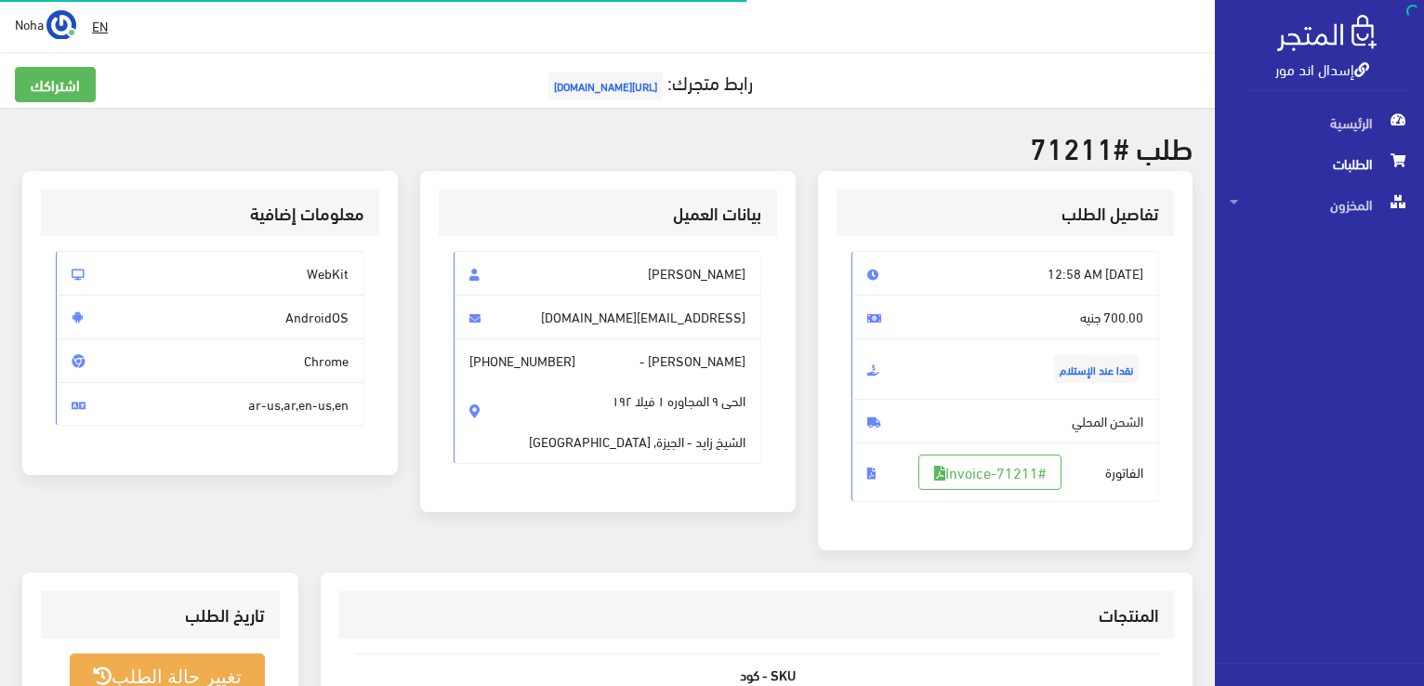
scroll to position [267, 0]
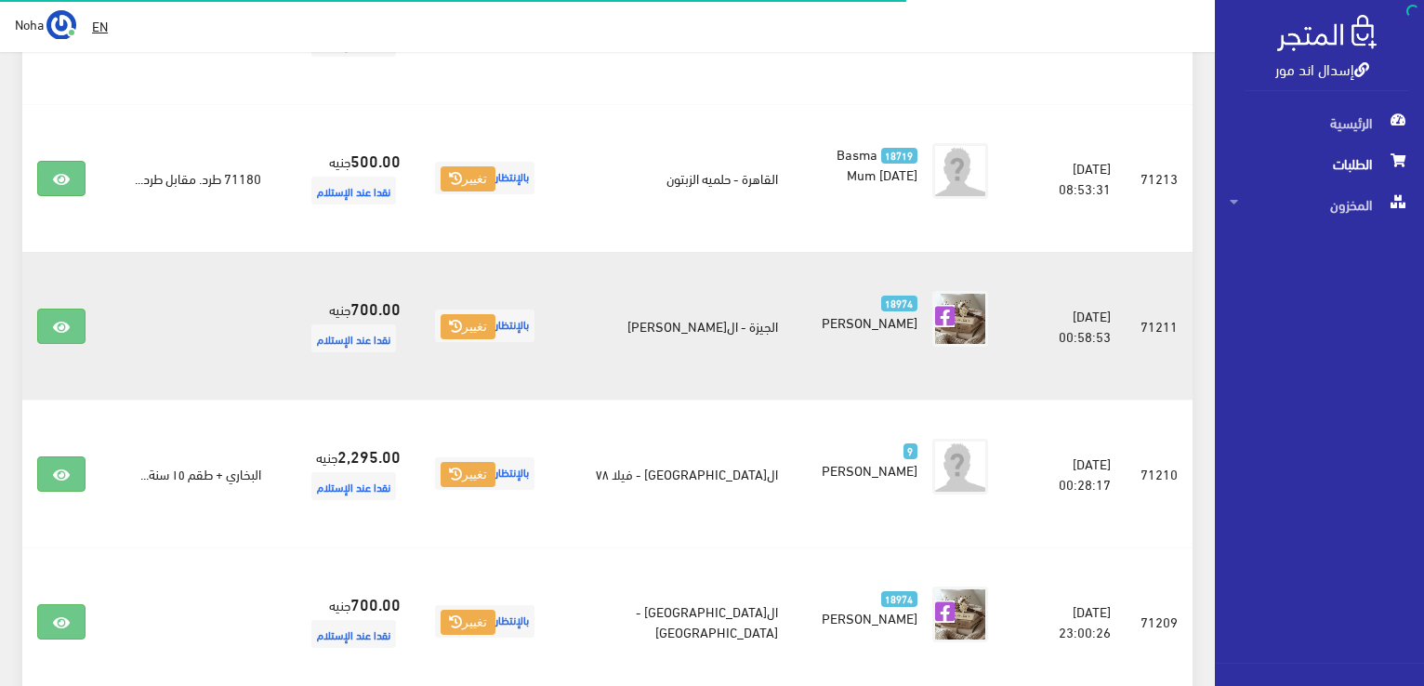
scroll to position [490, 0]
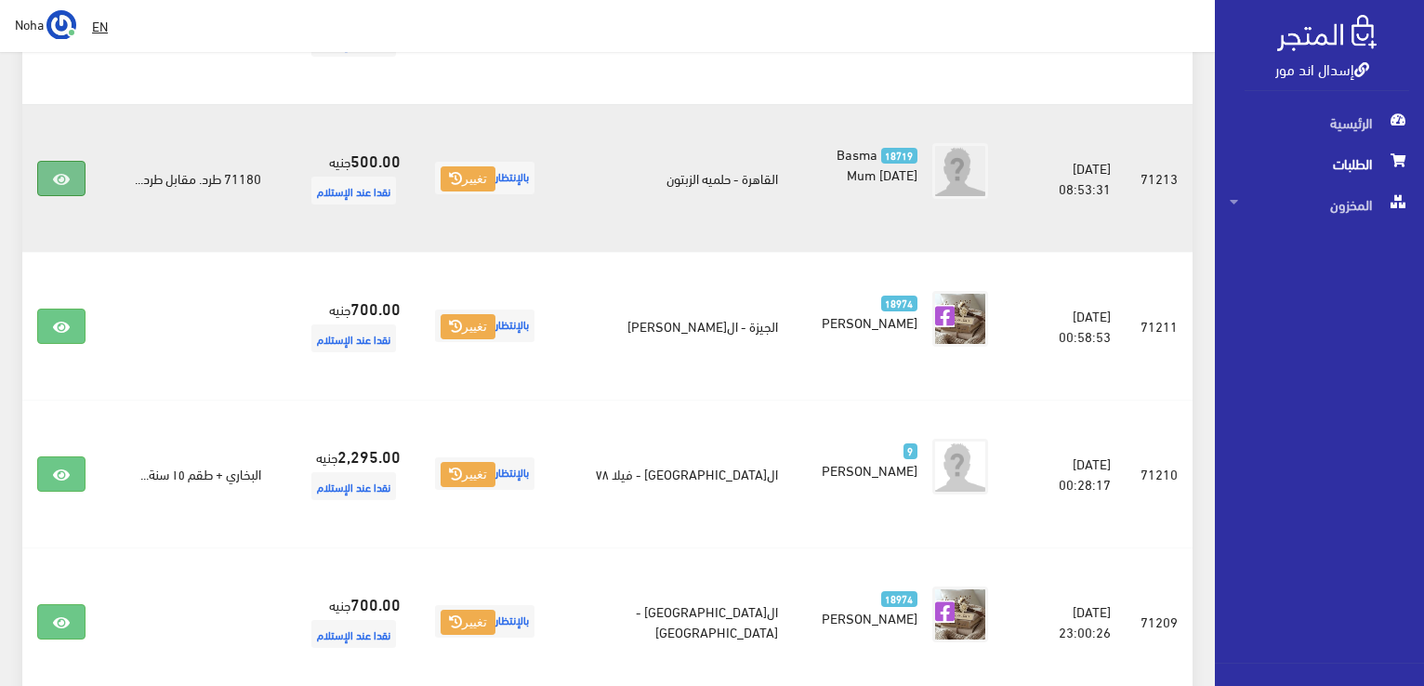
click at [58, 176] on icon at bounding box center [61, 179] width 17 height 15
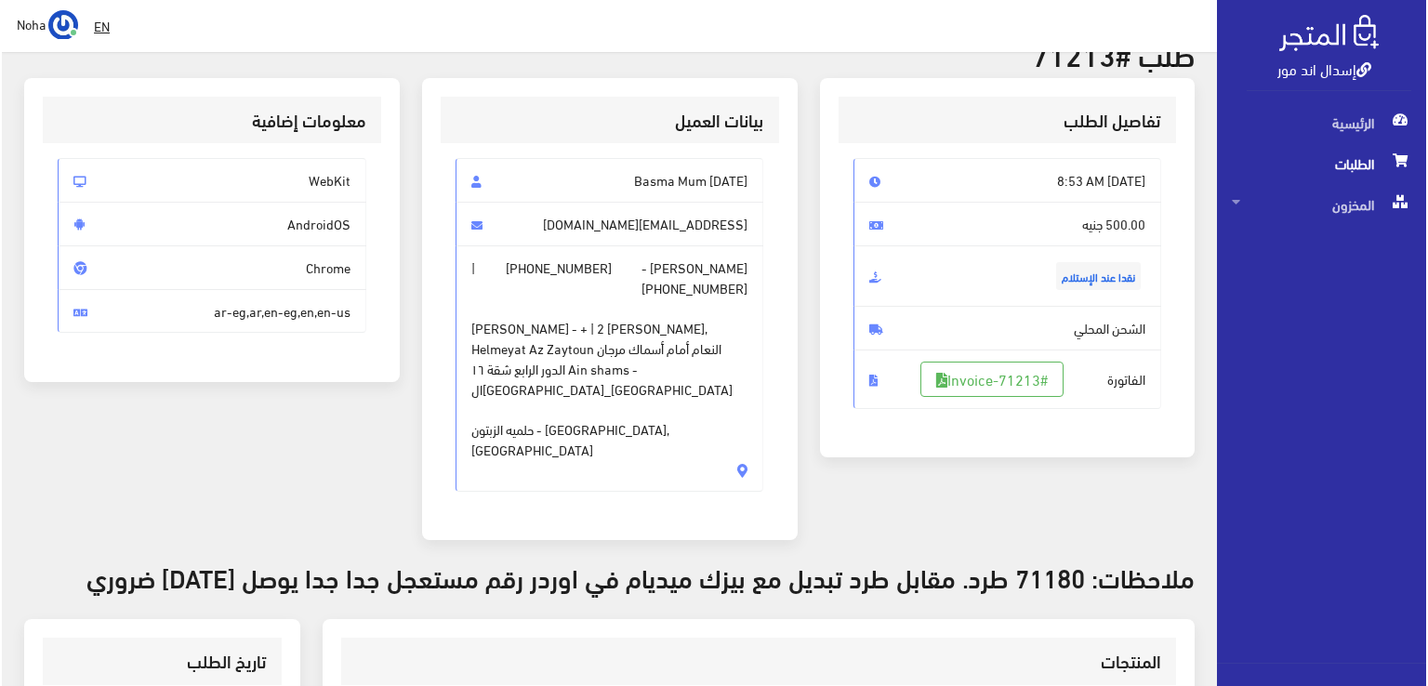
scroll to position [279, 0]
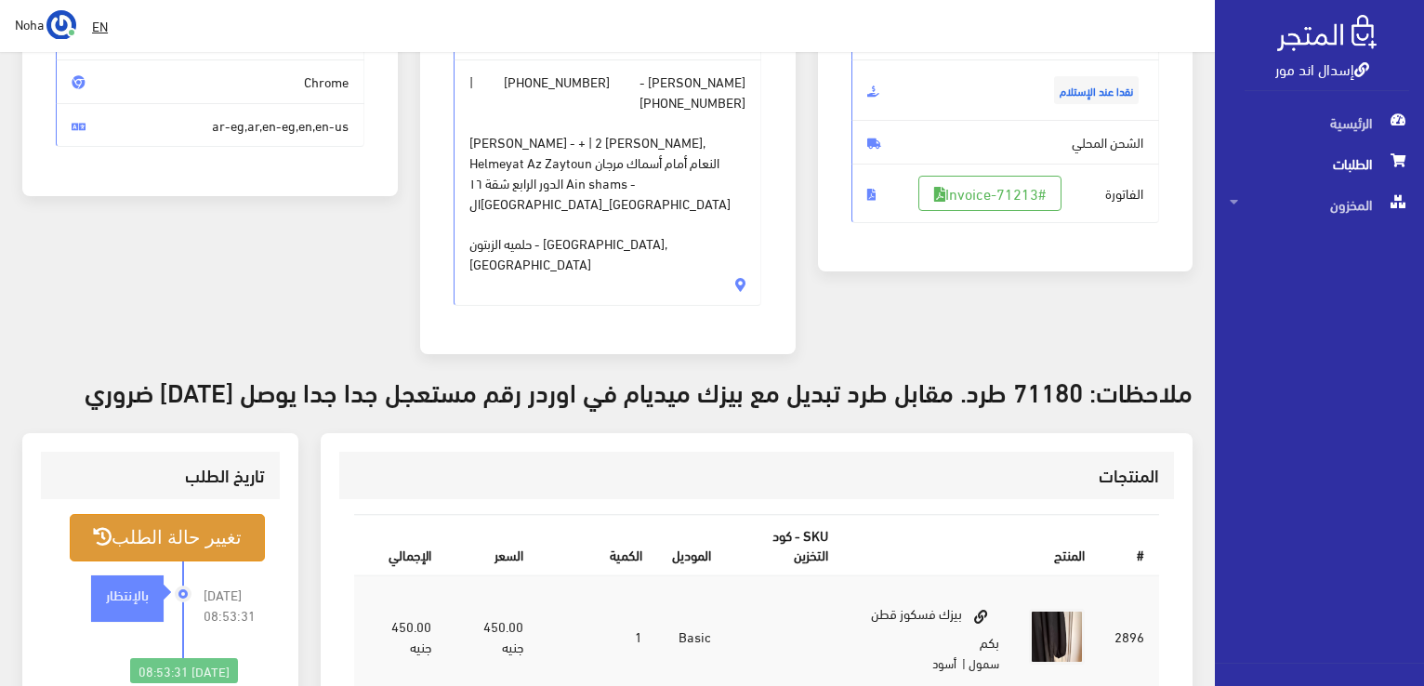
click at [166, 514] on button "تغيير حالة الطلب" at bounding box center [167, 537] width 195 height 47
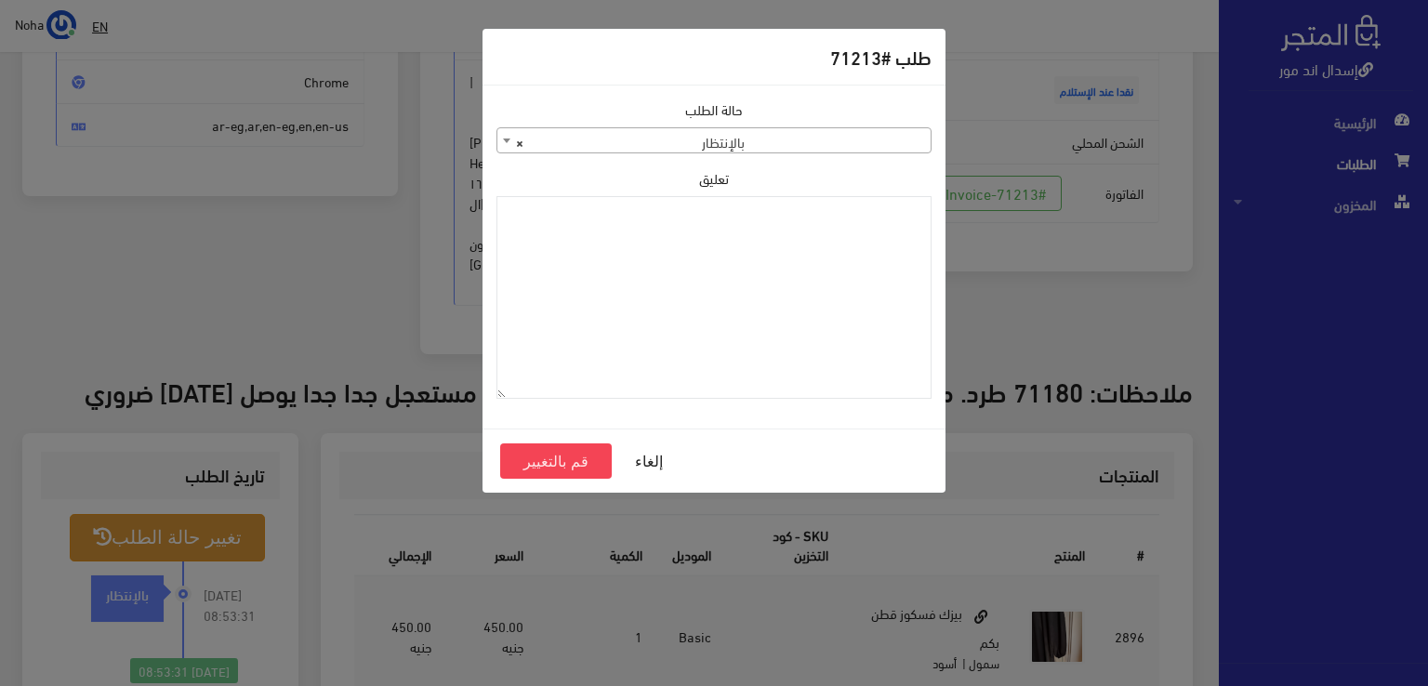
click at [501, 139] on span at bounding box center [506, 140] width 19 height 24
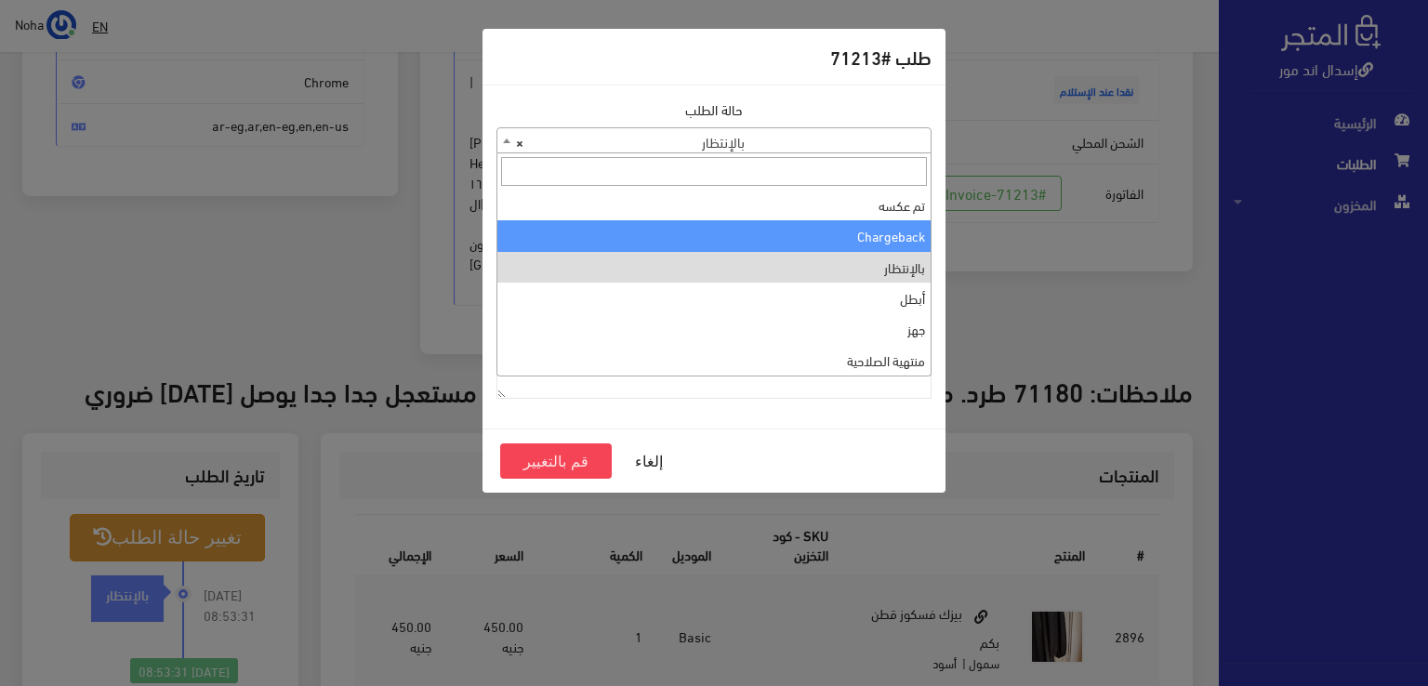
select select "10"
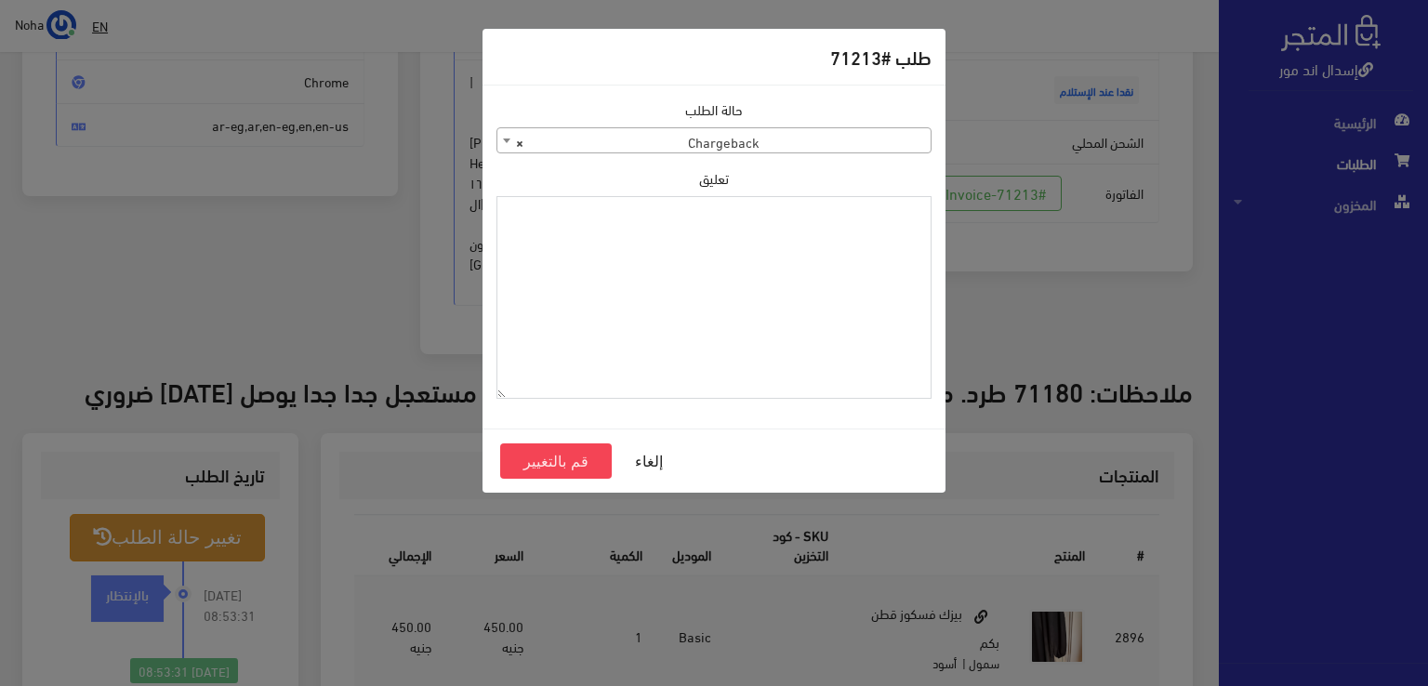
paste textarea "1134515"
type textarea "1134515"
click at [575, 458] on button "قم بالتغيير" at bounding box center [556, 460] width 112 height 35
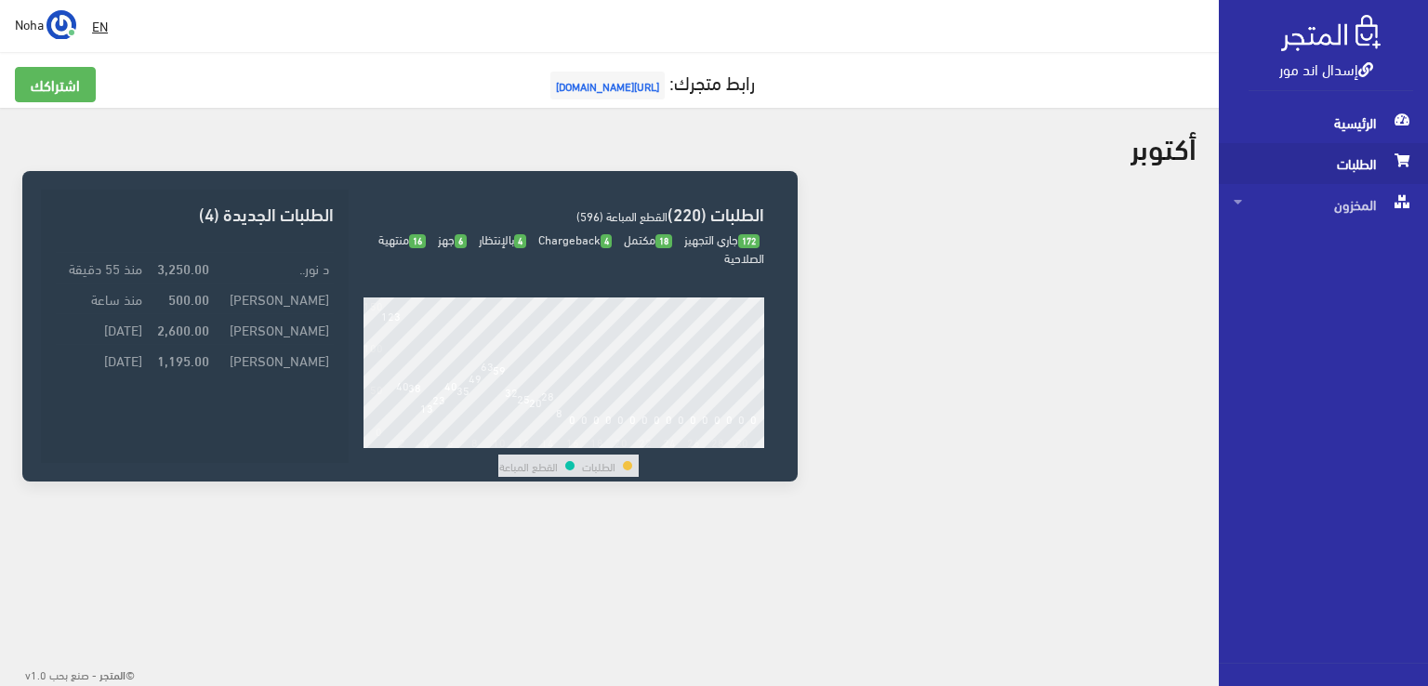
click at [1343, 161] on span "الطلبات" at bounding box center [1323, 163] width 179 height 41
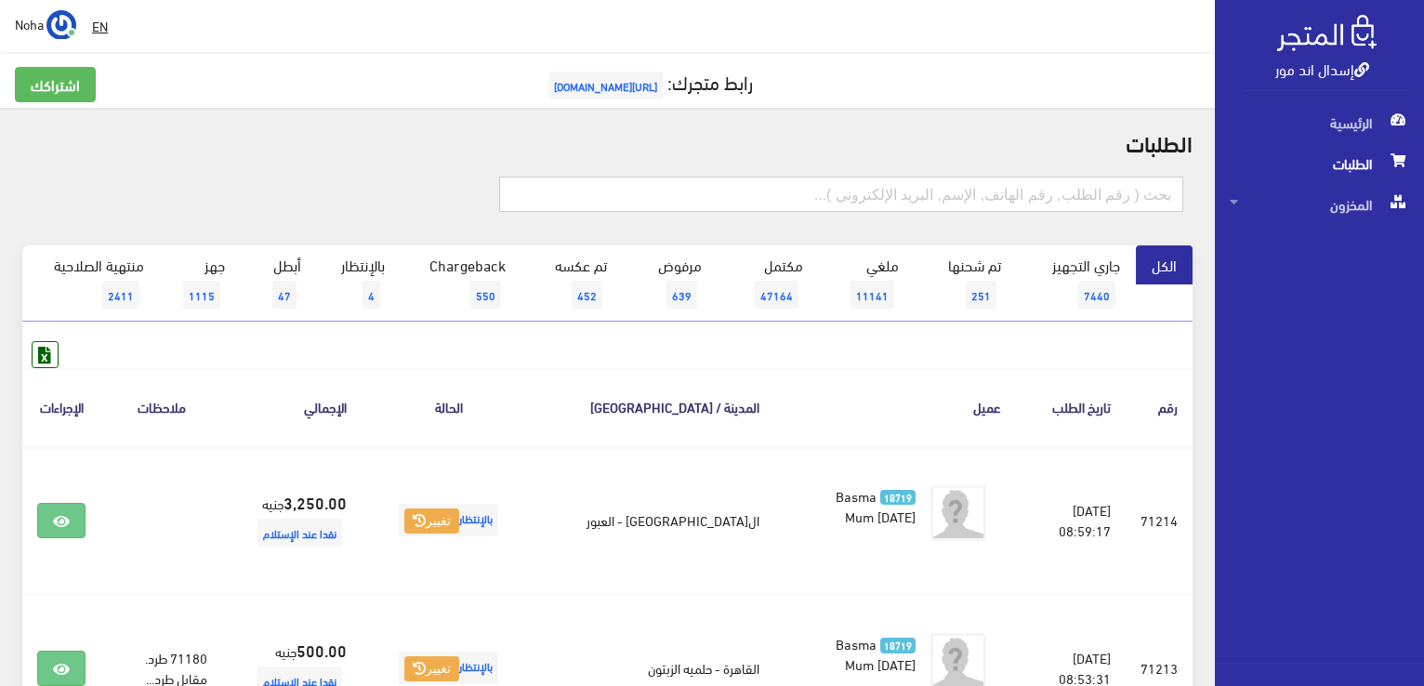
click at [995, 188] on input "text" at bounding box center [841, 194] width 684 height 35
type input "71180"
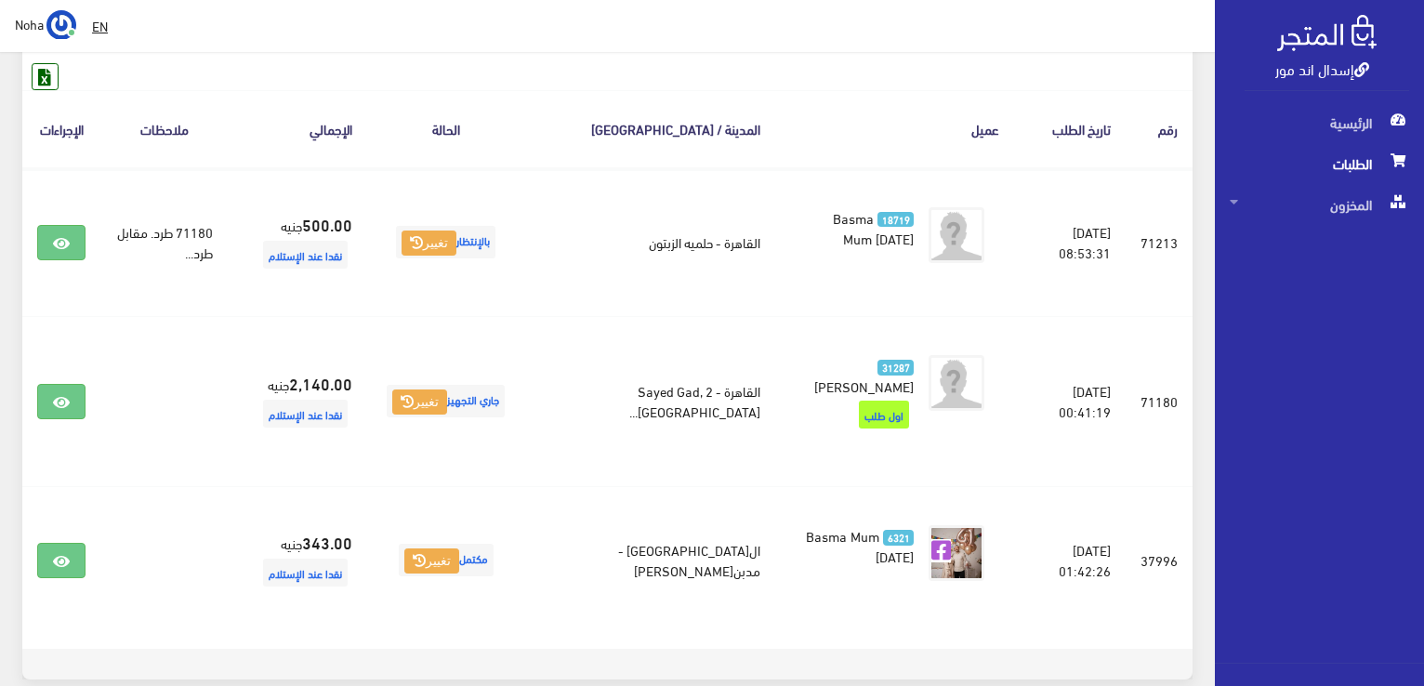
scroll to position [279, 0]
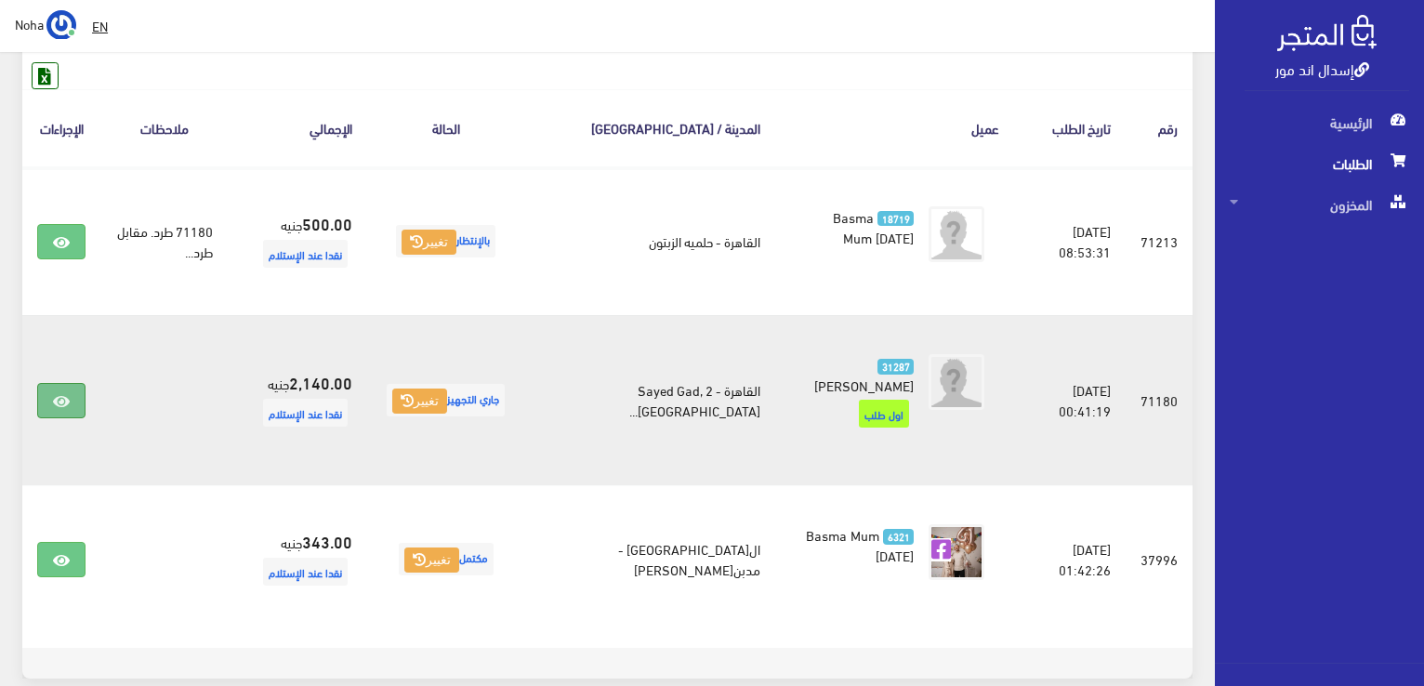
click at [59, 402] on icon at bounding box center [61, 401] width 17 height 15
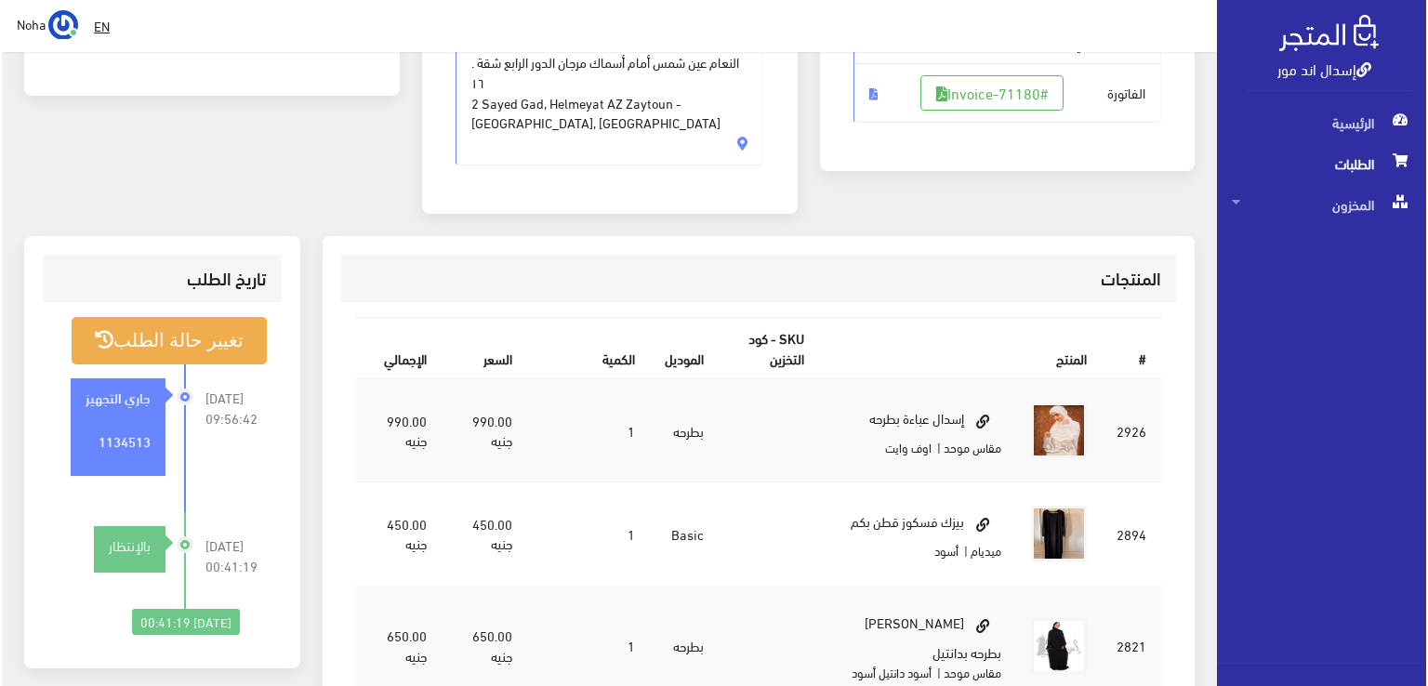
scroll to position [372, 0]
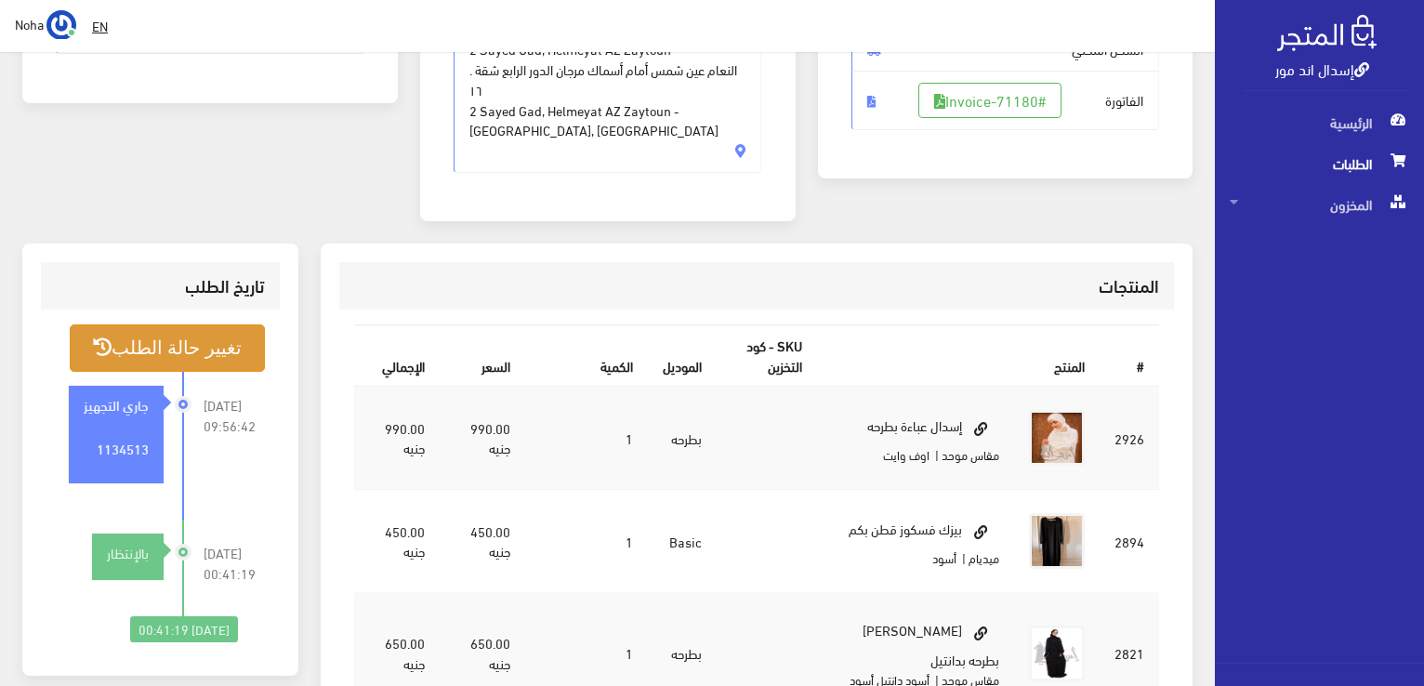
click at [212, 324] on button "تغيير حالة الطلب" at bounding box center [167, 347] width 195 height 47
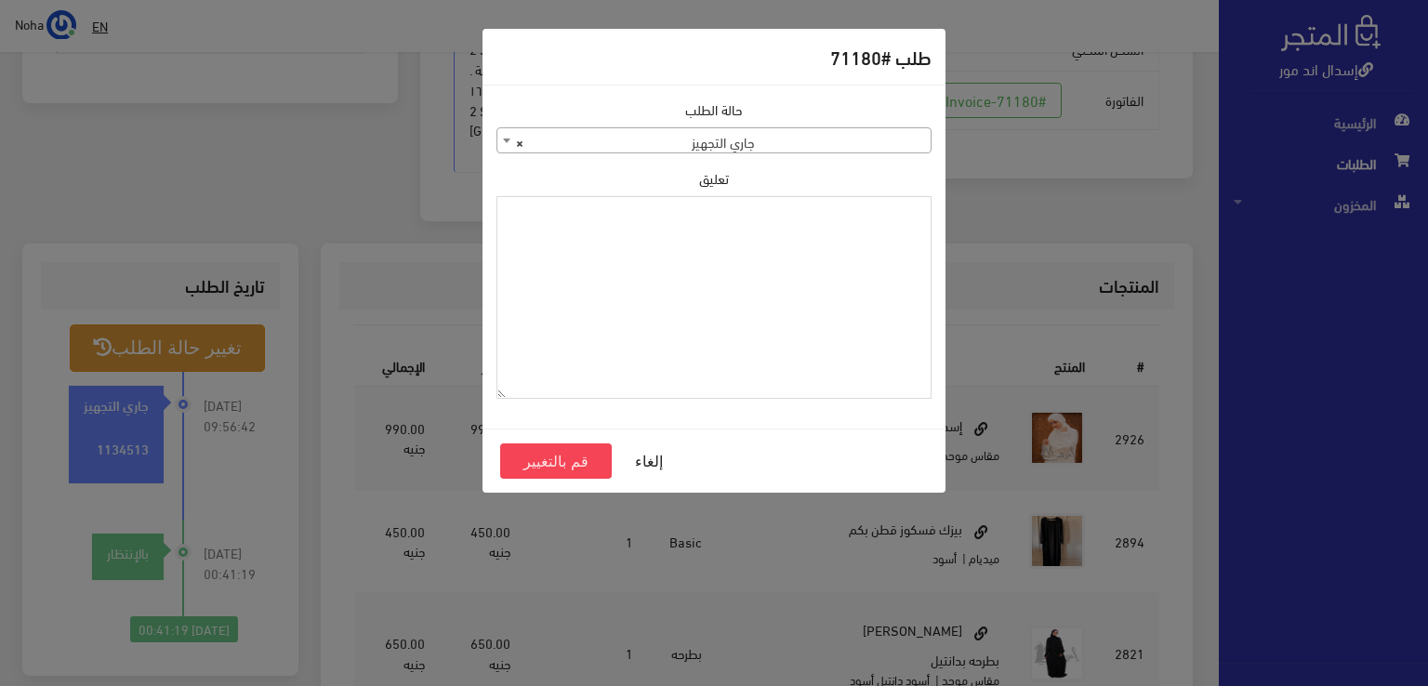
click at [755, 265] on textarea "تعليق" at bounding box center [713, 298] width 435 height 204
type textarea "تبديل بيزك في اوردر 71213"
click at [570, 460] on button "قم بالتغيير" at bounding box center [556, 460] width 112 height 35
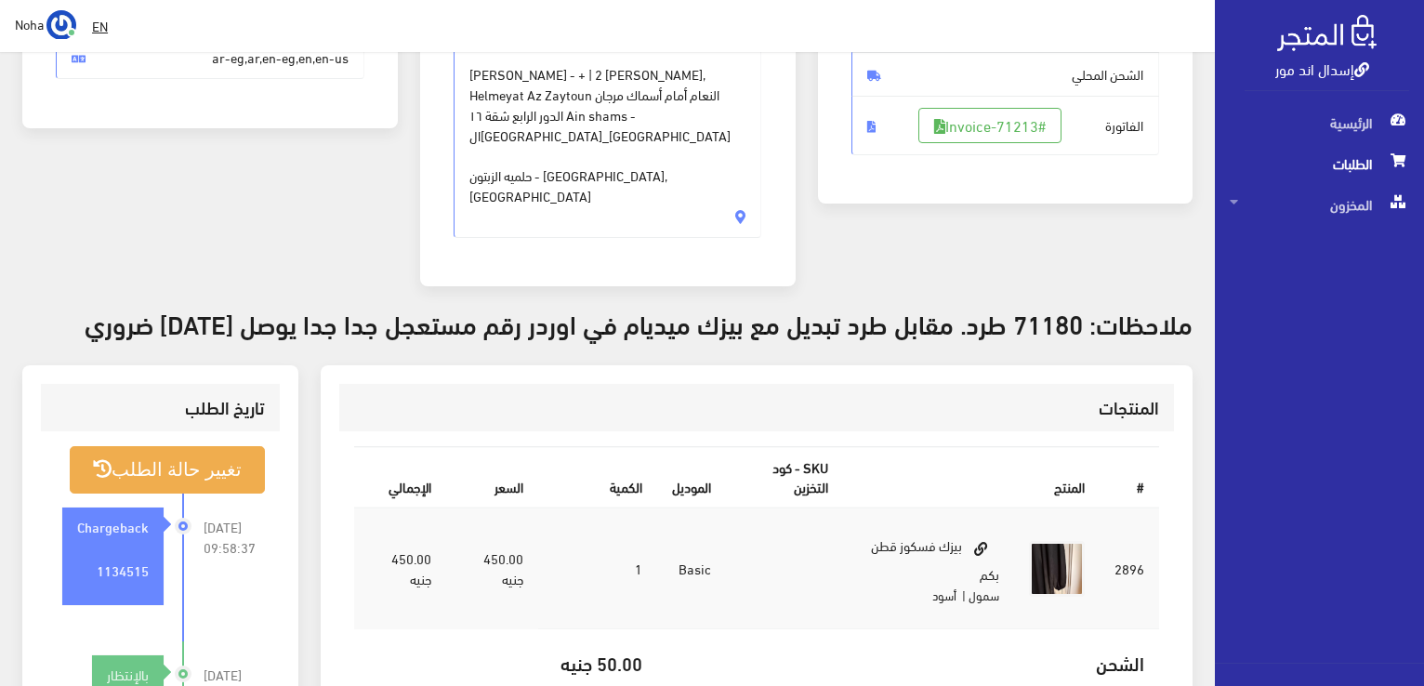
scroll to position [279, 0]
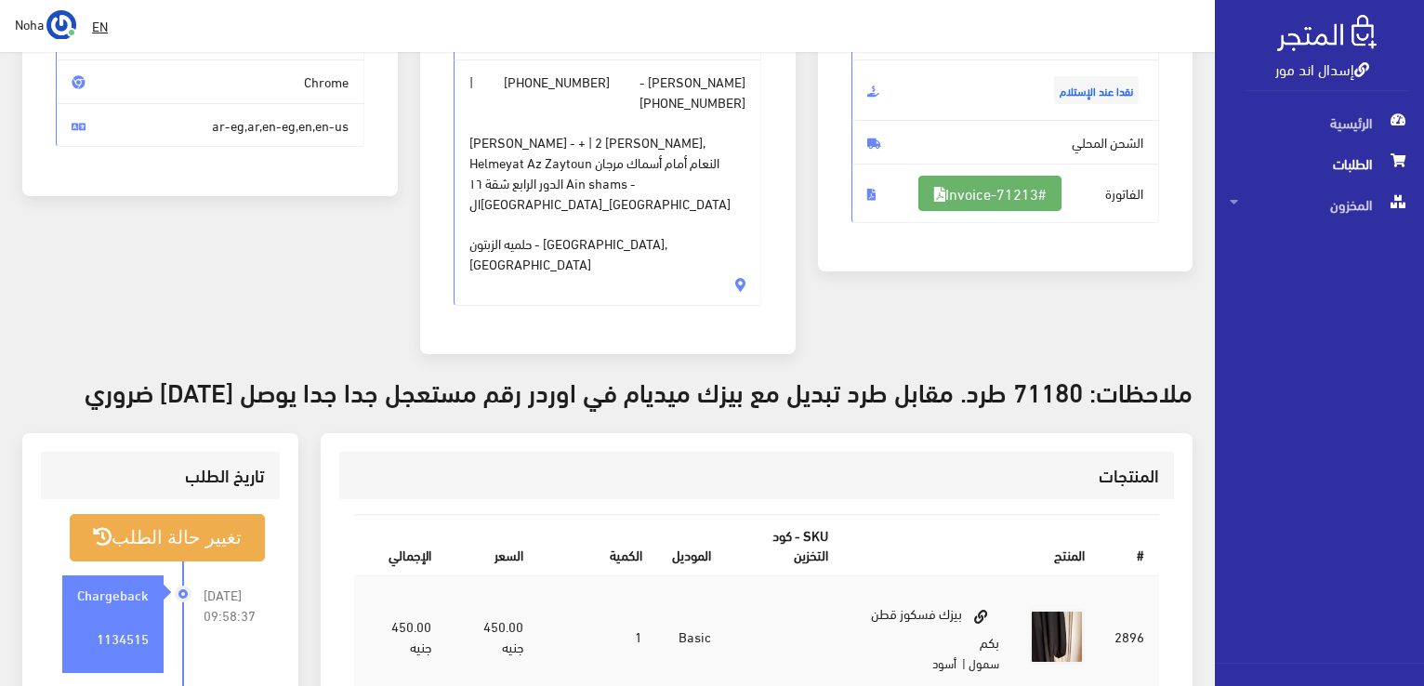
click at [978, 193] on link "#Invoice-71213" at bounding box center [989, 193] width 143 height 35
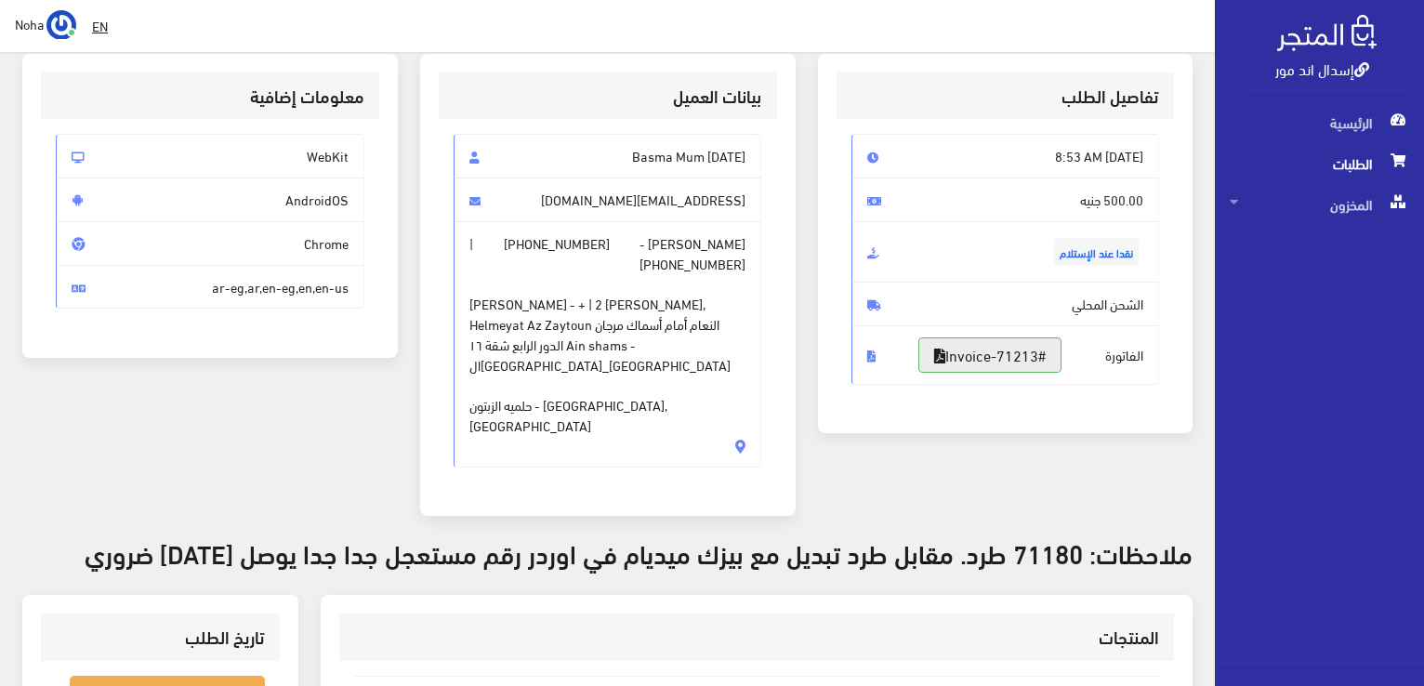
scroll to position [0, 0]
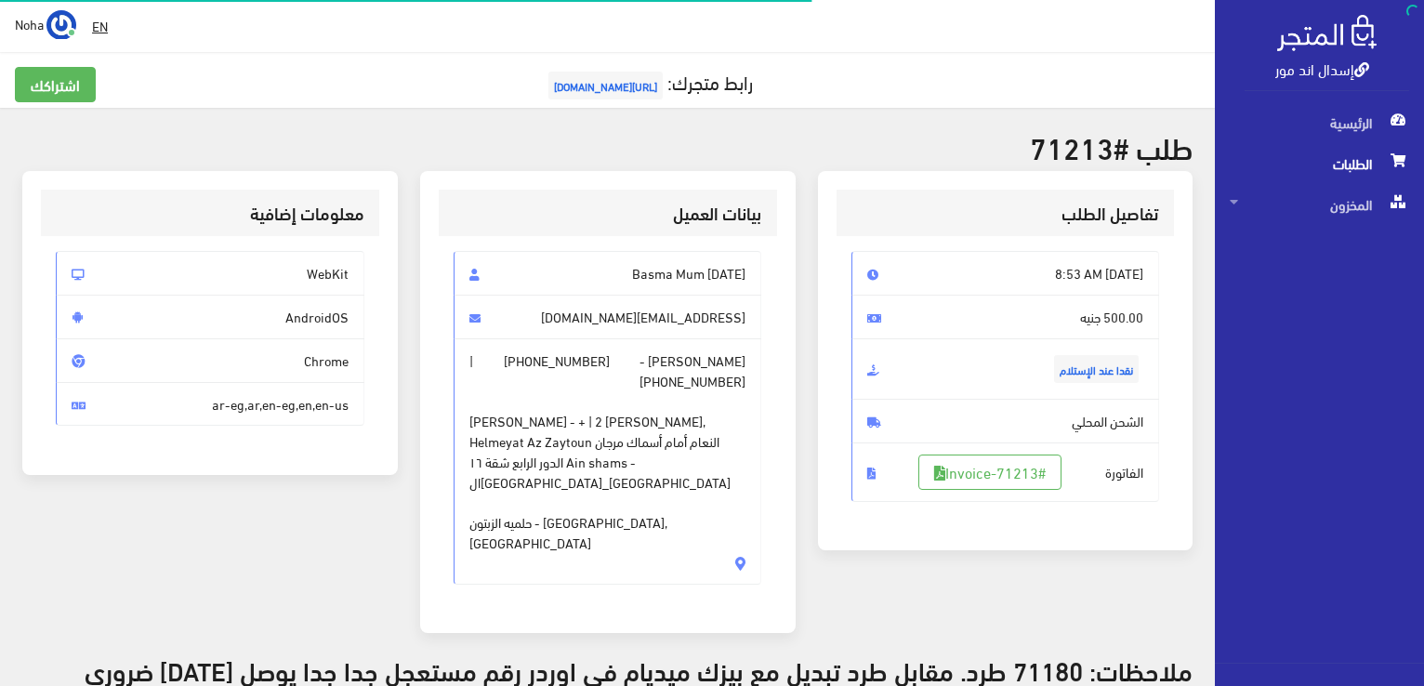
scroll to position [267, 0]
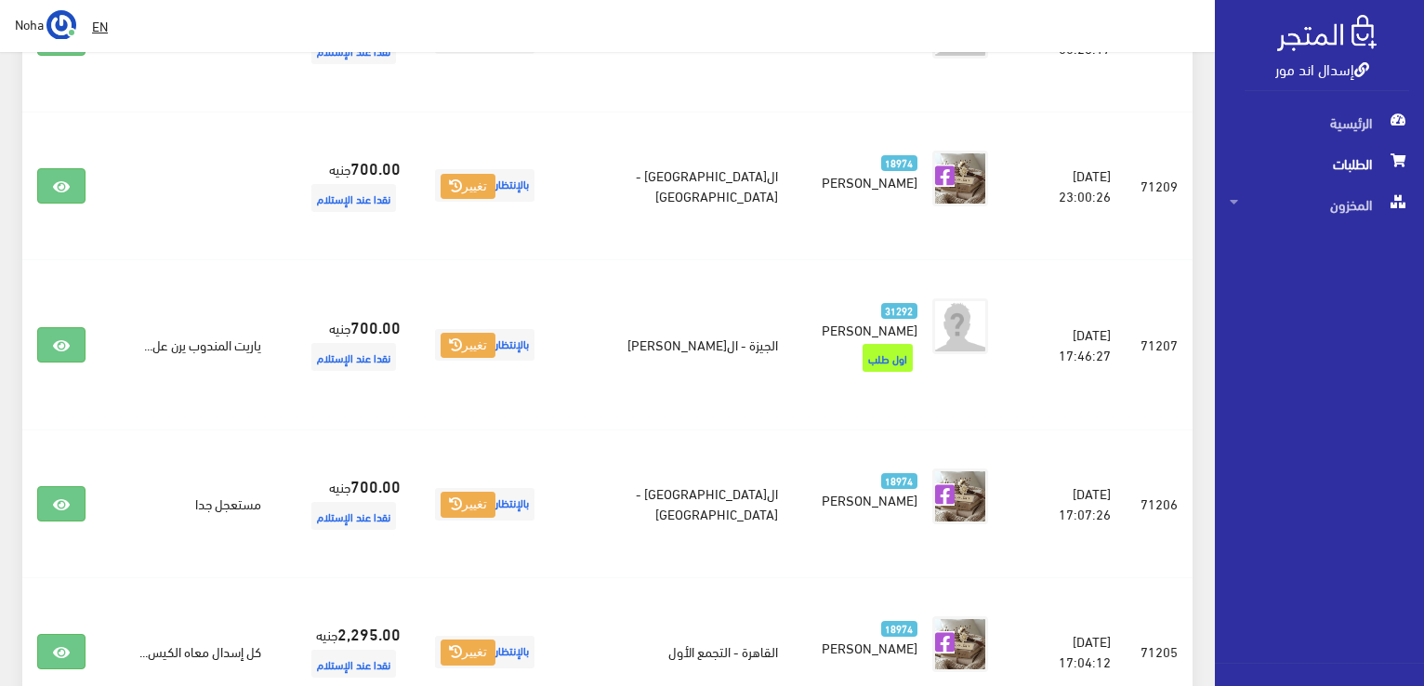
scroll to position [955, 0]
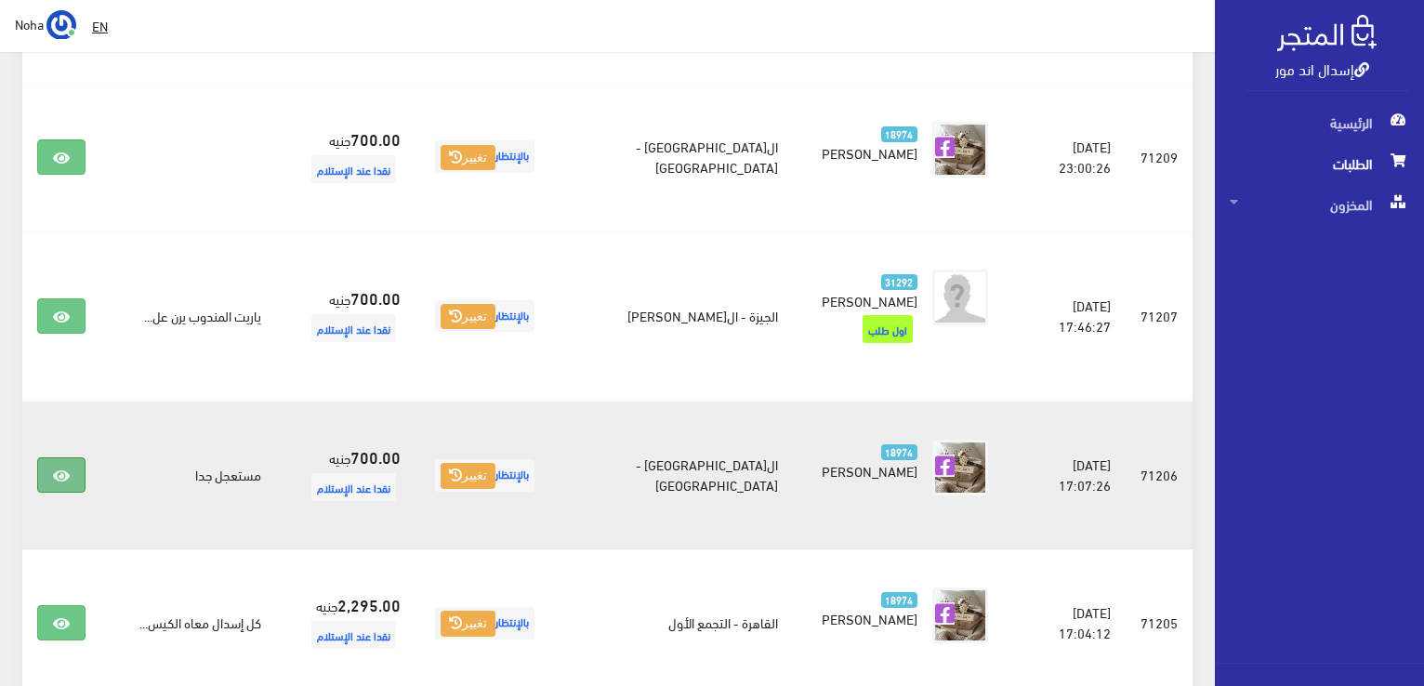
click at [63, 469] on icon at bounding box center [61, 476] width 17 height 15
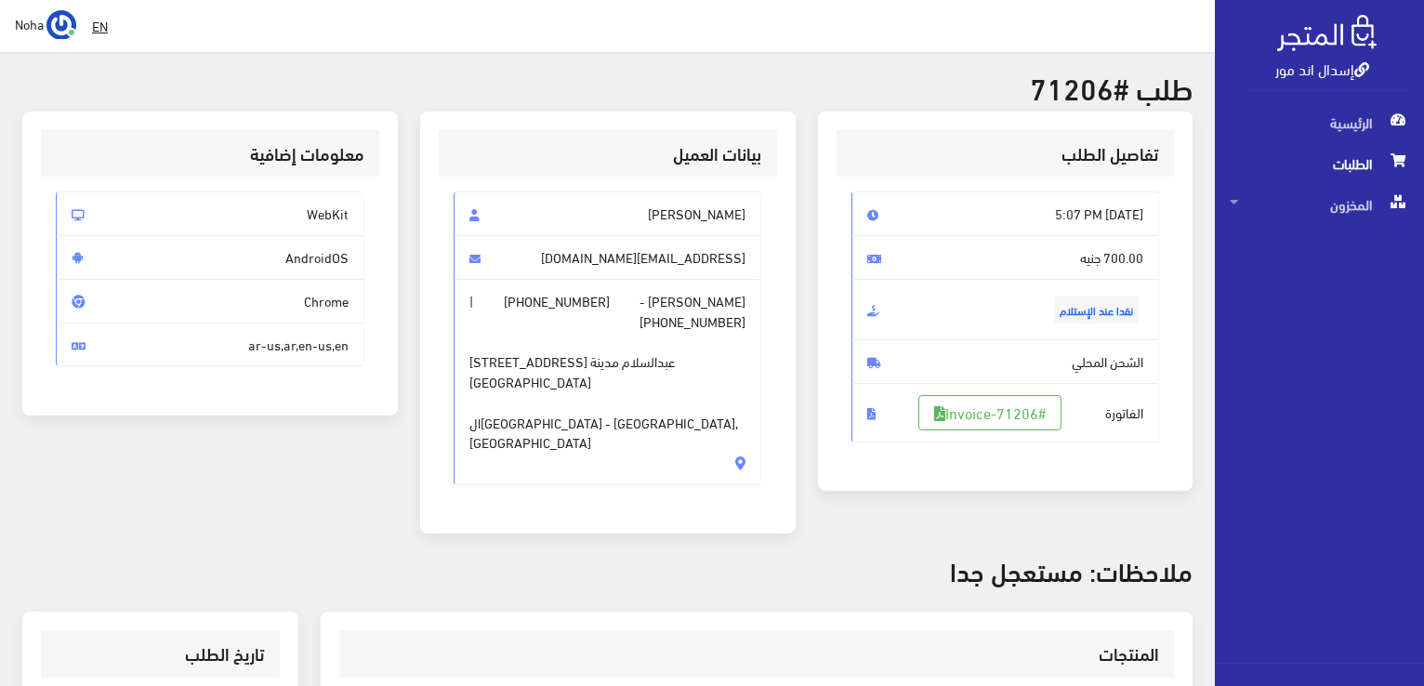
scroll to position [93, 0]
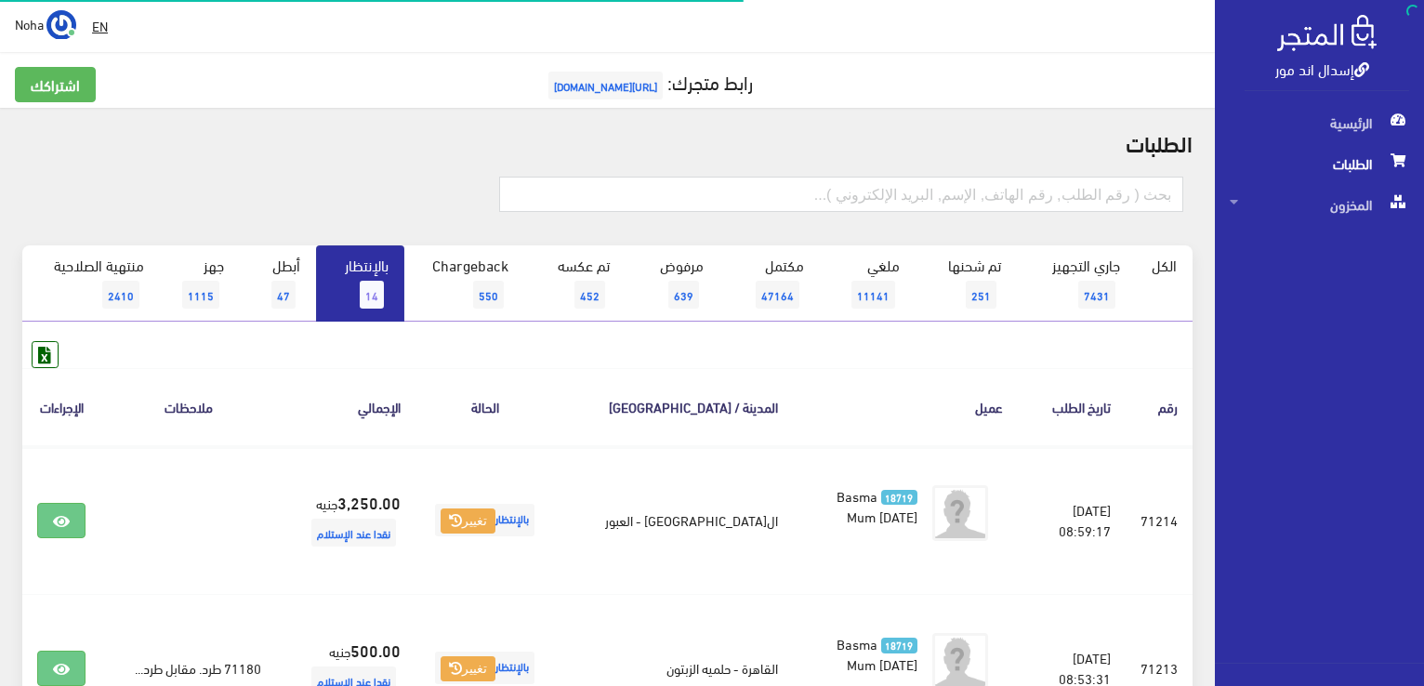
scroll to position [955, 0]
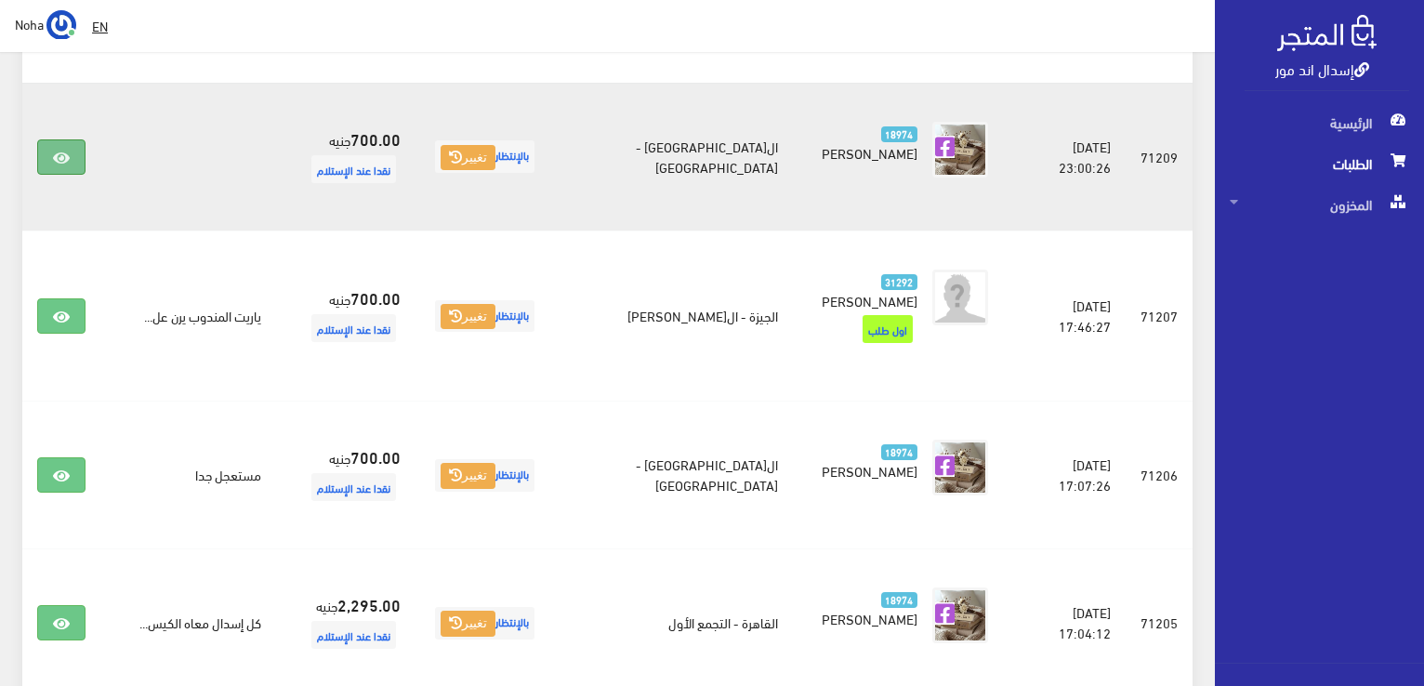
click at [59, 161] on icon at bounding box center [61, 158] width 17 height 15
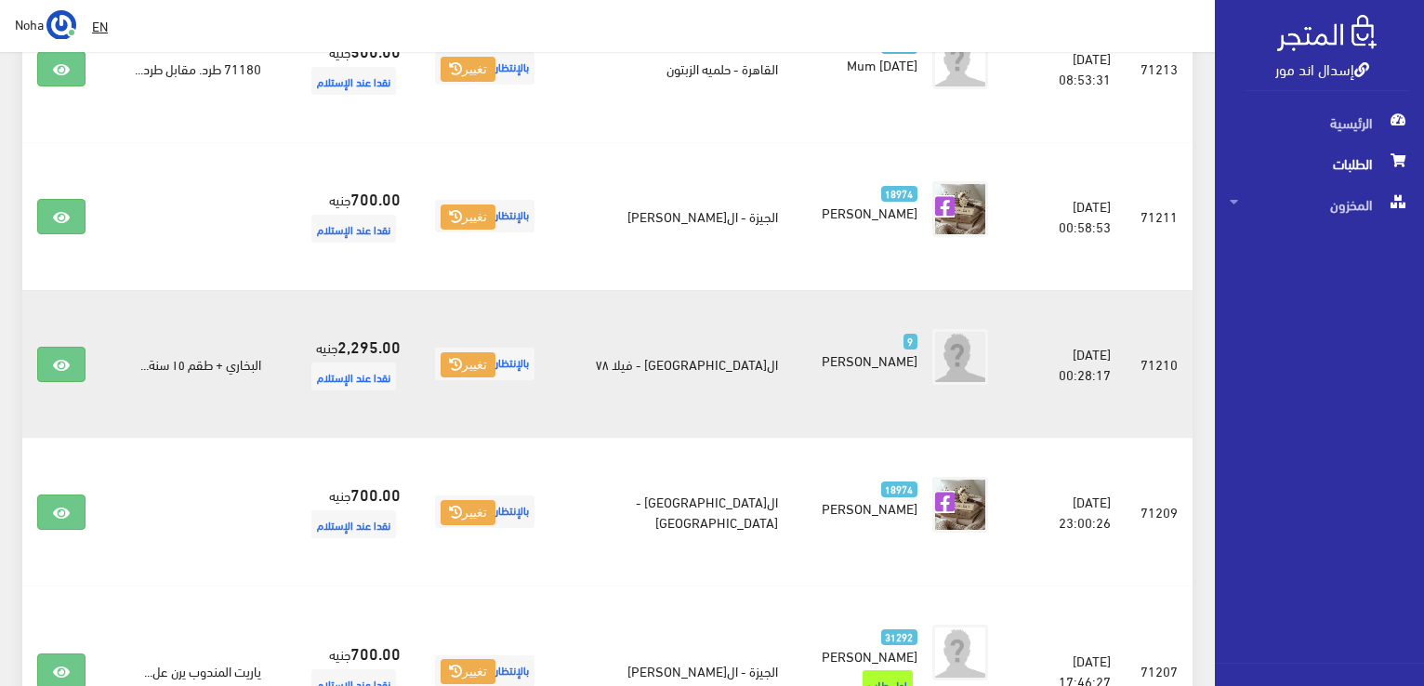
scroll to position [583, 0]
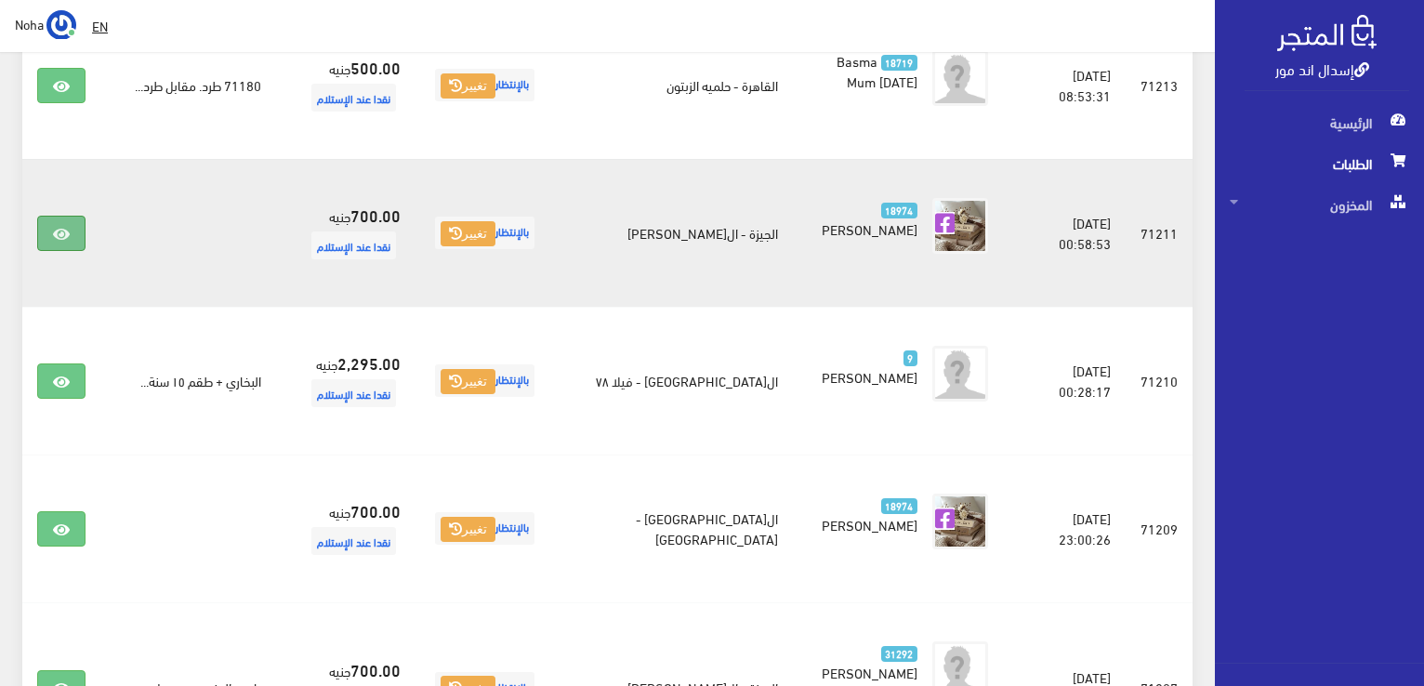
click at [61, 234] on icon at bounding box center [61, 234] width 17 height 15
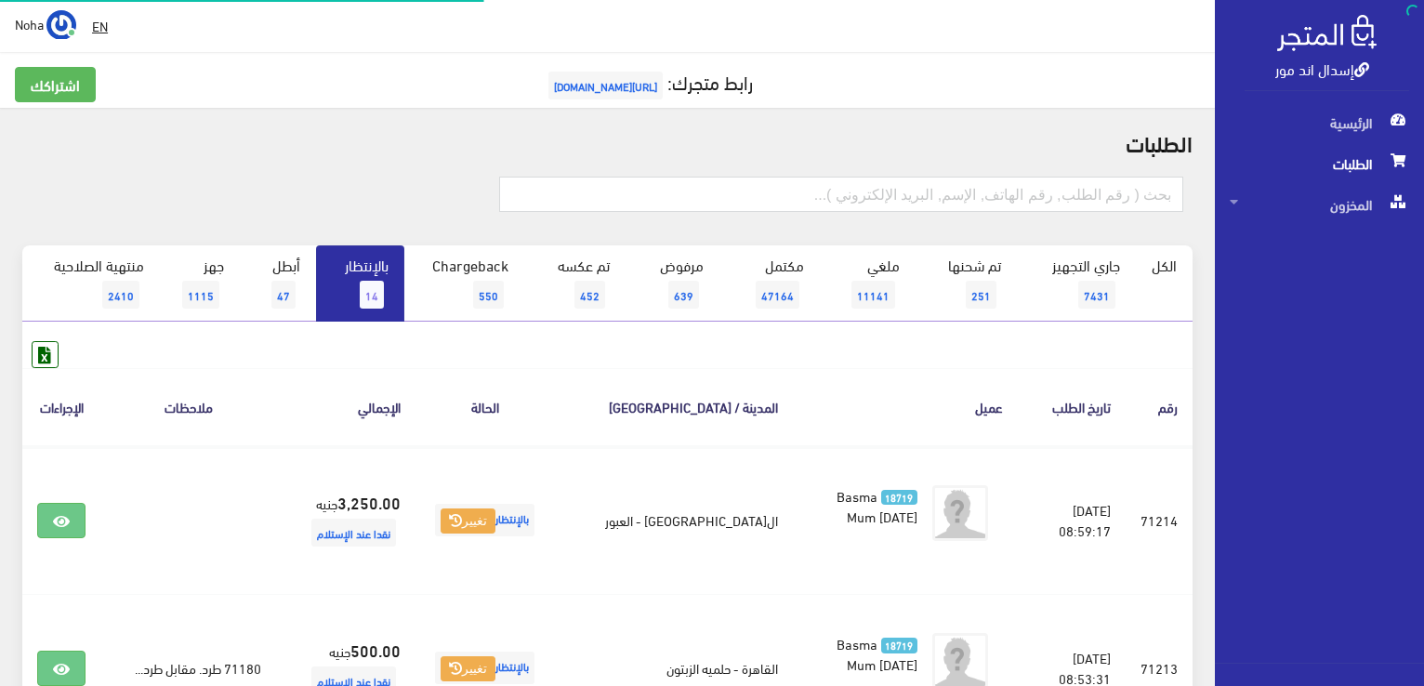
scroll to position [583, 0]
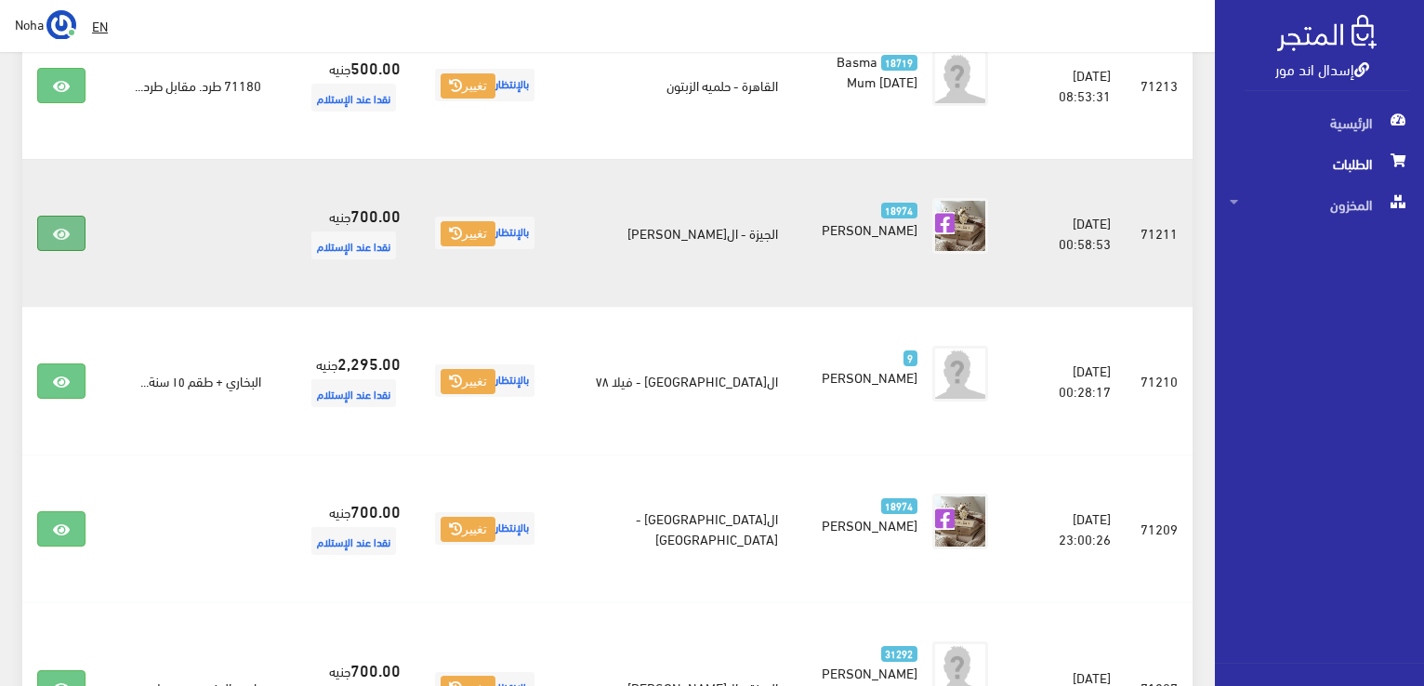
click at [55, 230] on icon at bounding box center [61, 234] width 17 height 15
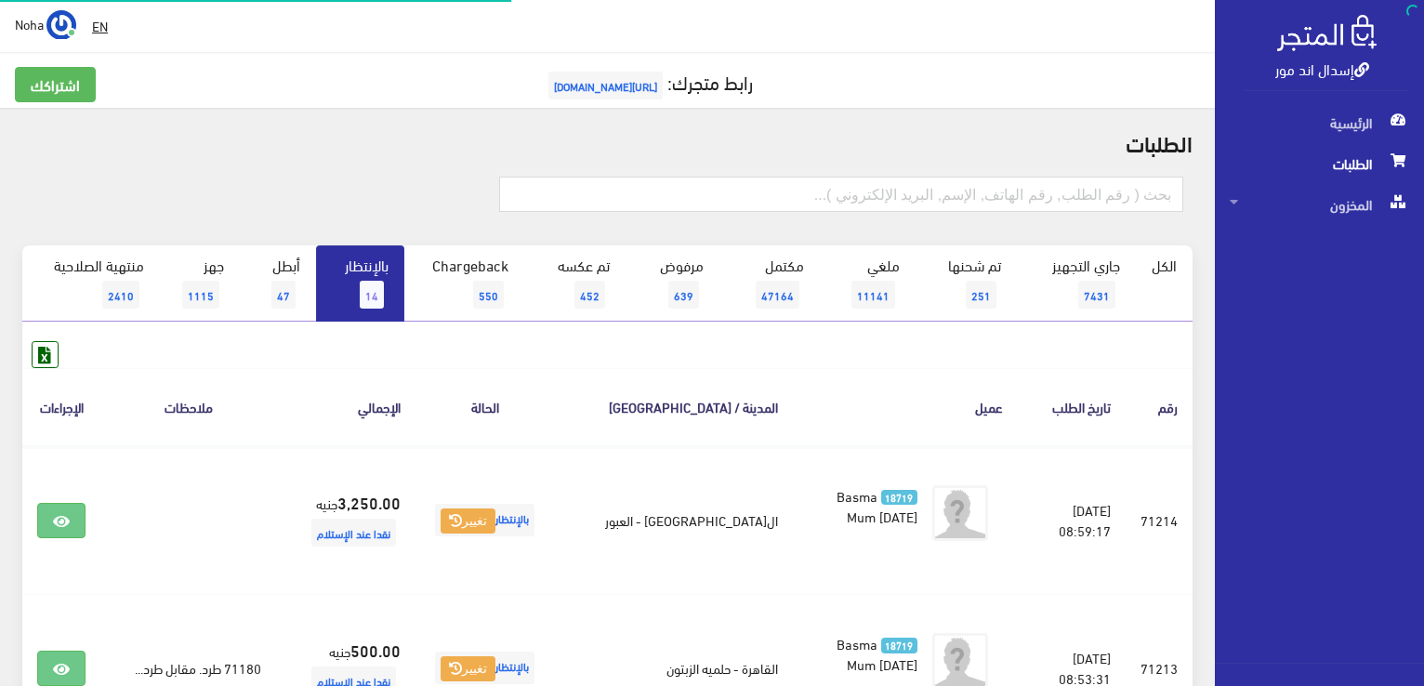
scroll to position [583, 0]
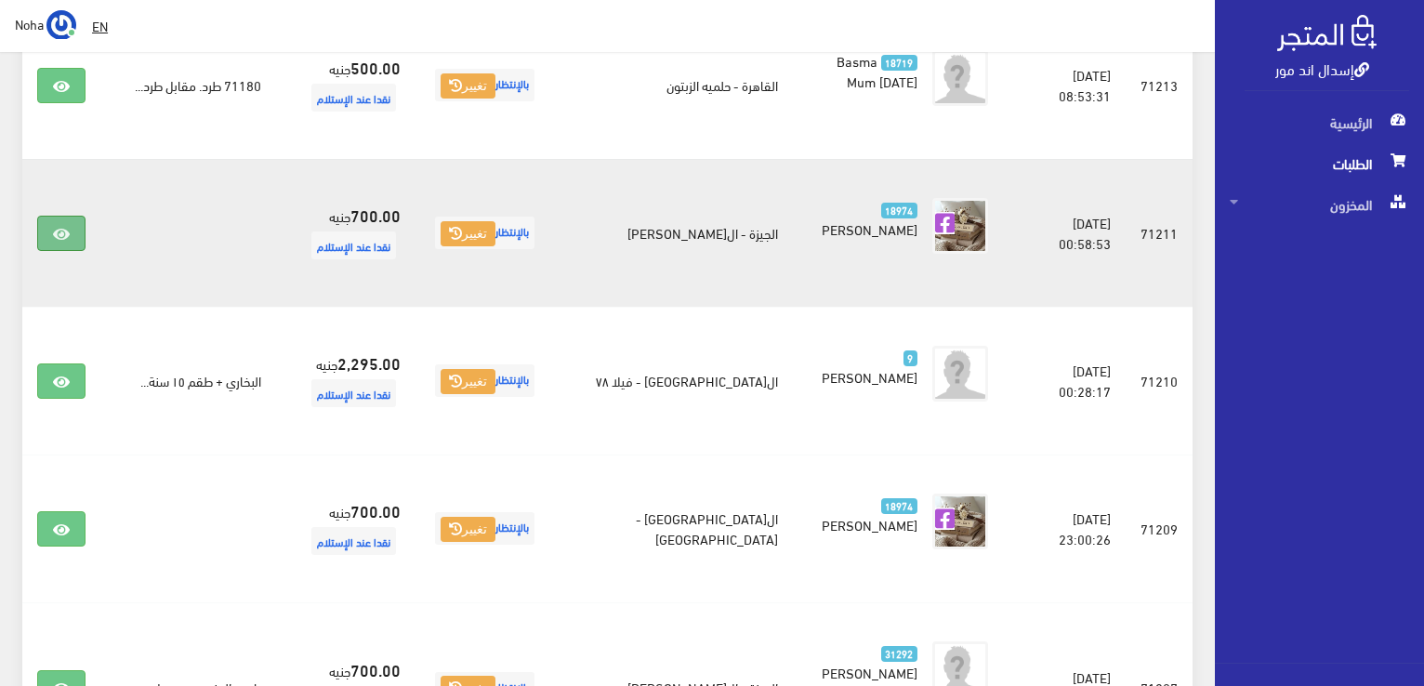
click at [62, 230] on icon at bounding box center [61, 234] width 17 height 15
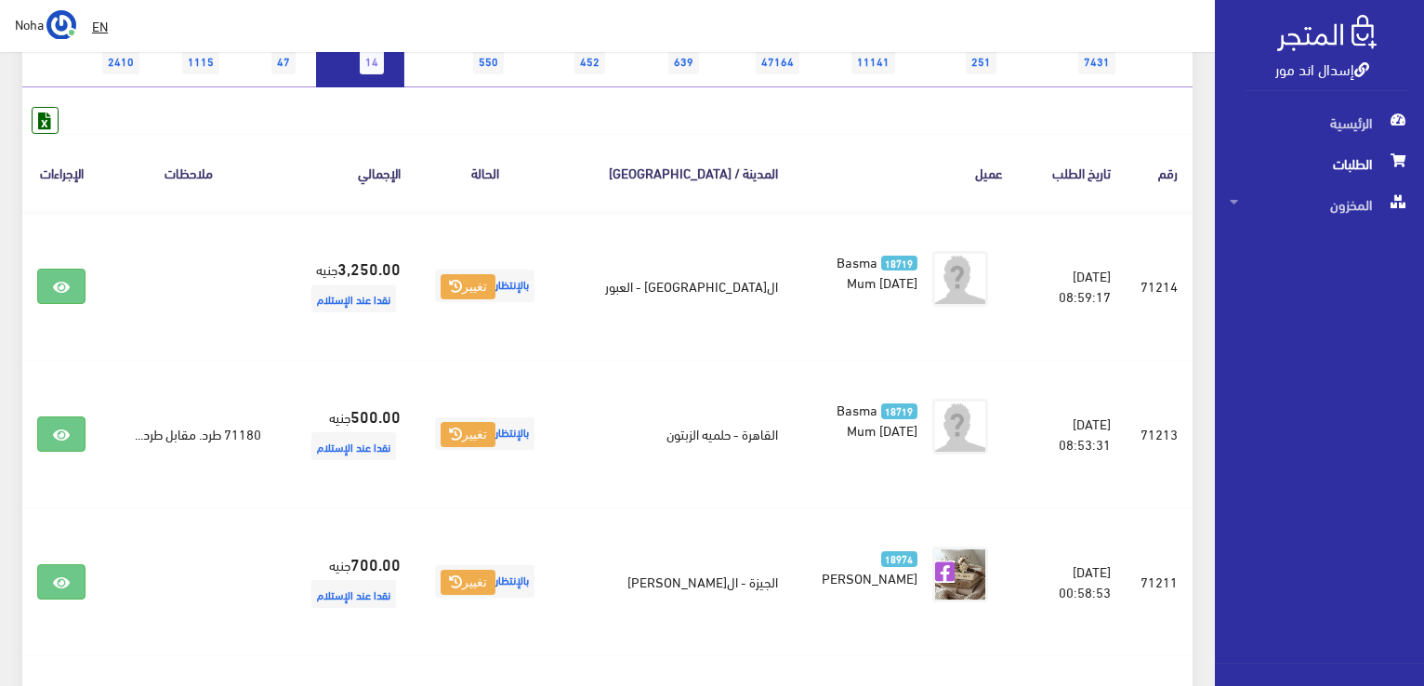
scroll to position [211, 0]
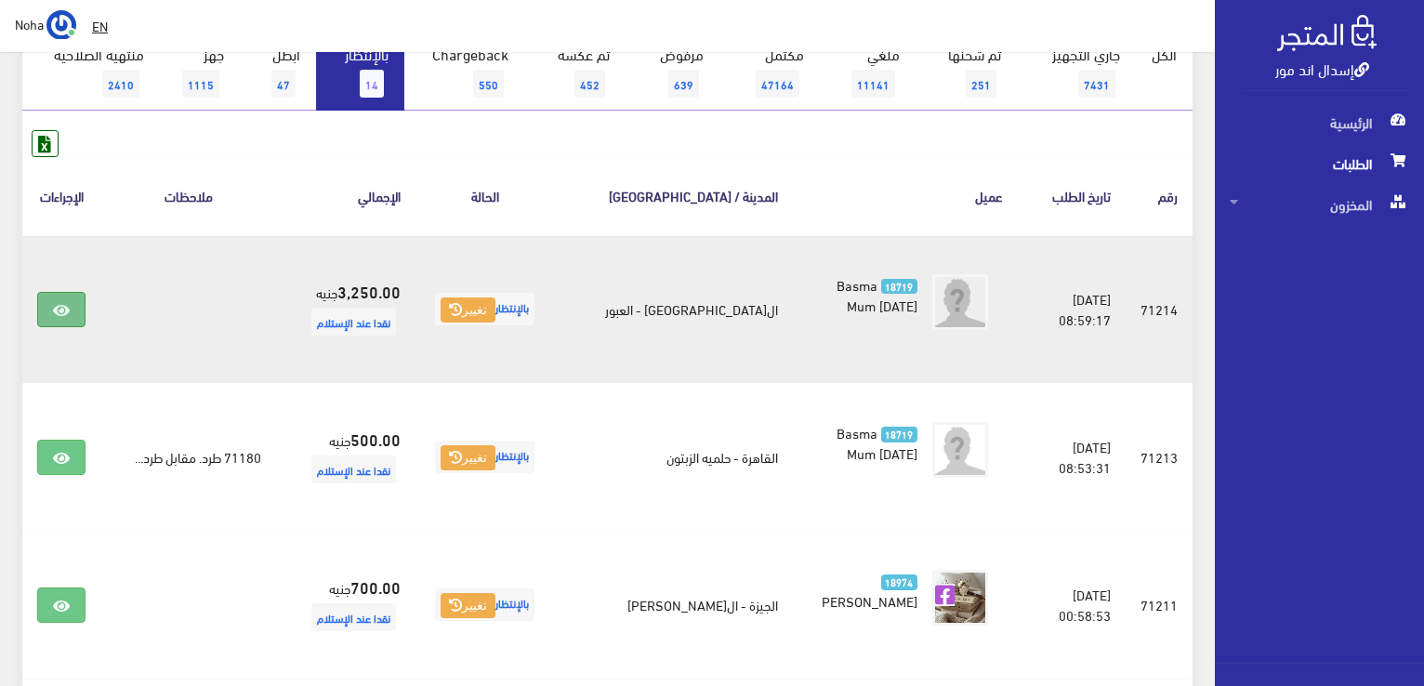
click at [54, 310] on icon at bounding box center [61, 310] width 17 height 15
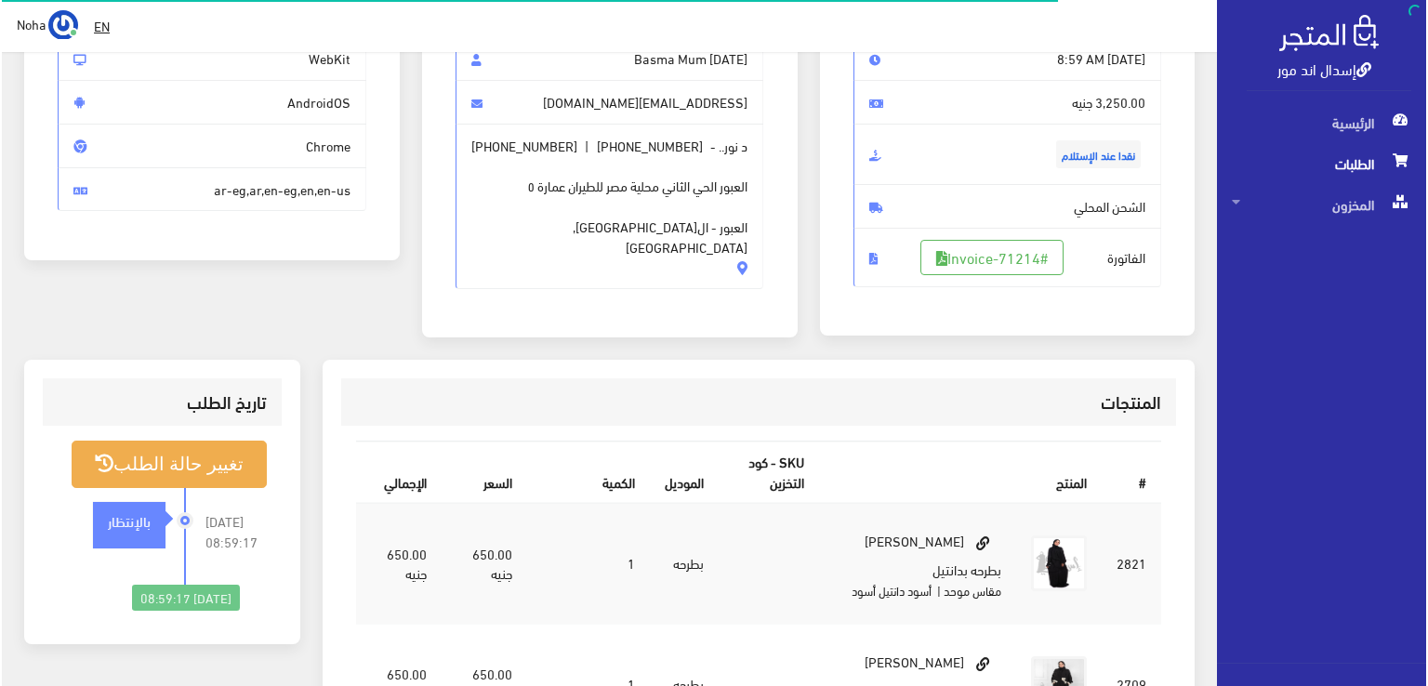
scroll to position [279, 0]
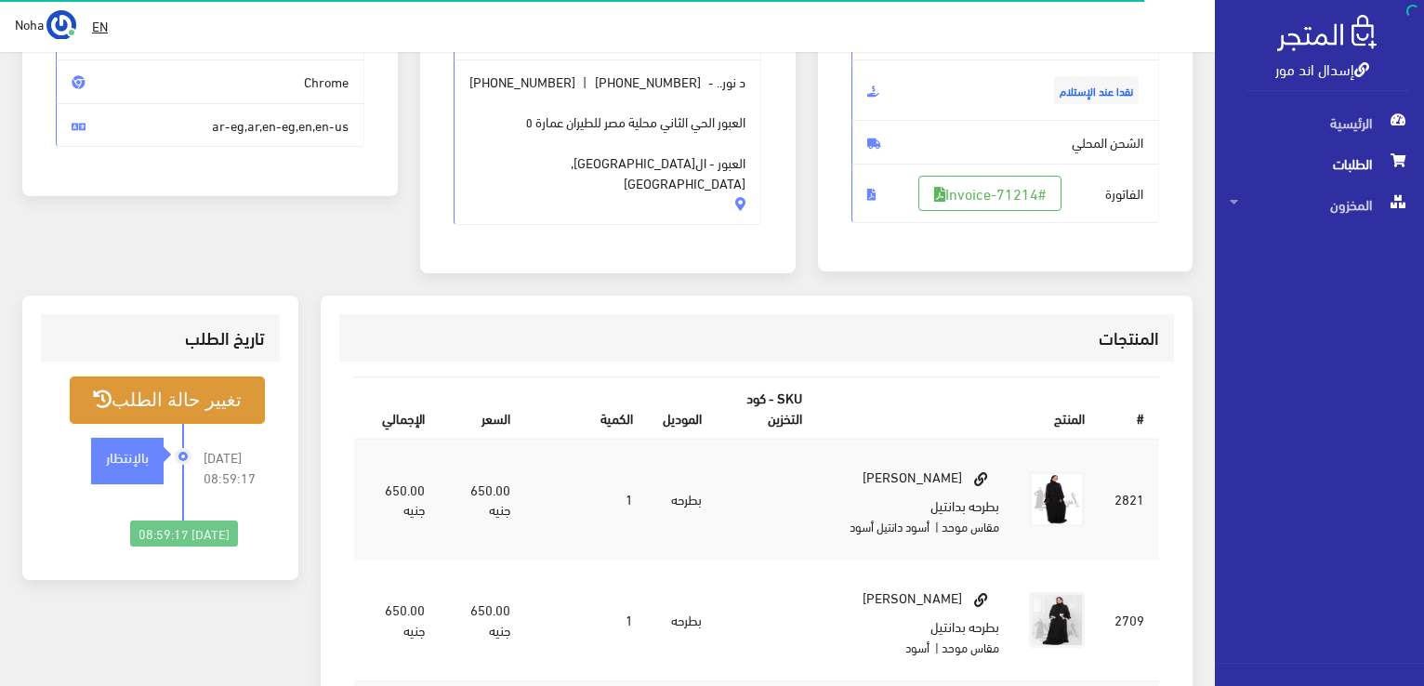
click at [237, 390] on button "تغيير حالة الطلب" at bounding box center [167, 399] width 195 height 47
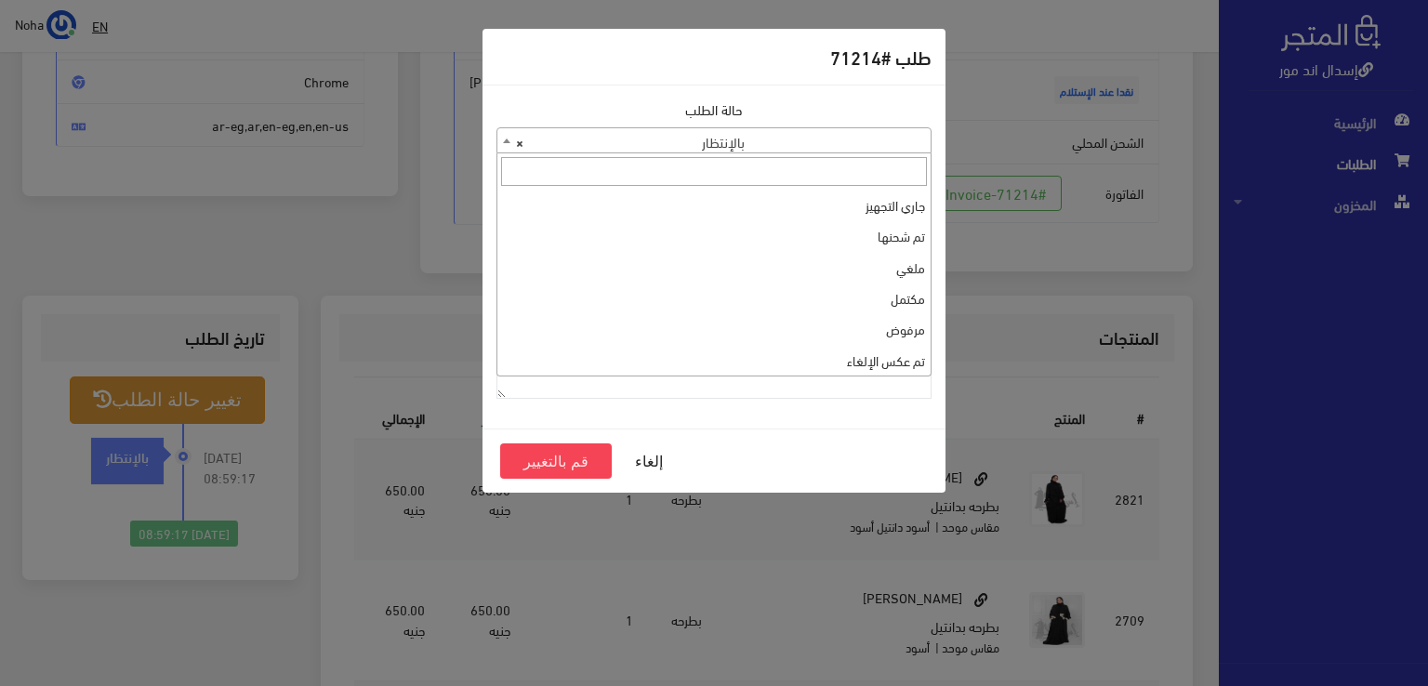
click at [502, 137] on span at bounding box center [506, 140] width 19 height 24
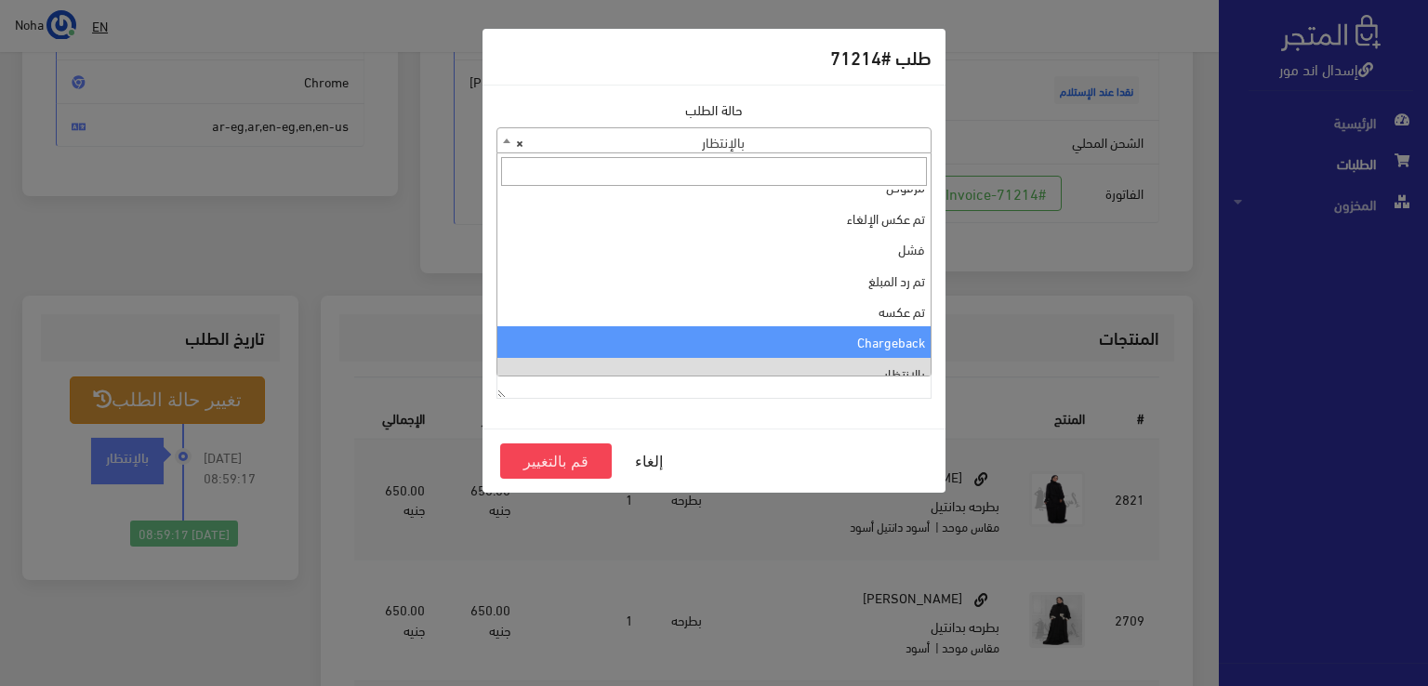
scroll to position [0, 0]
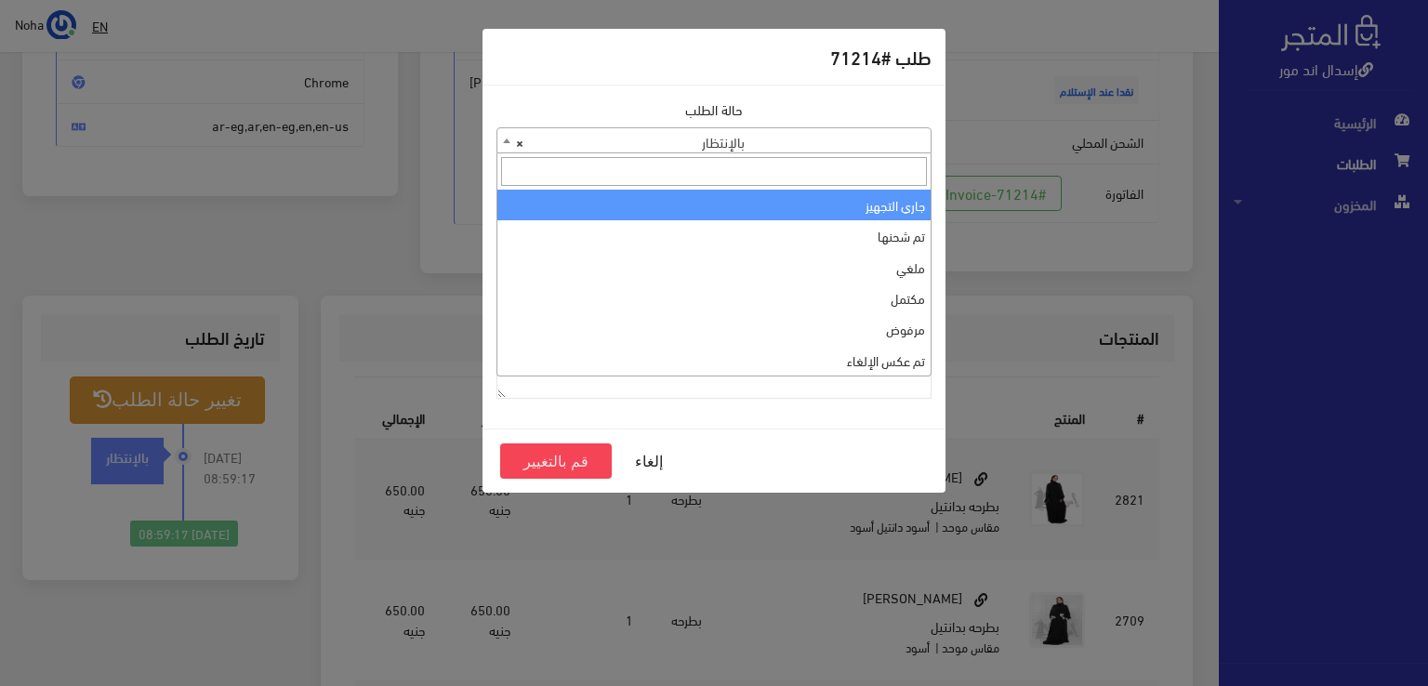
select select "1"
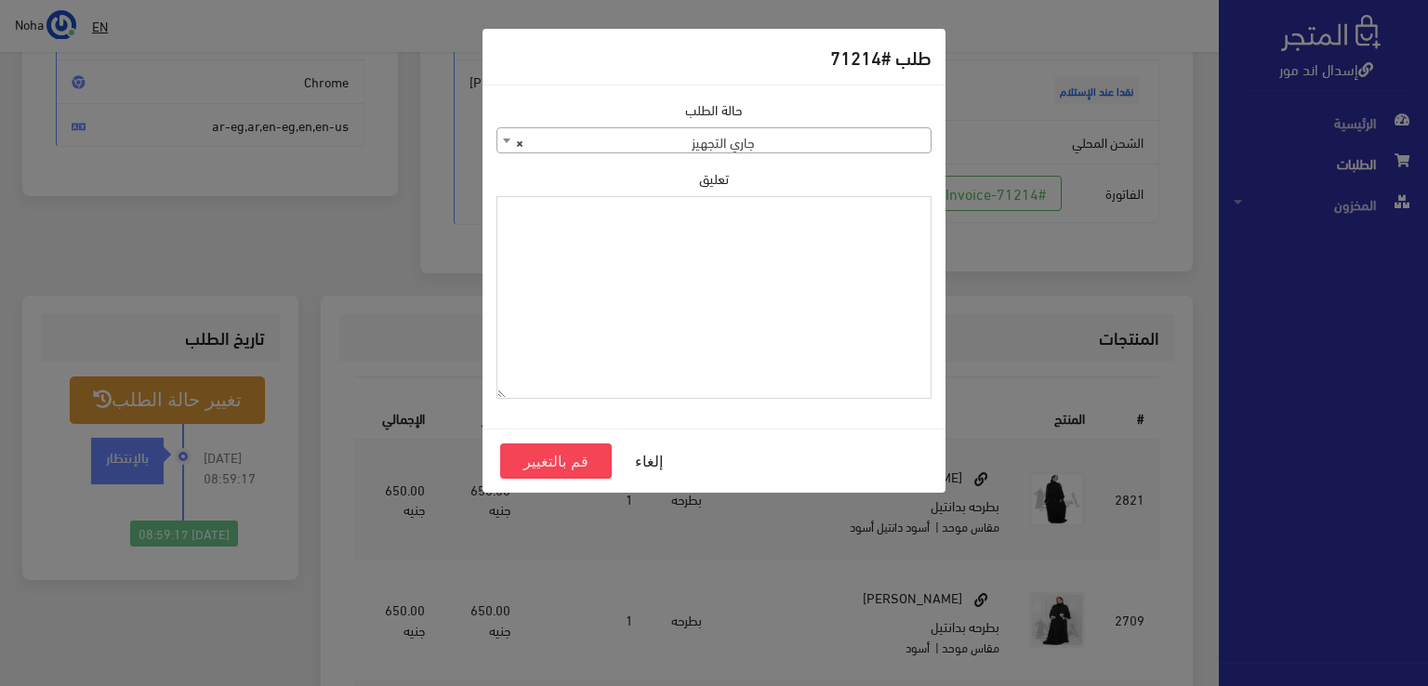
paste textarea "1134515"
type textarea "1134515"
click at [554, 459] on button "قم بالتغيير" at bounding box center [556, 460] width 112 height 35
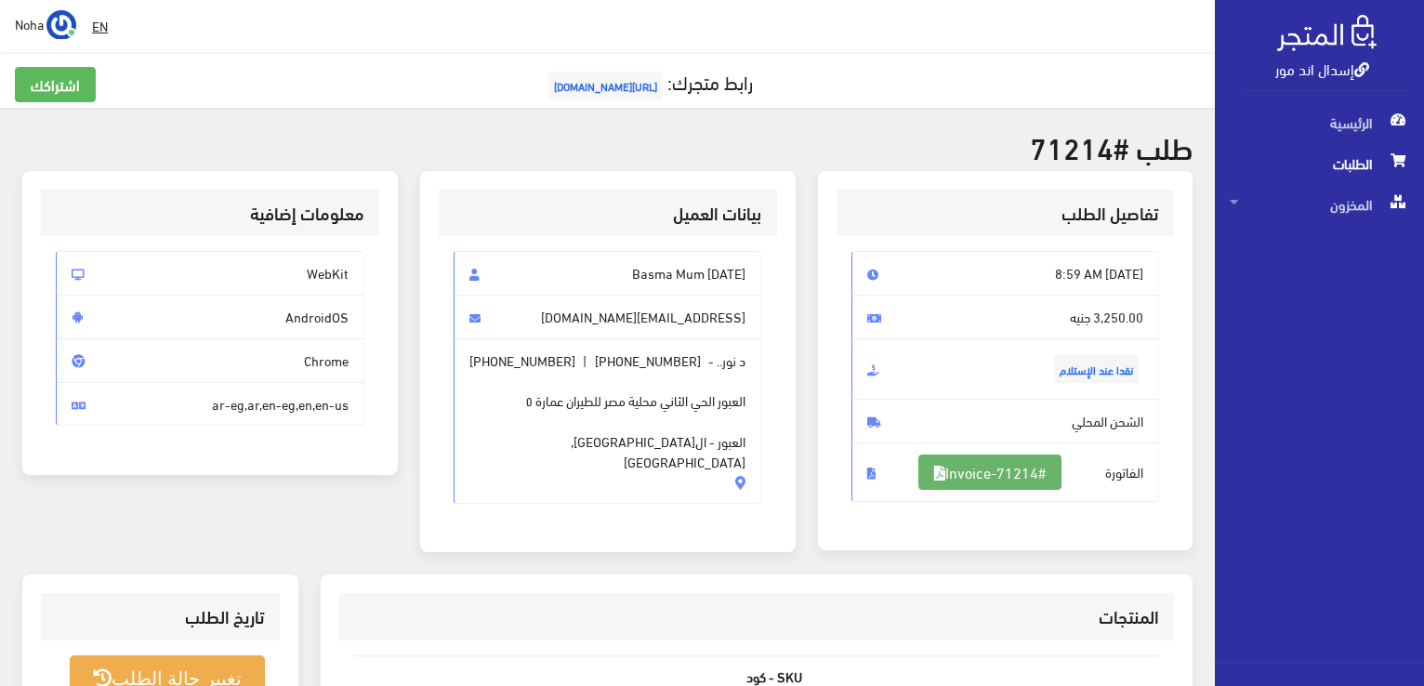
click at [983, 466] on link "#Invoice-71214" at bounding box center [989, 472] width 143 height 35
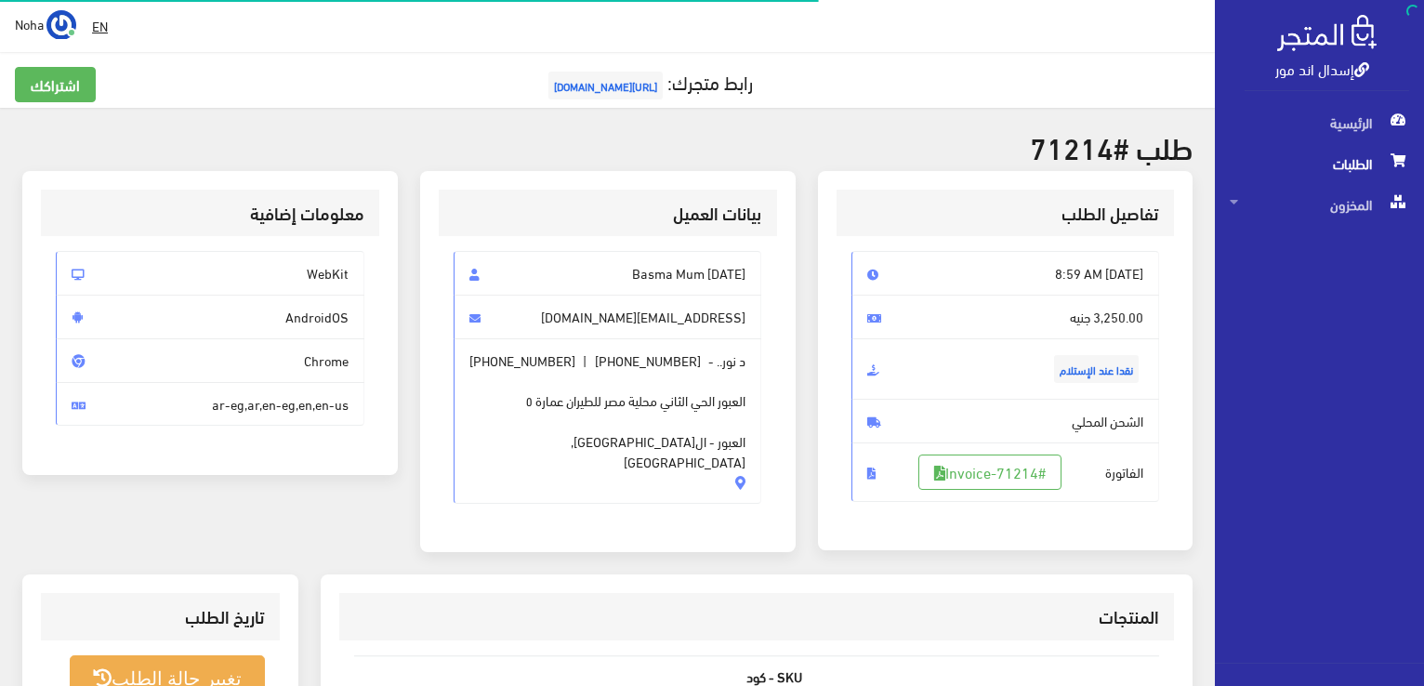
scroll to position [267, 0]
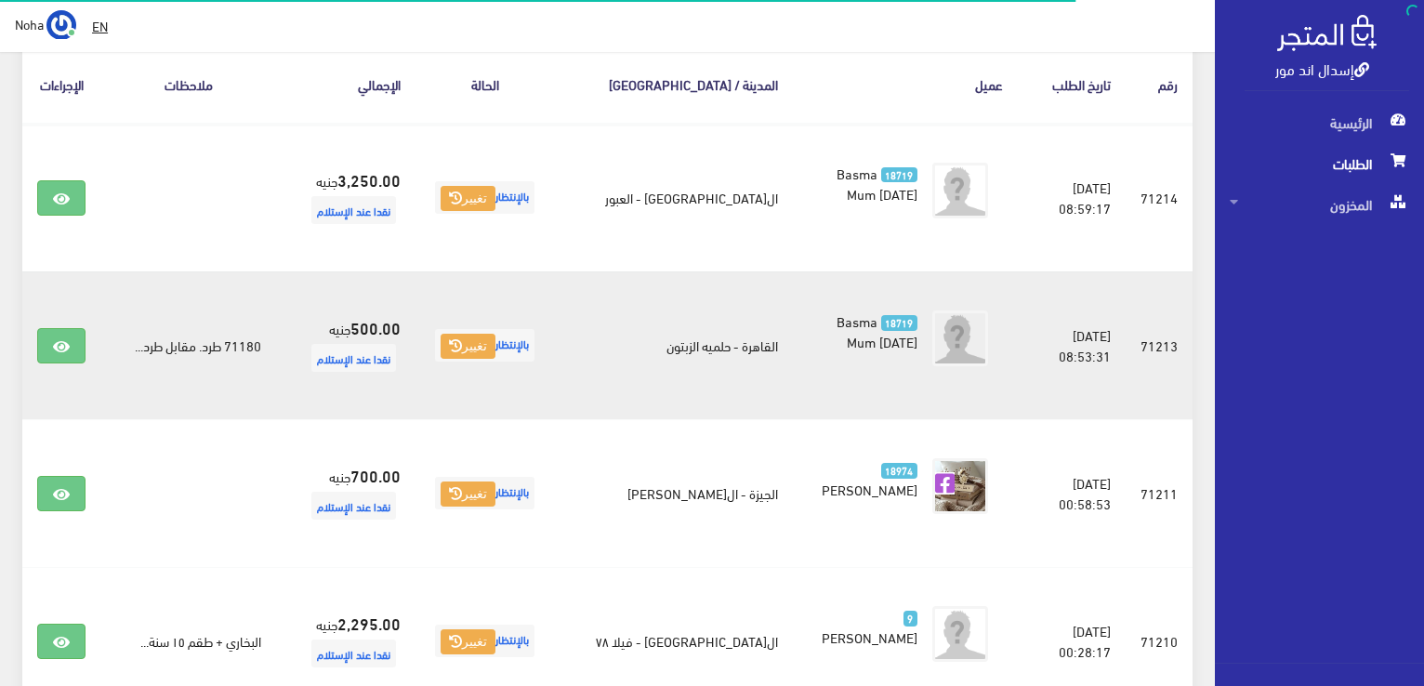
scroll to position [397, 0]
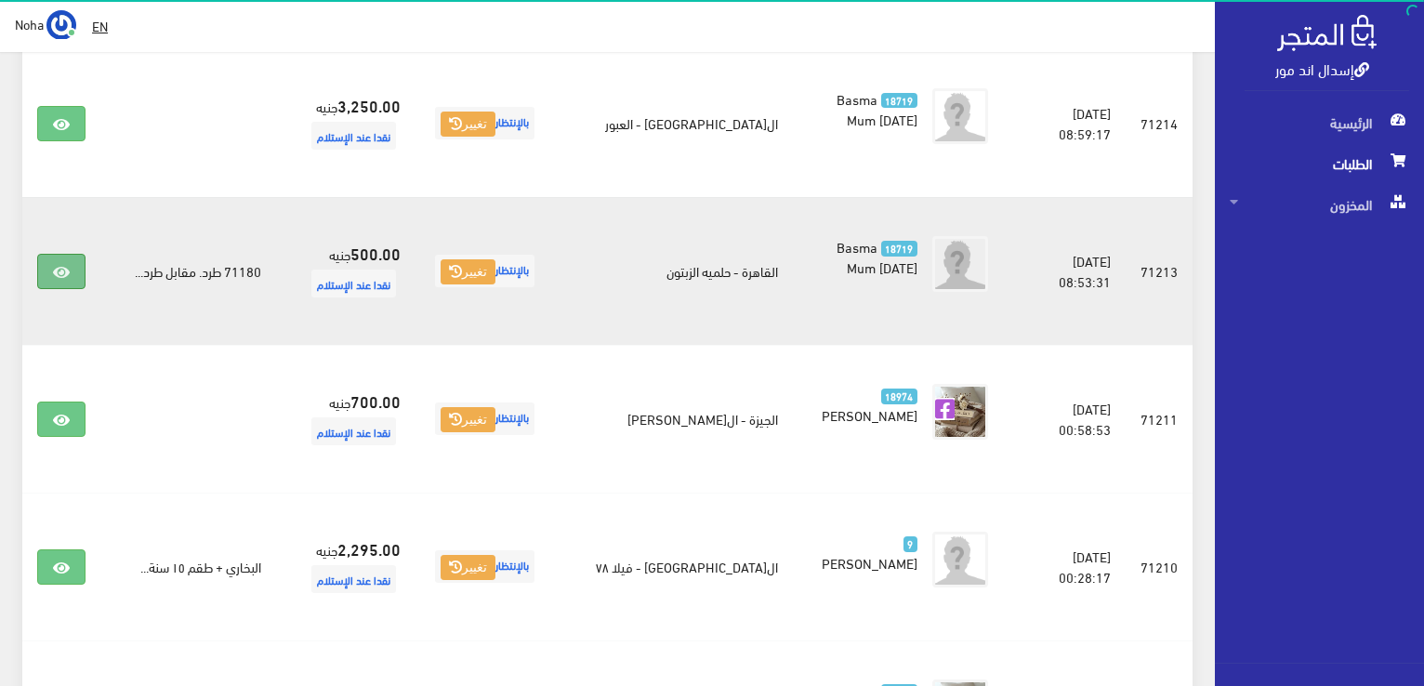
click at [58, 271] on icon at bounding box center [61, 272] width 17 height 15
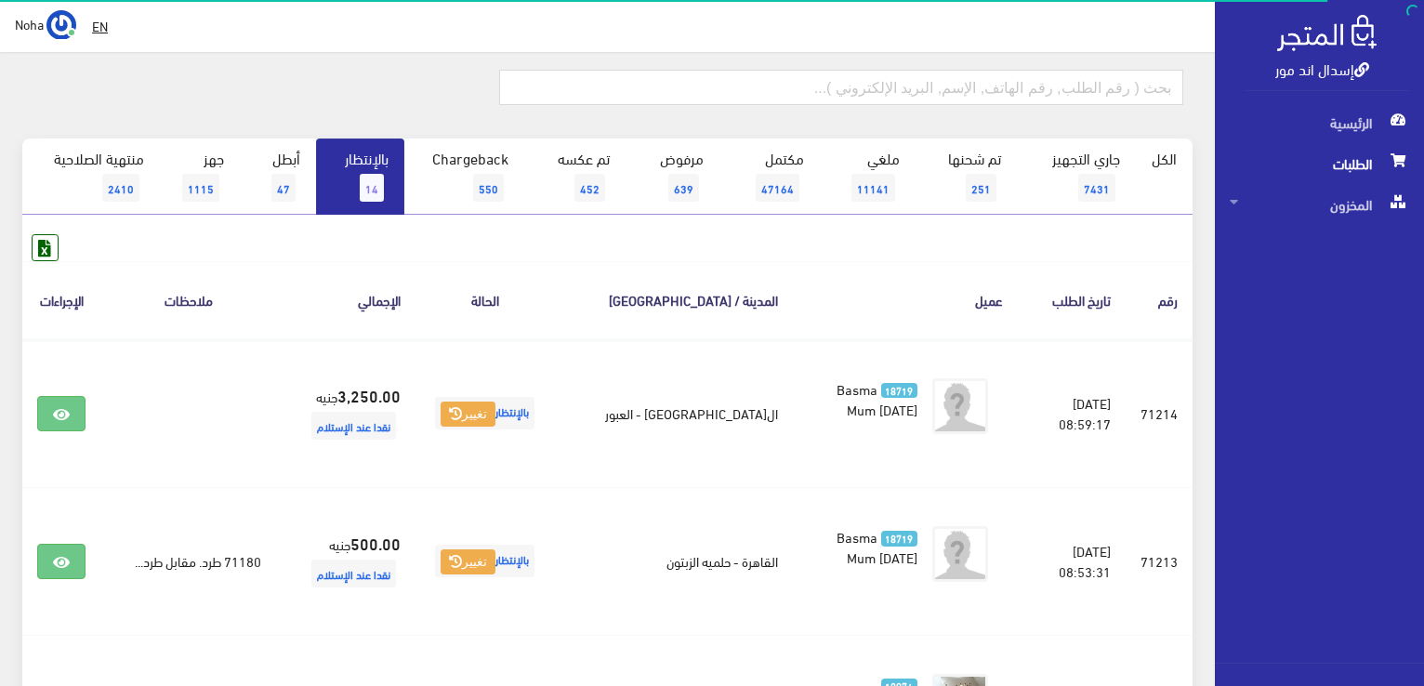
scroll to position [25, 0]
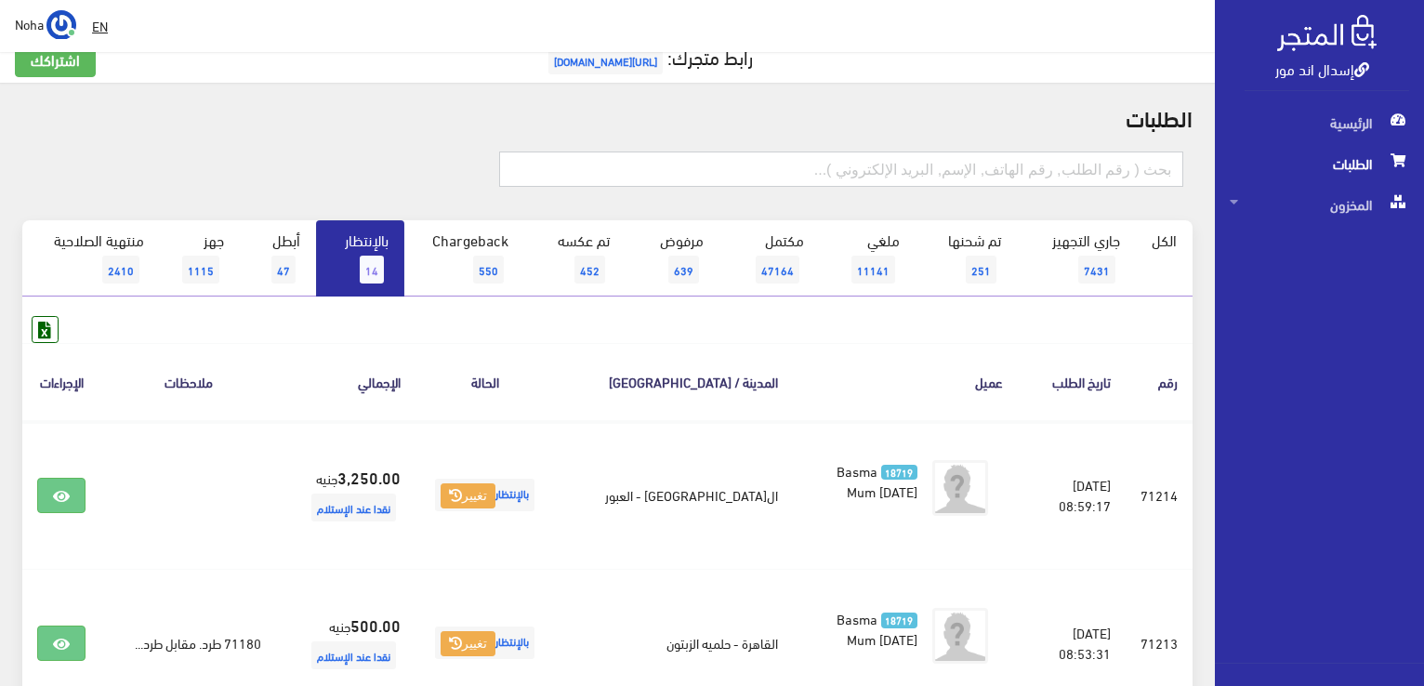
click at [815, 169] on input "text" at bounding box center [841, 169] width 684 height 35
click at [872, 176] on input "text" at bounding box center [841, 169] width 684 height 35
click at [179, 142] on div at bounding box center [607, 179] width 1193 height 83
click at [365, 256] on span "14" at bounding box center [372, 270] width 24 height 28
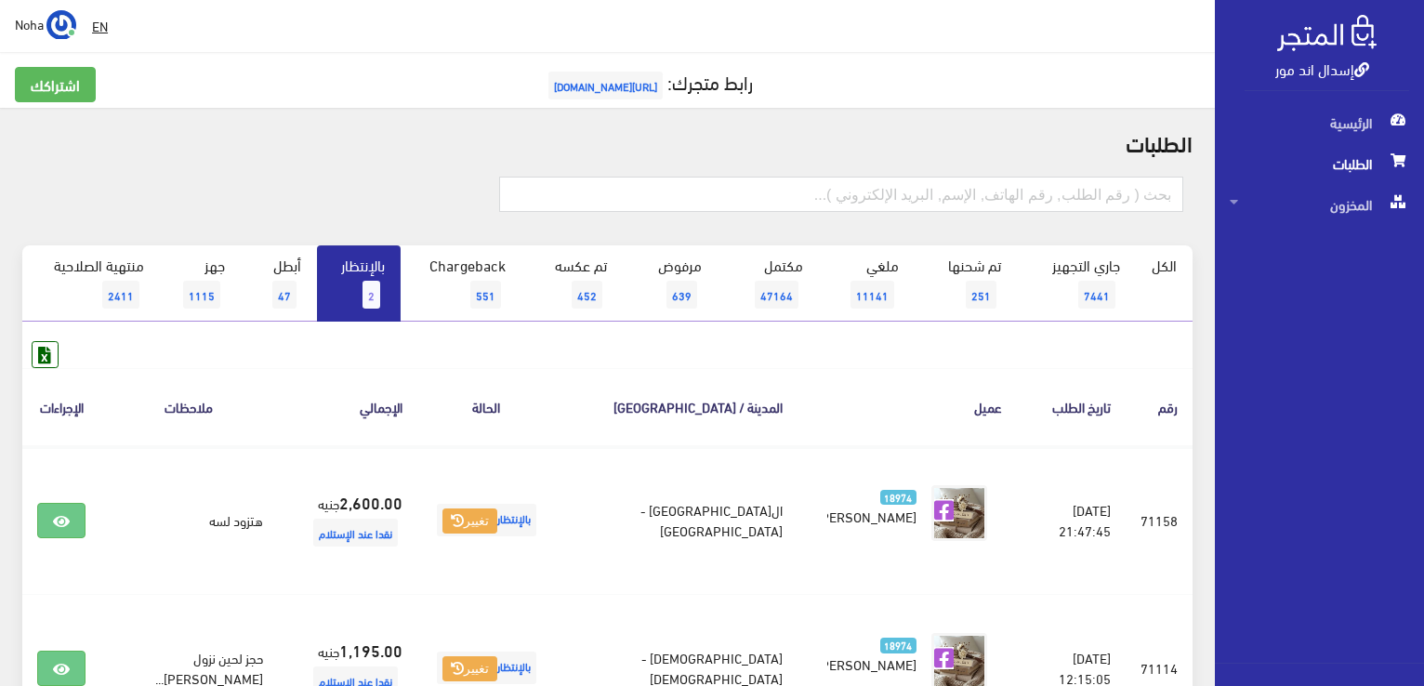
click at [364, 293] on span "2" at bounding box center [372, 295] width 18 height 28
click at [361, 287] on link "بالإنتظار 2" at bounding box center [359, 283] width 84 height 76
click at [358, 289] on link "بالإنتظار 2" at bounding box center [359, 283] width 84 height 76
